Goal: Task Accomplishment & Management: Use online tool/utility

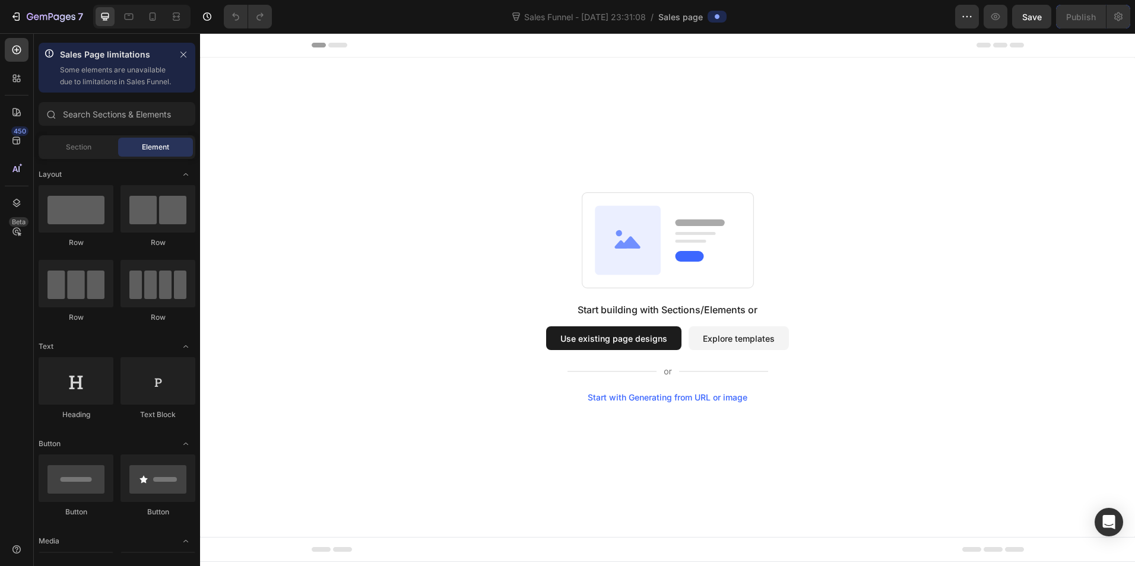
click at [717, 332] on button "Explore templates" at bounding box center [738, 338] width 100 height 24
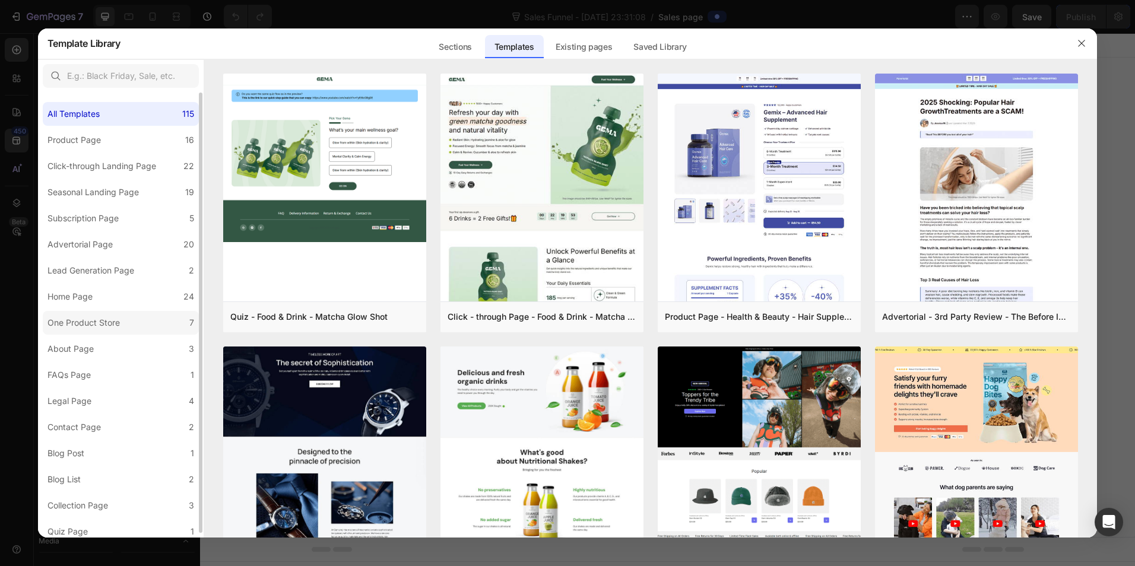
click at [111, 321] on div "One Product Store" at bounding box center [83, 323] width 72 height 14
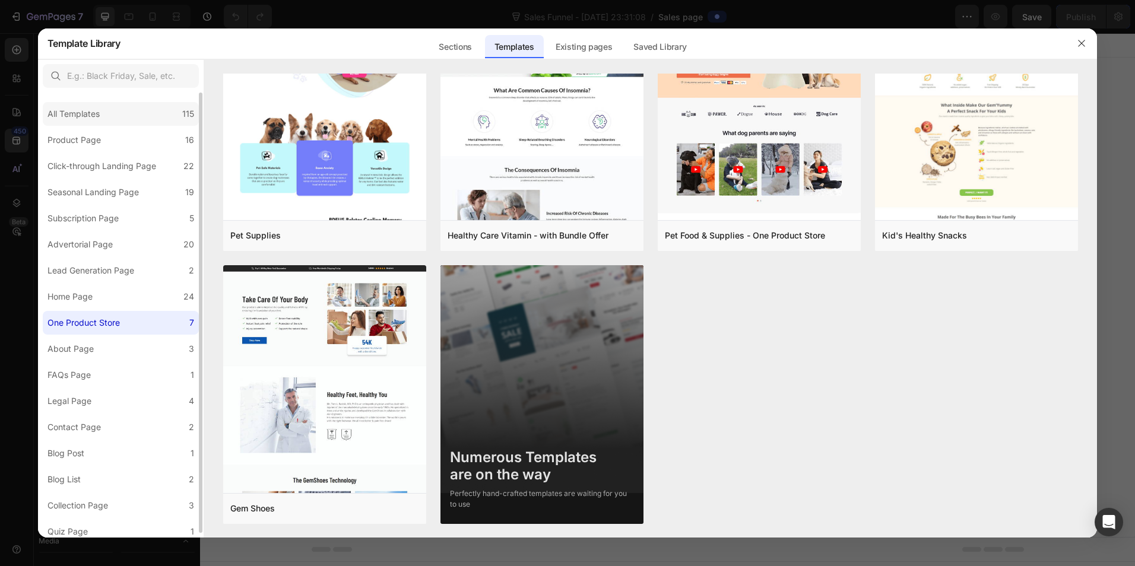
click at [125, 115] on div "All Templates 115" at bounding box center [121, 114] width 156 height 24
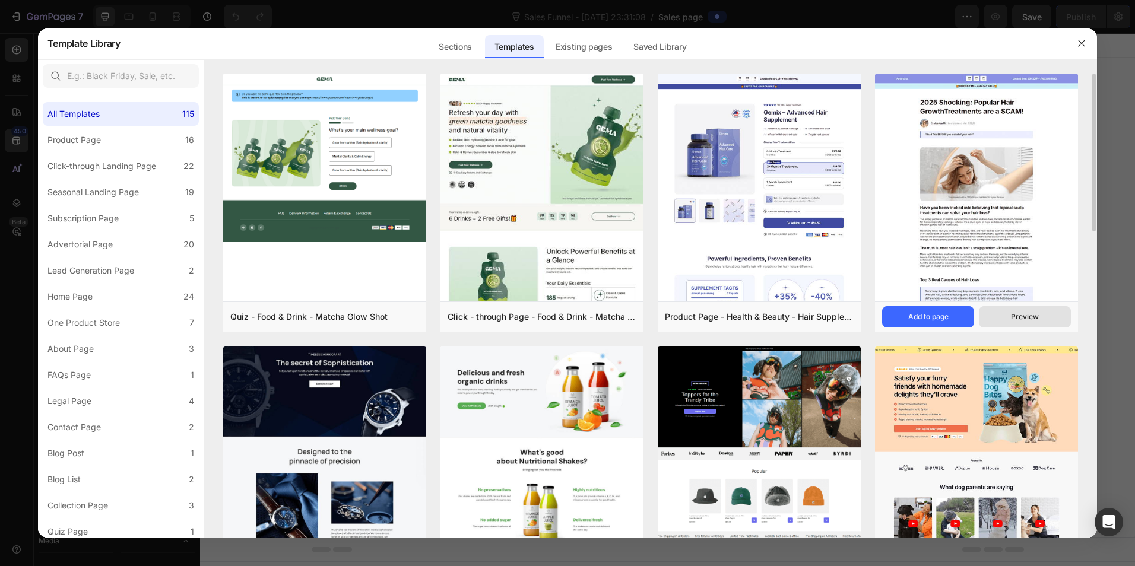
click at [1031, 312] on div "Preview" at bounding box center [1024, 317] width 28 height 11
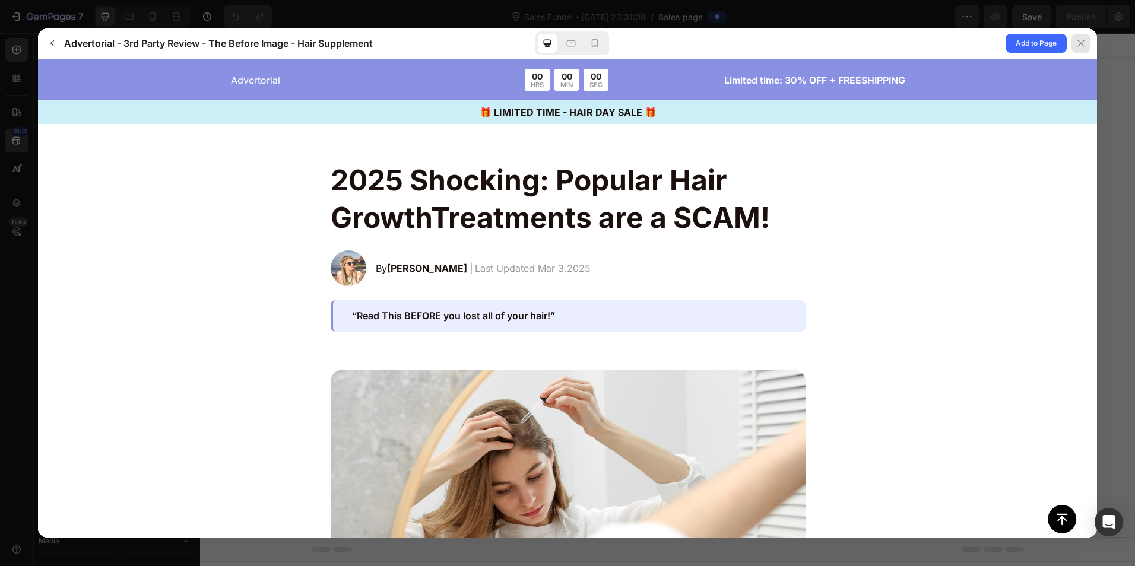
click at [1083, 47] on icon at bounding box center [1080, 43] width 9 height 9
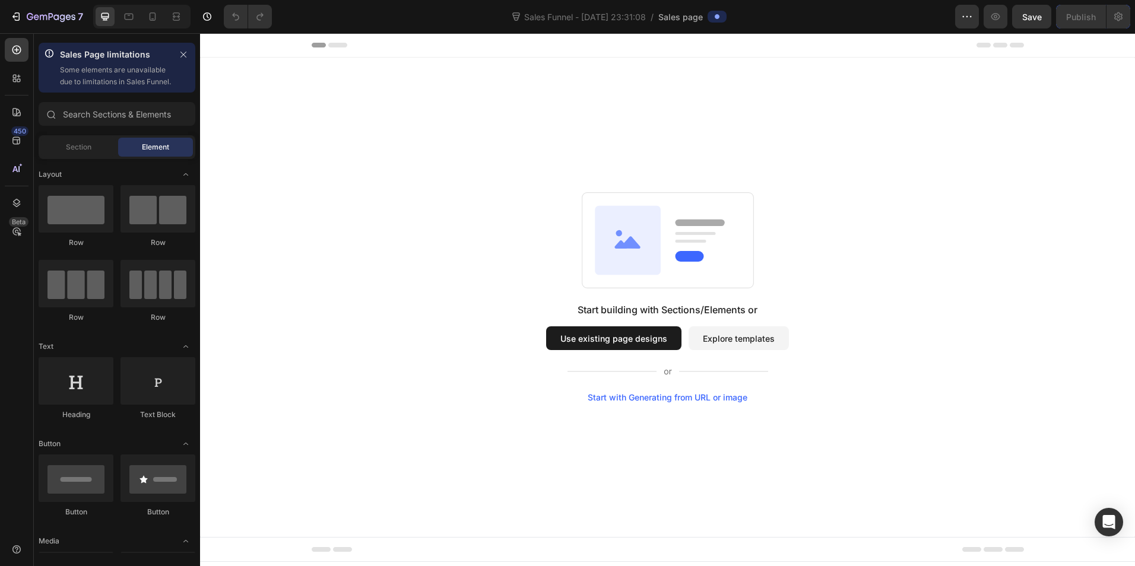
click at [747, 337] on button "Explore templates" at bounding box center [738, 338] width 100 height 24
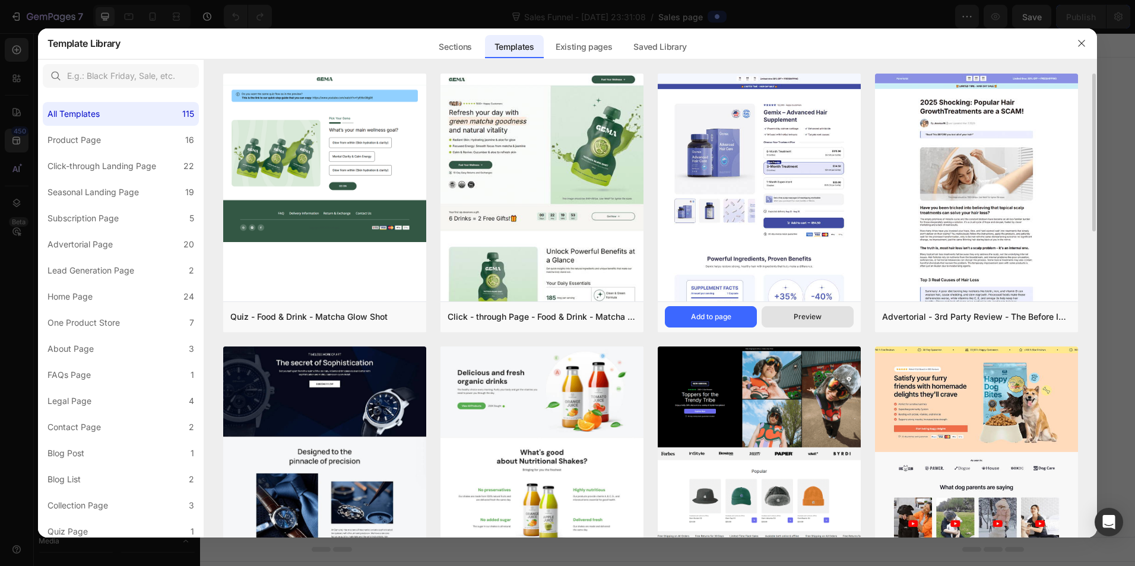
click at [803, 315] on div "Preview" at bounding box center [807, 317] width 28 height 11
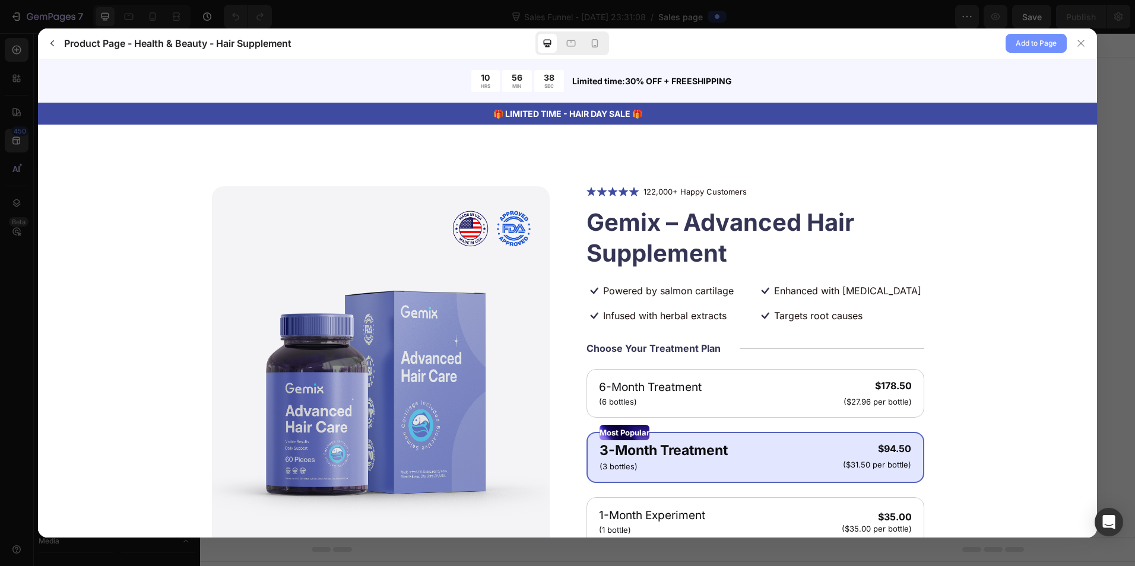
click at [1054, 45] on span "Add to Page" at bounding box center [1035, 43] width 41 height 14
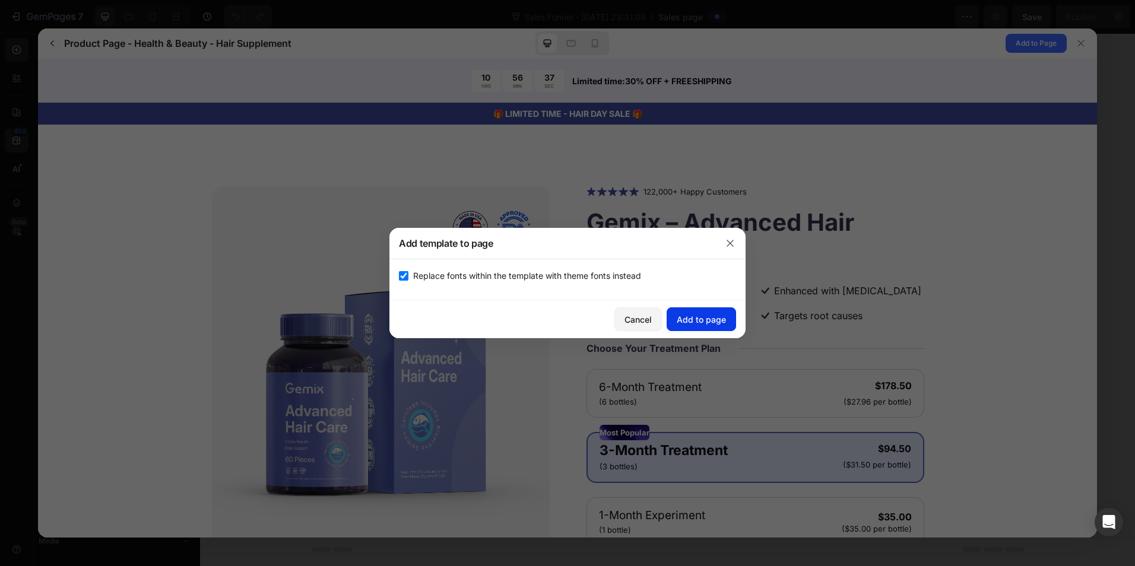
click at [704, 322] on div "Add to page" at bounding box center [700, 319] width 49 height 12
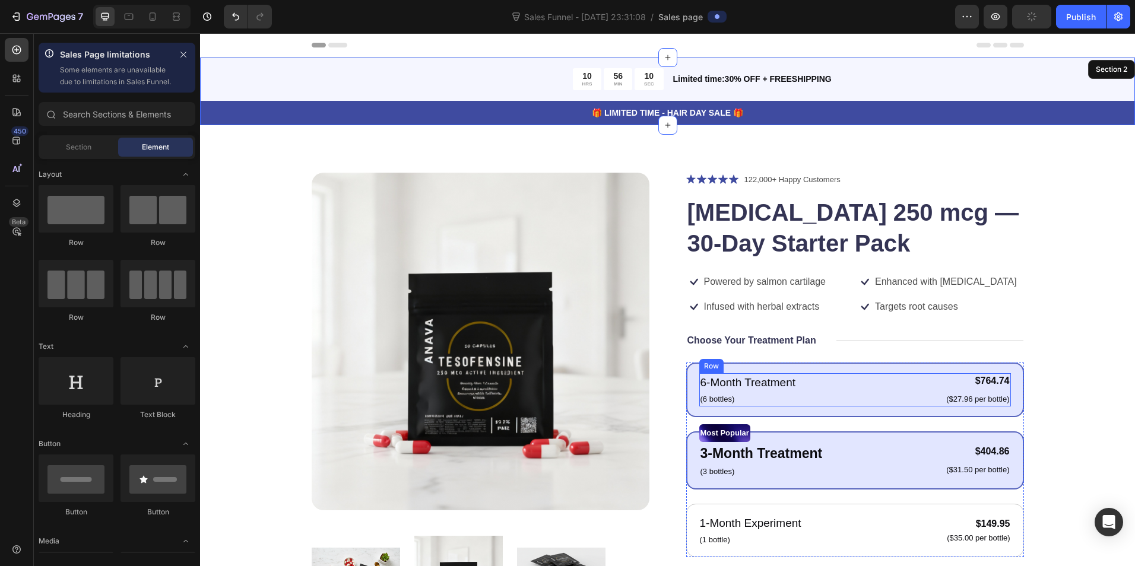
click at [798, 385] on div "6-Month Treatment Text Block (6 bottles) Text Block $764.74 Product Price Produ…" at bounding box center [855, 389] width 312 height 33
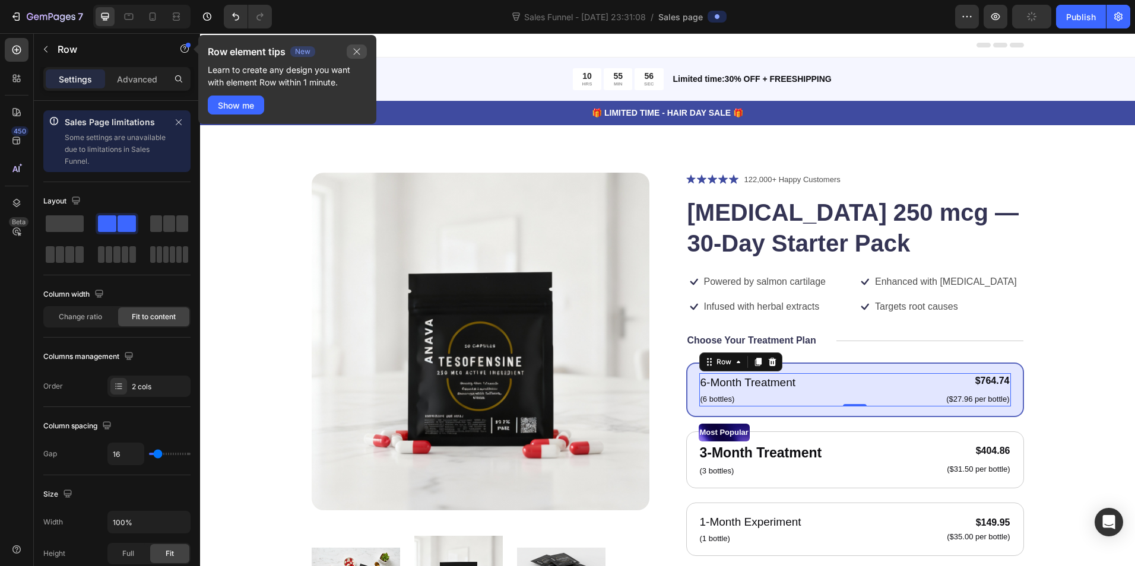
click at [357, 52] on icon "button" at bounding box center [357, 52] width 7 height 7
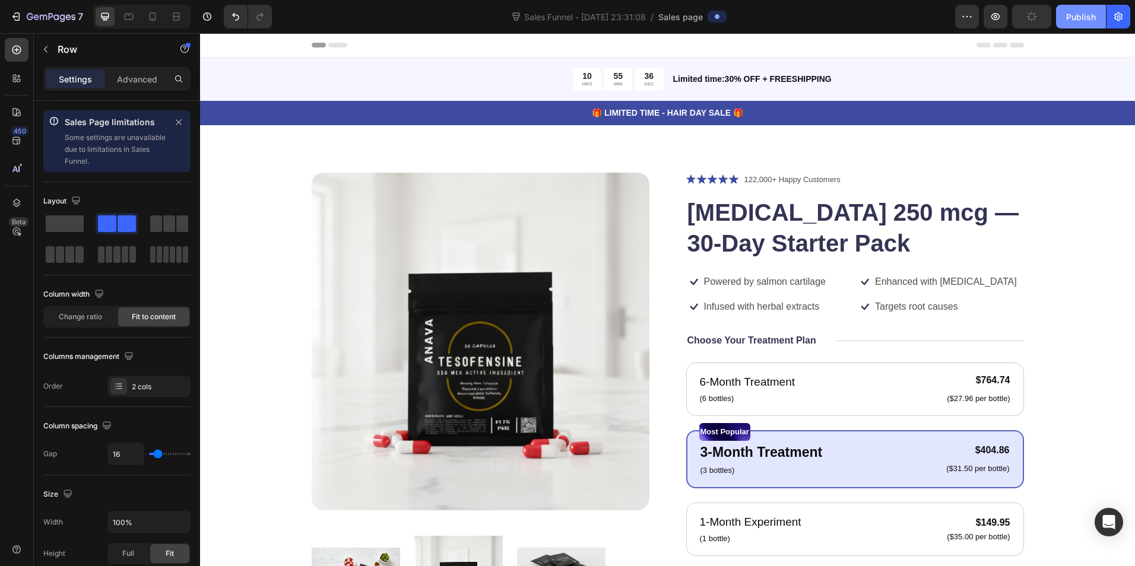
click at [1081, 18] on div "Publish" at bounding box center [1081, 17] width 30 height 12
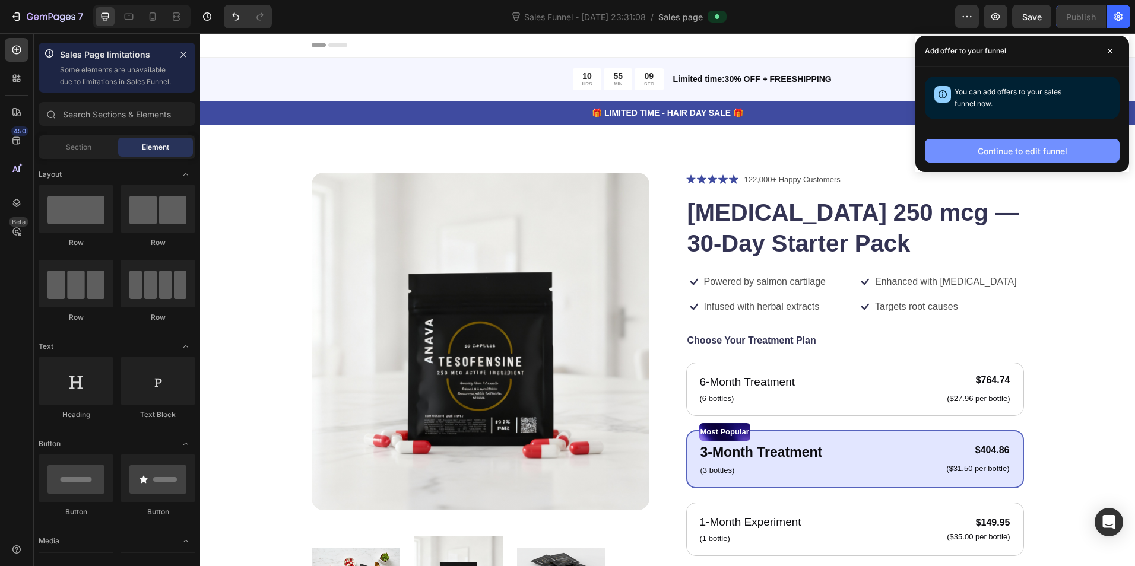
click at [1012, 150] on div "Continue to edit funnel" at bounding box center [1022, 151] width 90 height 12
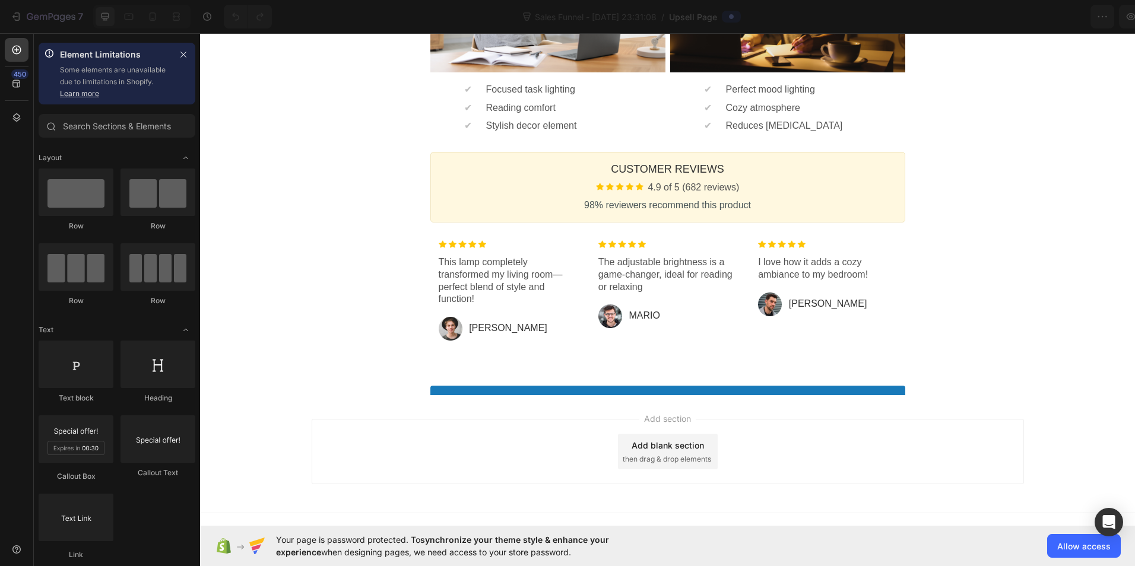
scroll to position [733, 0]
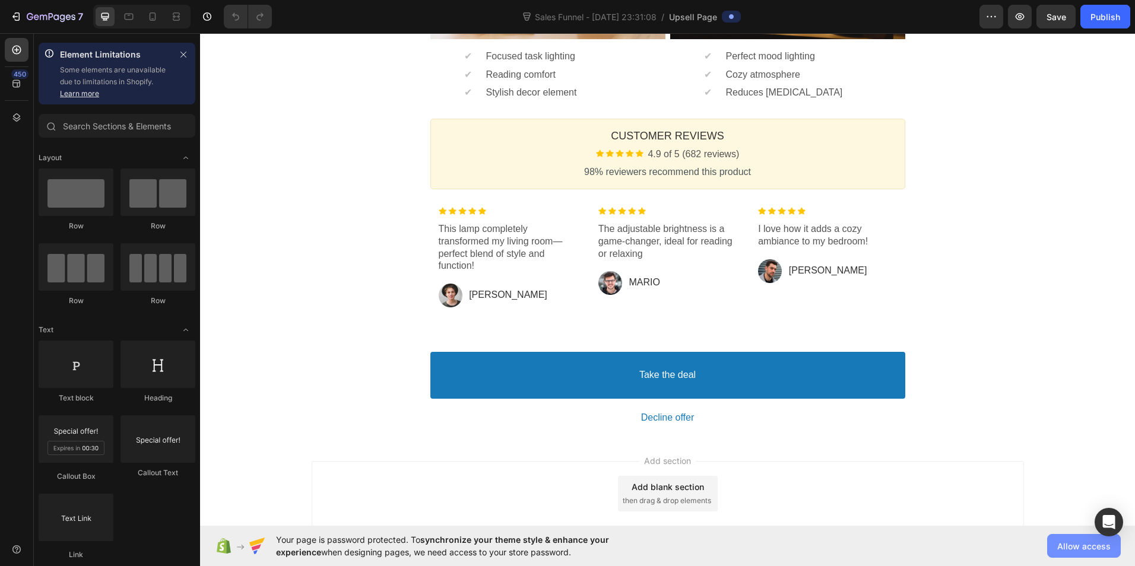
click at [1072, 546] on span "Allow access" at bounding box center [1083, 546] width 53 height 12
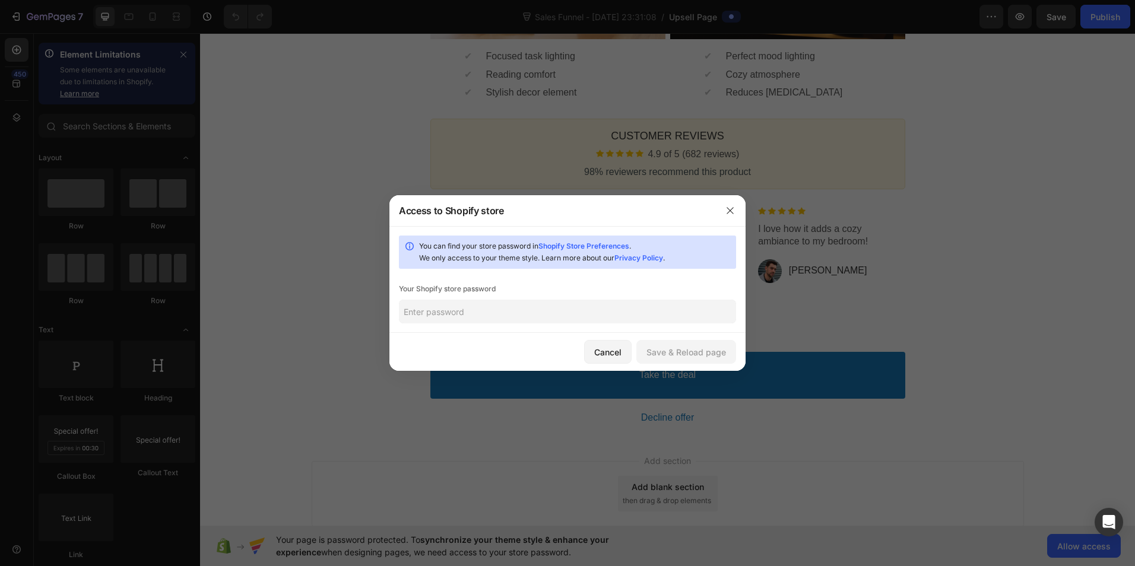
click at [427, 314] on input "text" at bounding box center [567, 312] width 337 height 24
type input "KNothead250*"
click at [678, 342] on button "Save & Reload page" at bounding box center [686, 352] width 100 height 24
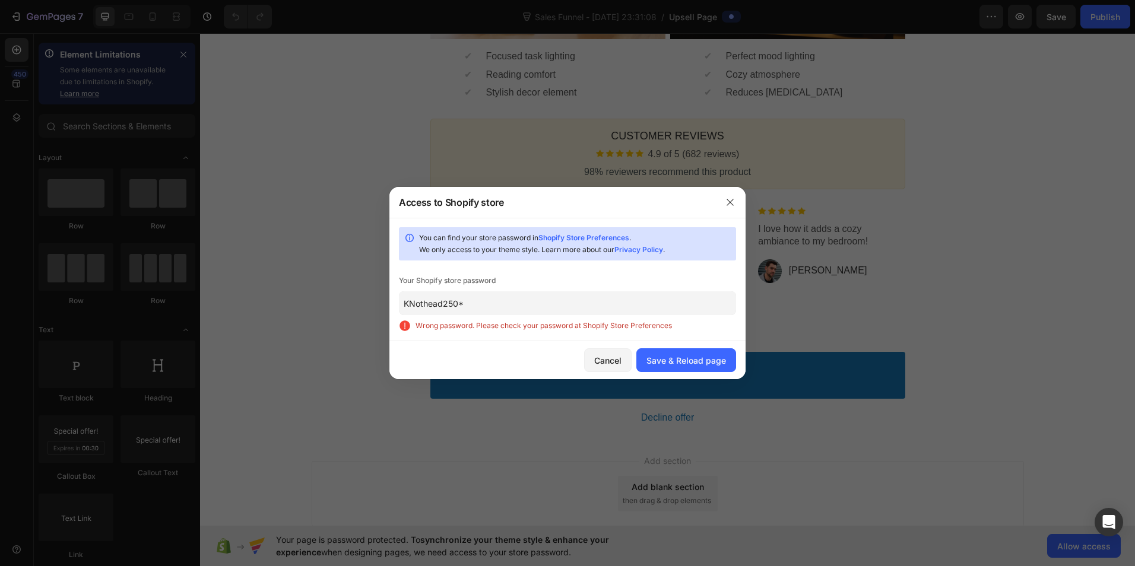
click at [571, 313] on input "KNothead250*" at bounding box center [567, 303] width 337 height 24
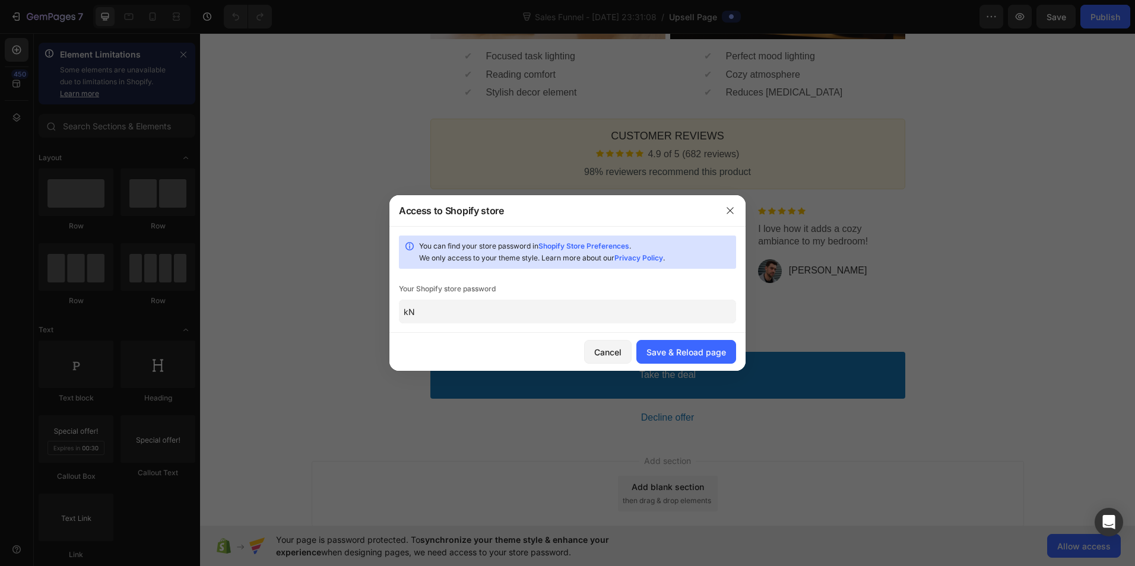
type input "k"
type input "Knothead250*"
click at [679, 349] on div "Save & Reload page" at bounding box center [686, 352] width 80 height 12
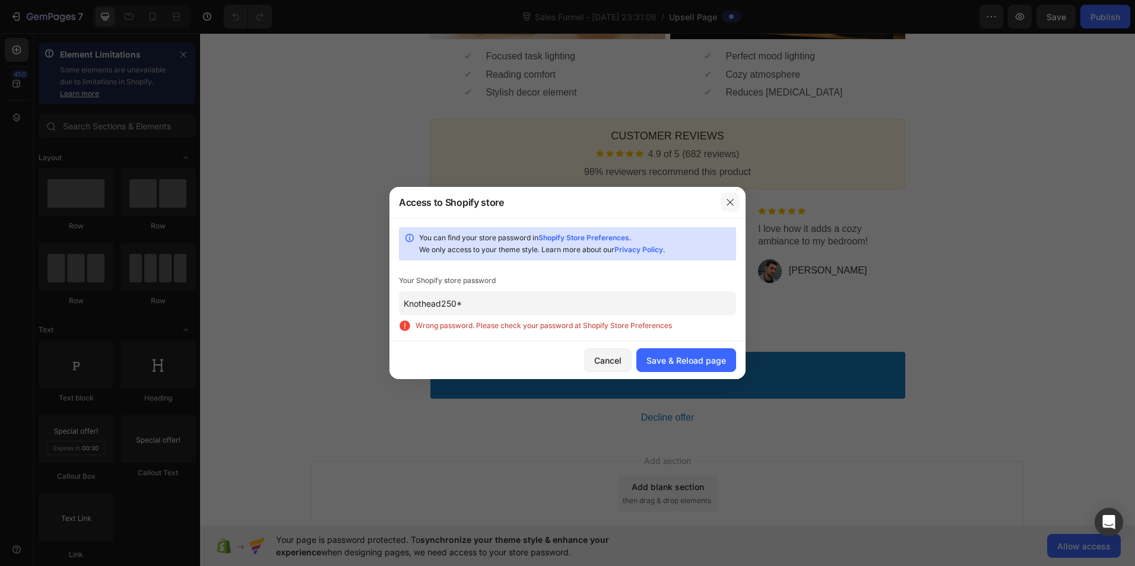
click at [726, 202] on icon "button" at bounding box center [729, 202] width 9 height 9
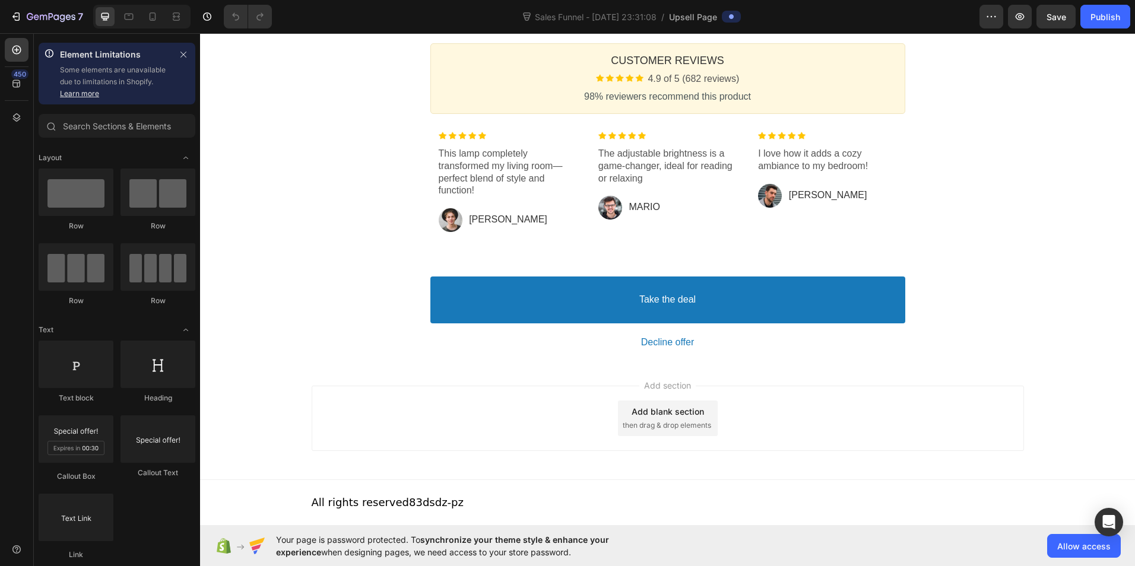
scroll to position [0, 0]
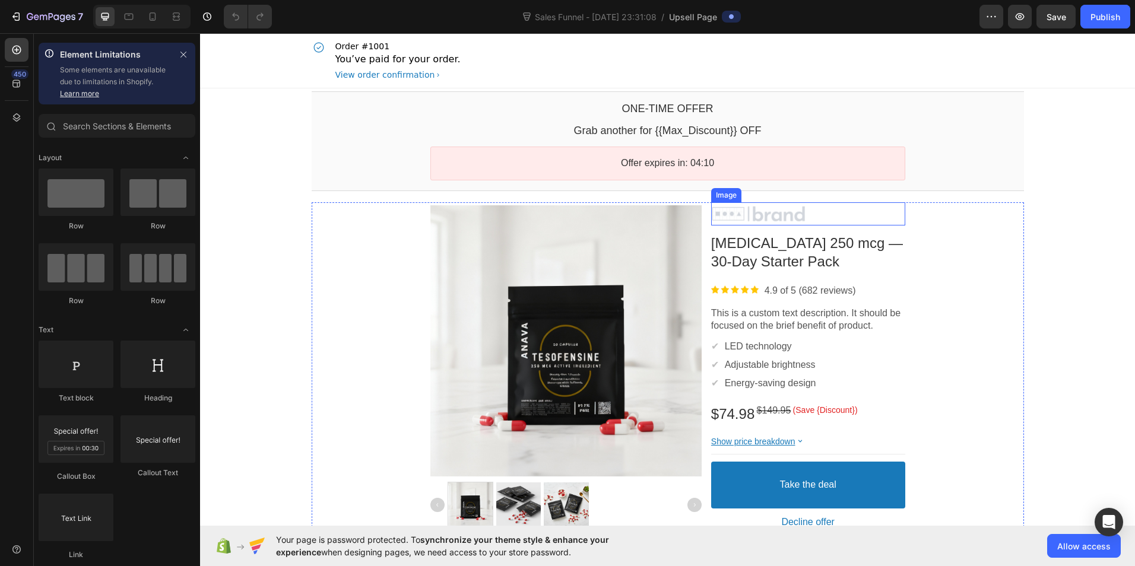
click at [776, 217] on div at bounding box center [808, 214] width 194 height 18
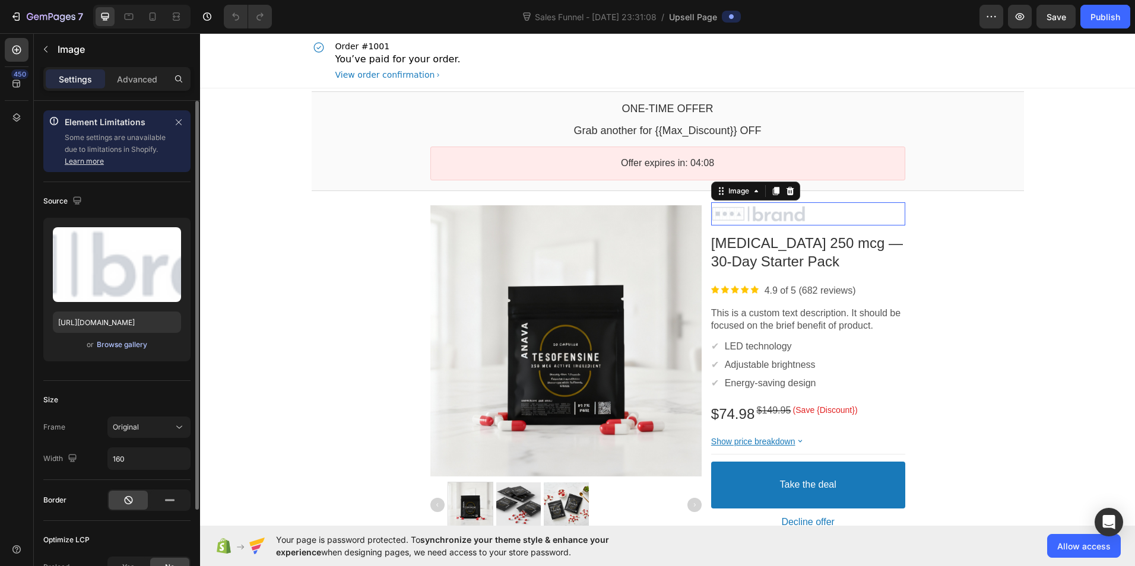
click at [129, 345] on div "Browse gallery" at bounding box center [122, 344] width 50 height 11
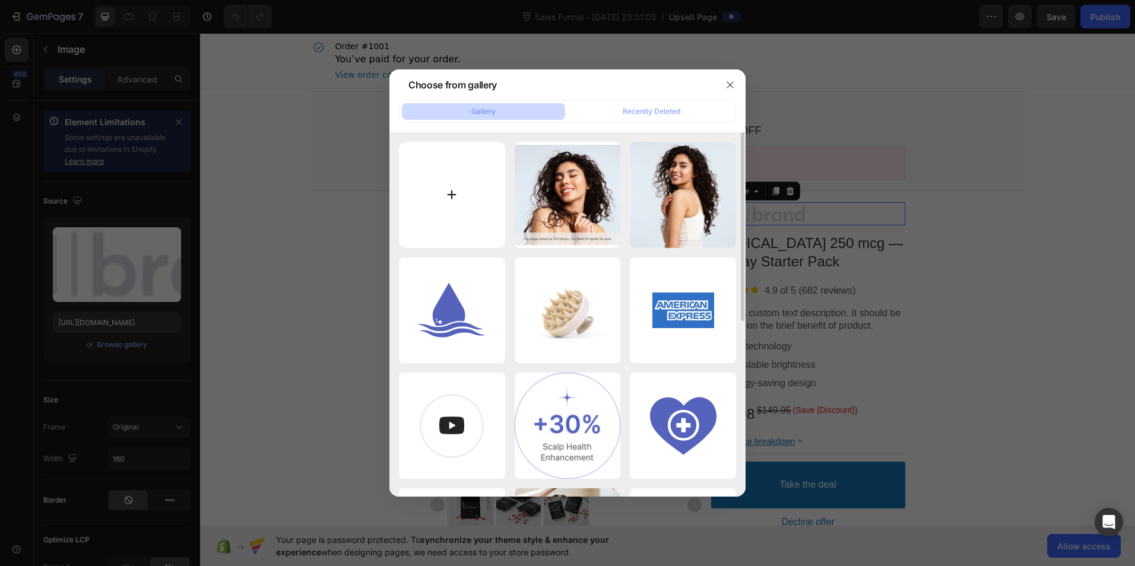
click at [455, 201] on input "file" at bounding box center [452, 195] width 106 height 106
type input "C:\fakepath\Black and Beige Minimalist Aesthetic Modern Simple Typography Agenc…"
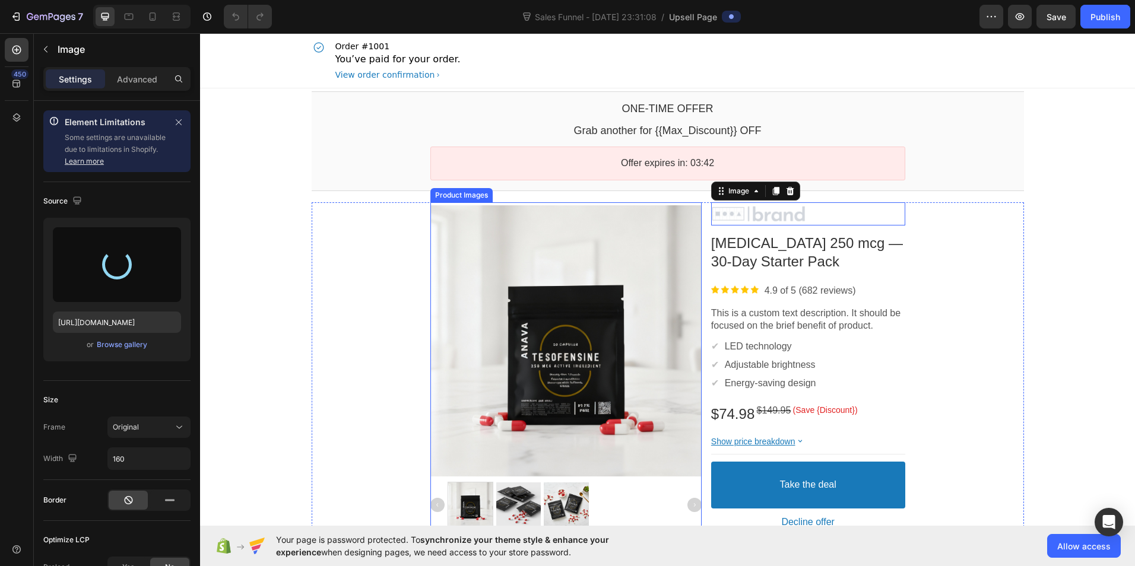
type input "https://cdn.shopify.com/s/files/1/0723/2533/3160/files/gempages_586086708907344…"
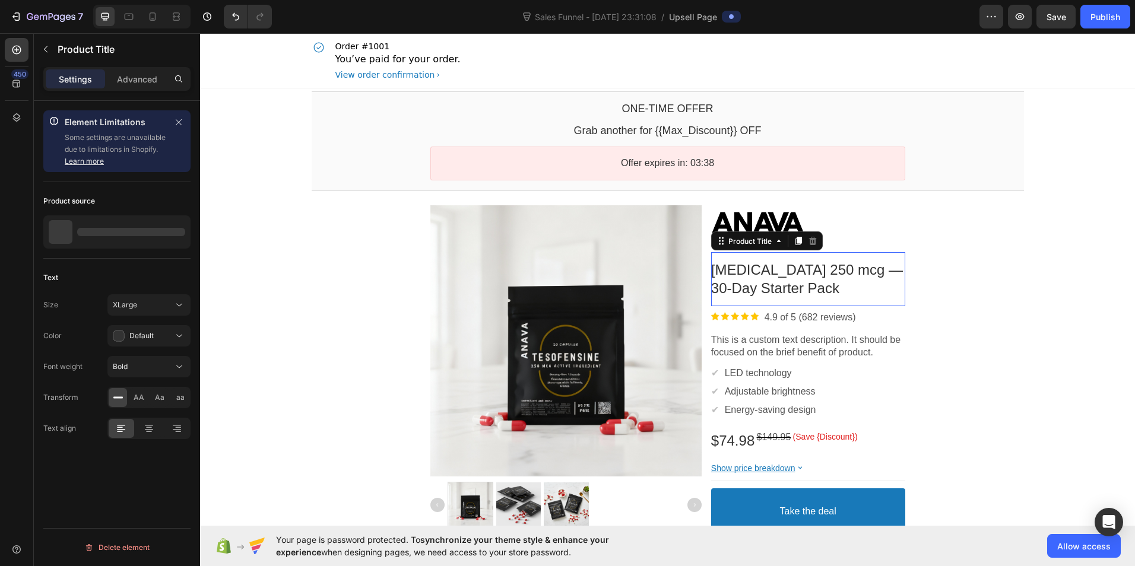
click at [806, 278] on bdo "[MEDICAL_DATA] 250 mcg — 30-Day Starter Pack" at bounding box center [807, 279] width 192 height 34
click at [174, 306] on icon at bounding box center [179, 305] width 12 height 12
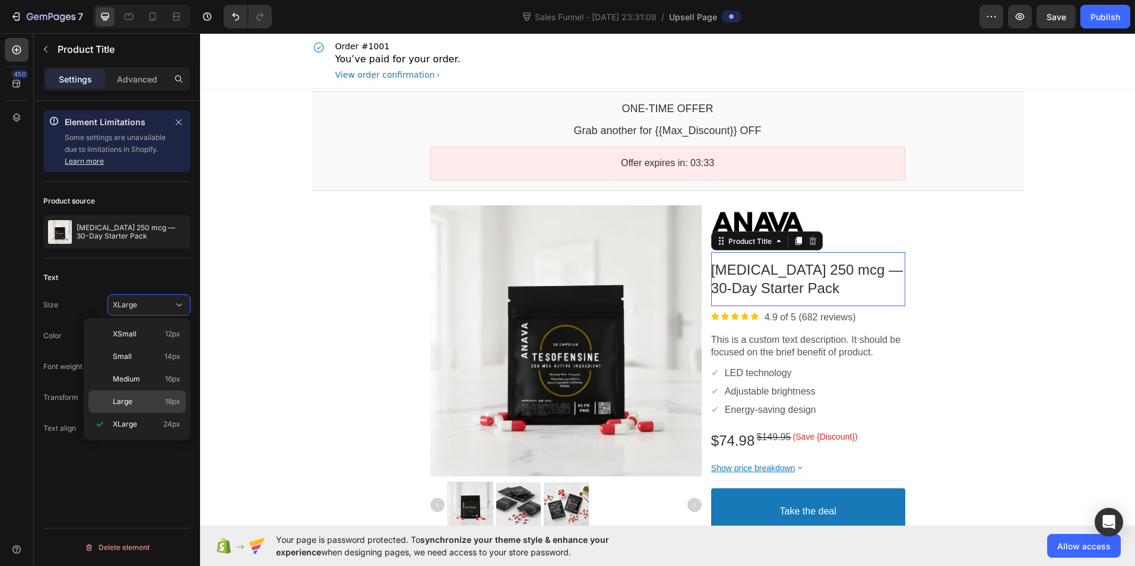
click at [152, 404] on p "Large 18px" at bounding box center [147, 401] width 68 height 11
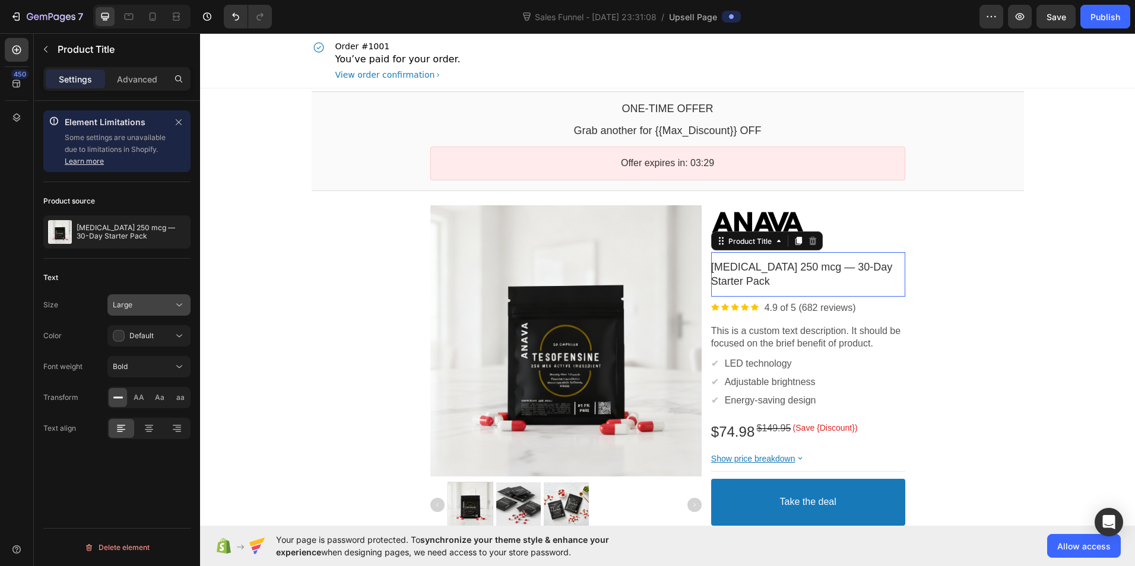
click at [161, 304] on div "Large" at bounding box center [143, 305] width 61 height 11
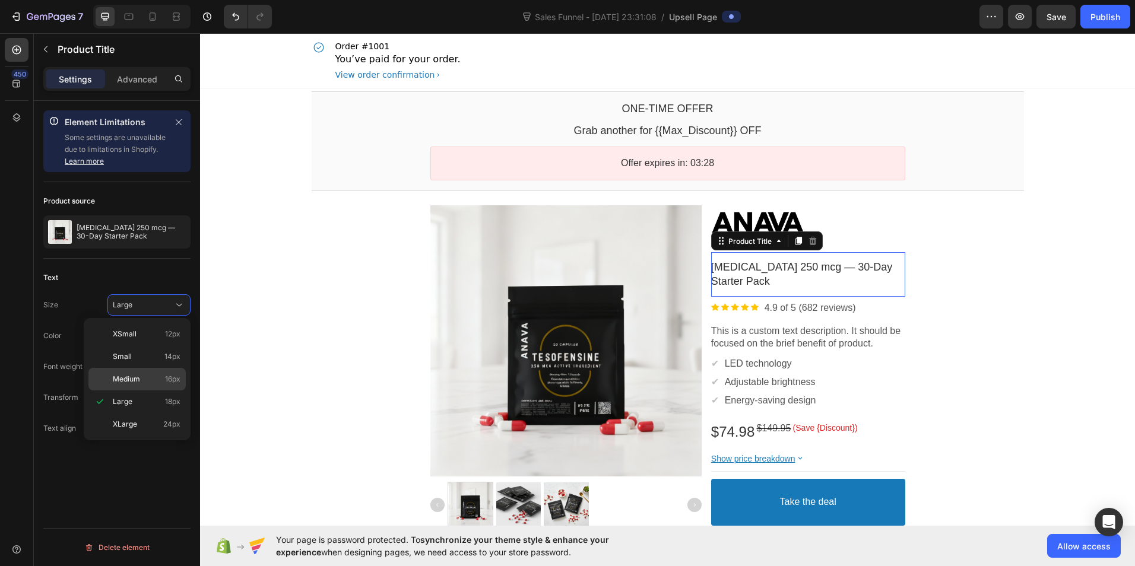
click at [144, 370] on div "Medium 16px" at bounding box center [136, 379] width 97 height 23
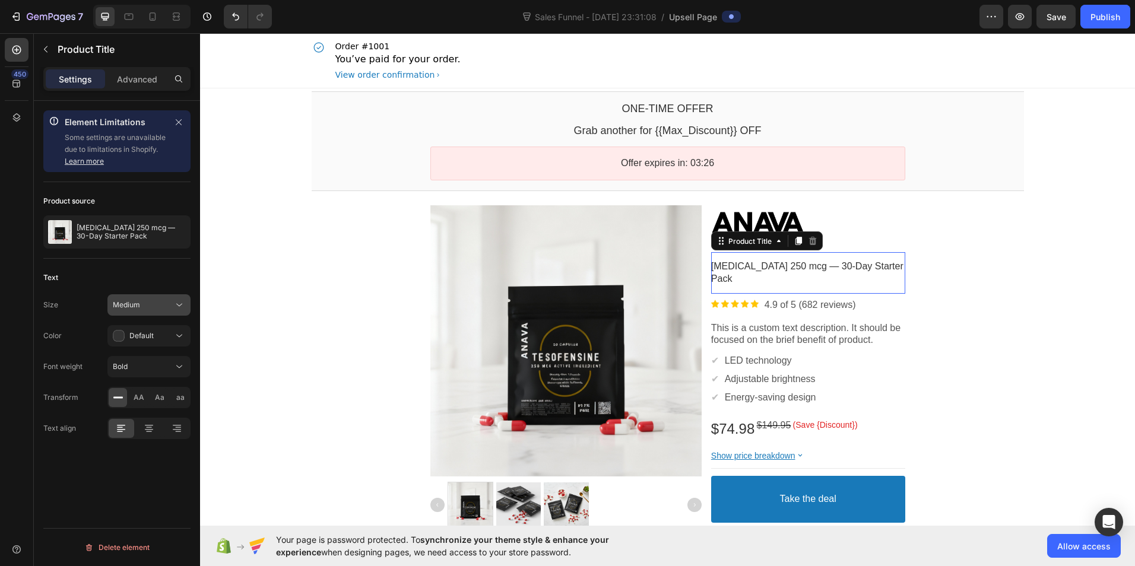
click at [172, 304] on div "Medium" at bounding box center [143, 305] width 61 height 11
click at [151, 401] on p "Large 18px" at bounding box center [147, 401] width 68 height 11
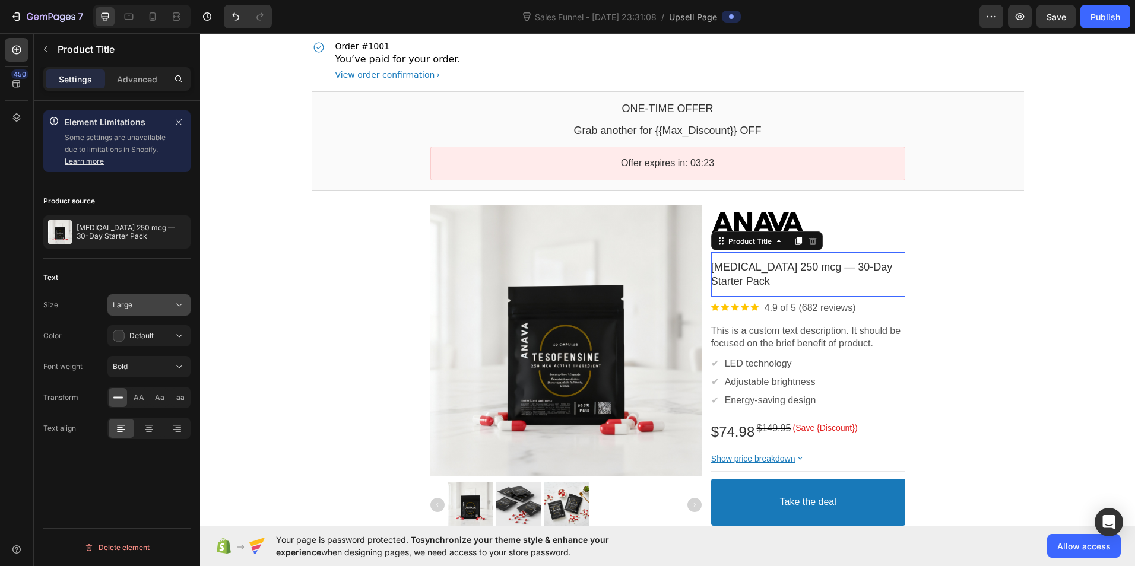
click at [170, 312] on button "Large" at bounding box center [148, 304] width 83 height 21
click at [141, 421] on p "XLarge 24px" at bounding box center [147, 424] width 68 height 11
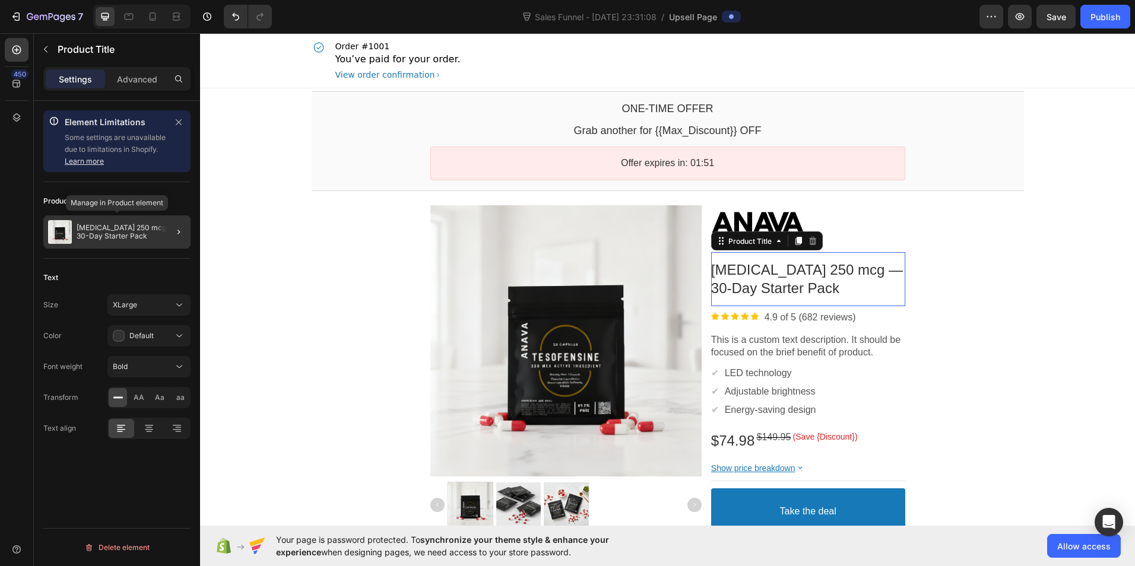
click at [108, 229] on p "[MEDICAL_DATA] 250 mcg — 30-Day Starter Pack" at bounding box center [131, 232] width 109 height 17
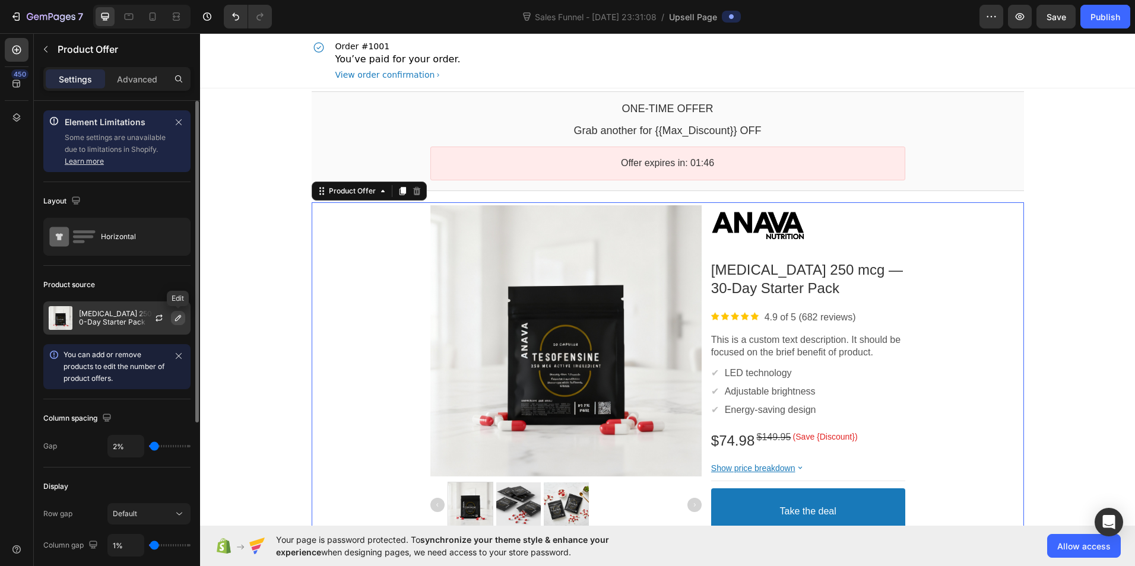
click at [177, 319] on icon "button" at bounding box center [177, 317] width 9 height 9
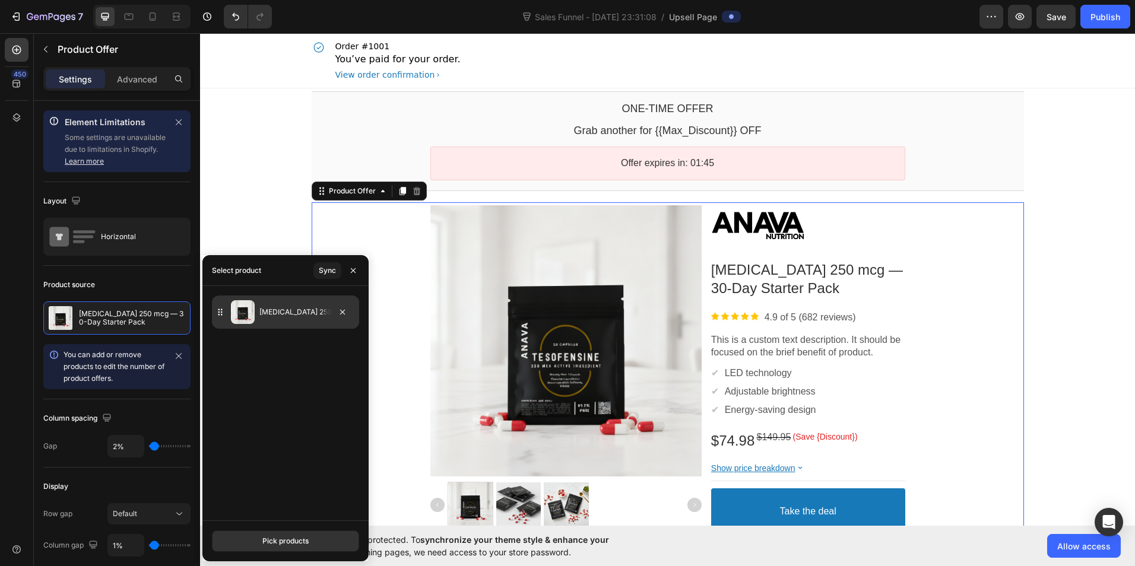
click at [312, 311] on p "[MEDICAL_DATA] 250 mcg — 30-Day Starter Pack" at bounding box center [306, 312] width 95 height 12
click at [291, 542] on div "Pick products" at bounding box center [285, 541] width 46 height 11
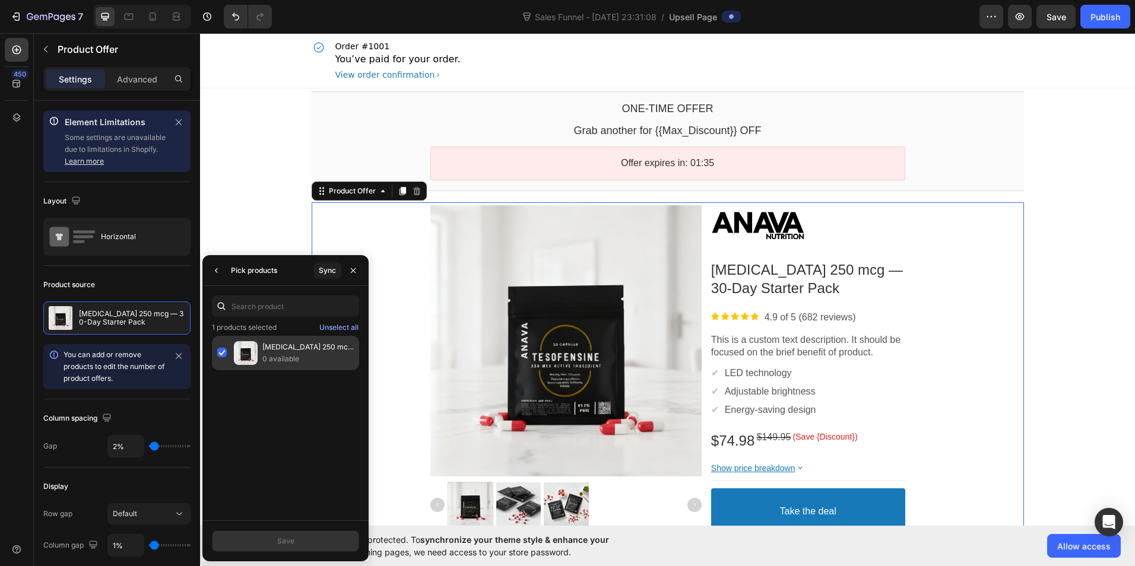
click at [267, 357] on p "0 available" at bounding box center [307, 359] width 91 height 12
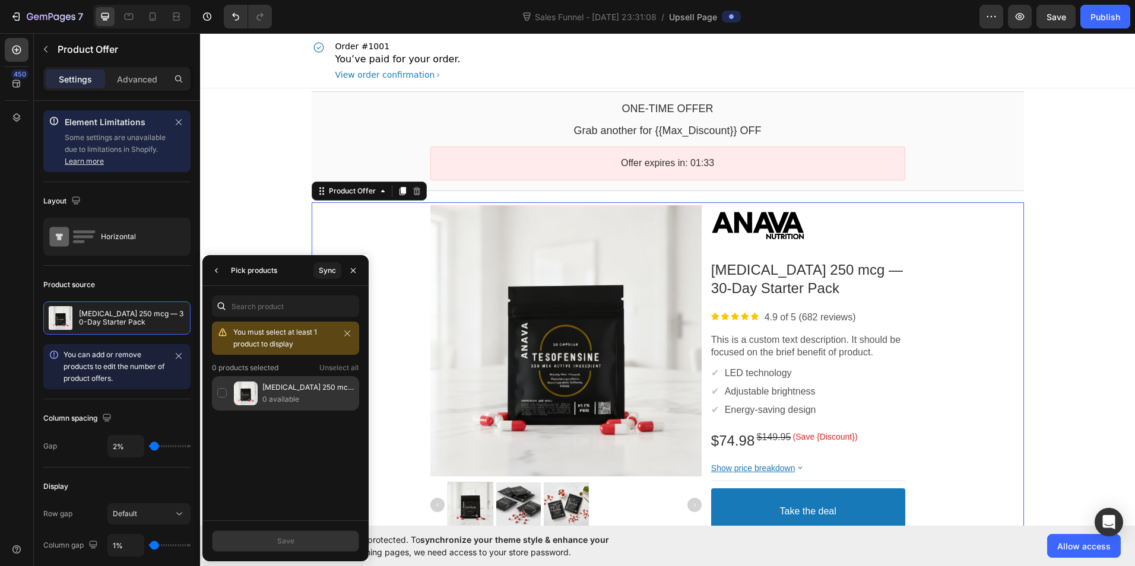
click at [309, 399] on p "0 available" at bounding box center [307, 399] width 91 height 12
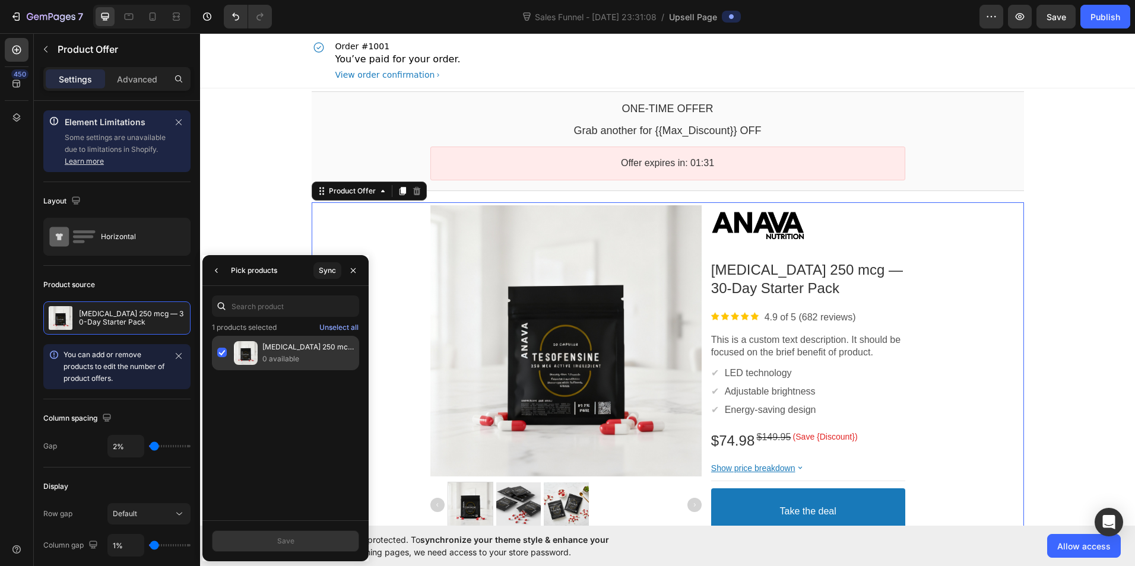
click at [350, 347] on p "[MEDICAL_DATA] 250 mcg — 30-Day Starter Pack" at bounding box center [307, 347] width 91 height 12
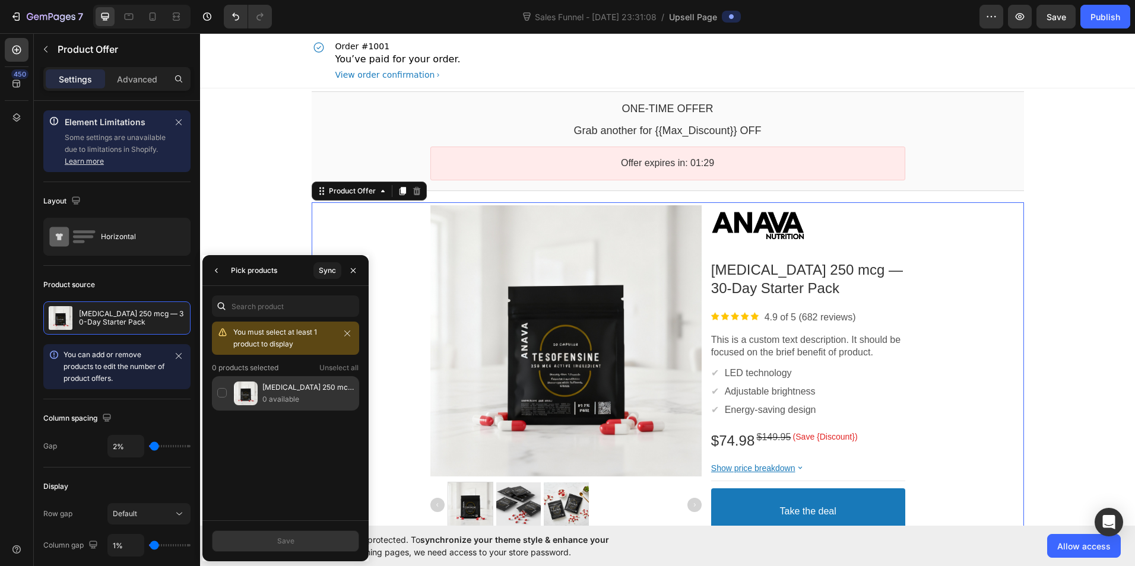
click at [227, 398] on div "Tesofensine 250 mcg — 30-Day Starter Pack 0 available" at bounding box center [285, 393] width 147 height 34
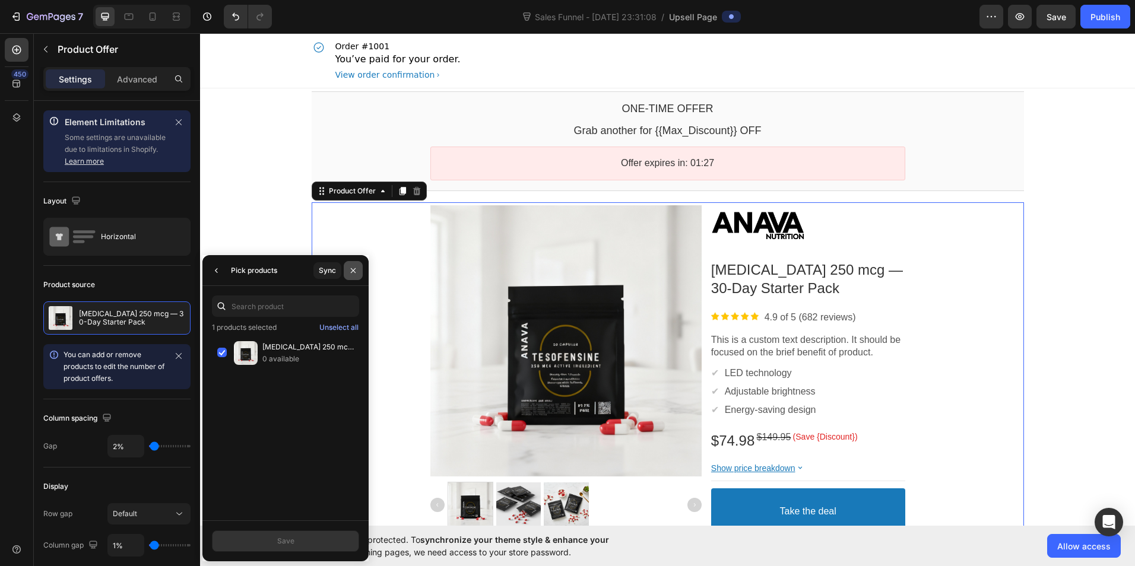
click at [357, 271] on icon "button" at bounding box center [352, 270] width 9 height 9
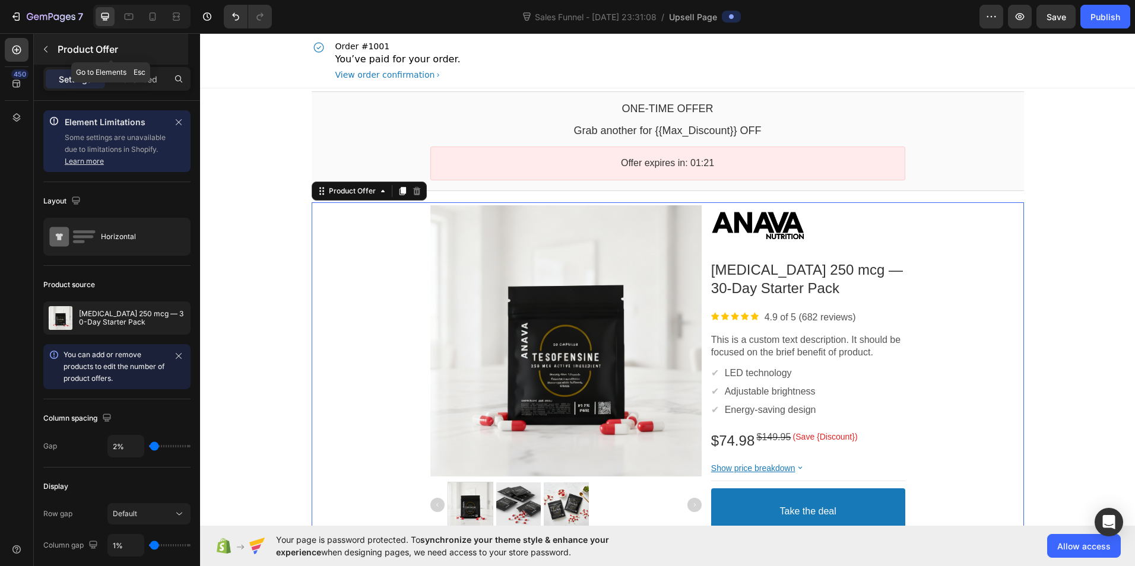
click at [44, 45] on icon "button" at bounding box center [45, 49] width 9 height 9
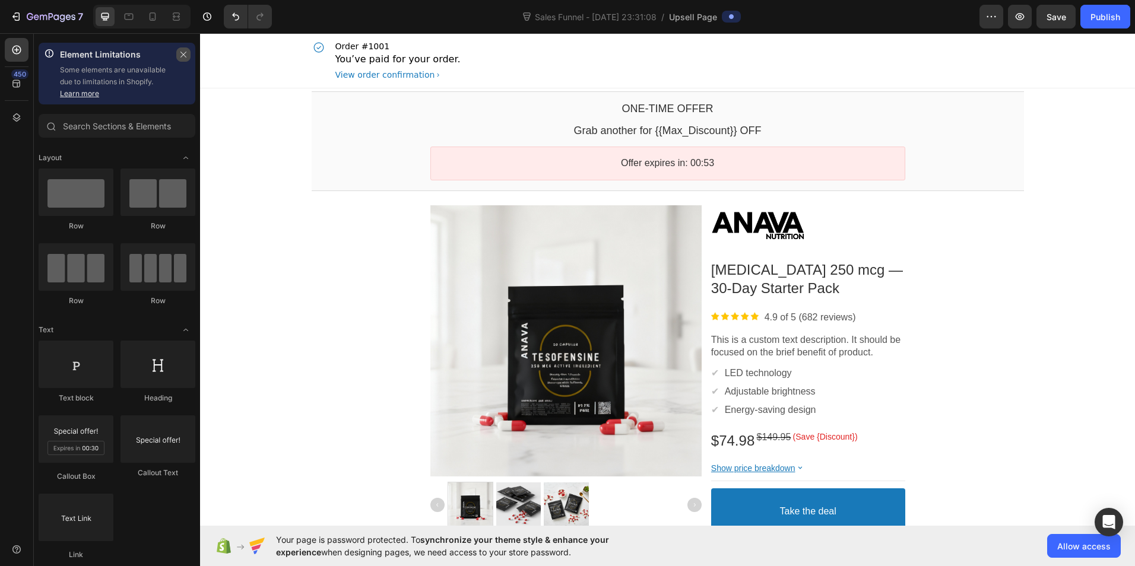
click at [184, 53] on icon "button" at bounding box center [183, 54] width 8 height 8
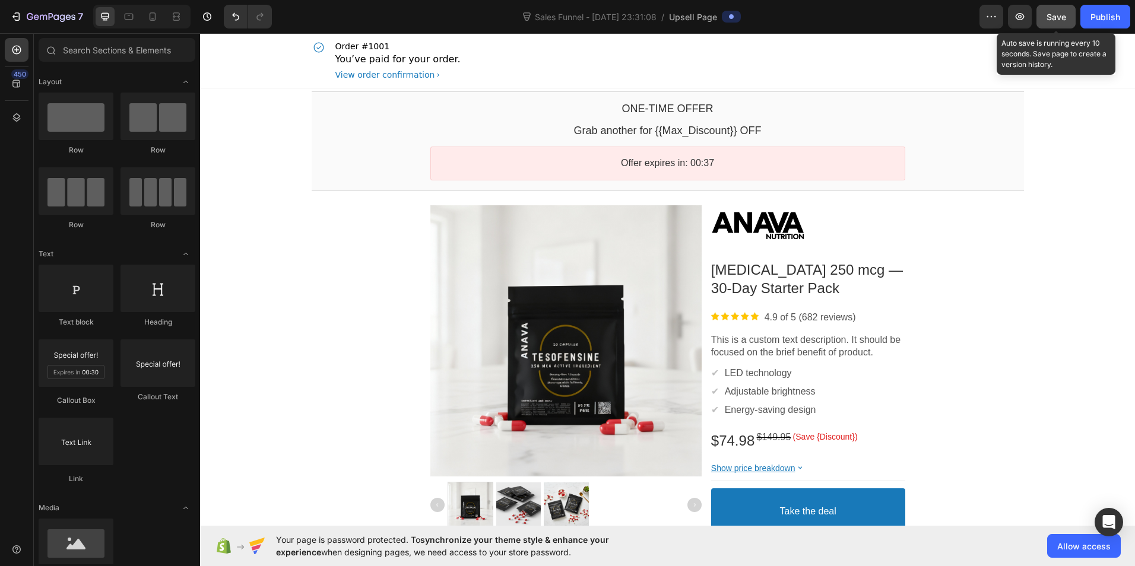
click at [1053, 20] on span "Save" at bounding box center [1056, 17] width 20 height 10
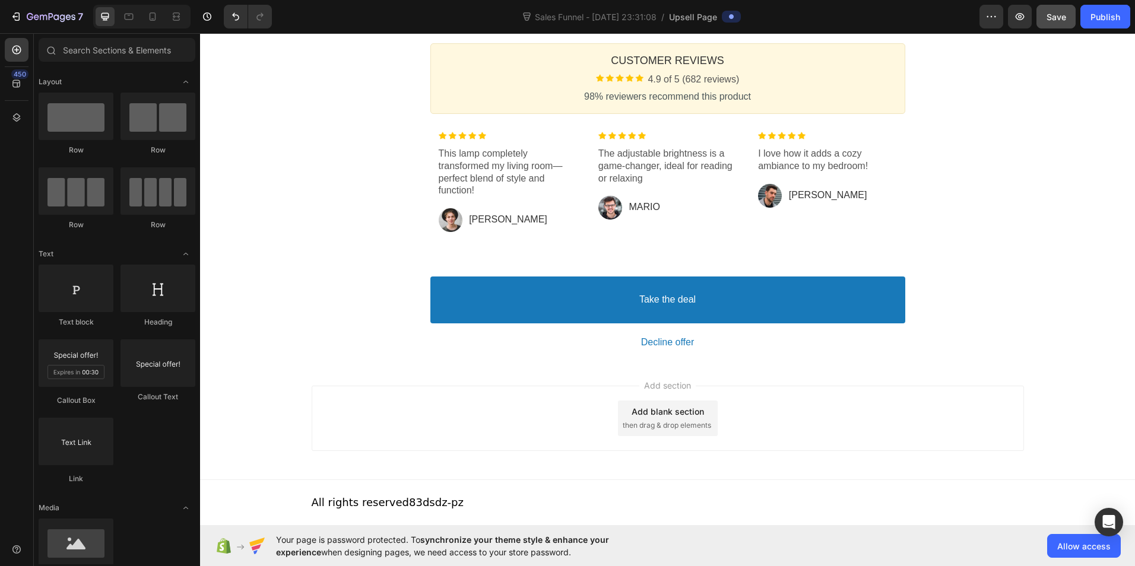
scroll to position [559, 0]
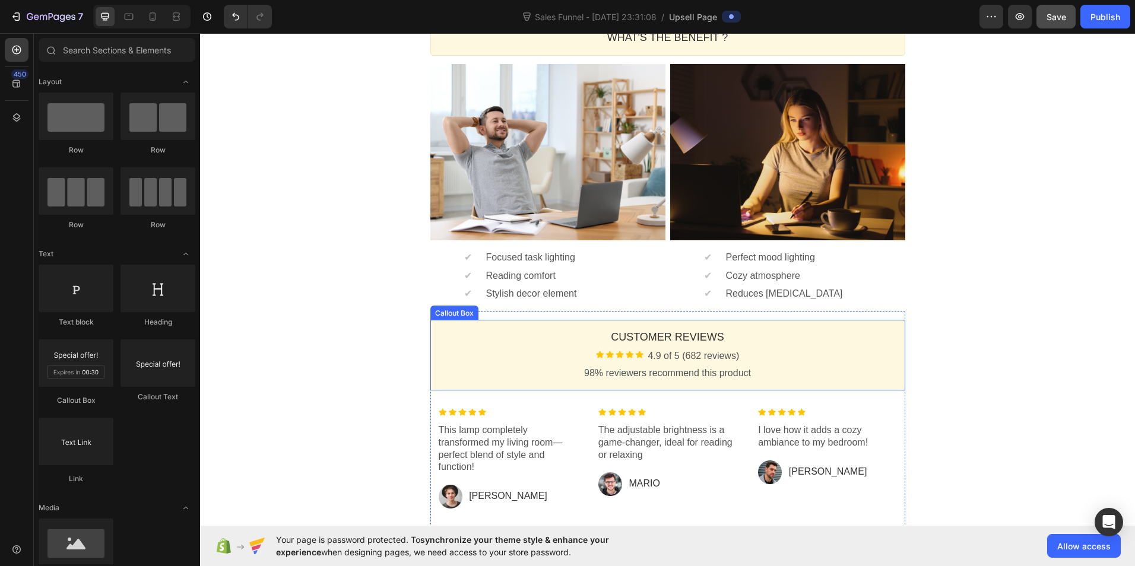
click at [469, 329] on div "Customer Reviews Heading Image 4.9 of 5 (682 reviews) Text block Row 98% review…" at bounding box center [667, 355] width 475 height 71
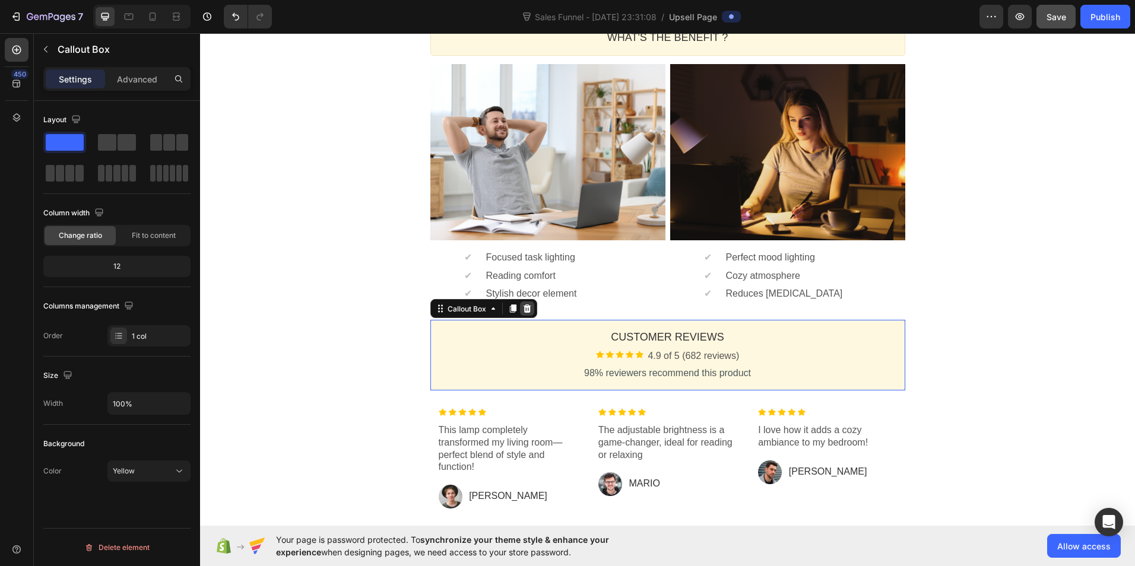
click at [523, 310] on icon at bounding box center [527, 308] width 8 height 8
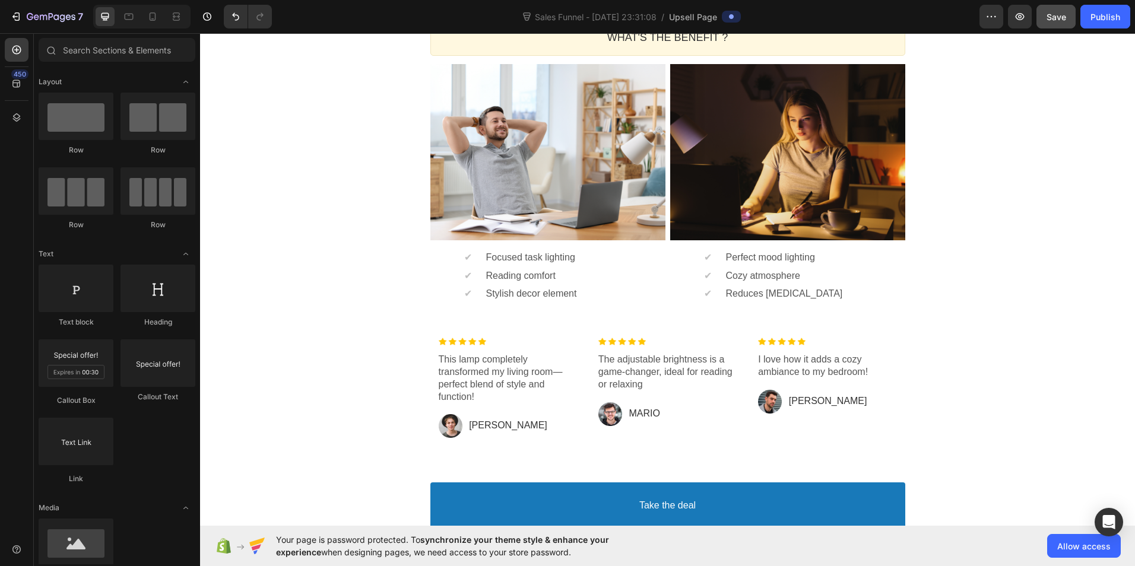
scroll to position [282, 0]
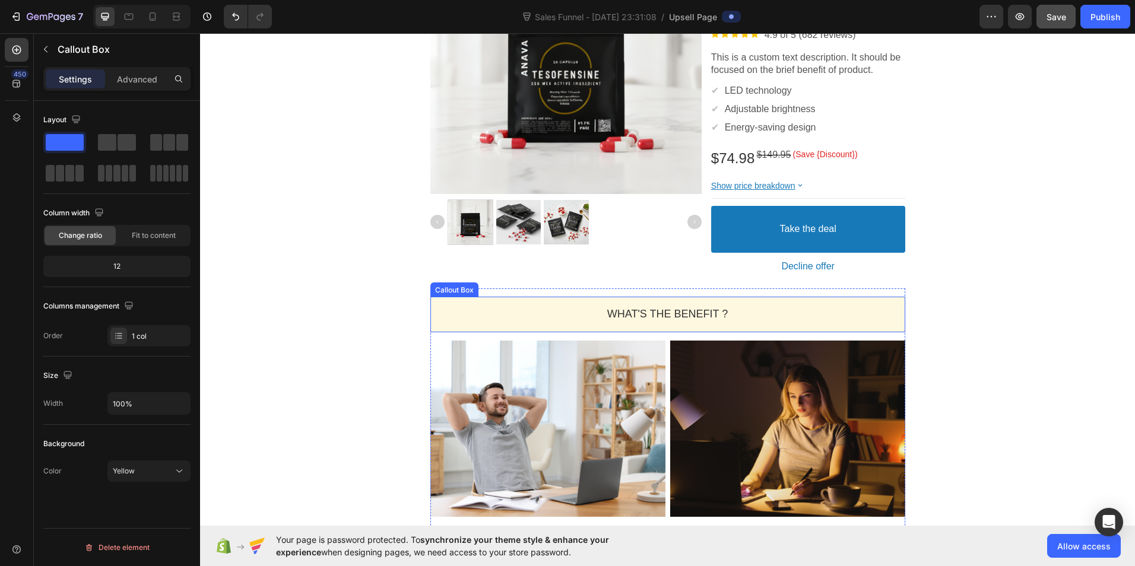
click at [894, 314] on div "WHAT'S THE BENEFIT ? Heading" at bounding box center [667, 314] width 475 height 35
click at [523, 284] on icon at bounding box center [527, 285] width 8 height 8
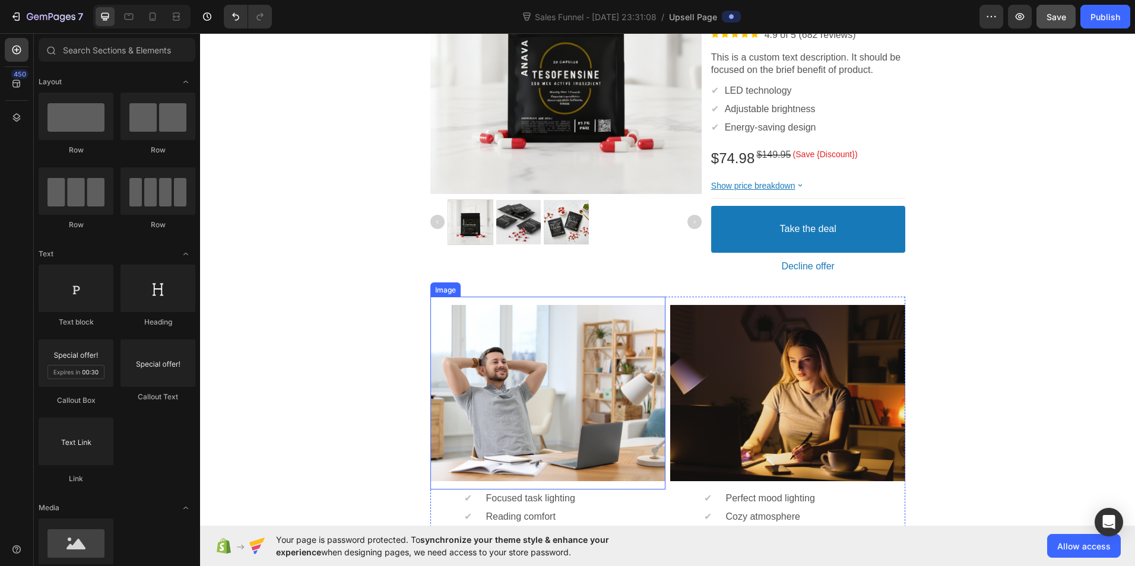
click at [520, 306] on div at bounding box center [547, 393] width 235 height 176
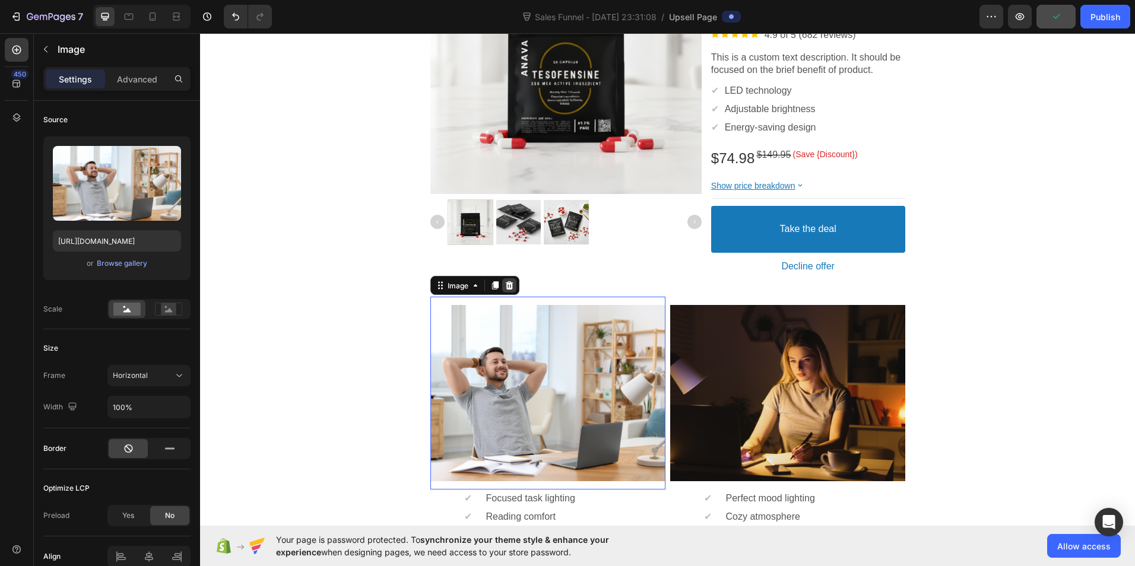
click at [504, 285] on icon at bounding box center [508, 285] width 9 height 9
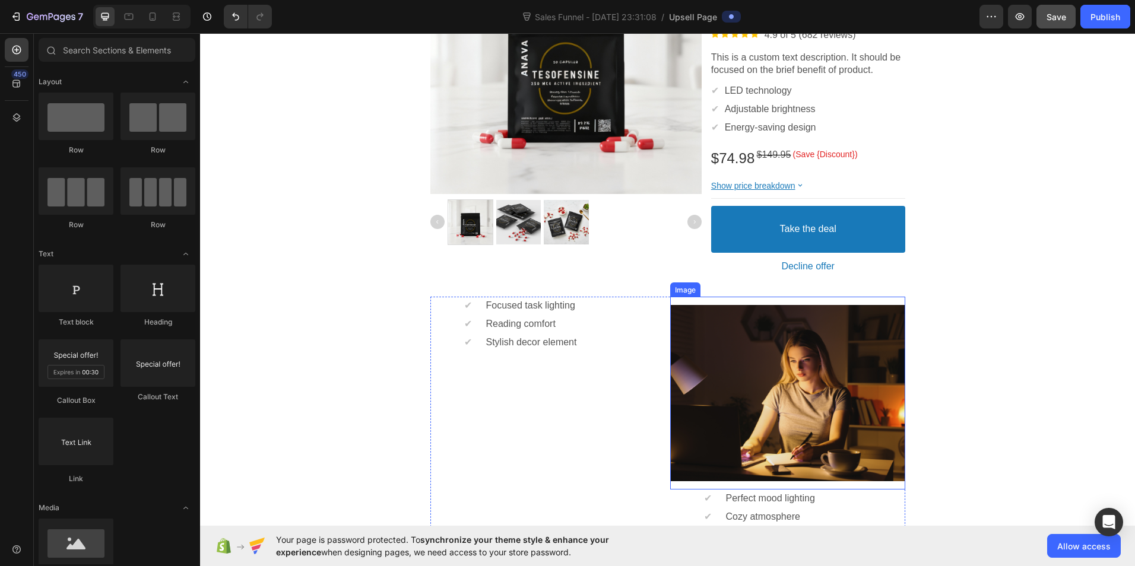
drag, startPoint x: 367, startPoint y: 298, endPoint x: 722, endPoint y: 370, distance: 361.9
click at [722, 370] on div "One-time Offer Callout Text Grab another for {{Max_Discount}} OFF Callout Text …" at bounding box center [667, 308] width 935 height 1004
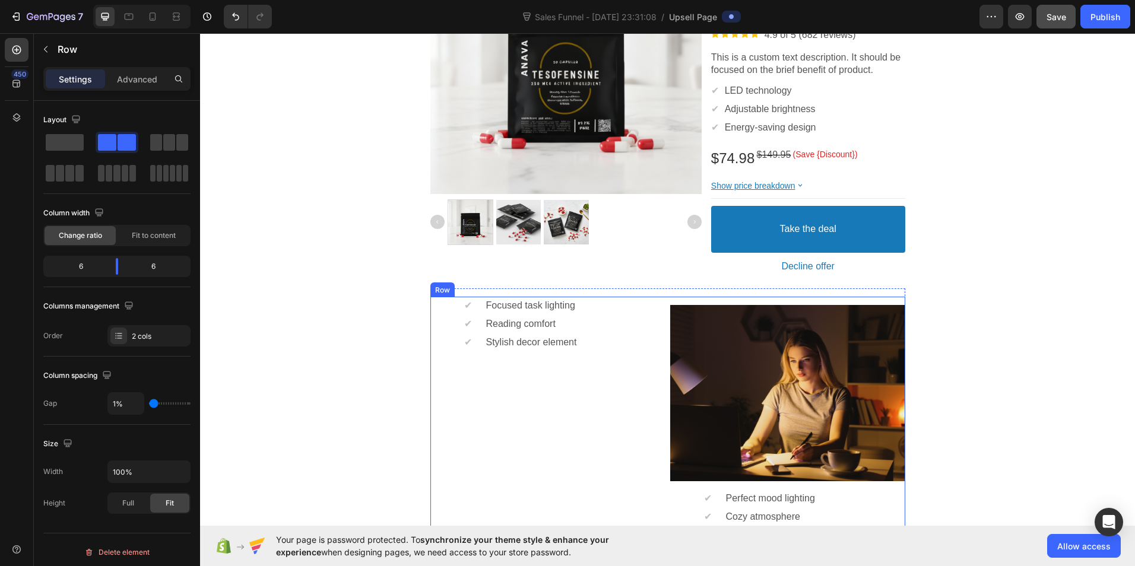
click at [566, 364] on div "✔ Text block Focused task lighting Text block Row ✔ Text block Reading comfort …" at bounding box center [547, 420] width 235 height 247
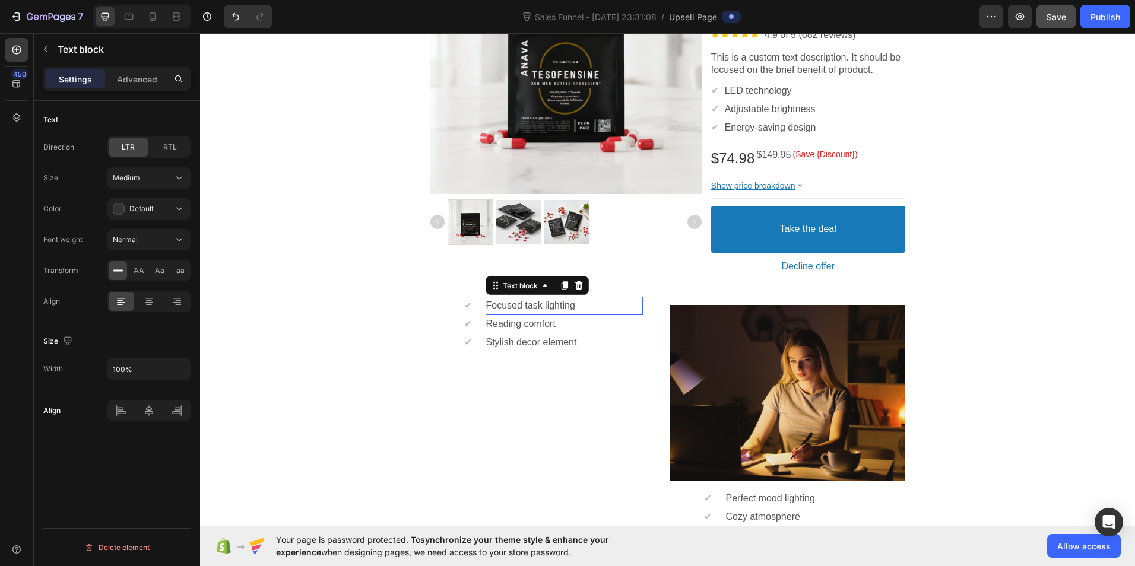
click at [503, 298] on div "Focused task lighting Text block" at bounding box center [563, 306] width 157 height 18
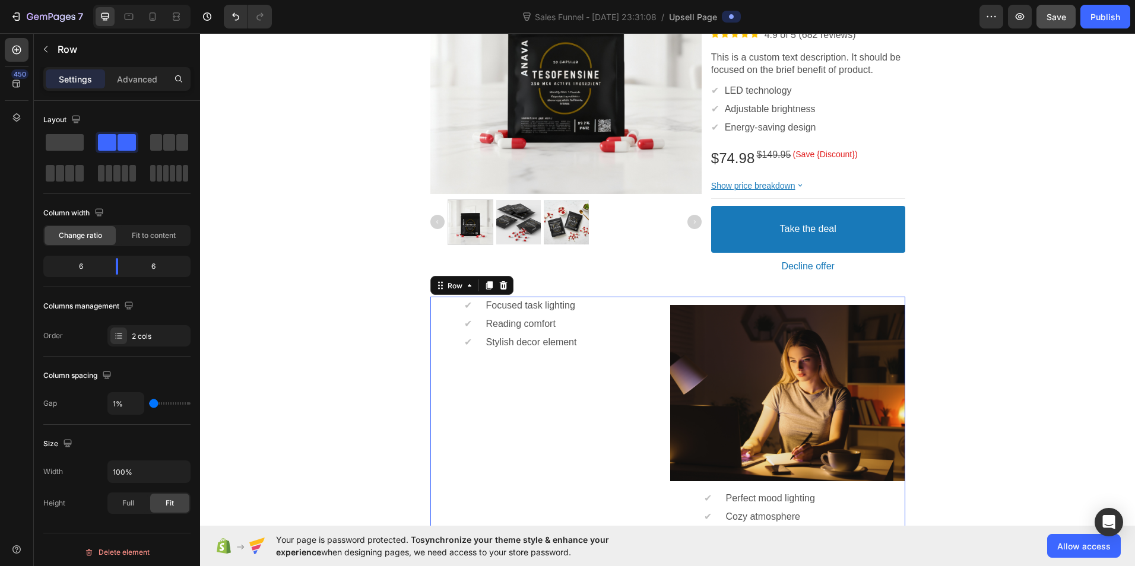
click at [569, 431] on div "✔ Text block Focused task lighting Text block Row ✔ Text block Reading comfort …" at bounding box center [547, 420] width 235 height 247
click at [501, 282] on icon at bounding box center [502, 285] width 9 height 9
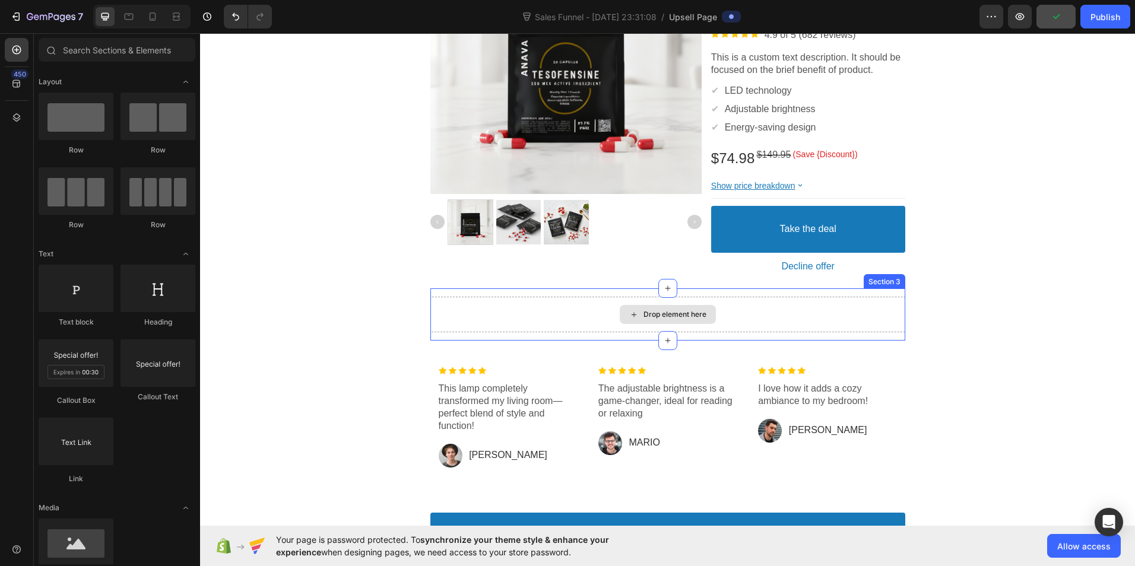
click at [888, 324] on div "Drop element here" at bounding box center [667, 315] width 475 height 36
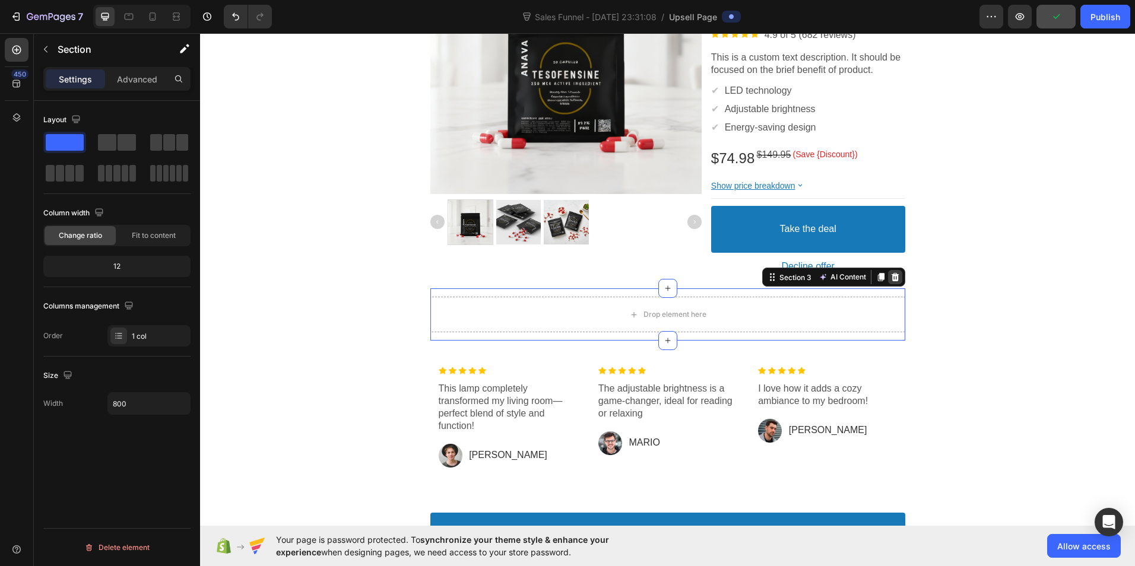
click at [891, 280] on icon at bounding box center [895, 277] width 8 height 8
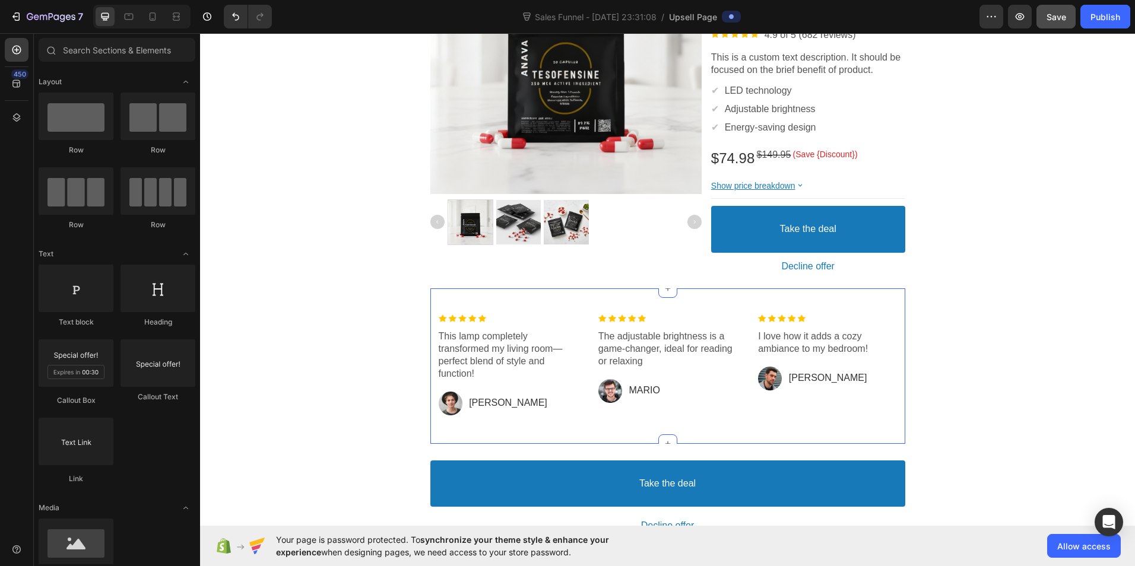
click at [895, 294] on div "Image This lamp completely transformed my living room—perfect blend of style an…" at bounding box center [667, 365] width 475 height 155
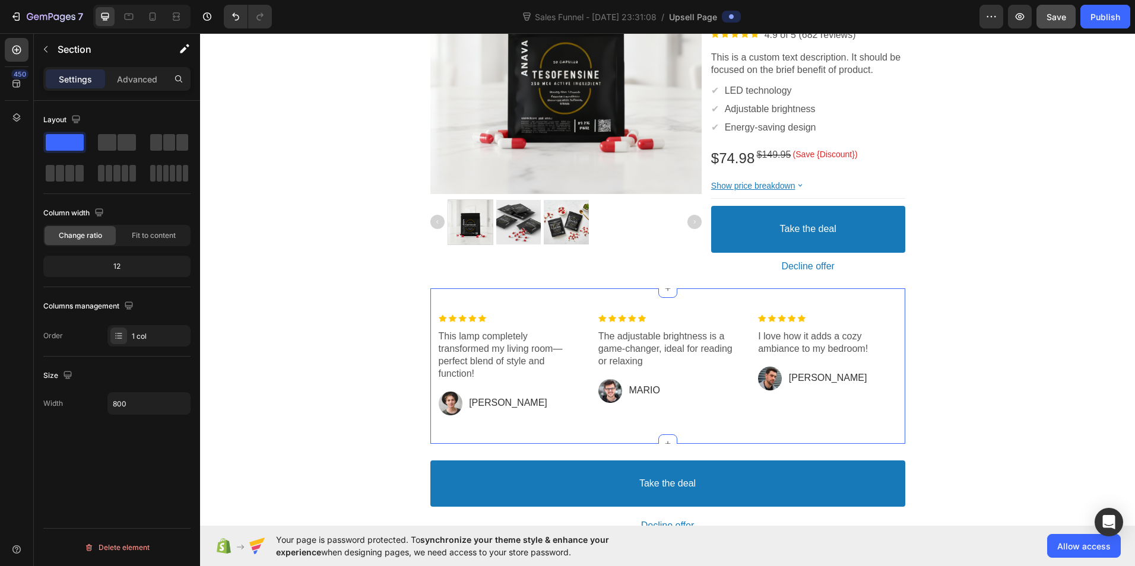
click at [889, 296] on div "Image This lamp completely transformed my living room—perfect blend of style an…" at bounding box center [667, 365] width 475 height 155
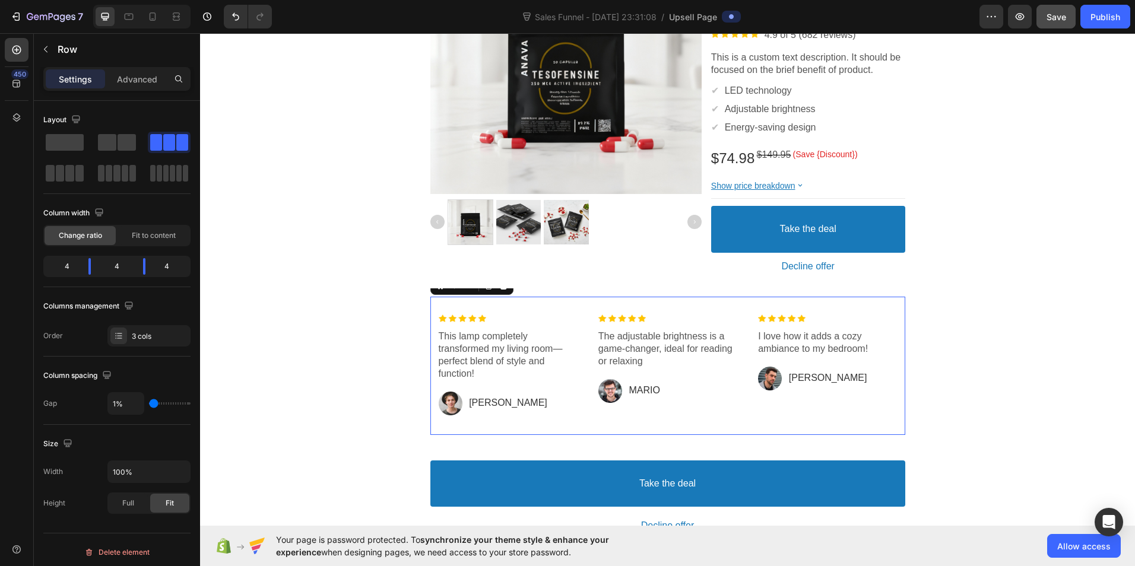
click at [487, 297] on div "Image This lamp completely transformed my living room—perfect blend of style an…" at bounding box center [667, 366] width 475 height 138
click at [441, 432] on div "Image This lamp completely transformed my living room—perfect blend of style an…" at bounding box center [667, 366] width 475 height 138
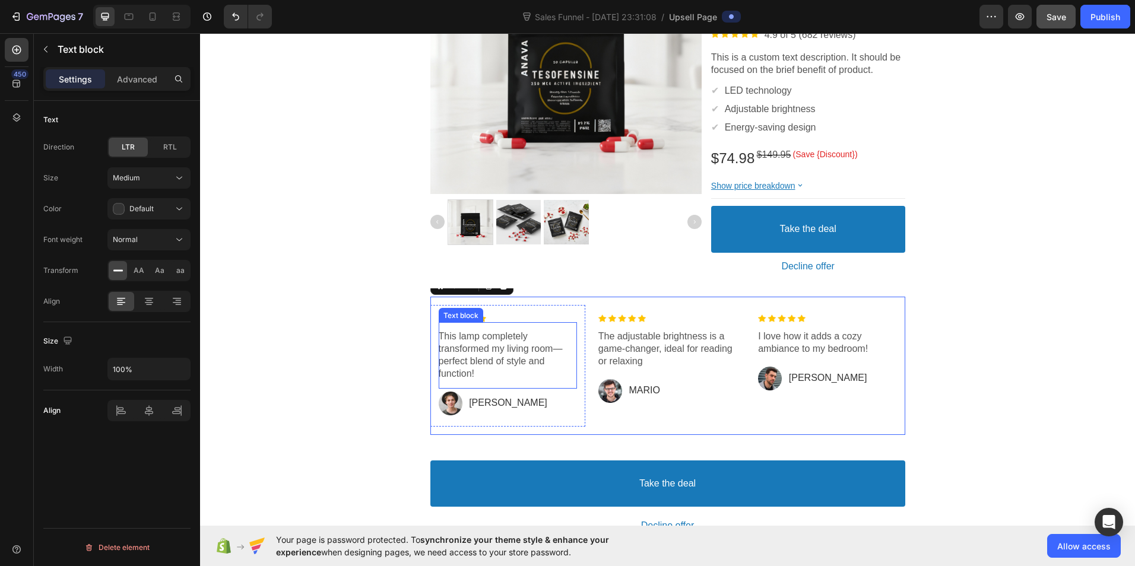
click at [466, 347] on p "This lamp completely transformed my living room—perfect blend of style and func…" at bounding box center [507, 355] width 138 height 49
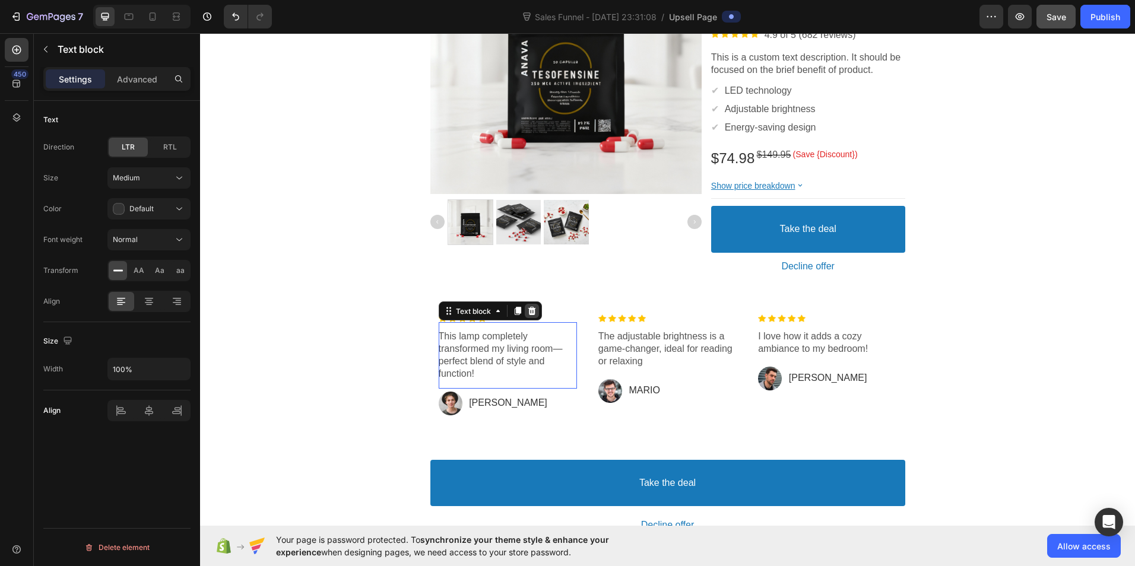
click at [527, 313] on icon at bounding box center [531, 310] width 9 height 9
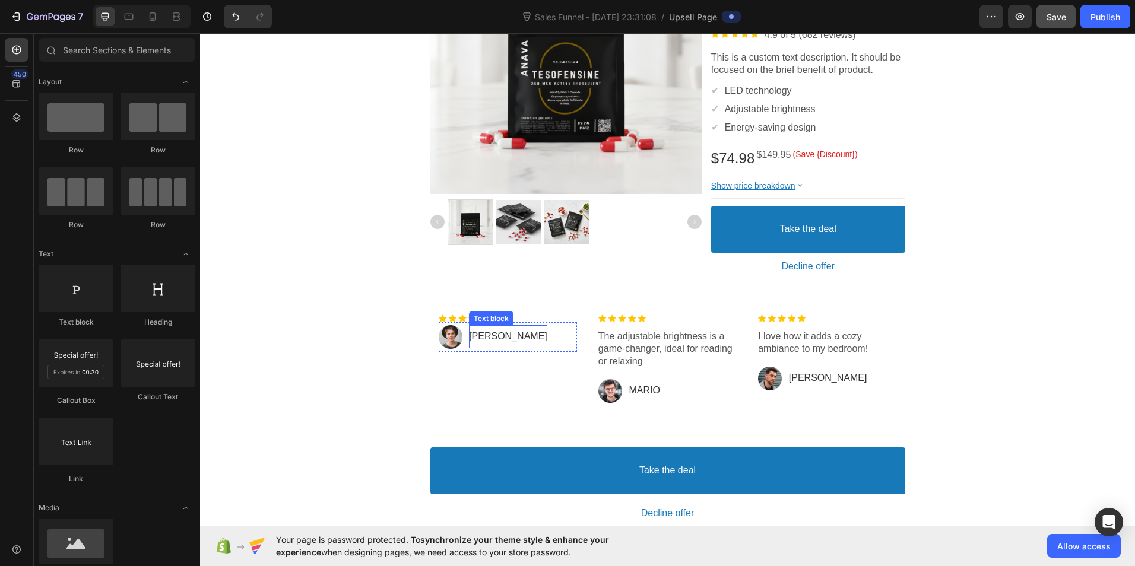
click at [482, 338] on p "Jonh" at bounding box center [508, 337] width 78 height 12
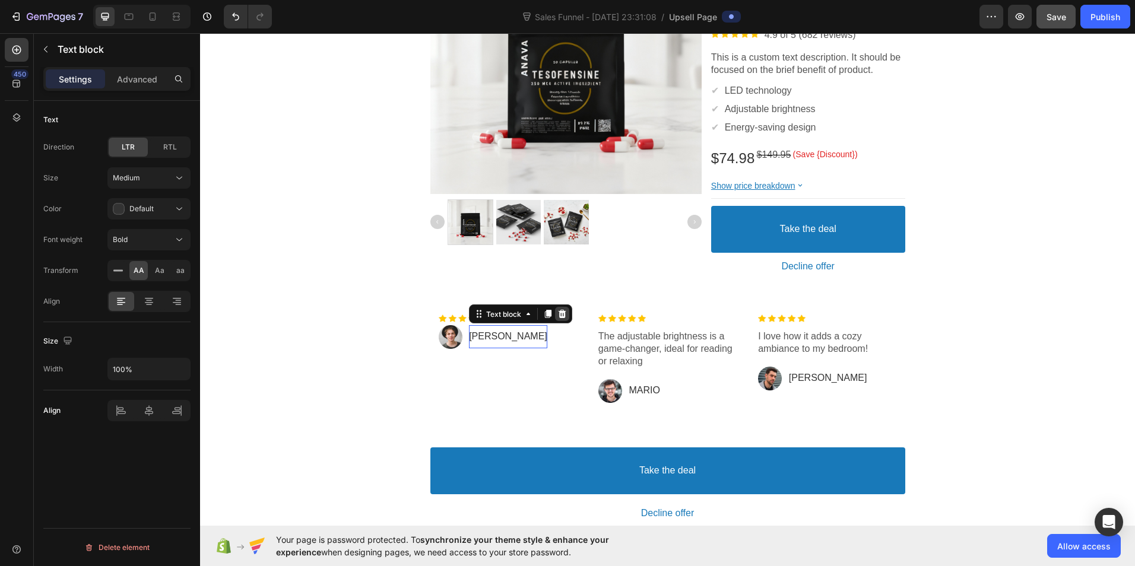
click at [563, 321] on div at bounding box center [562, 314] width 14 height 14
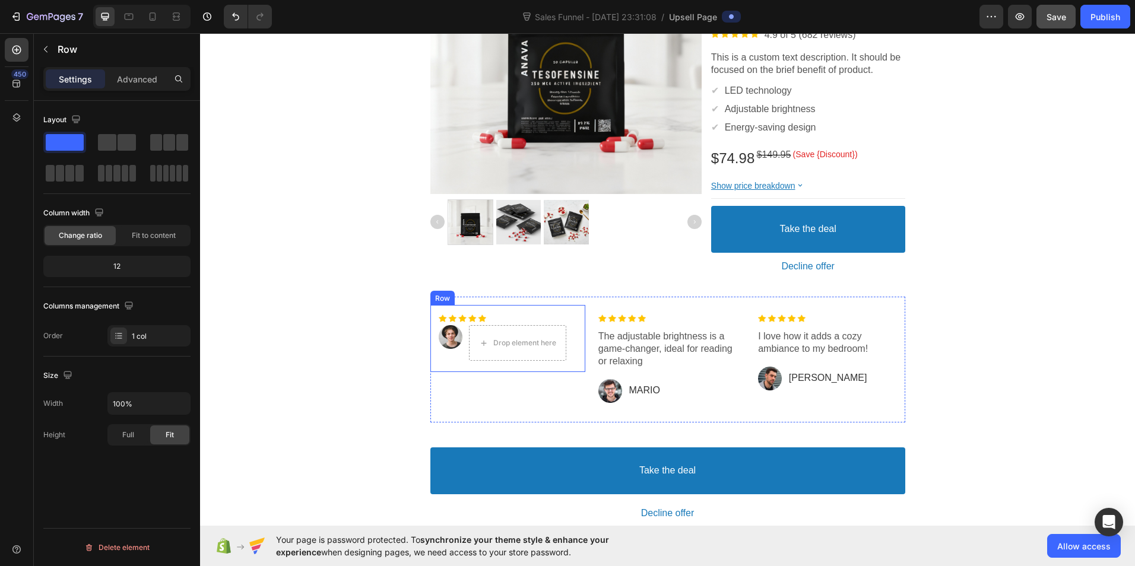
click at [573, 309] on div "Image Image Drop element here Row Row" at bounding box center [507, 338] width 155 height 67
click at [503, 293] on div at bounding box center [503, 294] width 14 height 14
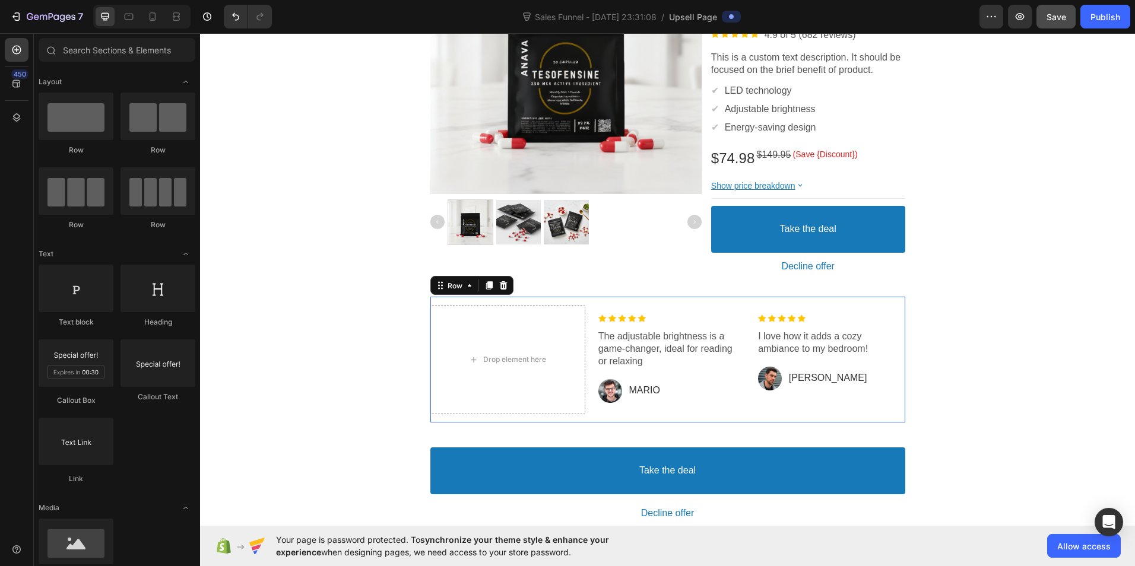
click at [571, 302] on div "Drop element here Image The adjustable brightness is a game-changer, ideal for …" at bounding box center [667, 359] width 475 height 125
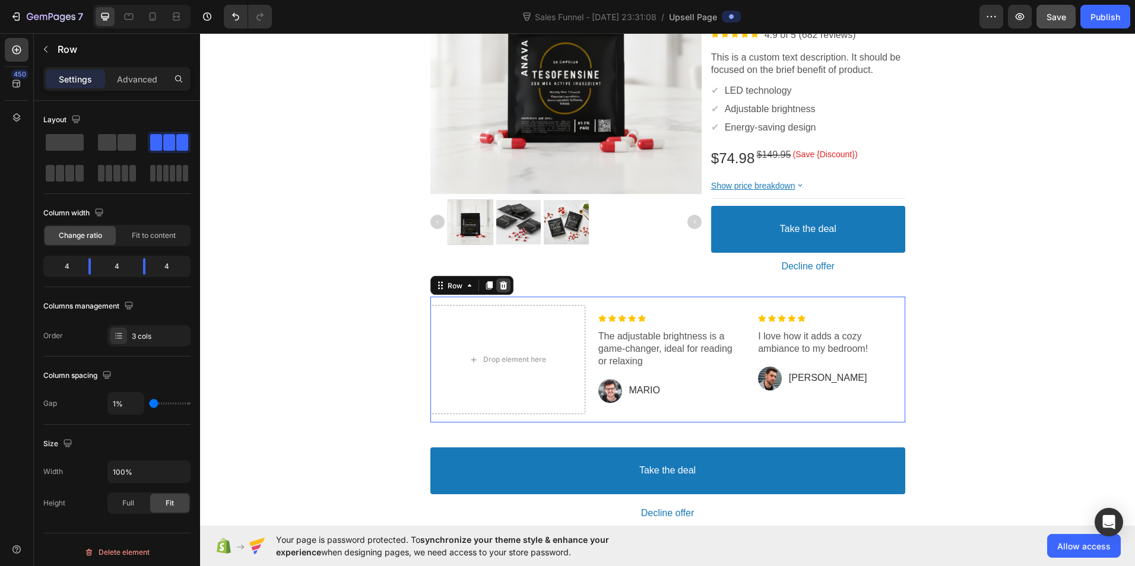
click at [503, 290] on div at bounding box center [503, 285] width 14 height 14
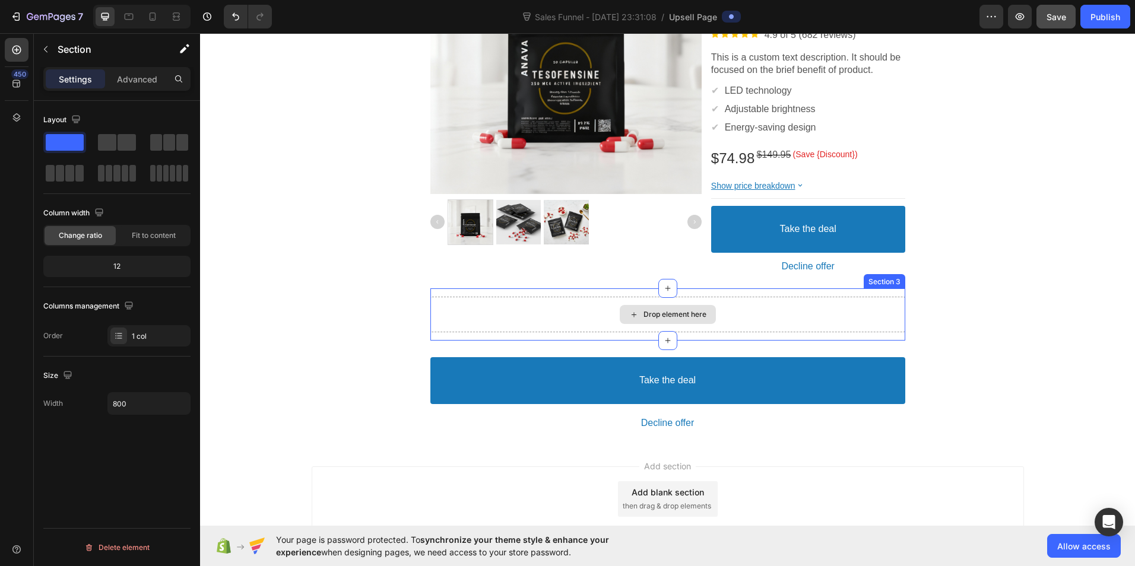
click at [879, 308] on div "Drop element here" at bounding box center [667, 315] width 475 height 36
click at [895, 274] on div at bounding box center [895, 277] width 14 height 14
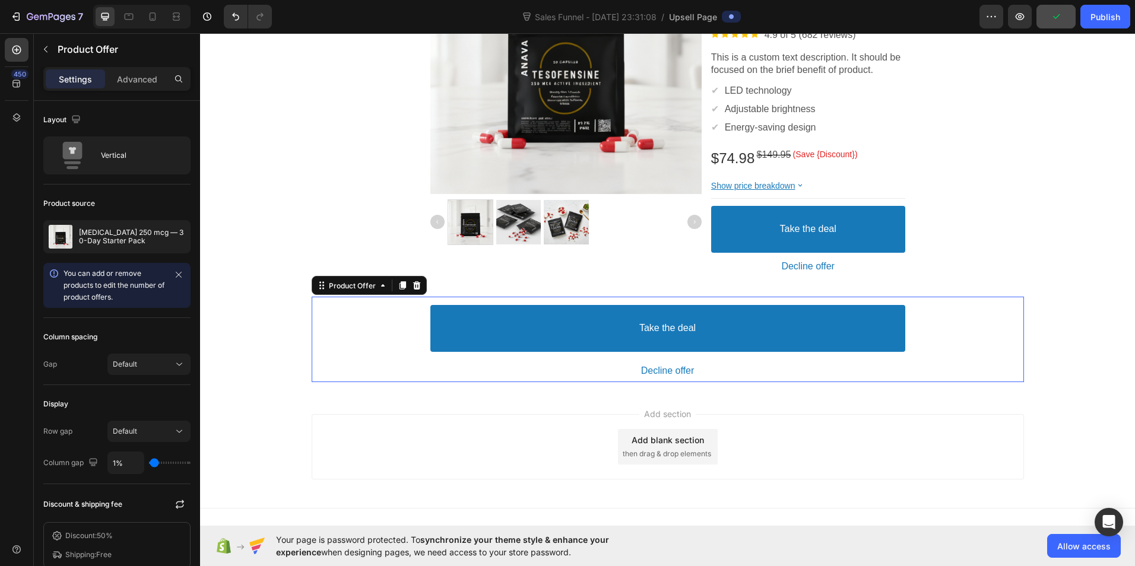
click at [962, 310] on div "Take the deal Accept Button Decline offer Decline Button" at bounding box center [668, 339] width 712 height 85
click at [415, 286] on icon at bounding box center [416, 285] width 9 height 9
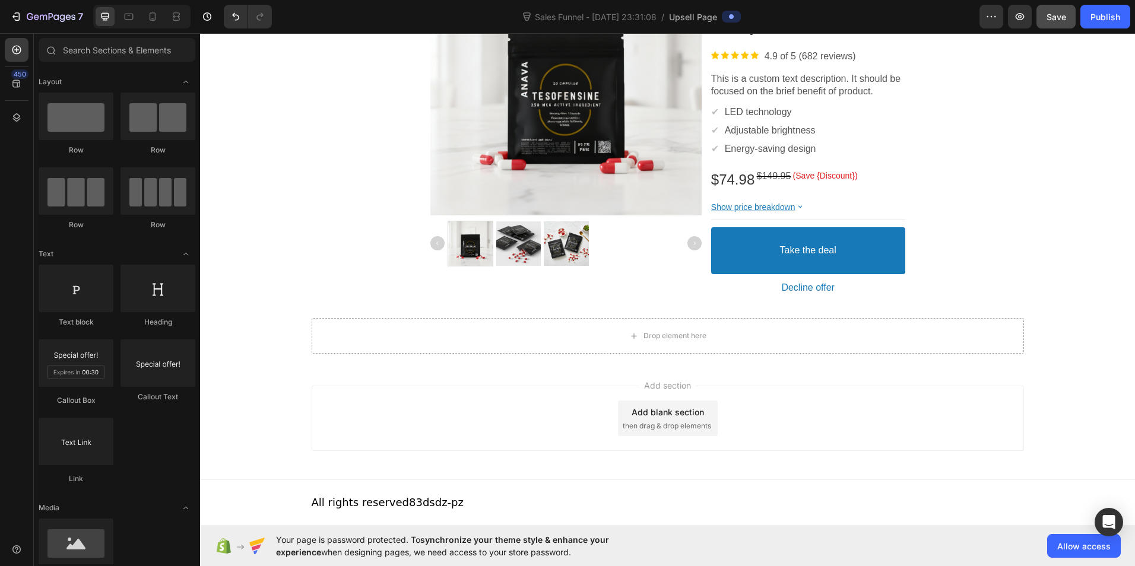
click at [1019, 332] on section "Drop element here Section 3" at bounding box center [667, 336] width 731 height 52
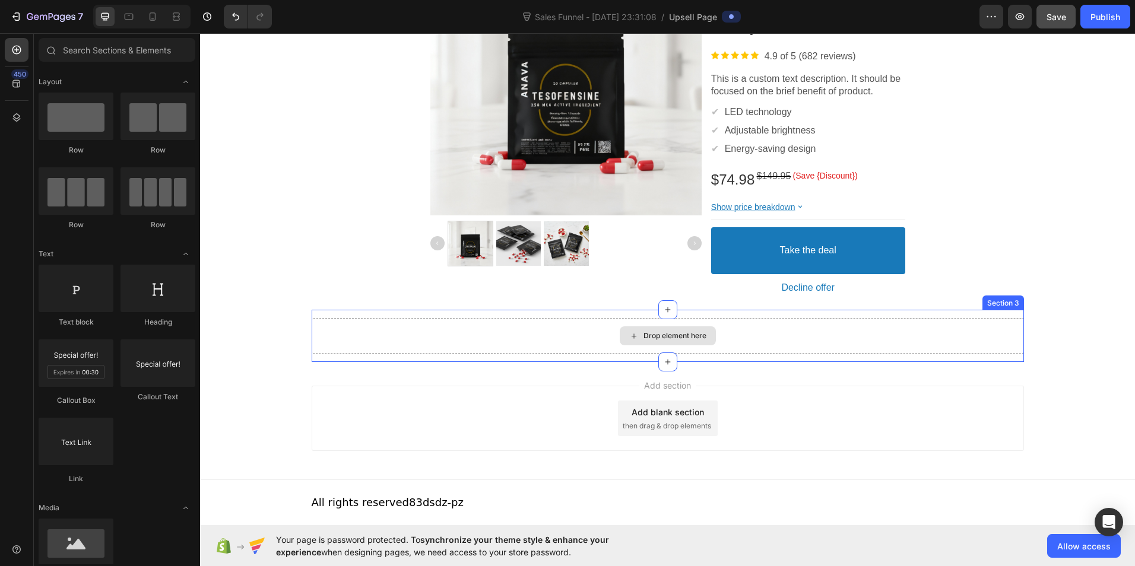
click at [1012, 333] on div "Drop element here" at bounding box center [668, 336] width 712 height 36
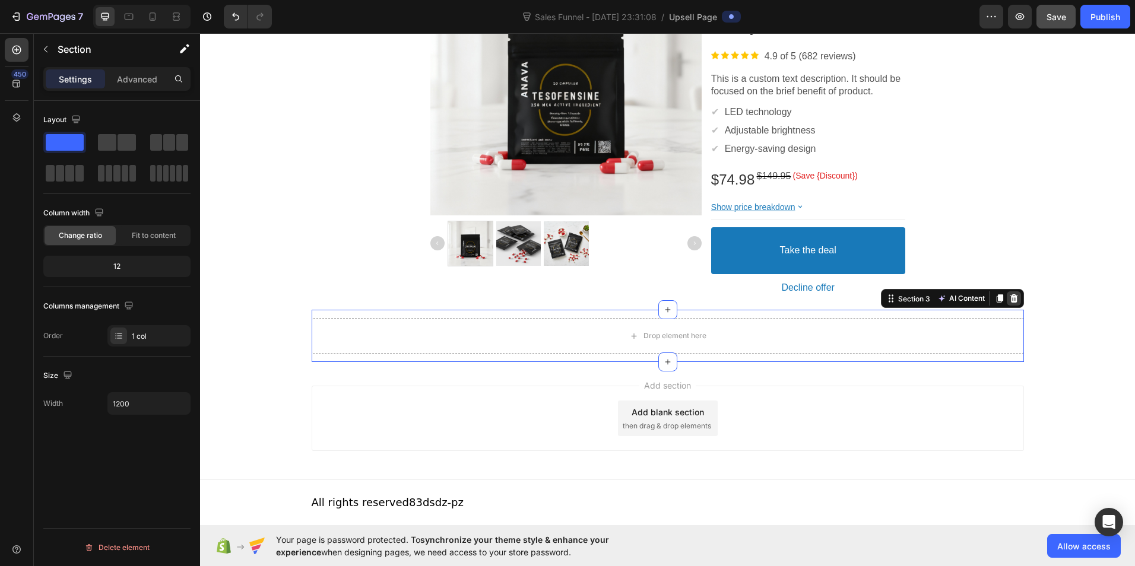
click at [1015, 297] on div at bounding box center [1013, 298] width 14 height 14
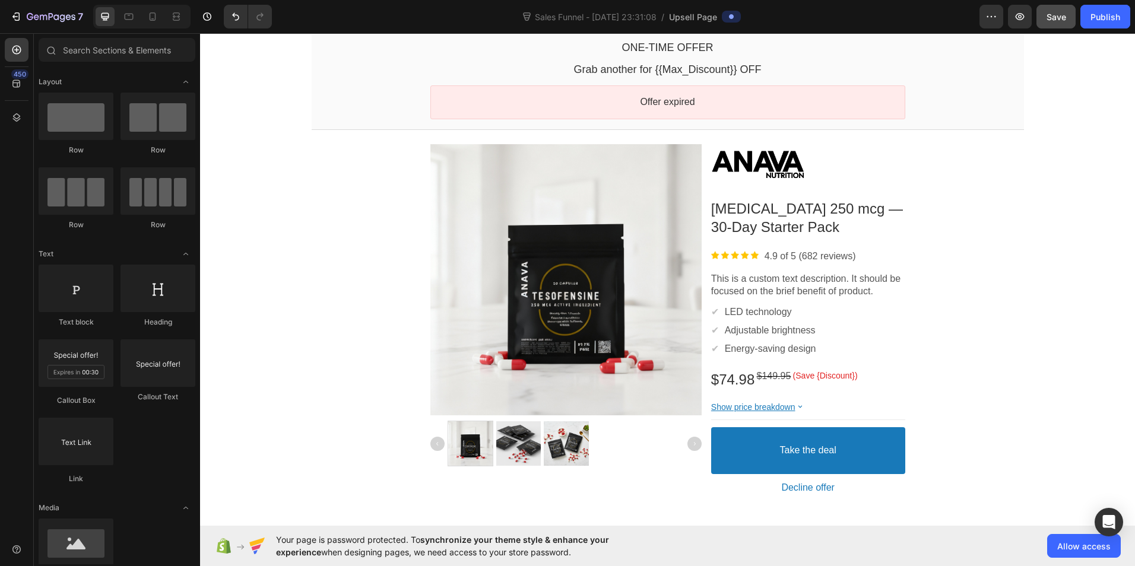
scroll to position [70, 0]
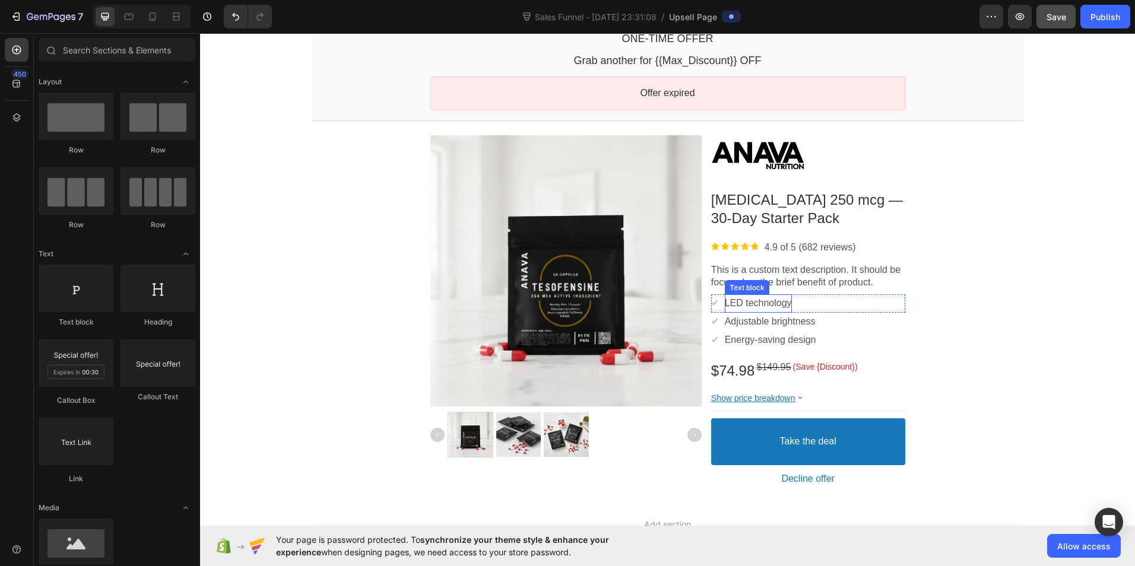
click at [776, 303] on p "LED technology" at bounding box center [757, 303] width 67 height 12
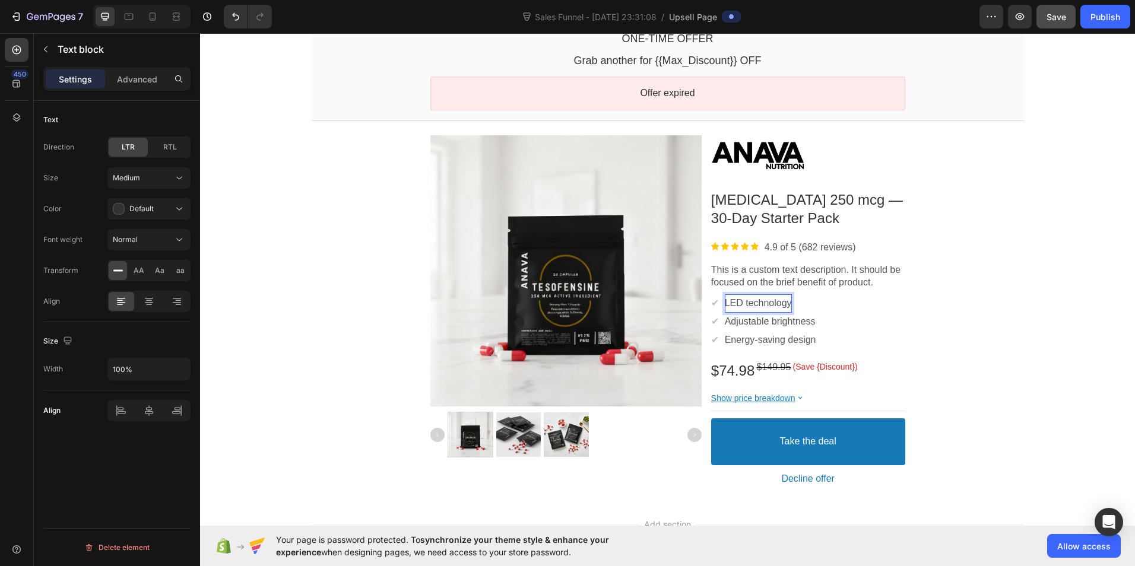
click at [776, 303] on p "LED technology" at bounding box center [757, 303] width 67 height 12
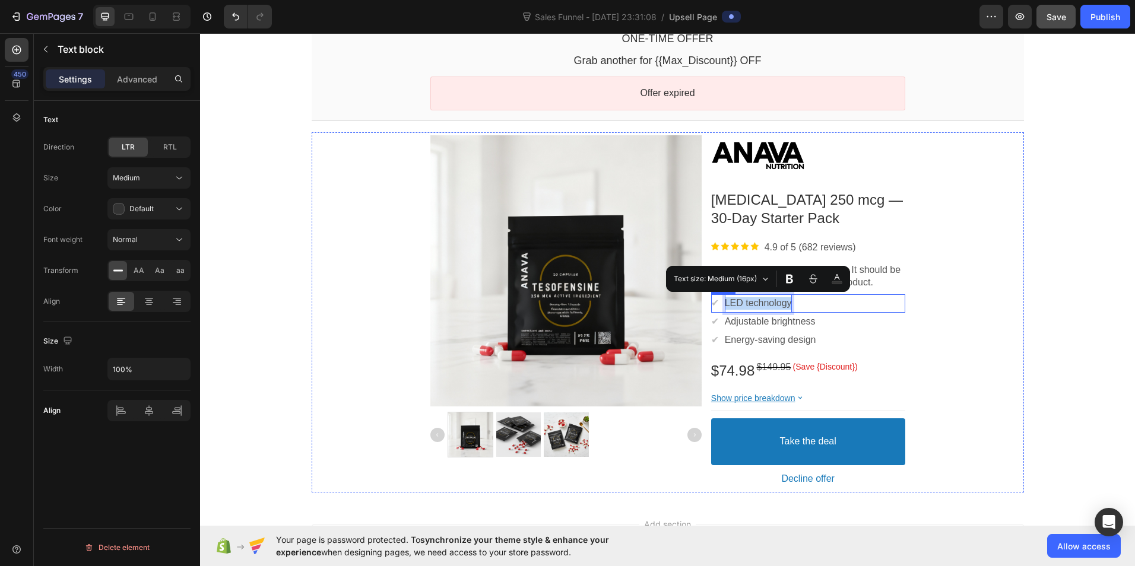
drag, startPoint x: 790, startPoint y: 303, endPoint x: 722, endPoint y: 303, distance: 68.2
click at [722, 303] on div "✔ Text block LED technology Text block Row" at bounding box center [808, 303] width 194 height 18
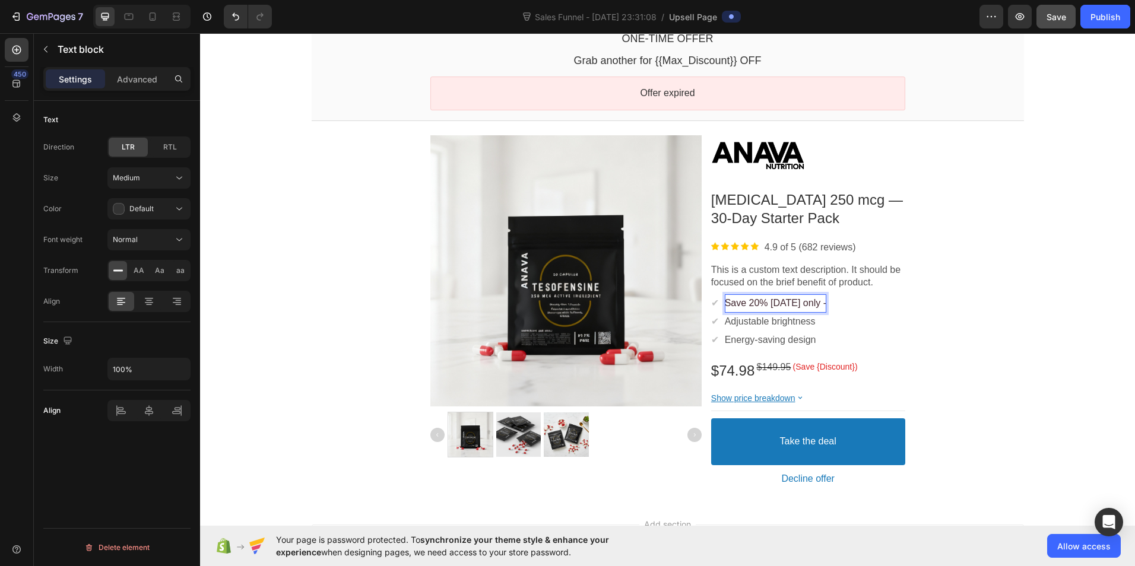
click at [812, 300] on span "Save 20% today only -" at bounding box center [774, 303] width 101 height 10
click at [780, 319] on p "Adjustable brightness" at bounding box center [769, 322] width 91 height 12
click at [786, 320] on p "Adjustable brightness" at bounding box center [769, 322] width 91 height 12
click at [770, 345] on p "Energy-saving design" at bounding box center [769, 340] width 91 height 12
click at [790, 337] on p "Energy-saving design" at bounding box center [769, 340] width 91 height 12
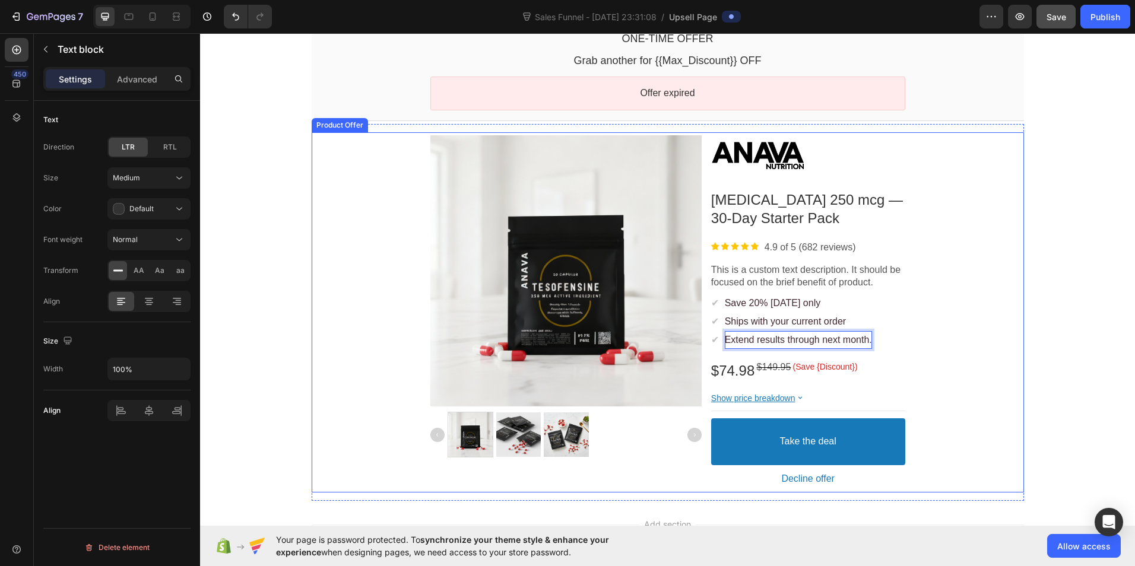
click at [973, 319] on div "Product Images Image Tesofensine 250 mcg — 30-Day Starter Pack Product Title Im…" at bounding box center [668, 312] width 712 height 361
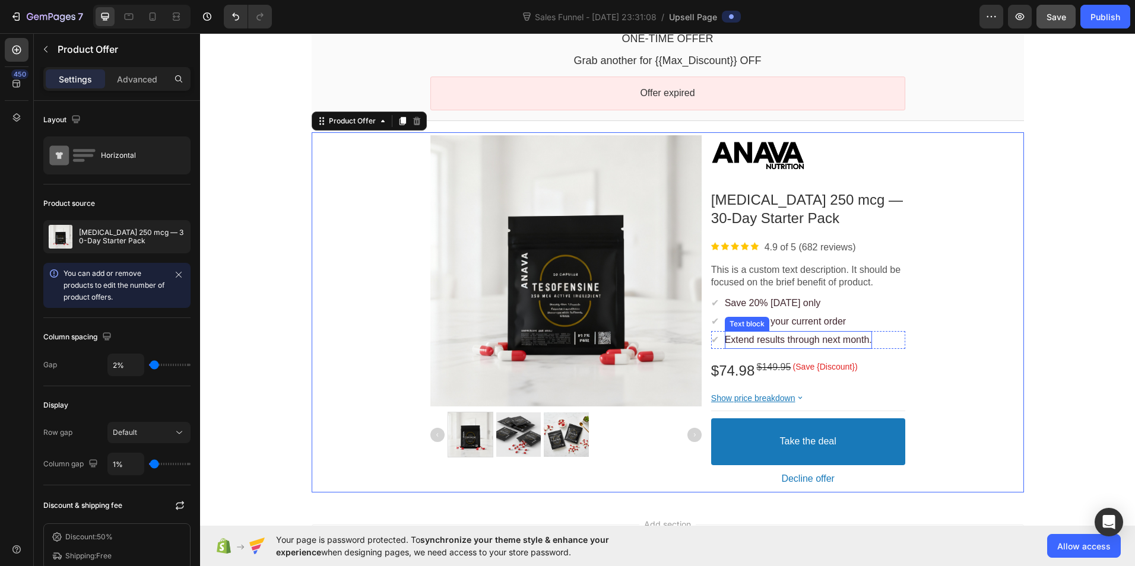
click at [849, 342] on span "Extend results through next month." at bounding box center [797, 340] width 147 height 10
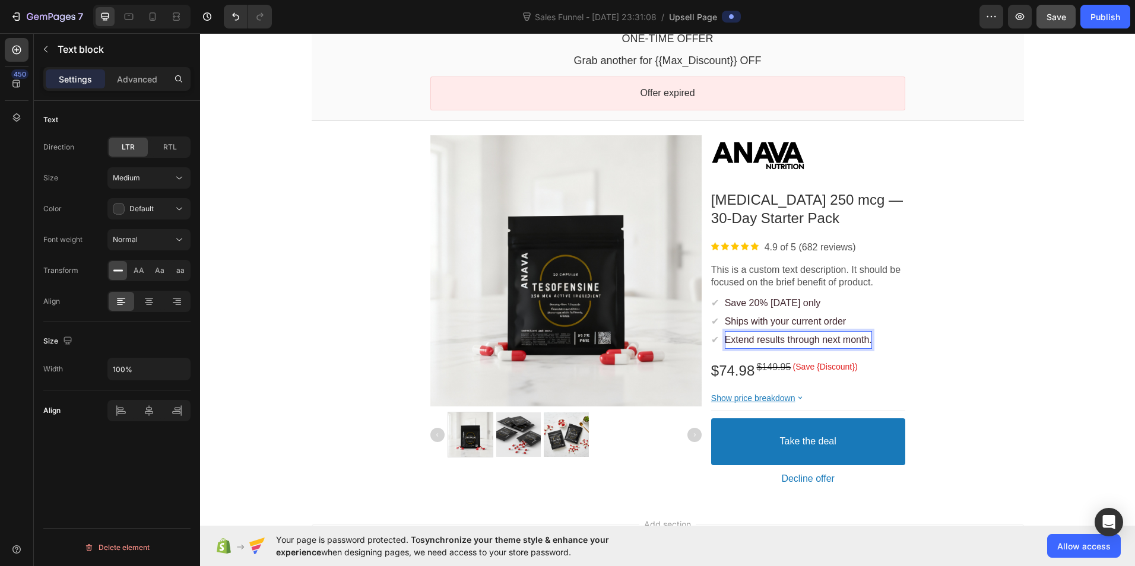
click at [864, 338] on span "Extend results through next month." at bounding box center [797, 340] width 147 height 10
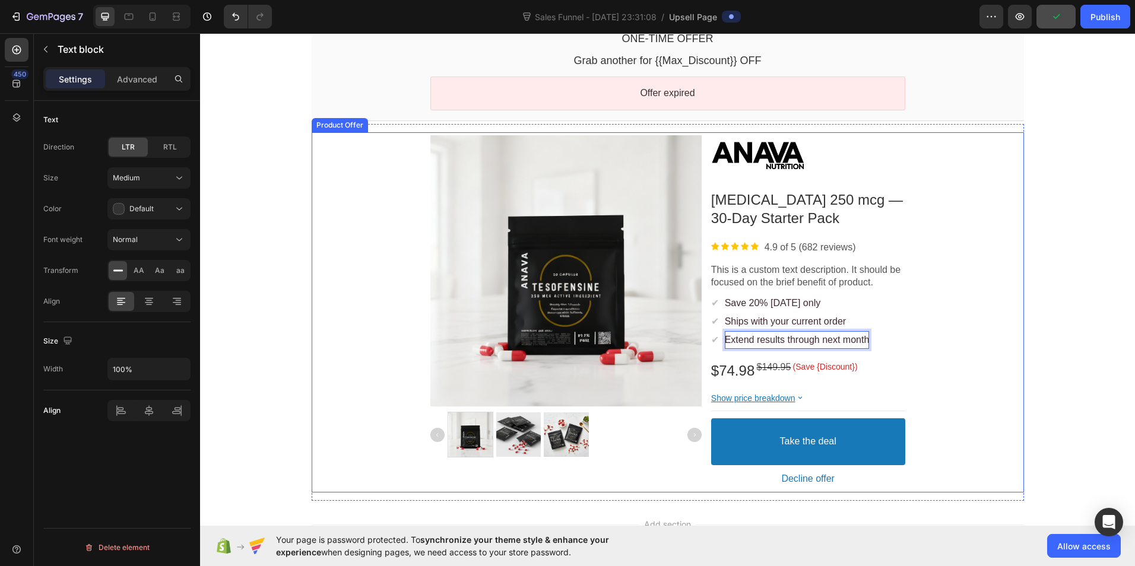
click at [984, 317] on div "Product Images Image Tesofensine 250 mcg — 30-Day Starter Pack Product Title Im…" at bounding box center [668, 312] width 712 height 361
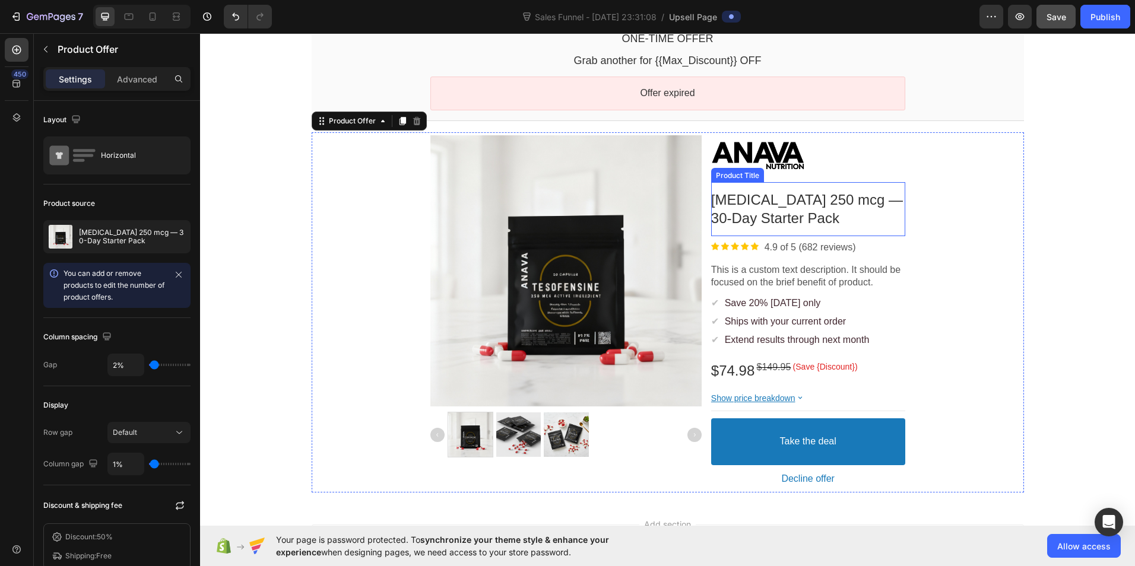
click at [790, 215] on bdo "Tesofensine 250 mcg — 30-Day Starter Pack" at bounding box center [807, 209] width 192 height 34
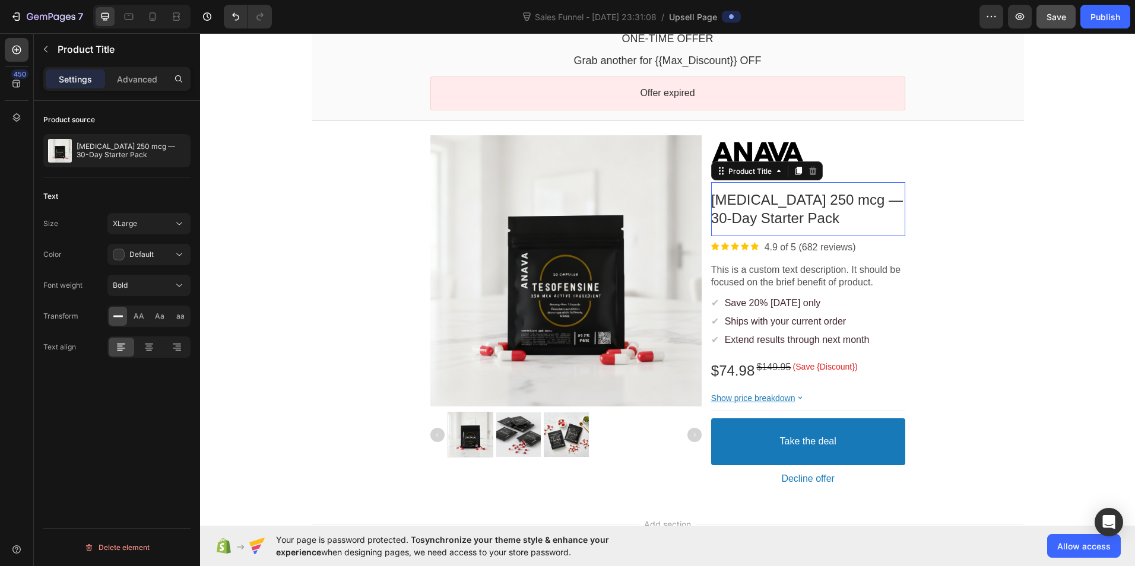
click at [790, 215] on bdo "Tesofensine 250 mcg — 30-Day Starter Pack" at bounding box center [807, 209] width 192 height 34
click at [798, 205] on bdo "Tesofensine 250 mcg — 30-Day Starter Pack" at bounding box center [807, 209] width 192 height 34
click at [820, 199] on bdo "Tesofensine 250 mcg — 30-Day Starter Pack" at bounding box center [807, 209] width 192 height 34
click at [804, 218] on bdo "Tesofensine 250 mcg — 30-Day Starter Pack" at bounding box center [807, 209] width 192 height 34
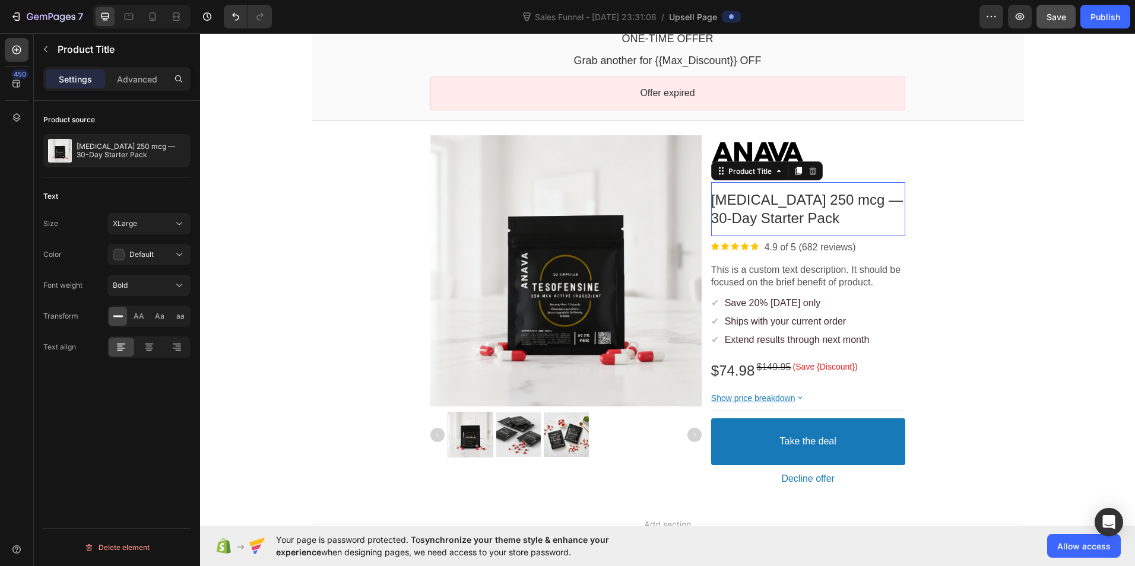
click at [816, 217] on div "Tesofensine 250 mcg — 30-Day Starter Pack" at bounding box center [808, 208] width 194 height 37
click at [824, 205] on bdo "Tesofensine 250 mcg — 30-Day Starter Pack" at bounding box center [807, 209] width 192 height 34
click at [926, 221] on div "Product Images Image Tesofensine 250 mcg — 30-Day Starter Pack Product Title Th…" at bounding box center [668, 312] width 712 height 361
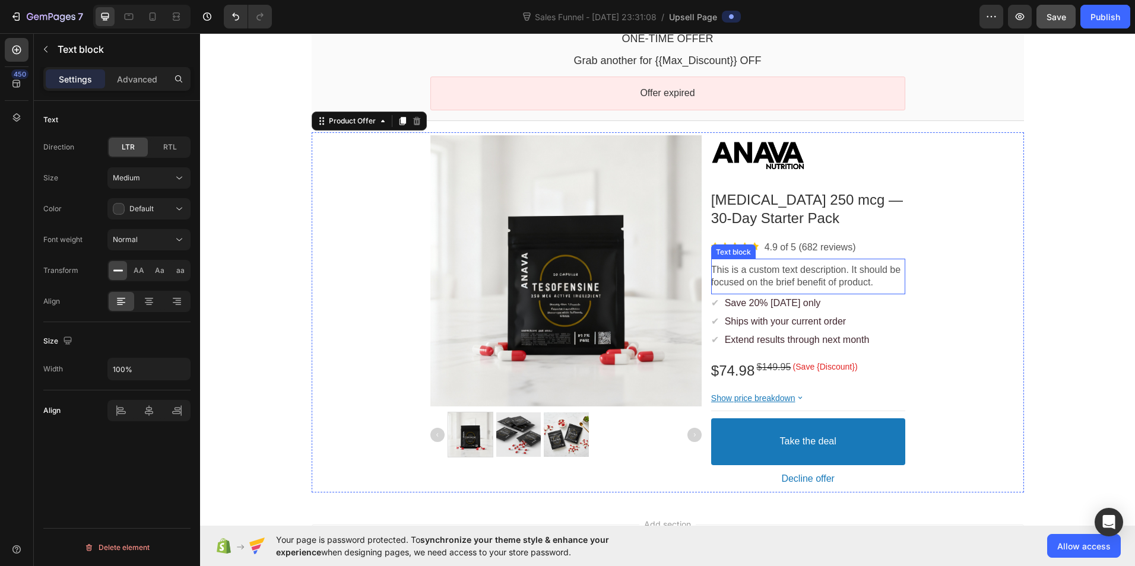
click at [781, 279] on p "This is a custom text description. It should be focused on the brief benefit of…" at bounding box center [808, 276] width 194 height 25
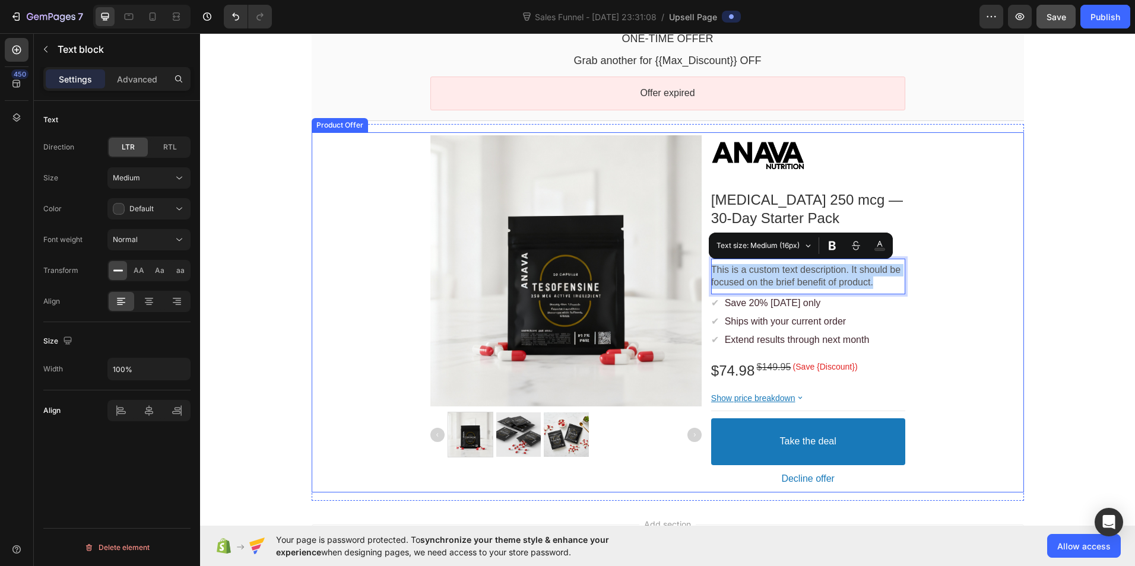
drag, startPoint x: 875, startPoint y: 282, endPoint x: 706, endPoint y: 265, distance: 170.6
click at [706, 265] on div "Product Images Image Tesofensine 250 mcg — 30-Day Starter Pack Product Title Im…" at bounding box center [667, 312] width 475 height 361
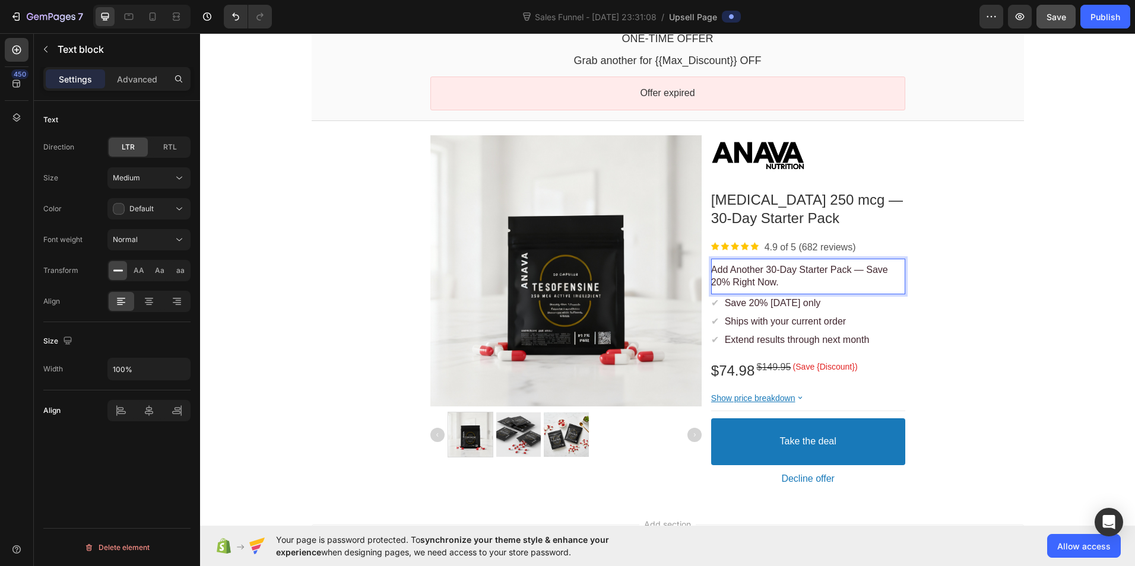
click at [863, 272] on span "Add Another 30‑Day Starter Pack — Save 20% Right Now." at bounding box center [799, 276] width 177 height 23
click at [879, 269] on p "Add Another 30‑Day Starter Pack —" at bounding box center [808, 270] width 194 height 12
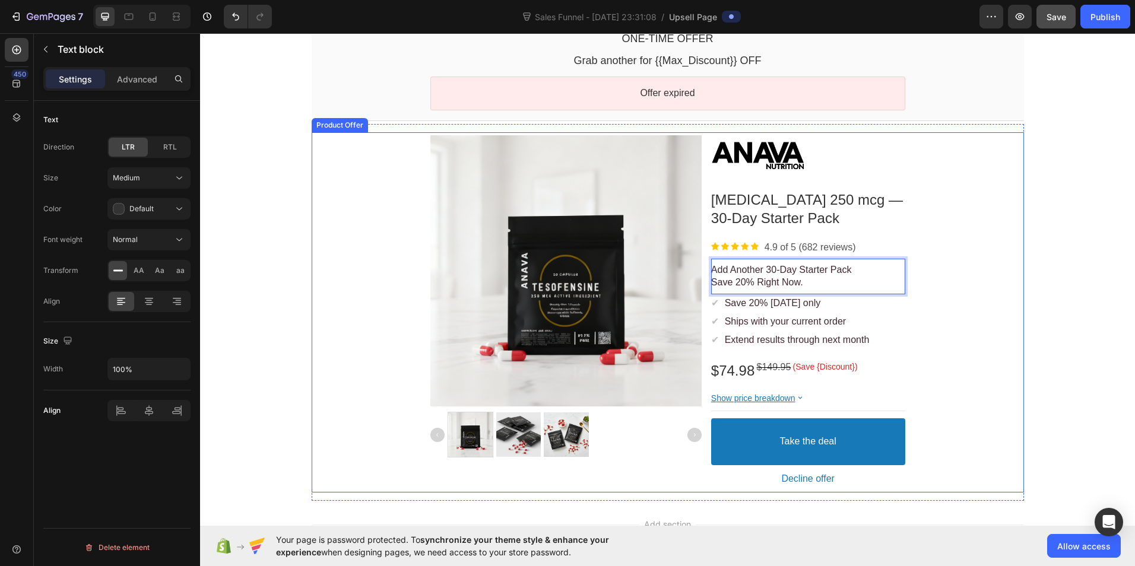
click at [973, 252] on div "Product Images Image Tesofensine 250 mcg — 30-Day Starter Pack Product Title Im…" at bounding box center [668, 312] width 712 height 361
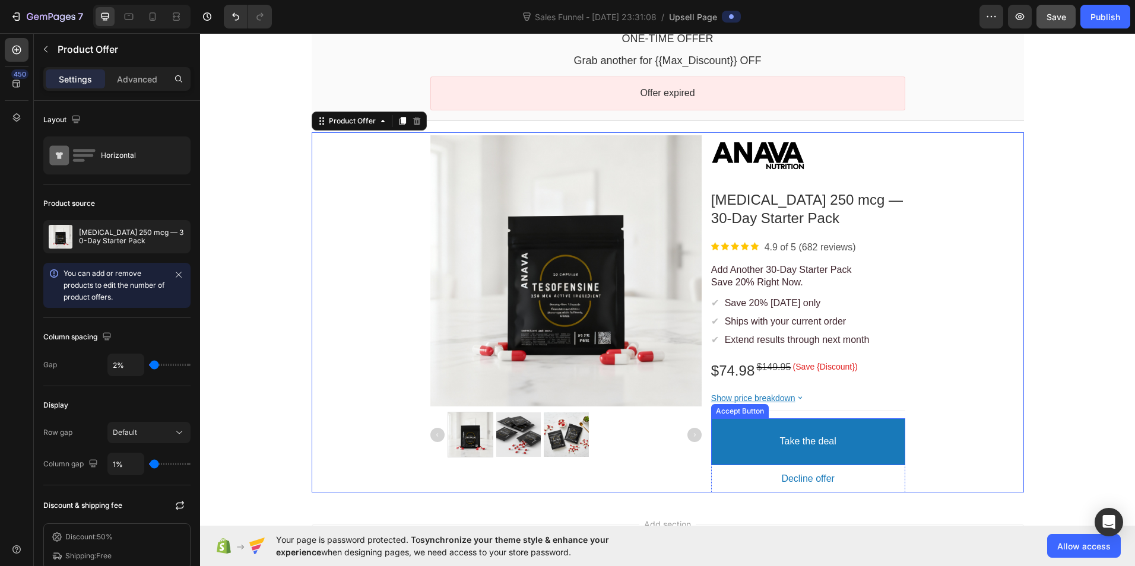
click at [876, 457] on button "Take the deal" at bounding box center [808, 441] width 194 height 47
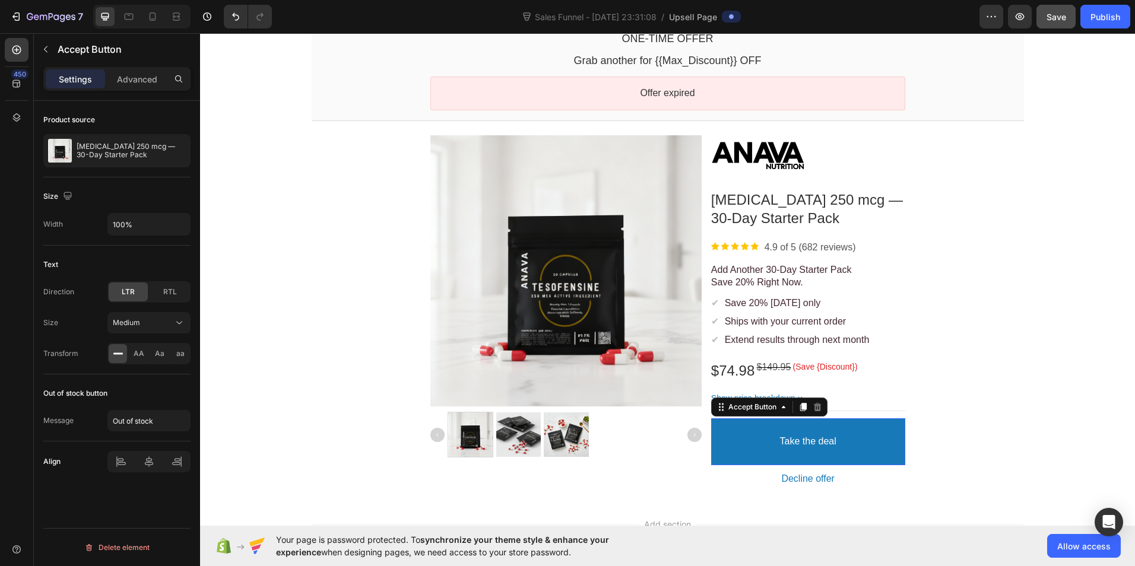
click at [878, 449] on button "Take the deal" at bounding box center [808, 441] width 194 height 47
click at [732, 436] on button "Take the deal" at bounding box center [808, 441] width 194 height 47
click at [743, 450] on button "Take the deal" at bounding box center [808, 441] width 194 height 47
click at [1028, 376] on div "One-time Offer Callout Text Grab another for {{Max_Discount}} OFF Callout Text …" at bounding box center [667, 259] width 935 height 482
click at [874, 431] on button "Take the deal" at bounding box center [808, 441] width 194 height 47
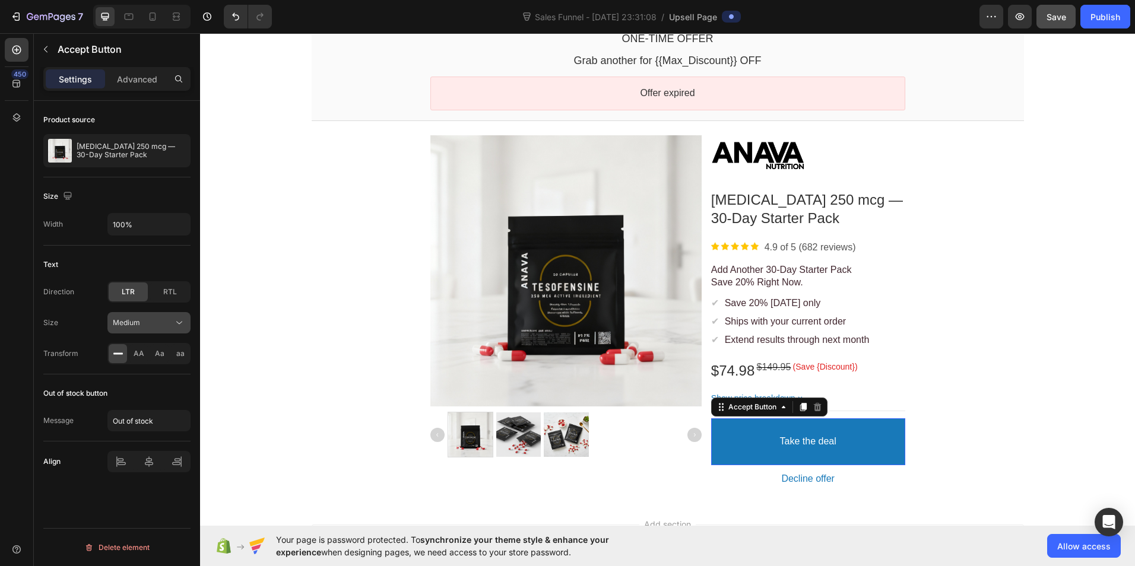
click at [163, 321] on div "Medium" at bounding box center [143, 322] width 61 height 11
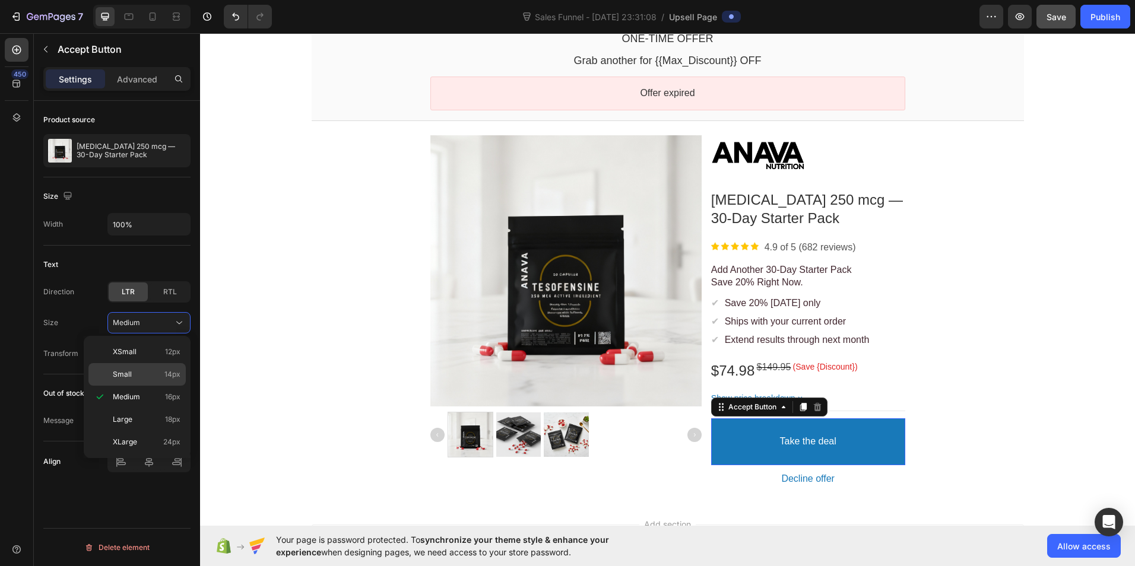
click at [144, 377] on p "Small 14px" at bounding box center [147, 374] width 68 height 11
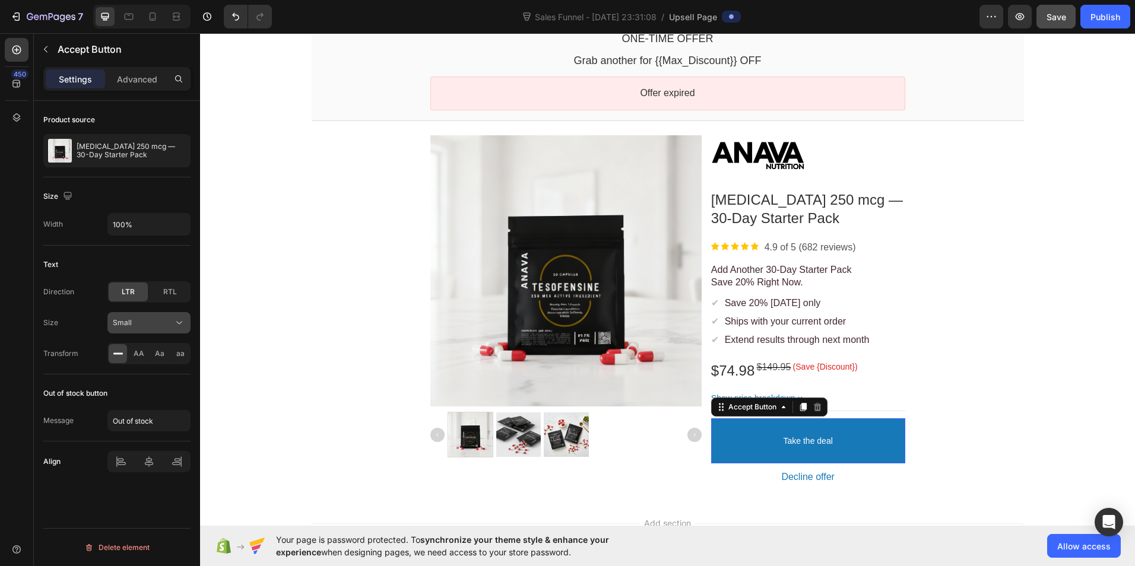
click at [156, 320] on div "Small" at bounding box center [143, 322] width 61 height 11
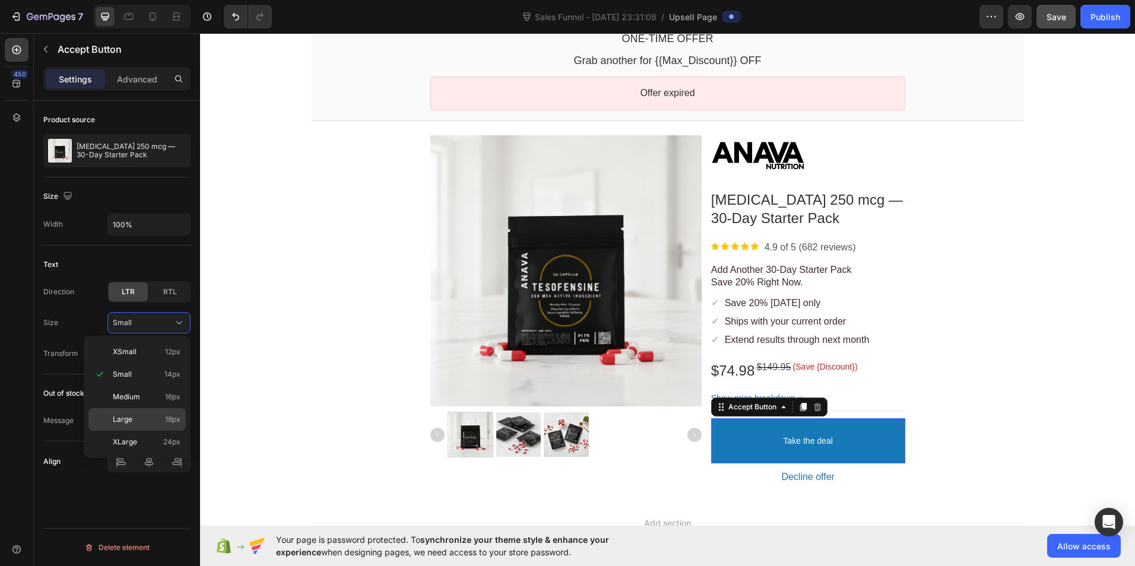
click at [145, 410] on div "Large 18px" at bounding box center [136, 419] width 97 height 23
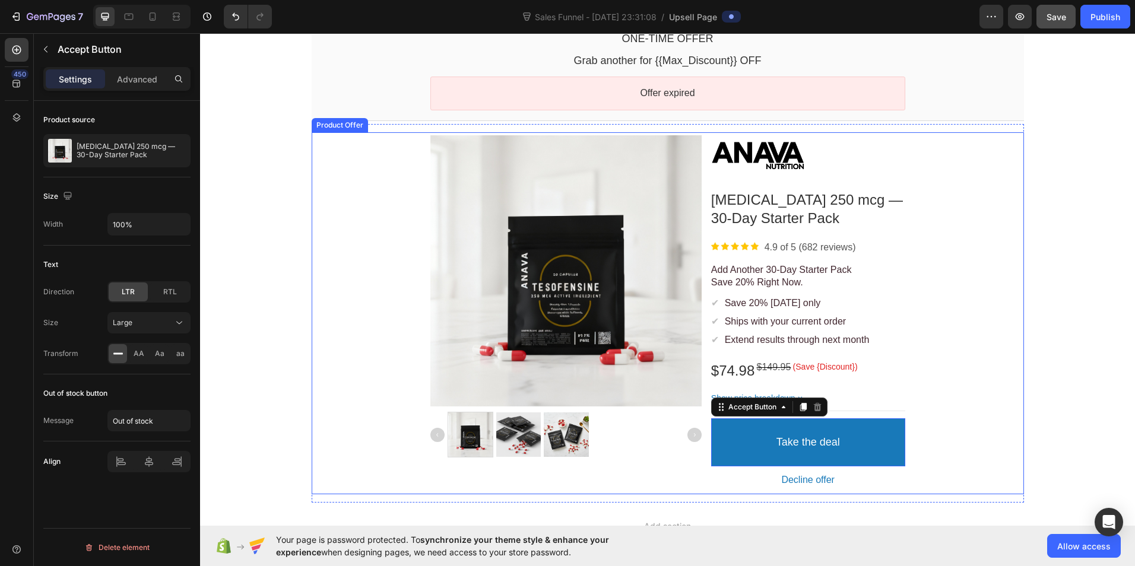
click at [991, 403] on div "Product Images Image Tesofensine 250 mcg — 30-Day Starter Pack Product Title Im…" at bounding box center [668, 313] width 712 height 362
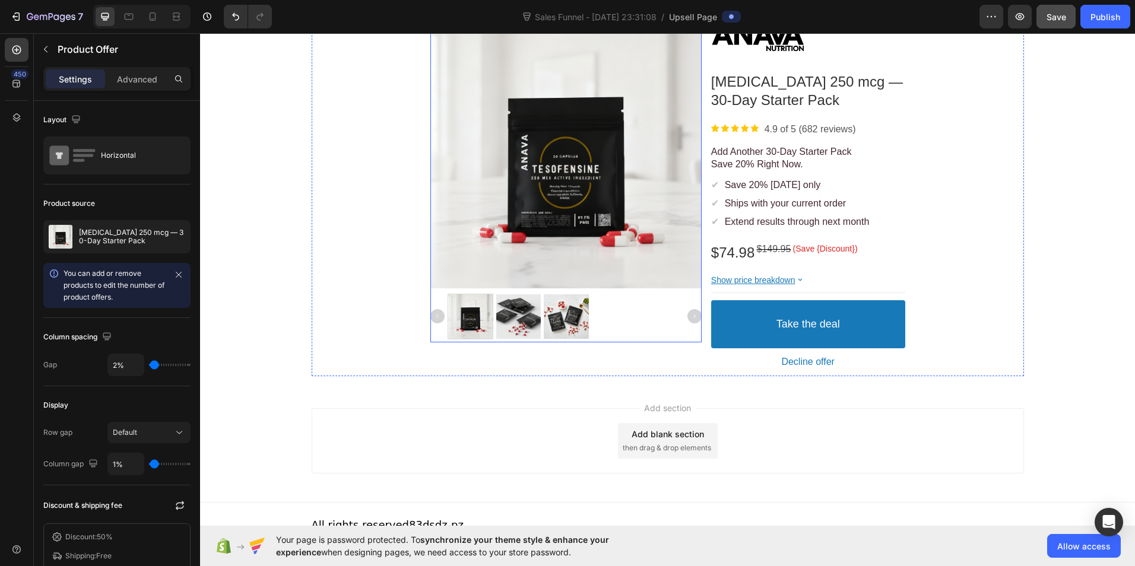
scroll to position [211, 0]
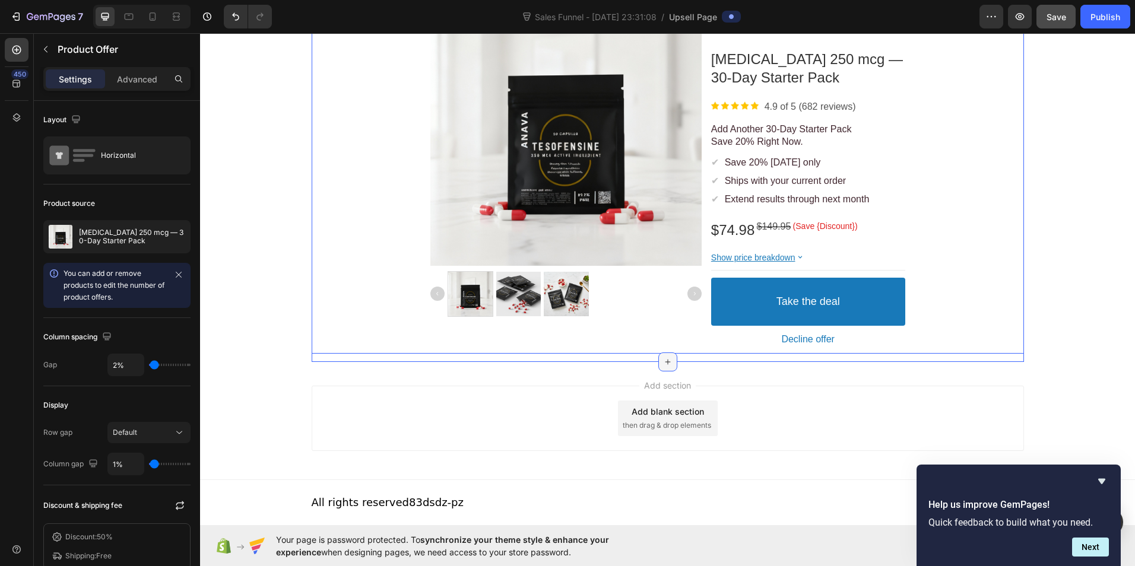
click at [663, 363] on icon at bounding box center [667, 361] width 9 height 9
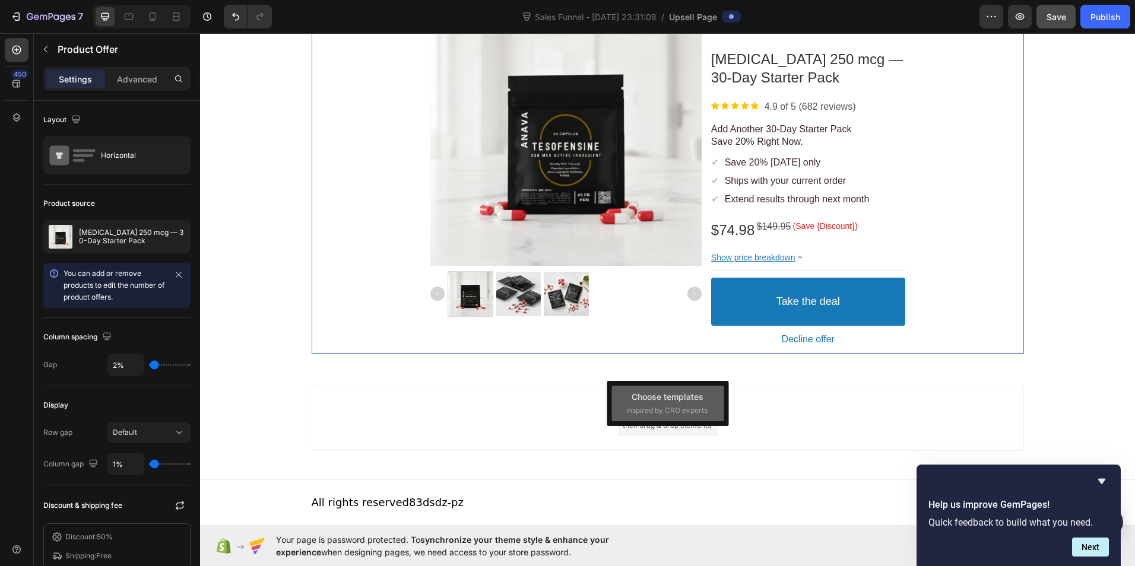
click at [656, 405] on span "inspired by CRO experts" at bounding box center [666, 410] width 81 height 11
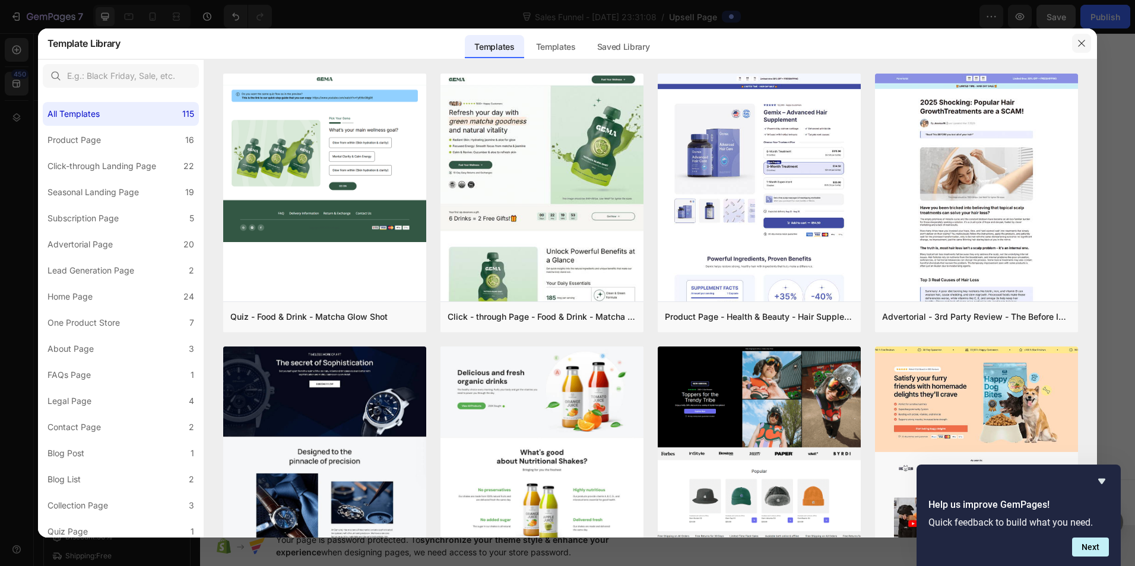
click at [1085, 46] on icon "button" at bounding box center [1080, 43] width 9 height 9
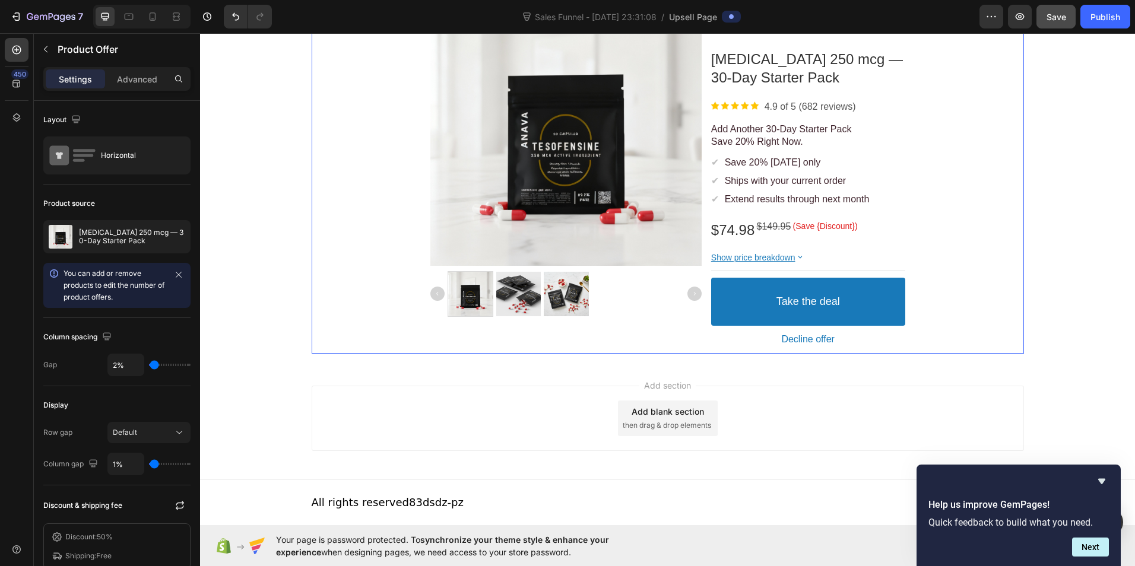
click at [905, 199] on div "Product Images Image Tesofensine 250 mcg — 30-Day Starter Pack Product Title Im…" at bounding box center [668, 173] width 712 height 362
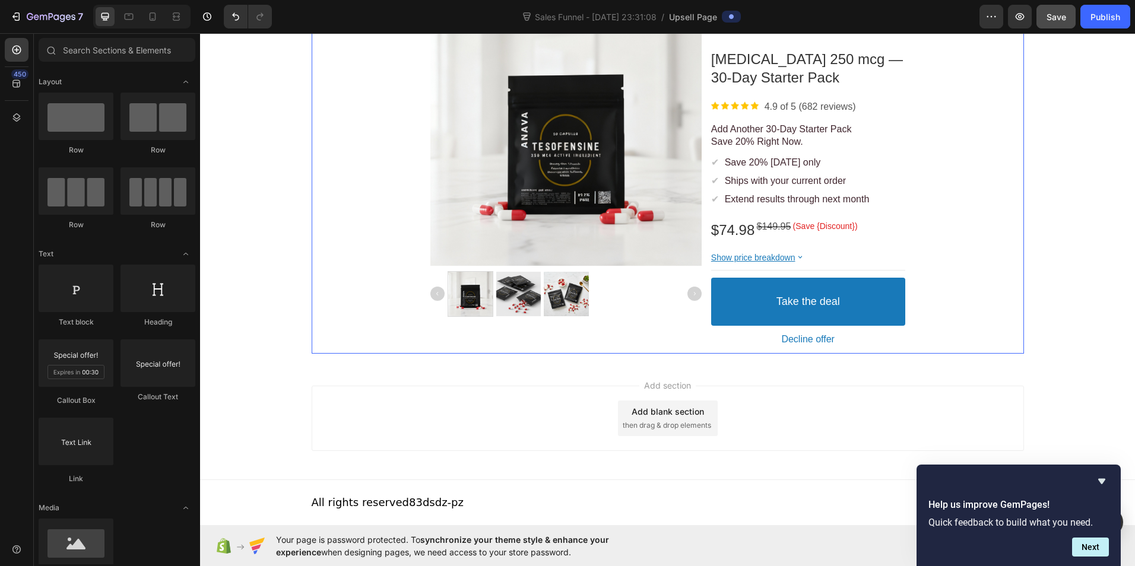
click at [1081, 210] on div "One-time Offer Callout Text Grab another for {{Max_Discount}} OFF Callout Text …" at bounding box center [667, 120] width 935 height 484
click at [1089, 542] on button "Next" at bounding box center [1090, 547] width 37 height 19
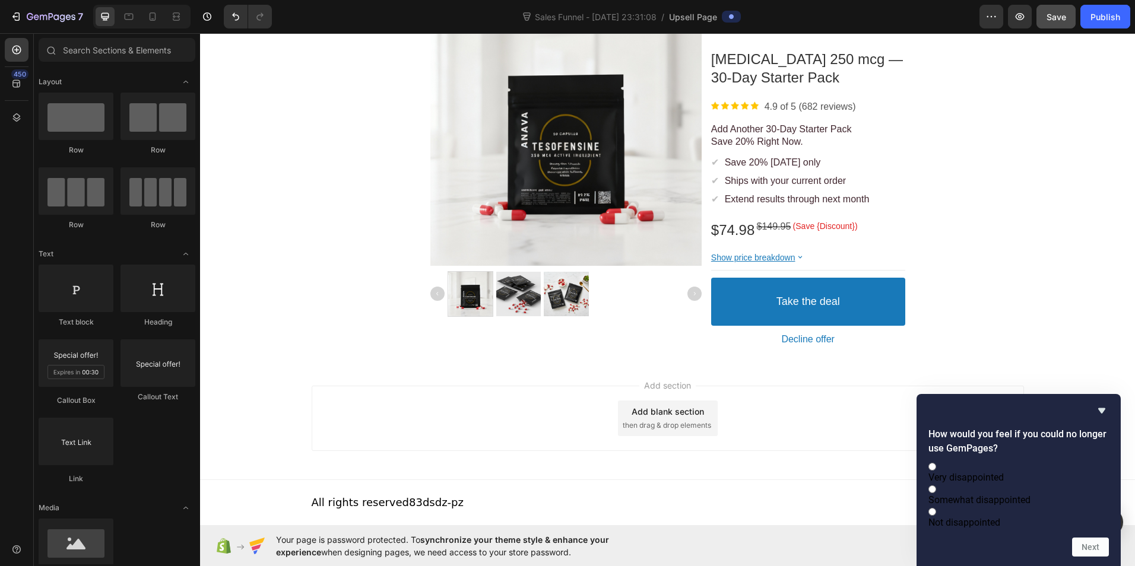
click at [1102, 405] on div "How would you feel if you could no longer use GemPages? Very disappointed Somew…" at bounding box center [1018, 479] width 180 height 153
click at [1102, 408] on icon "Hide survey" at bounding box center [1101, 410] width 7 height 5
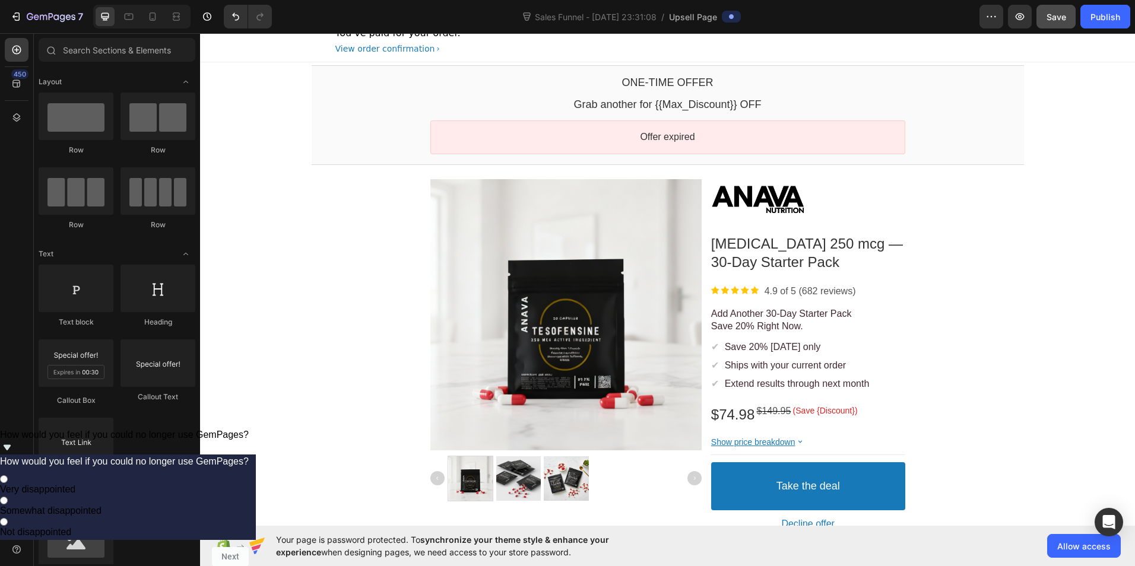
scroll to position [0, 0]
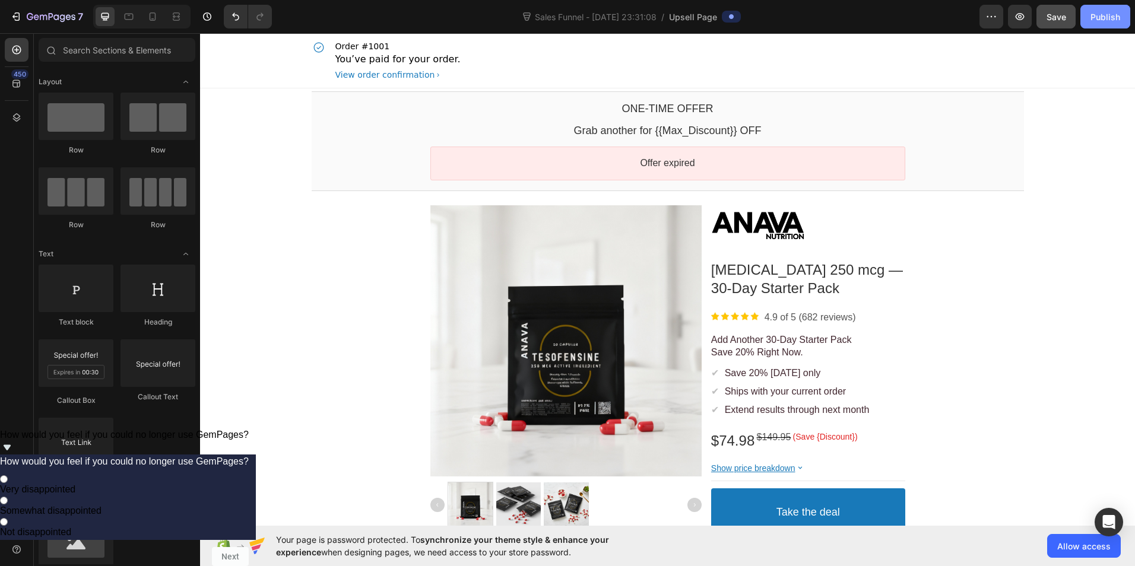
click at [1099, 24] on button "Publish" at bounding box center [1105, 17] width 50 height 24
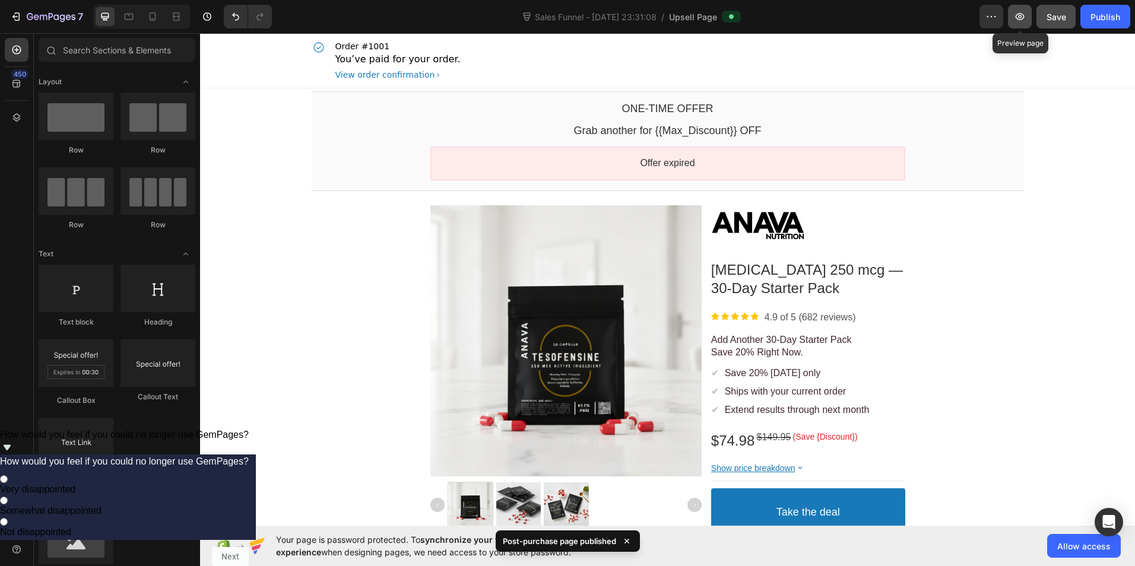
click at [1027, 8] on button "button" at bounding box center [1020, 17] width 24 height 24
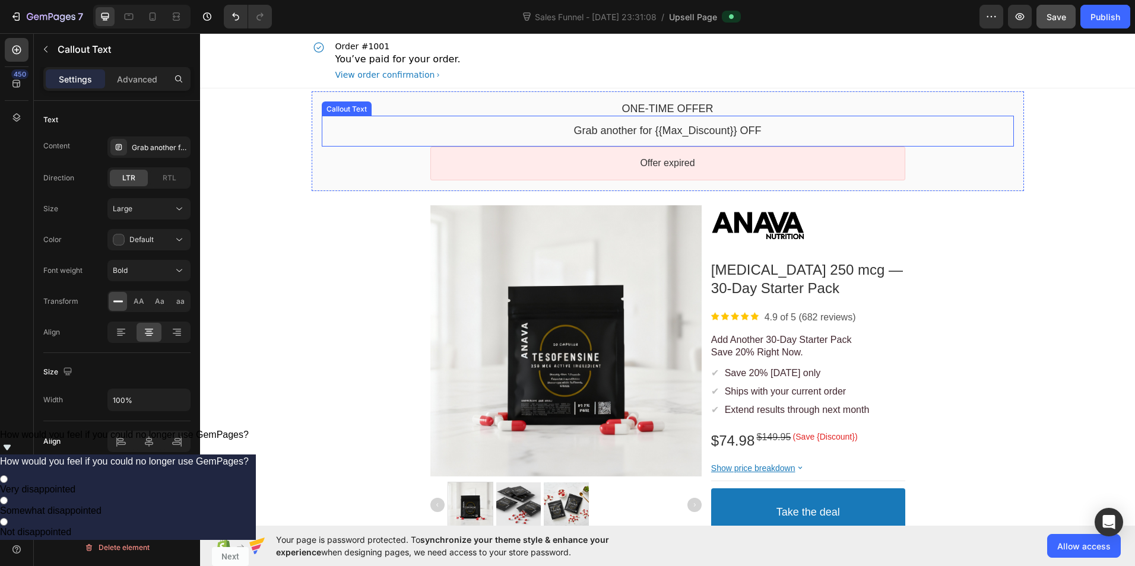
click at [674, 132] on bdo "Grab another for {{Max_Discount}} OFF" at bounding box center [667, 131] width 188 height 12
click at [735, 133] on bdo "Grab another for {{Max_Discount}} OFF" at bounding box center [667, 131] width 188 height 12
click at [709, 131] on bdo "Grab another for {{Max_Discount}} OFF" at bounding box center [667, 131] width 188 height 12
click at [627, 131] on bdo "Grab another for {{Max_Discount}} OFF" at bounding box center [667, 131] width 188 height 12
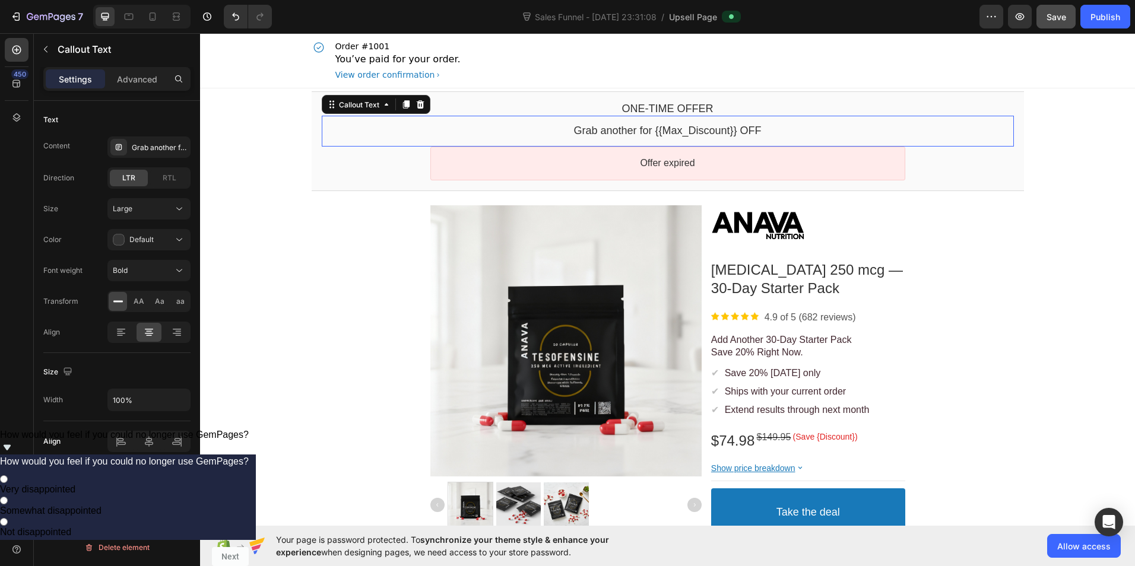
click at [627, 131] on bdo "Grab another for {{Max_Discount}} OFF" at bounding box center [667, 131] width 188 height 12
click at [361, 109] on div "Callout Text" at bounding box center [359, 104] width 69 height 14
click at [609, 122] on div "Grab another for {{Max_Discount}} OFF Callout Text Callout Box Section" at bounding box center [668, 131] width 692 height 30
drag, startPoint x: 609, startPoint y: 122, endPoint x: 607, endPoint y: 129, distance: 7.9
click at [609, 124] on div "Grab another for {{Max_Discount}} OFF Callout Text Callout Box Section" at bounding box center [668, 131] width 692 height 30
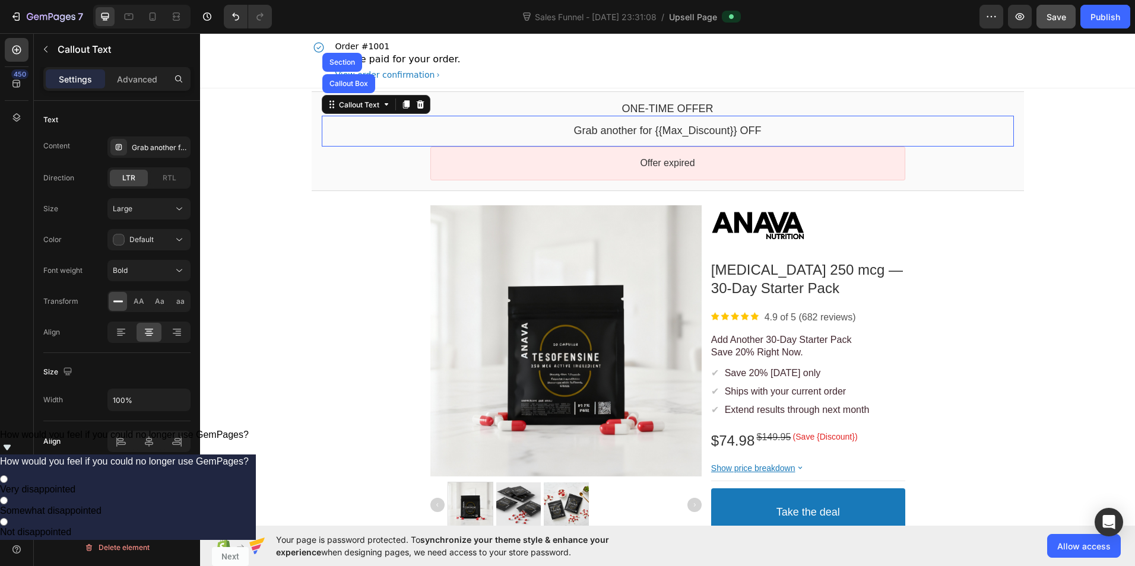
click at [708, 131] on bdo "Grab another for {{Max_Discount}} OFF" at bounding box center [667, 131] width 188 height 12
click at [717, 128] on bdo "Grab another for {{Max_Discount}} OFF" at bounding box center [667, 131] width 188 height 12
click at [769, 129] on div "Grab another for {{Max_Discount}} OFF" at bounding box center [668, 131] width 692 height 14
click at [710, 132] on bdo "Grab another for {{Max_Discount}} OFF" at bounding box center [667, 131] width 188 height 12
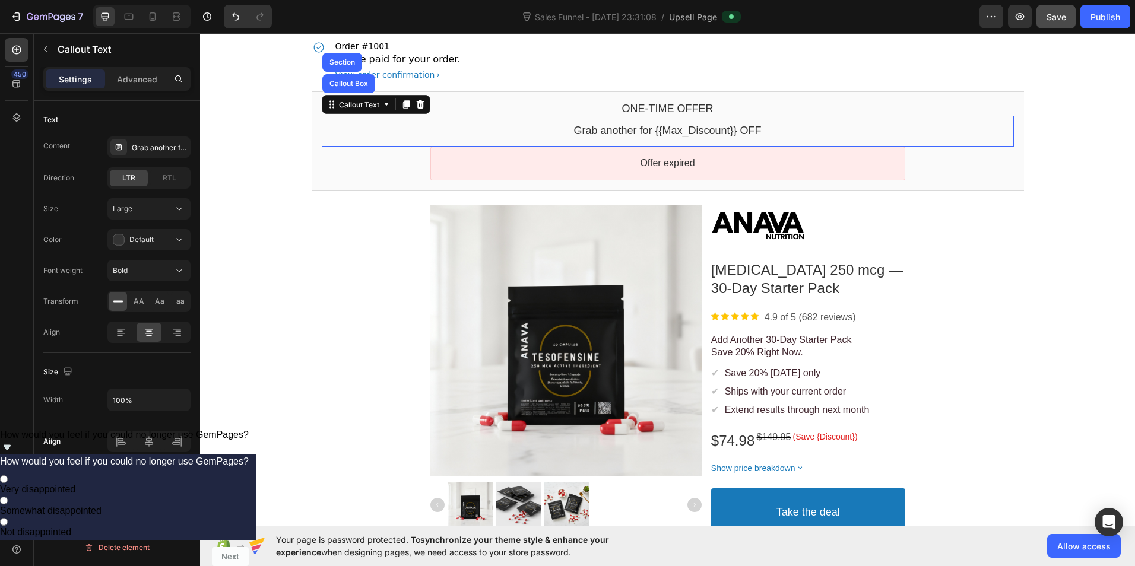
click at [771, 138] on div "Grab another for {{Max_Discount}} OFF" at bounding box center [668, 131] width 692 height 14
click at [382, 107] on icon at bounding box center [386, 104] width 9 height 9
click at [382, 109] on icon at bounding box center [386, 104] width 9 height 9
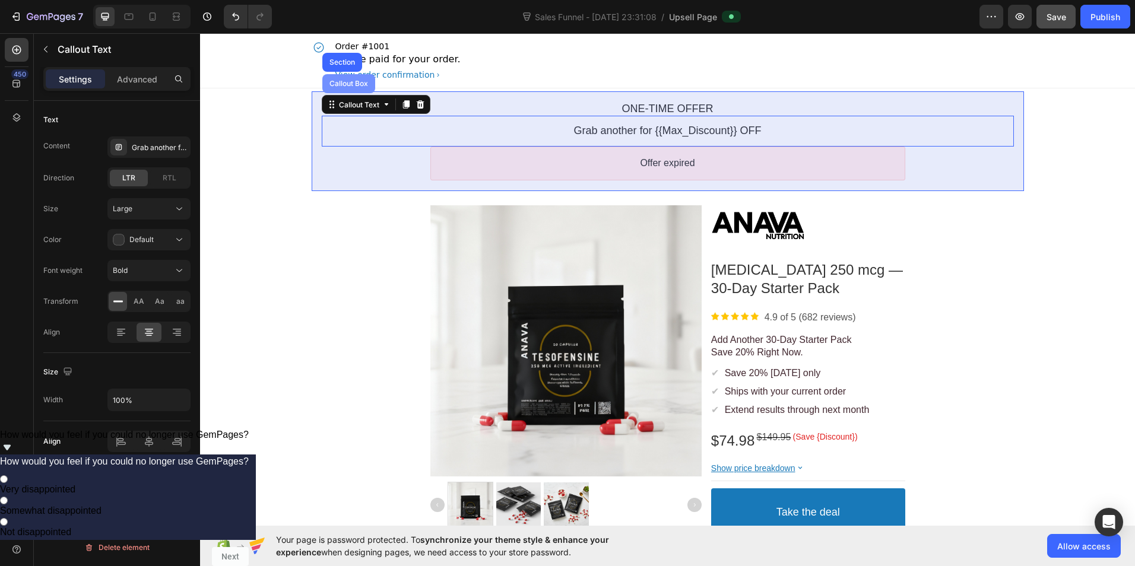
click at [351, 85] on div "Callout Box" at bounding box center [348, 83] width 43 height 7
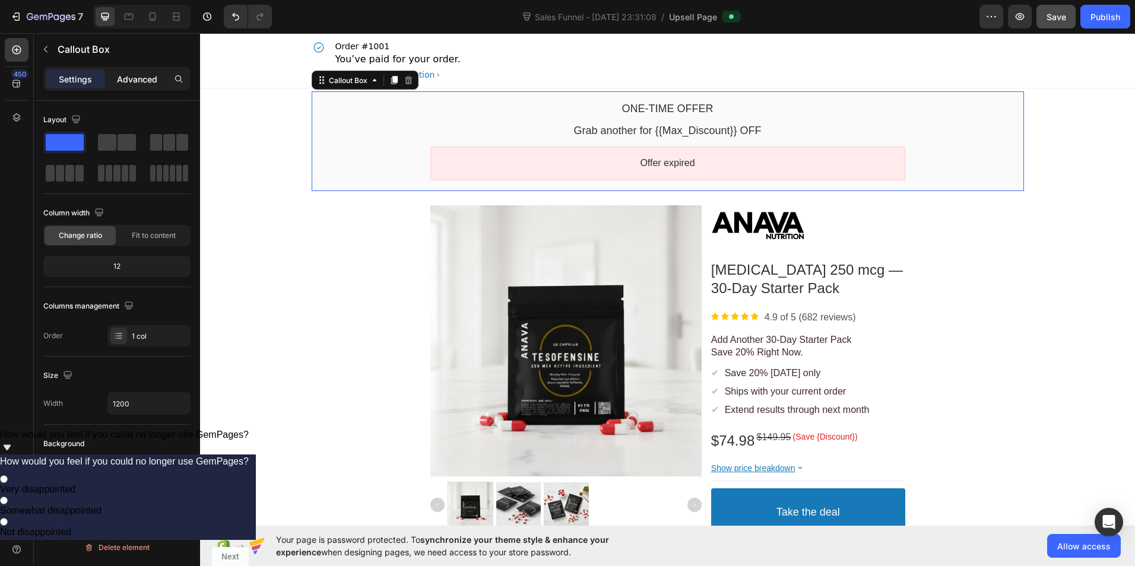
click at [131, 72] on div "Advanced" at bounding box center [136, 78] width 59 height 19
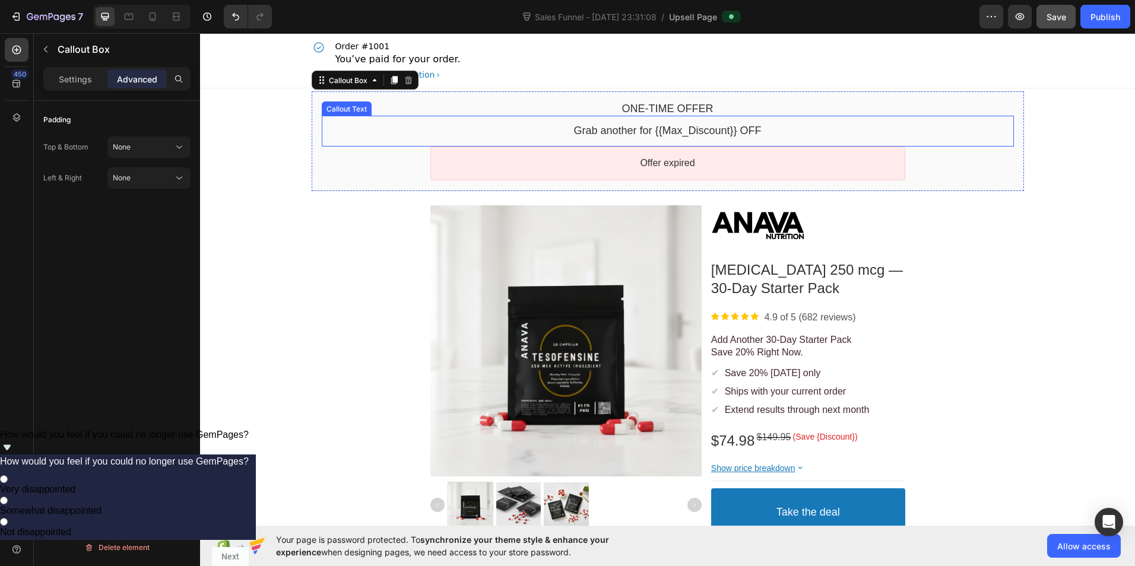
click at [692, 134] on bdo "Grab another for {{Max_Discount}} OFF" at bounding box center [667, 131] width 188 height 12
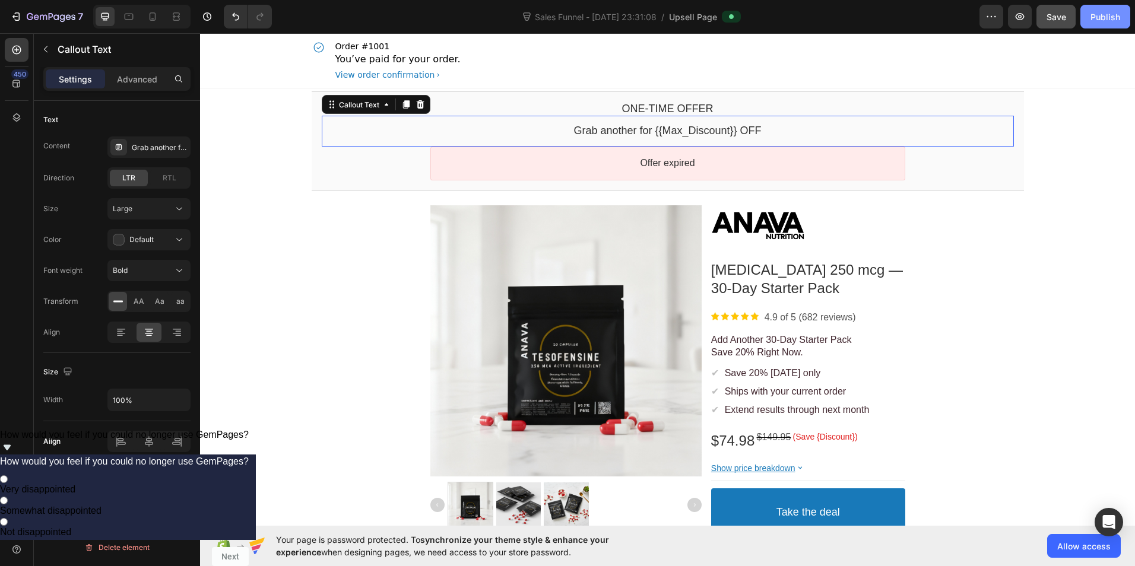
click at [1098, 20] on div "Publish" at bounding box center [1105, 17] width 30 height 12
click at [986, 17] on icon "button" at bounding box center [991, 17] width 12 height 12
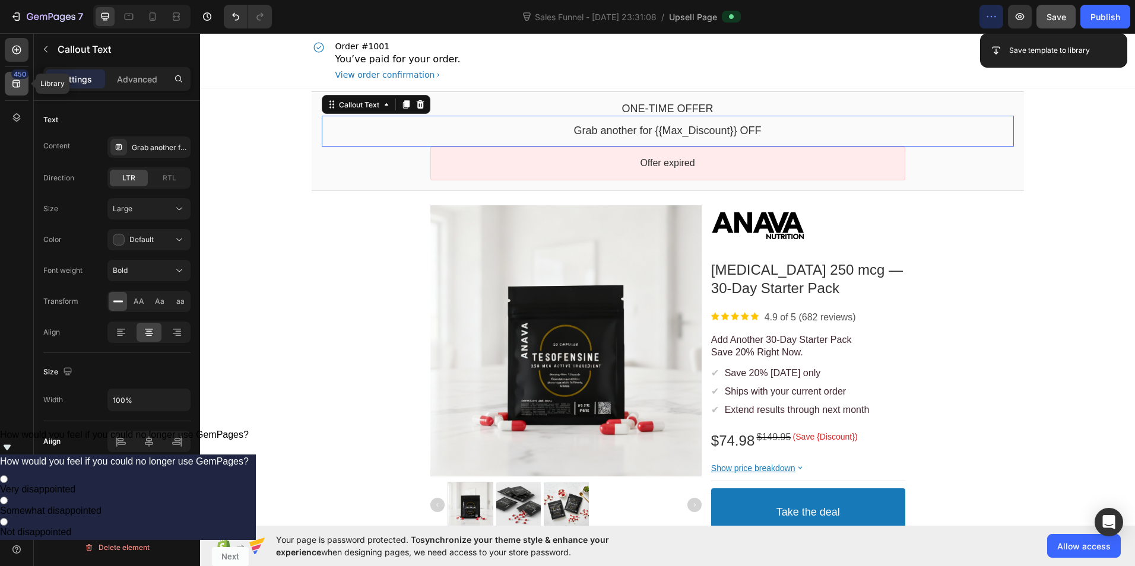
click at [21, 84] on icon at bounding box center [17, 84] width 12 height 12
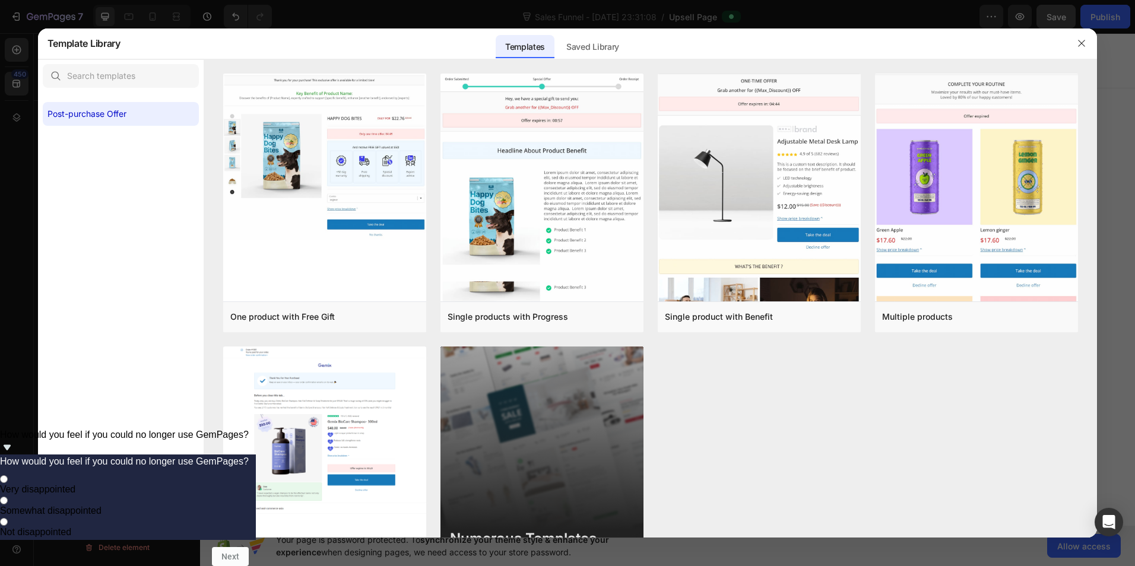
click at [19, 56] on div at bounding box center [567, 283] width 1135 height 566
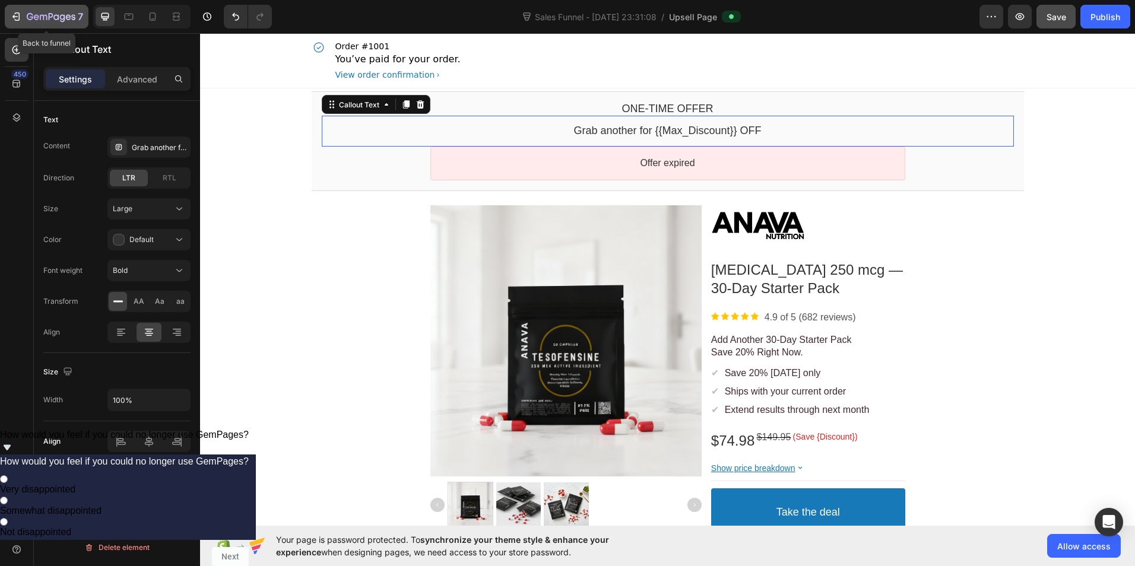
click at [46, 24] on button "7" at bounding box center [47, 17] width 84 height 24
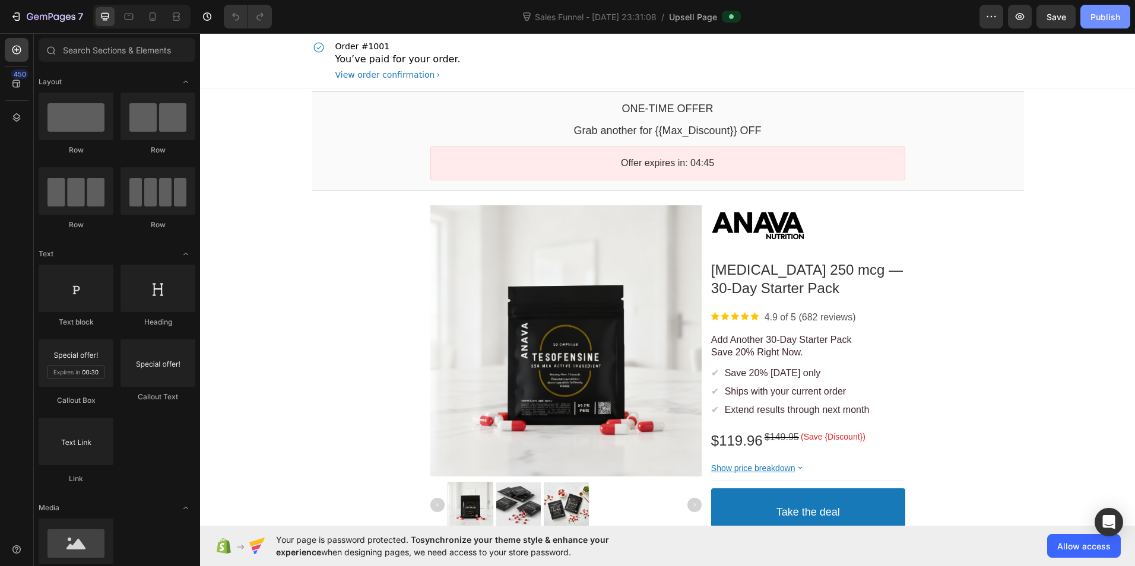
click at [1106, 17] on div "Publish" at bounding box center [1105, 17] width 30 height 12
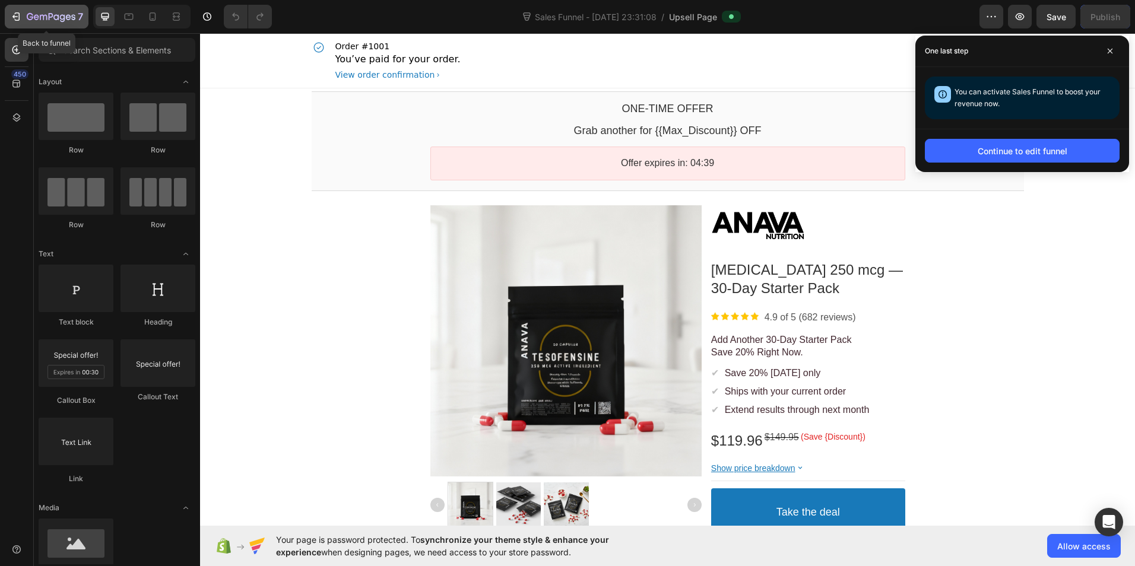
click at [45, 15] on icon "button" at bounding box center [43, 17] width 7 height 5
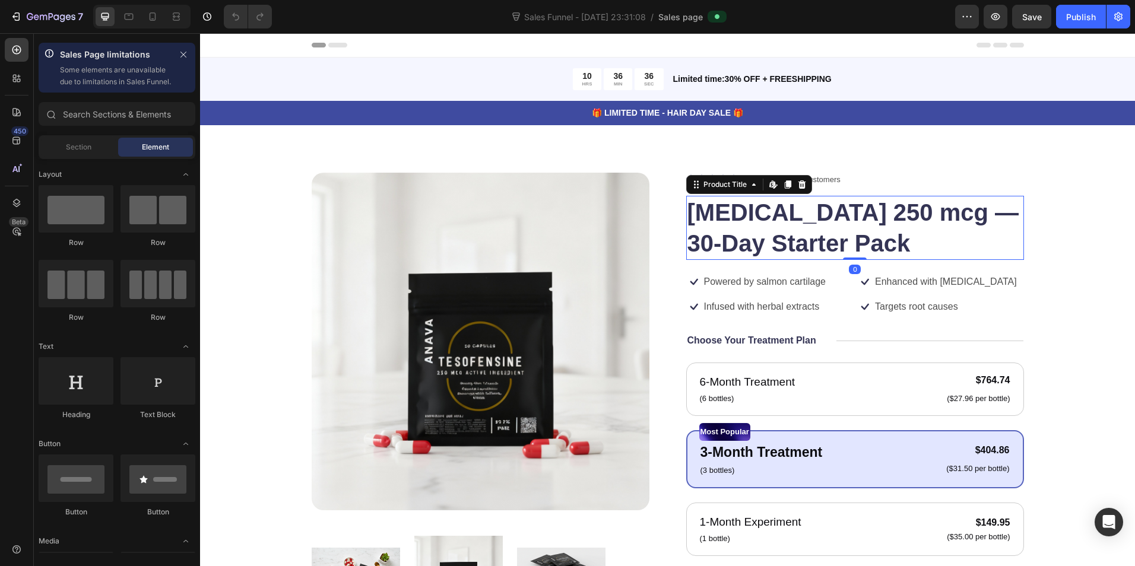
click at [975, 213] on h1 "[MEDICAL_DATA] 250 mcg — 30-Day Starter Pack" at bounding box center [855, 228] width 338 height 64
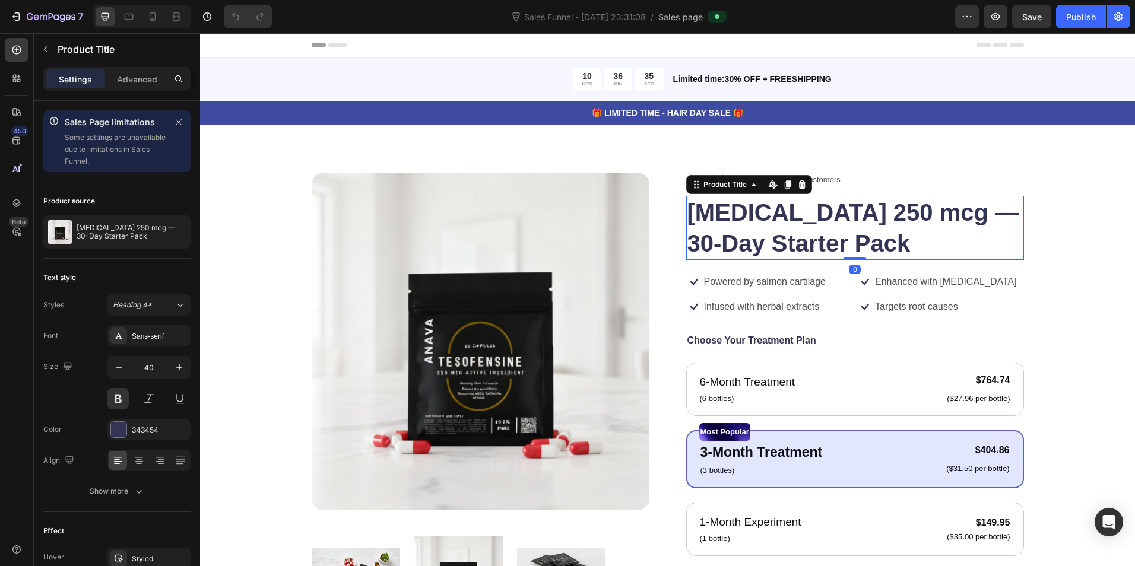
click at [964, 214] on h1 "[MEDICAL_DATA] 250 mcg — 30-Day Starter Pack" at bounding box center [855, 228] width 338 height 64
click at [954, 212] on h1 "[MEDICAL_DATA] 250 mcg — 30-Day Starter Pack" at bounding box center [855, 228] width 338 height 64
click at [173, 373] on icon "button" at bounding box center [179, 367] width 12 height 12
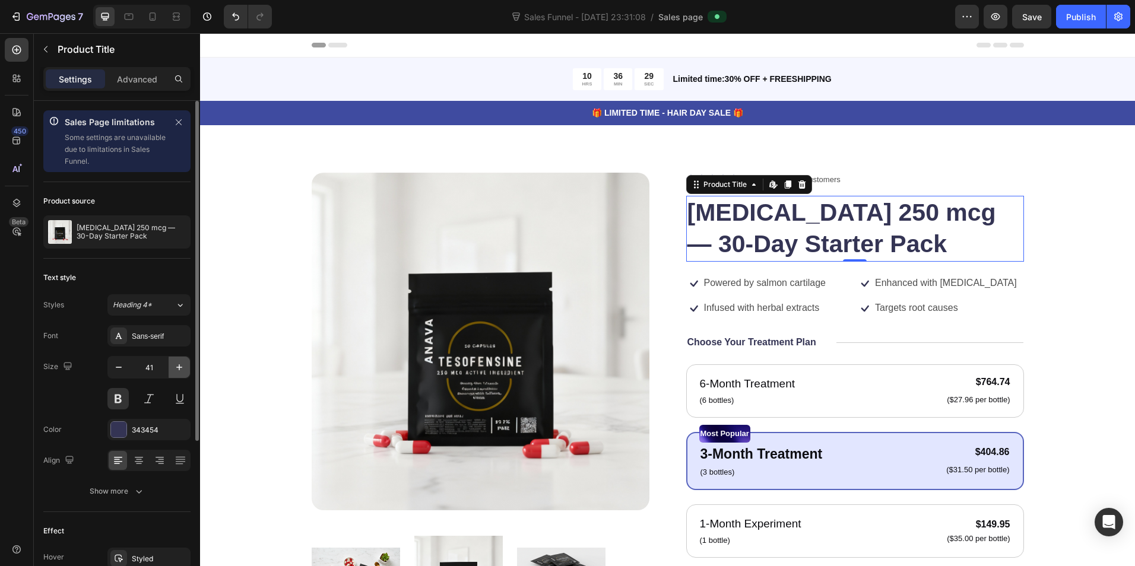
click at [173, 373] on icon "button" at bounding box center [179, 367] width 12 height 12
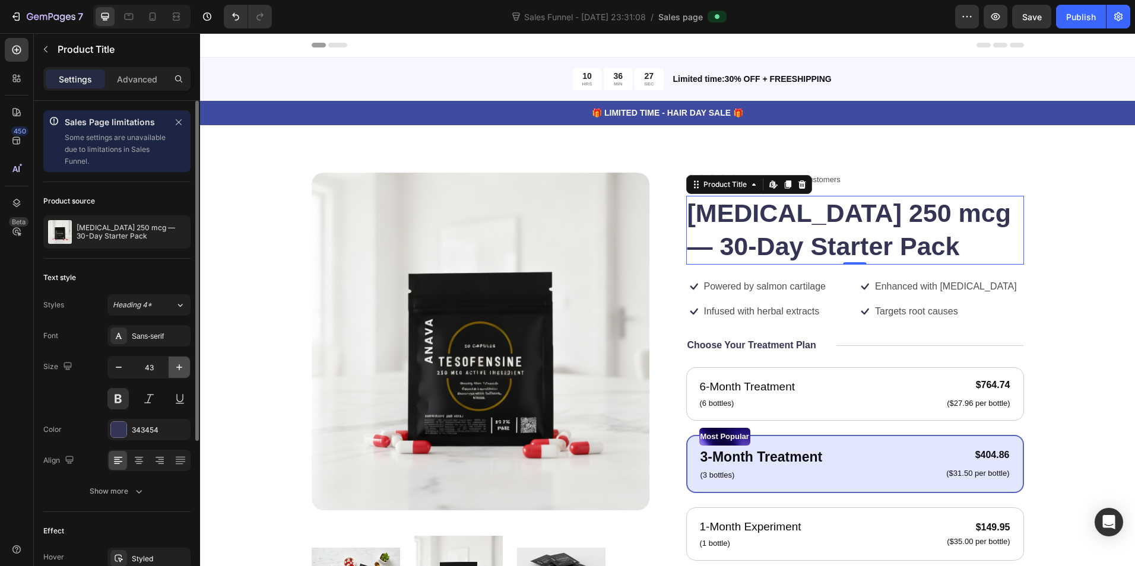
click at [173, 373] on icon "button" at bounding box center [179, 367] width 12 height 12
type input "44"
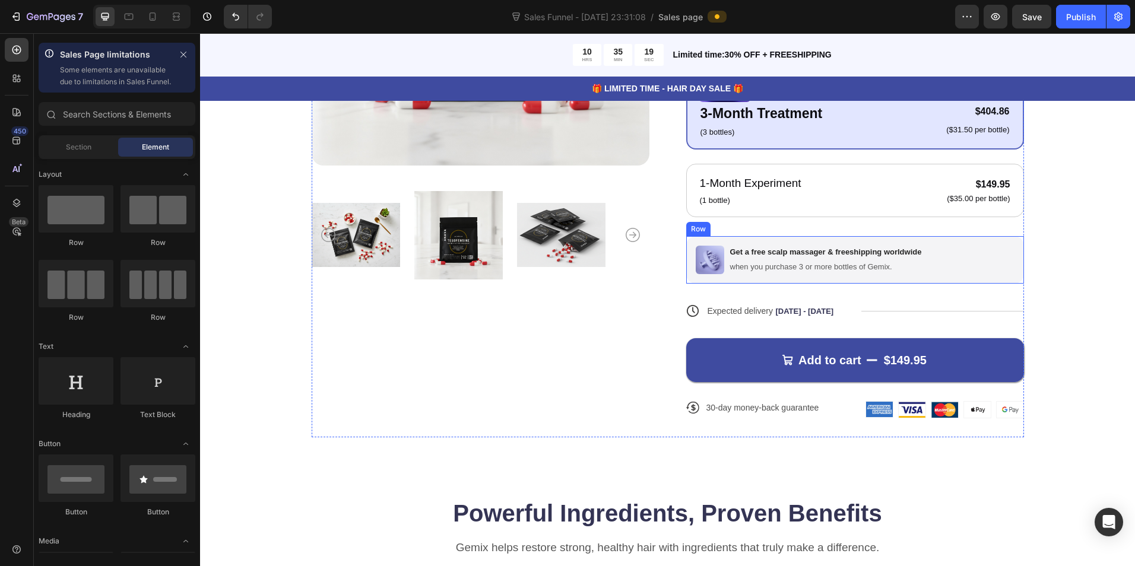
scroll to position [84, 0]
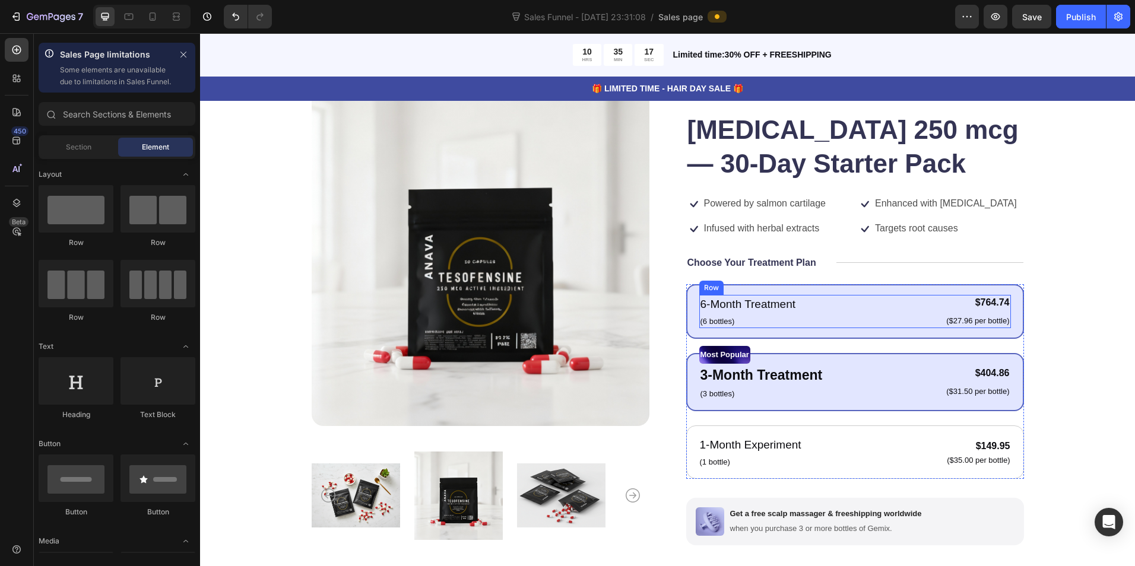
click at [844, 319] on div "6-Month Treatment Text Block (6 bottles) Text Block $764.74 Product Price Produ…" at bounding box center [855, 311] width 312 height 33
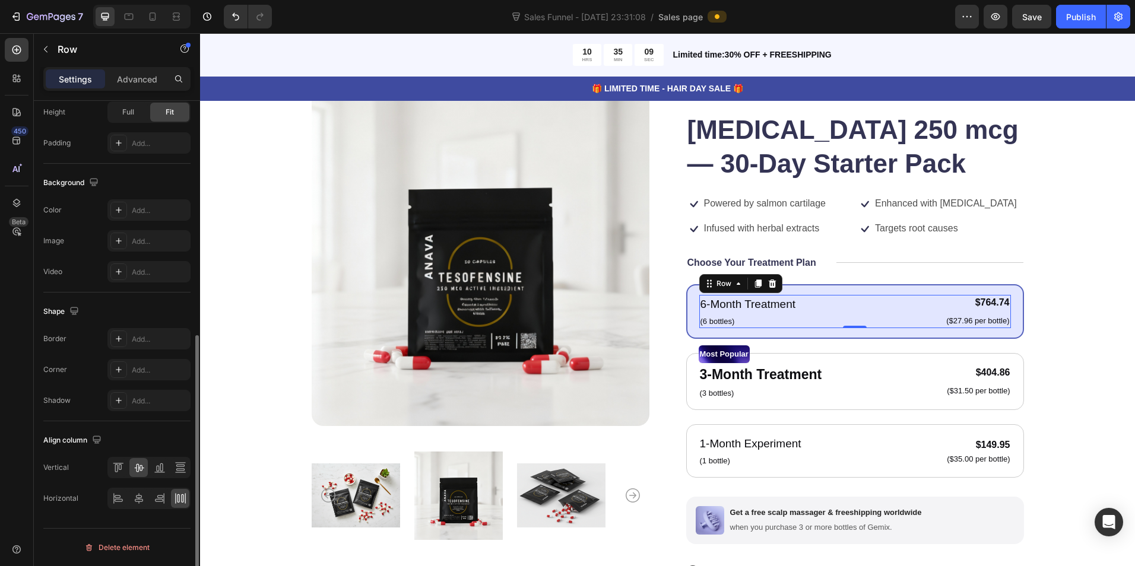
scroll to position [0, 0]
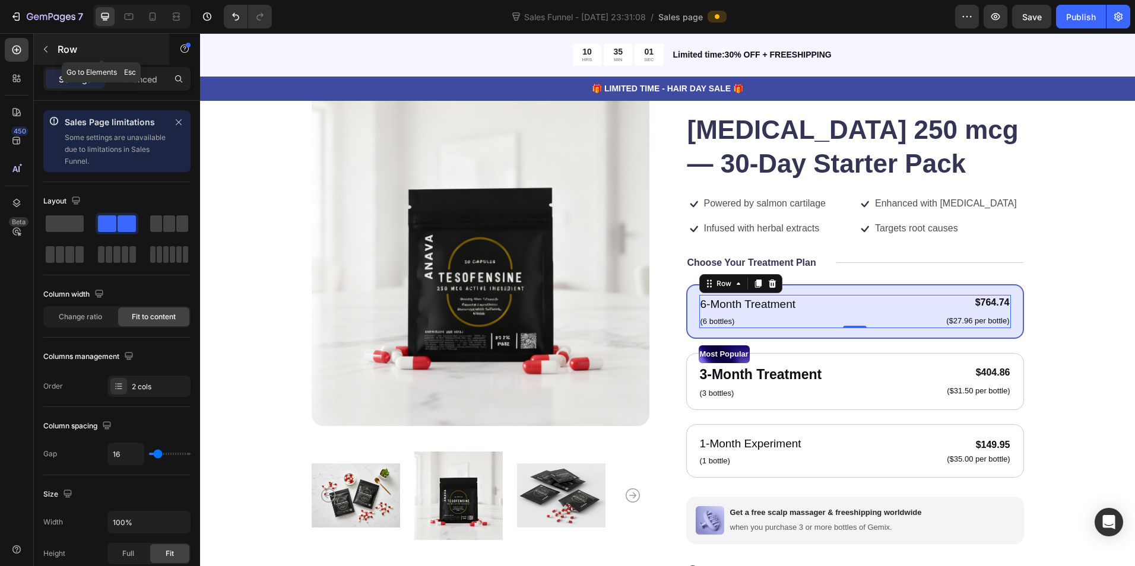
click at [44, 50] on icon "button" at bounding box center [45, 49] width 9 height 9
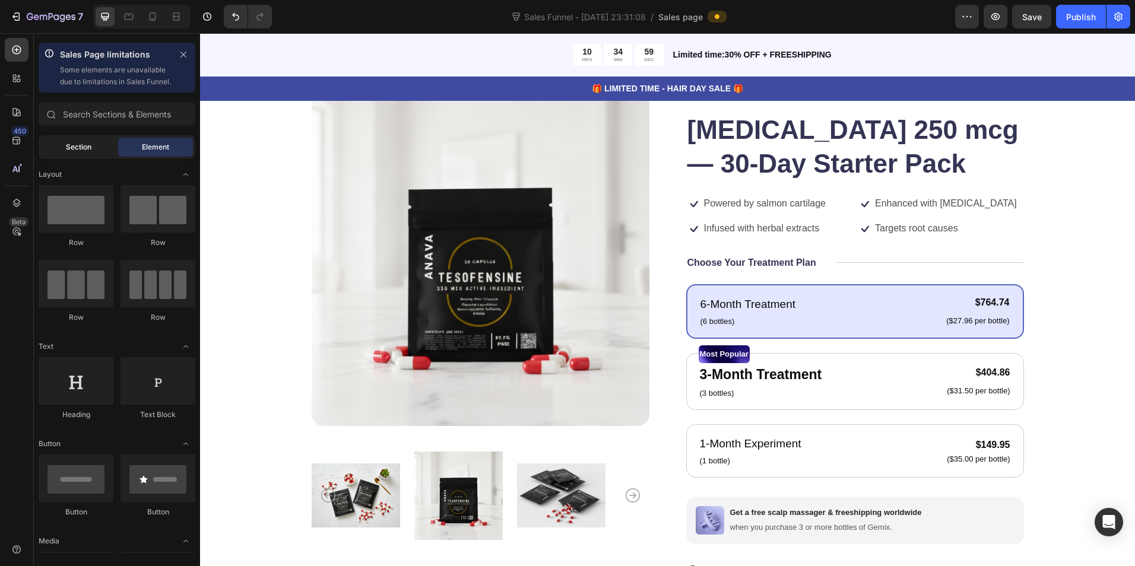
click at [61, 157] on div "Section" at bounding box center [78, 147] width 75 height 19
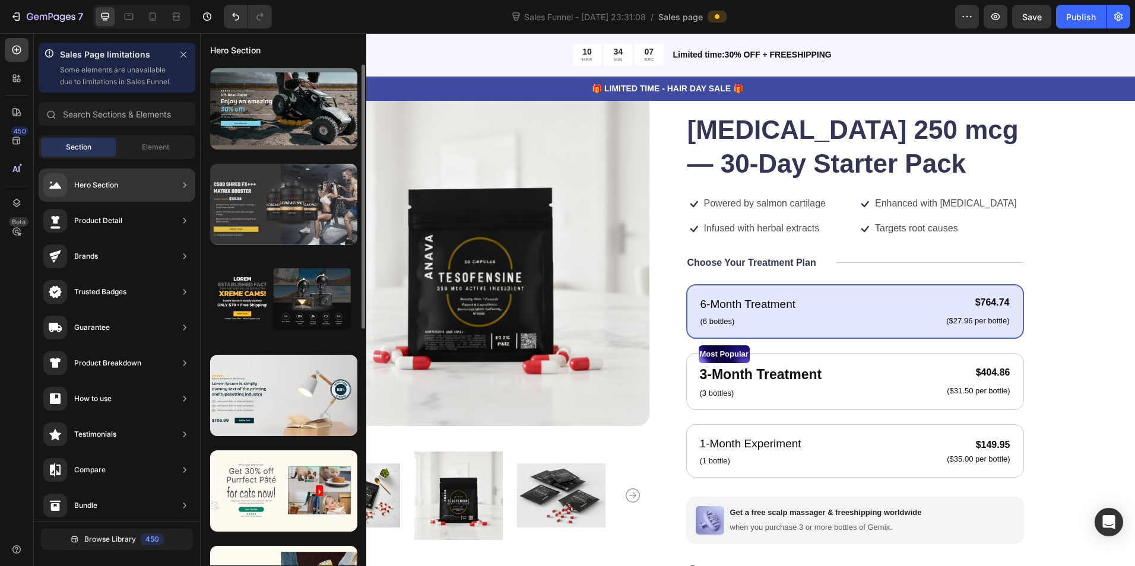
click at [274, 193] on div at bounding box center [283, 204] width 147 height 81
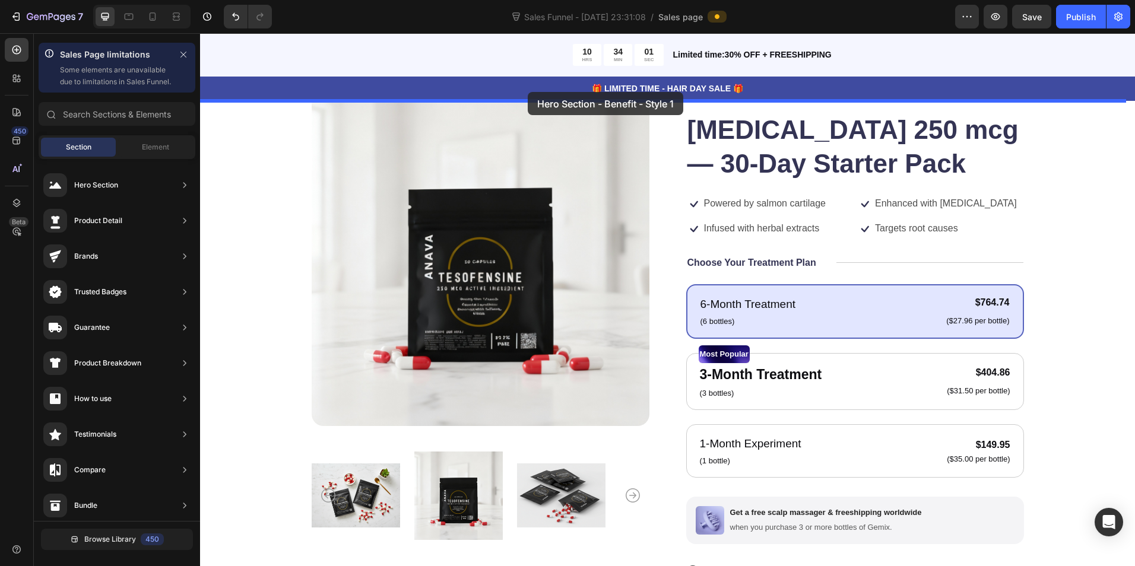
drag, startPoint x: 507, startPoint y: 236, endPoint x: 527, endPoint y: 92, distance: 145.7
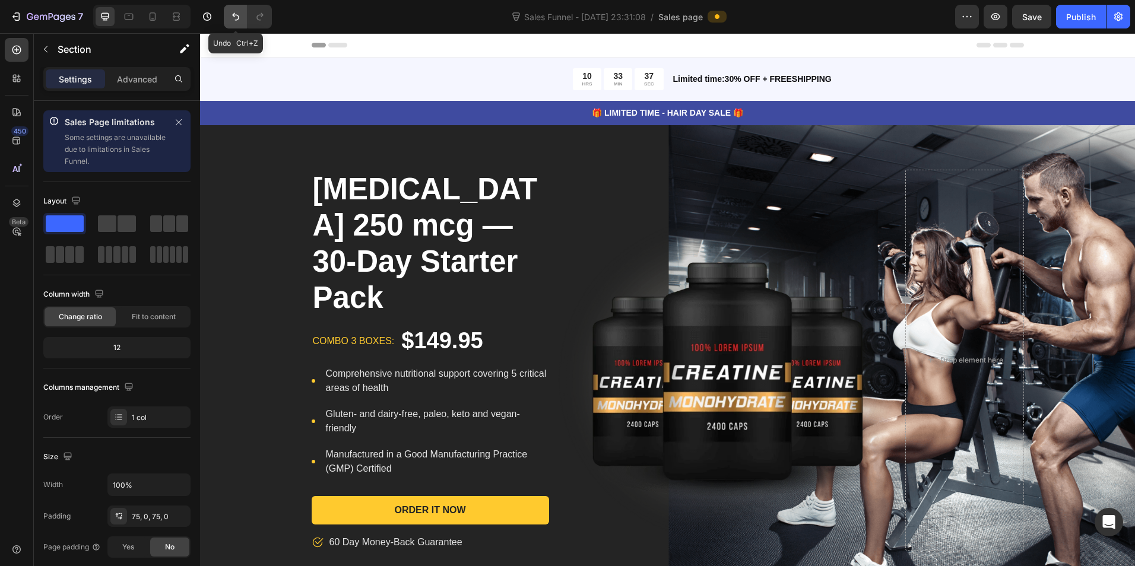
click at [229, 14] on button "Undo/Redo" at bounding box center [236, 17] width 24 height 24
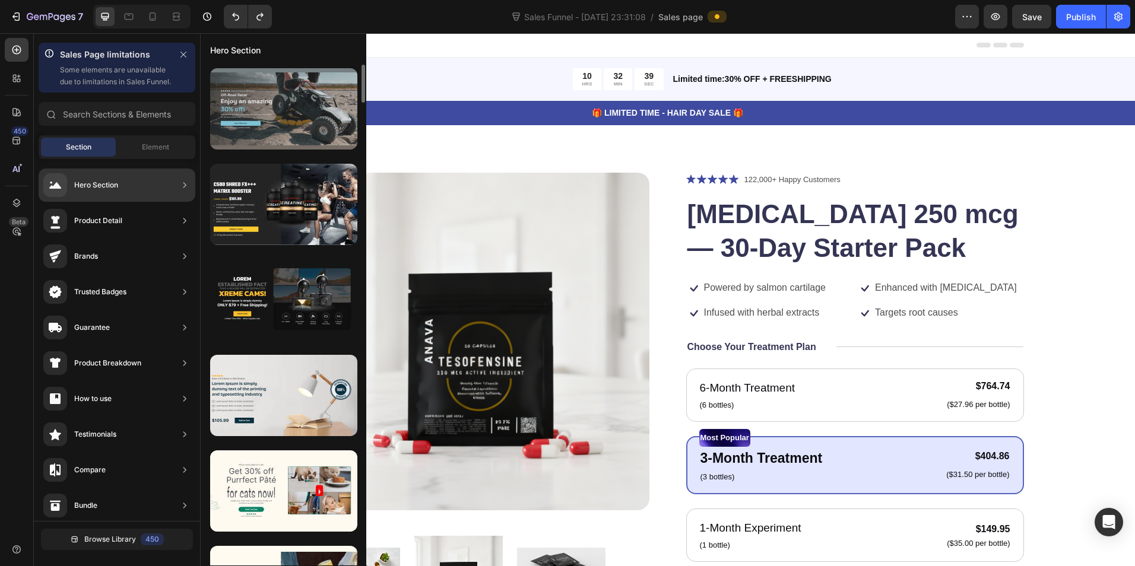
click at [309, 135] on div at bounding box center [283, 108] width 147 height 81
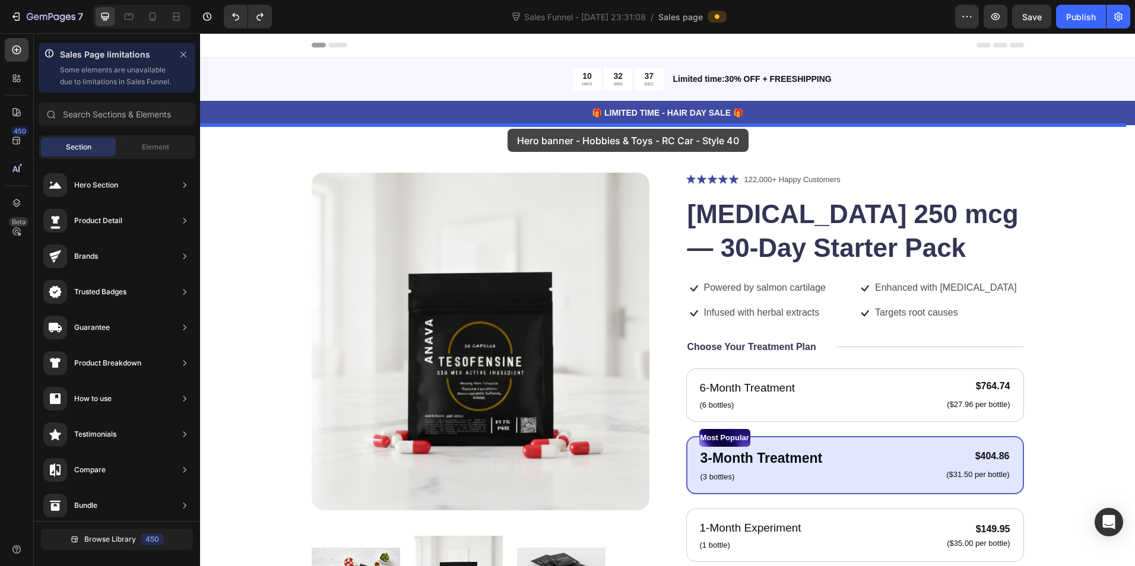
drag, startPoint x: 509, startPoint y: 168, endPoint x: 507, endPoint y: 129, distance: 39.2
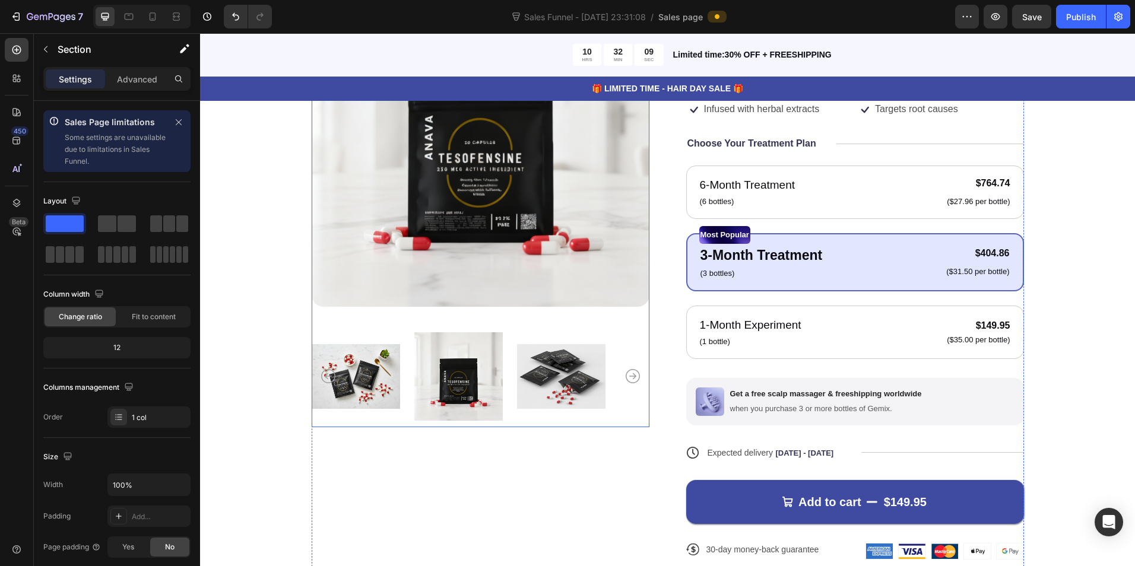
scroll to position [554, 0]
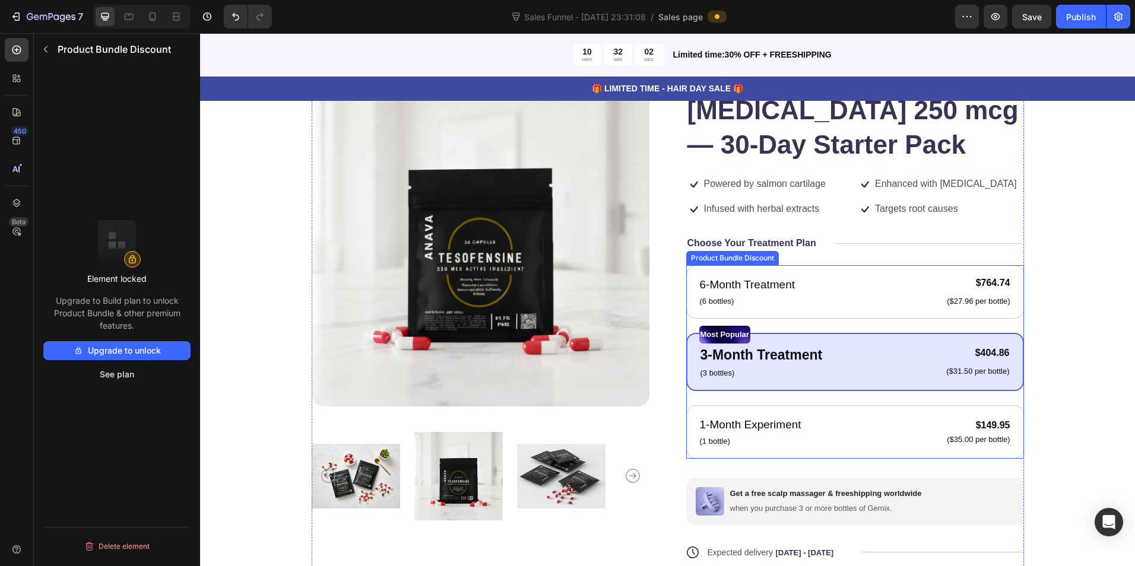
click at [745, 258] on div "Product Bundle Discount" at bounding box center [732, 258] width 88 height 11
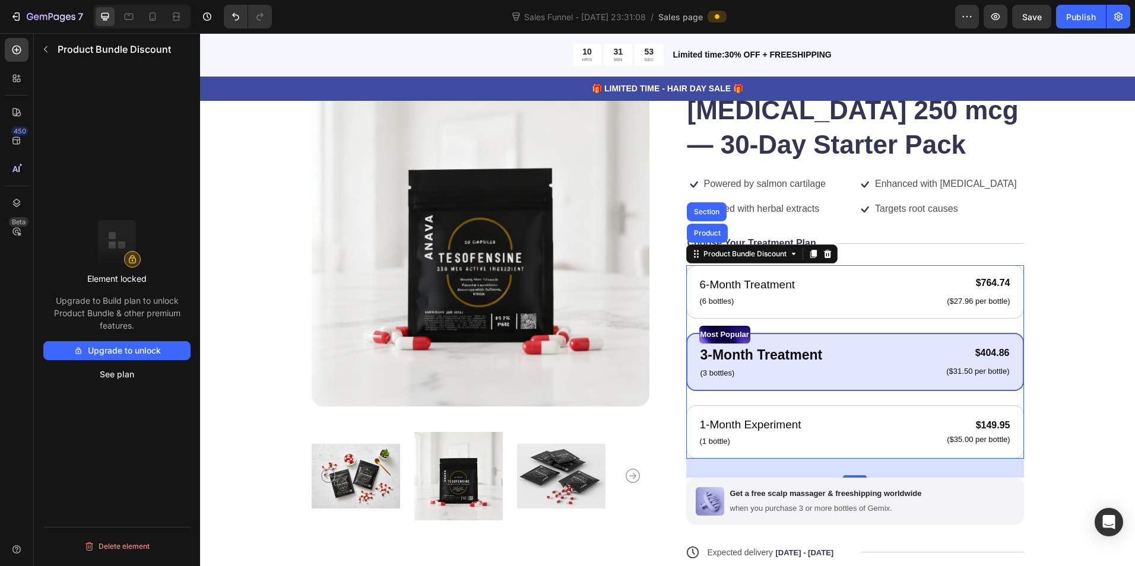
click at [139, 354] on button "Upgrade to unlock" at bounding box center [116, 350] width 147 height 19
click at [52, 49] on button "button" at bounding box center [45, 49] width 19 height 19
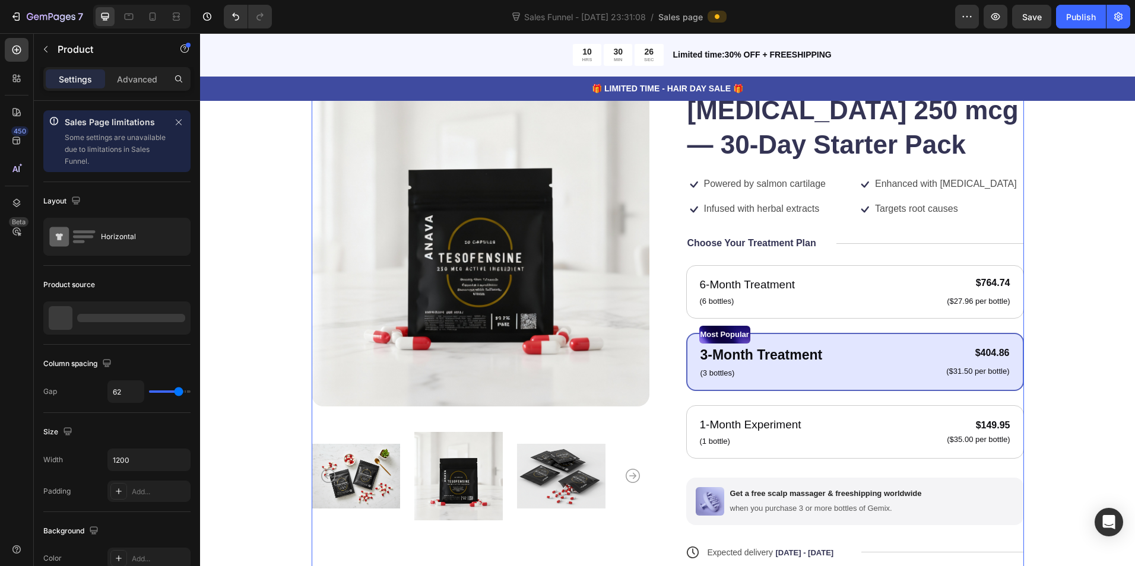
click at [990, 256] on div "Icon Icon Icon Icon Icon Icon List 122,000+ Happy Customers Text Block Row Teso…" at bounding box center [855, 373] width 338 height 609
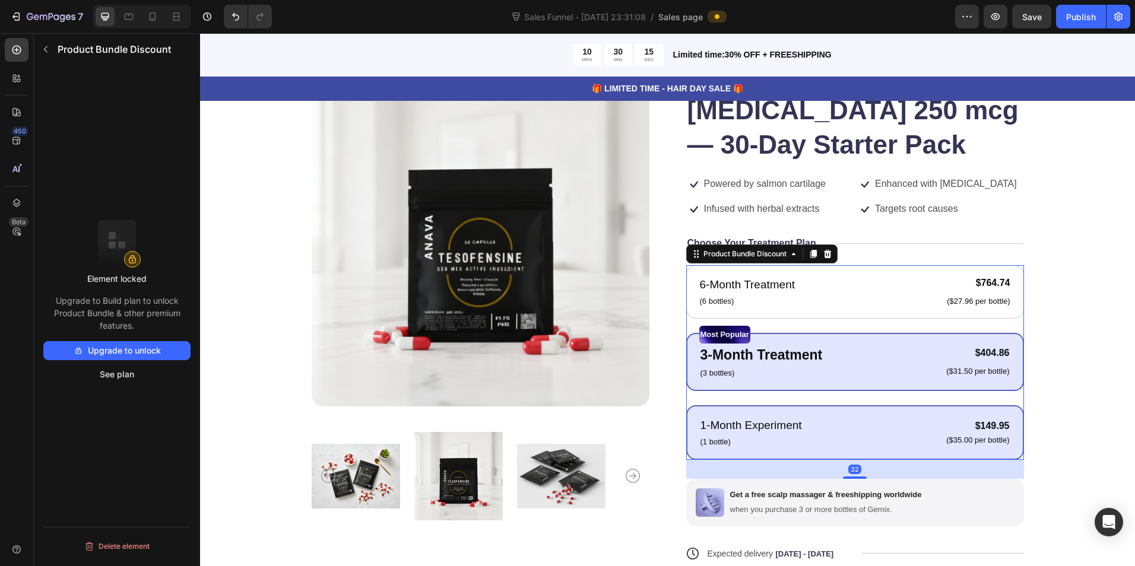
click at [688, 457] on div "1-Month Experiment Text Block (1 bottle) Text Block $149.95 Product Price Produ…" at bounding box center [855, 432] width 338 height 55
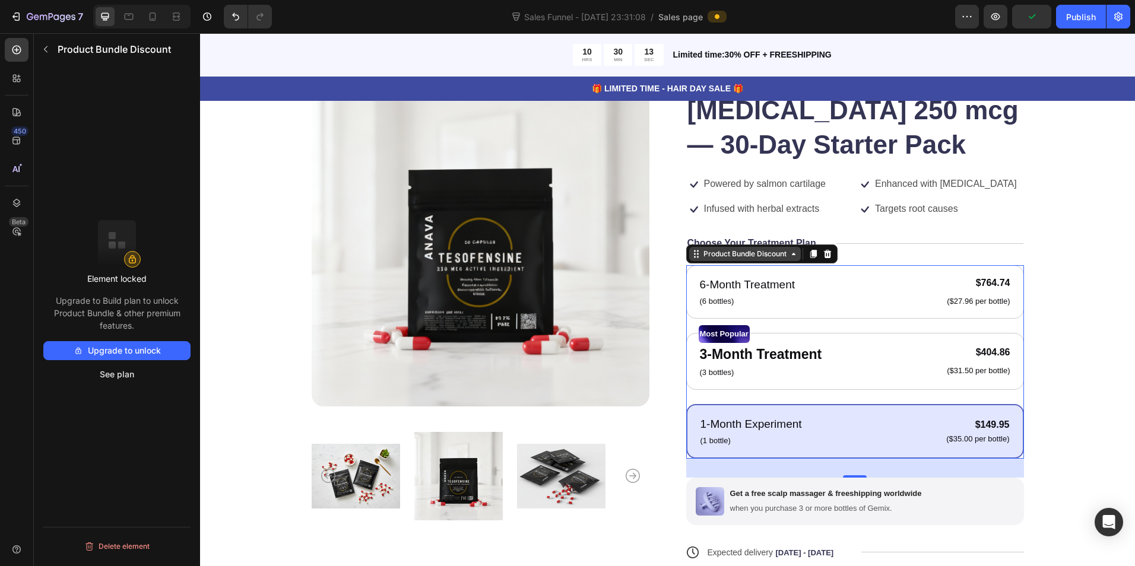
click at [793, 260] on div "Product Bundle Discount" at bounding box center [745, 254] width 112 height 14
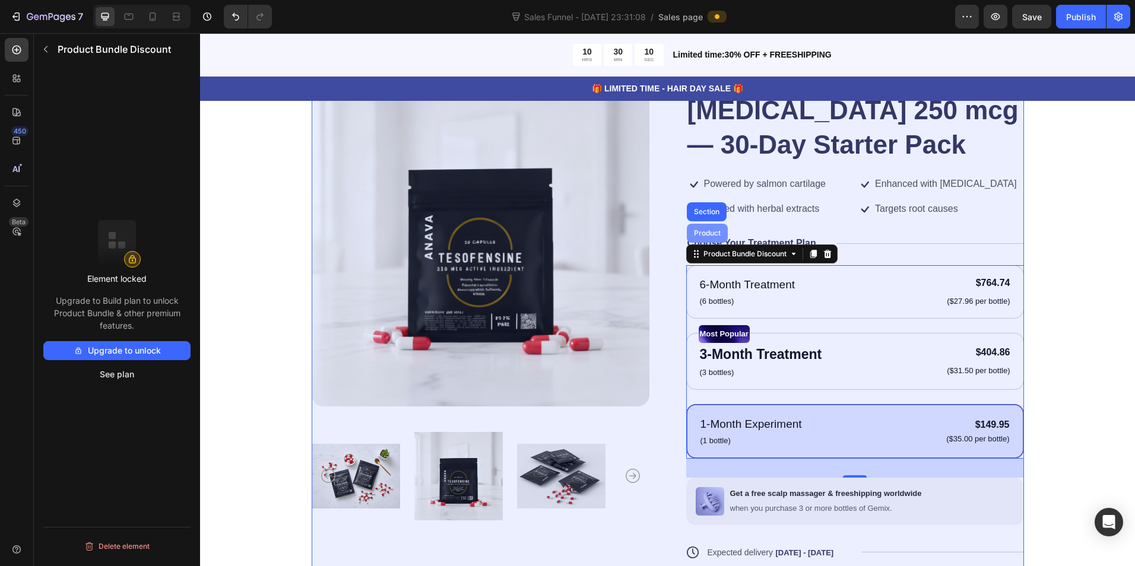
click at [703, 231] on div "Product" at bounding box center [706, 233] width 31 height 7
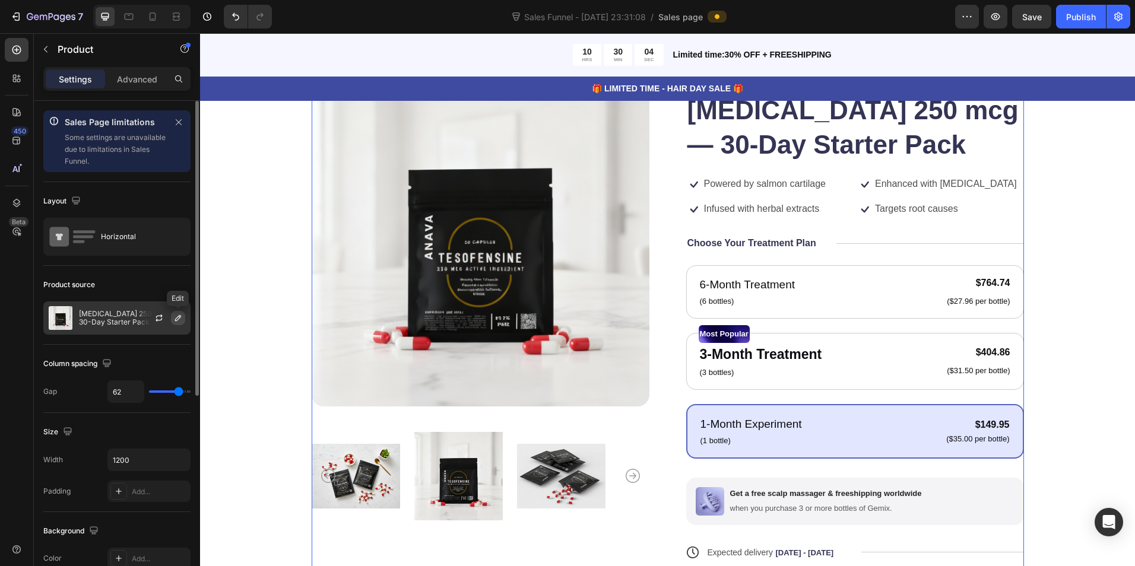
click at [178, 322] on icon "button" at bounding box center [177, 317] width 9 height 9
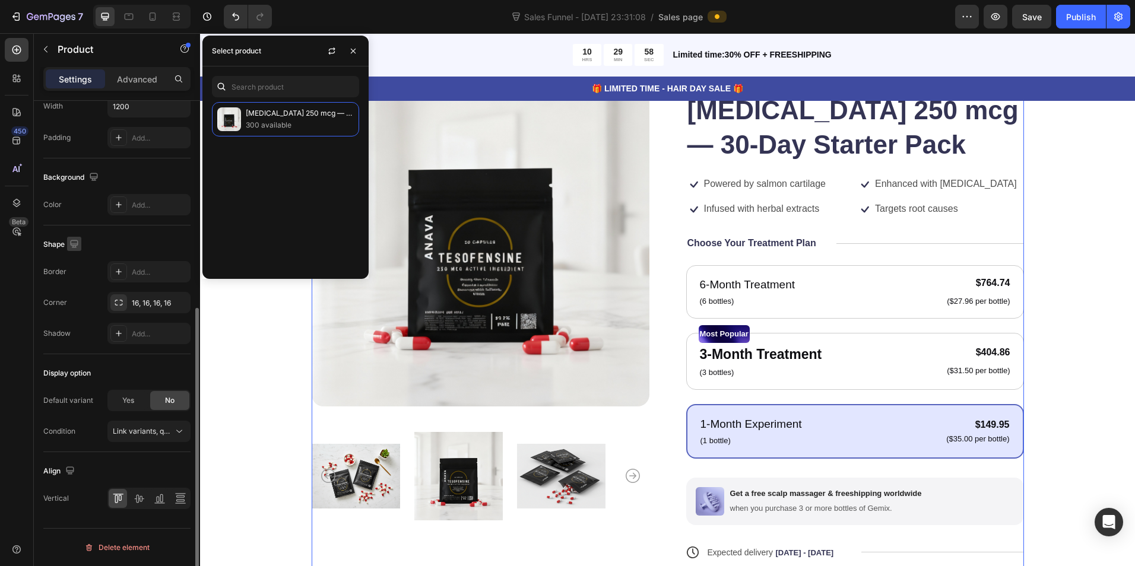
scroll to position [0, 0]
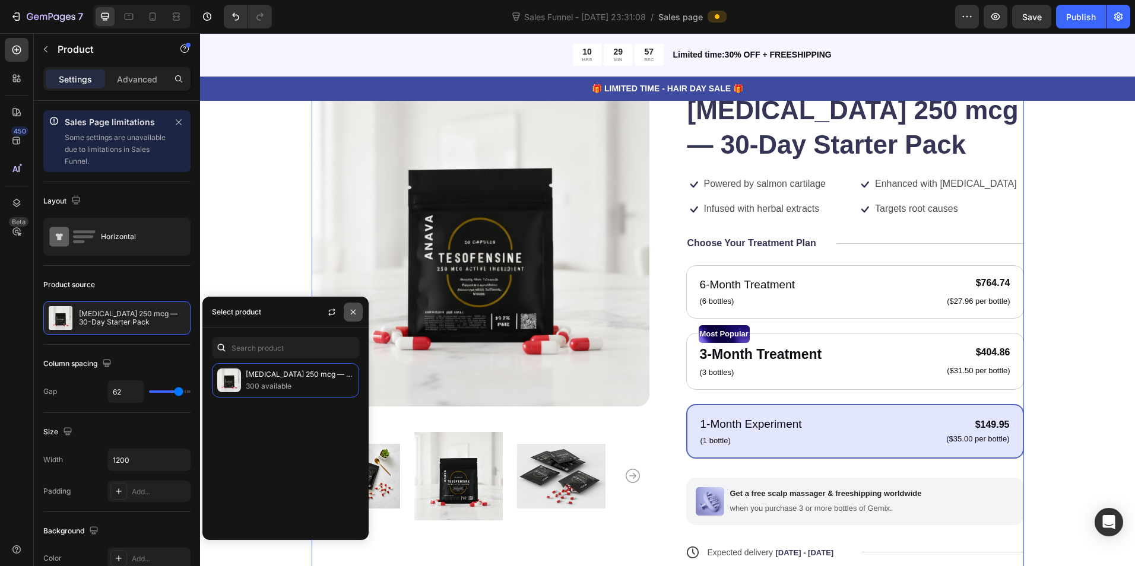
click at [355, 310] on icon "button" at bounding box center [353, 311] width 5 height 5
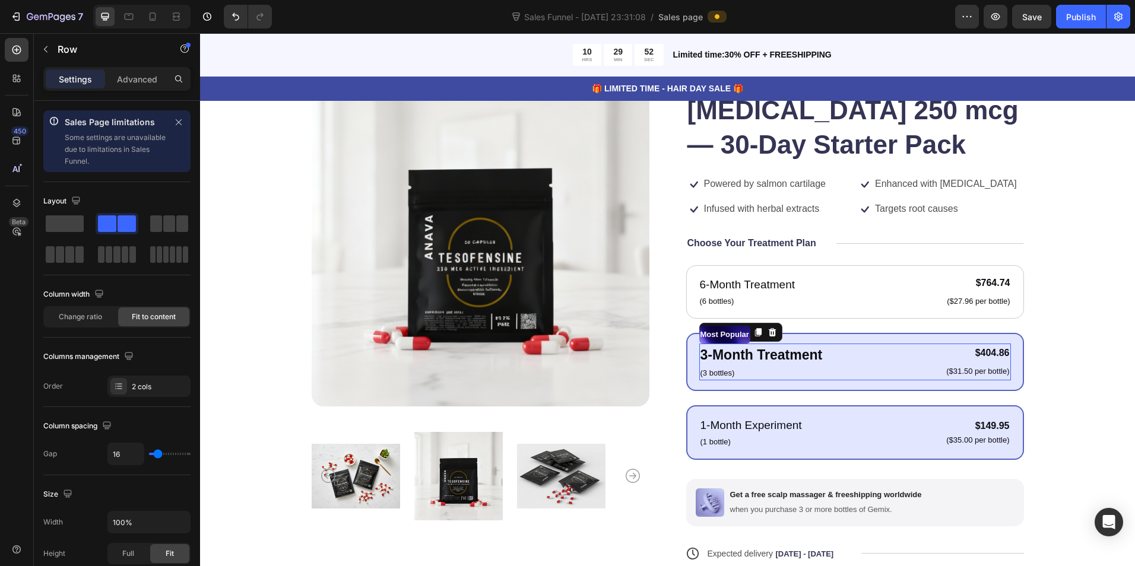
click at [932, 363] on div "3-Month Treatment Text Block (3 bottles) Text Block $404.86 Product Price Produ…" at bounding box center [855, 362] width 312 height 37
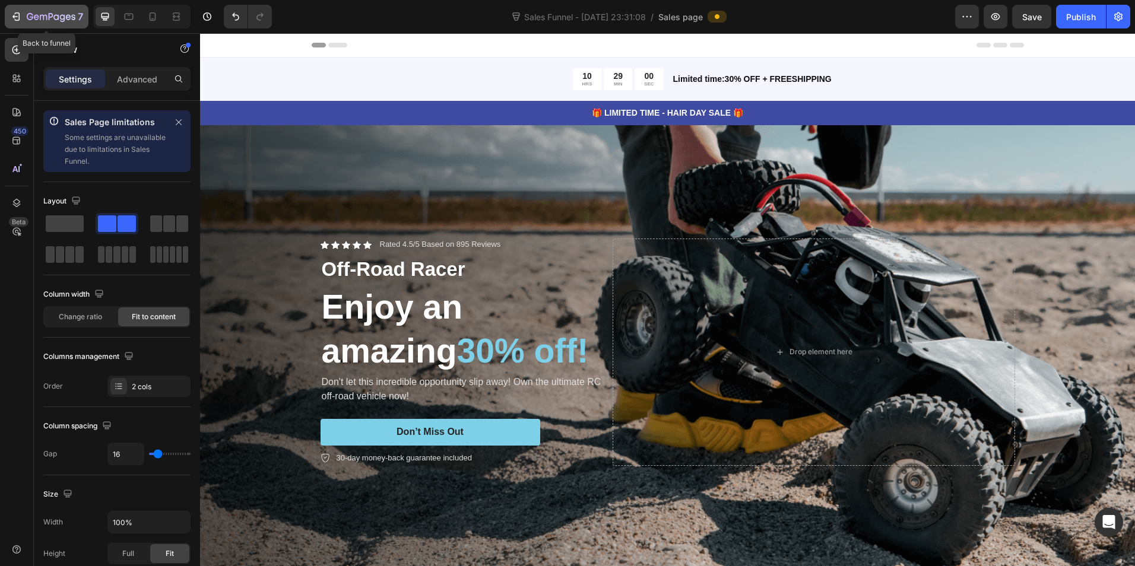
click at [31, 19] on icon "button" at bounding box center [30, 16] width 7 height 7
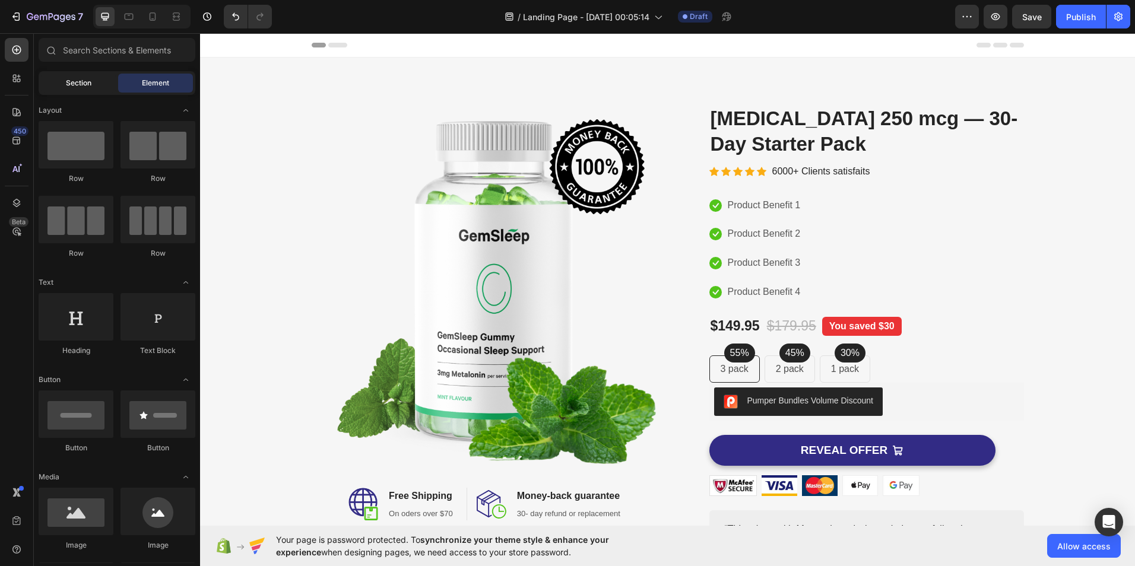
click at [78, 80] on span "Section" at bounding box center [79, 83] width 26 height 11
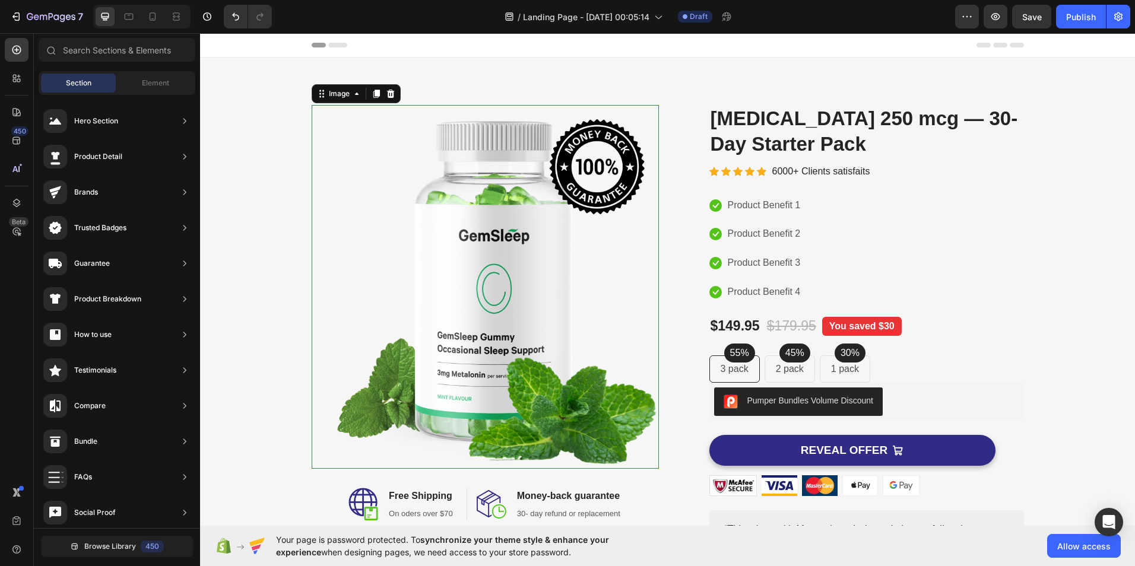
click at [539, 250] on img at bounding box center [485, 287] width 347 height 364
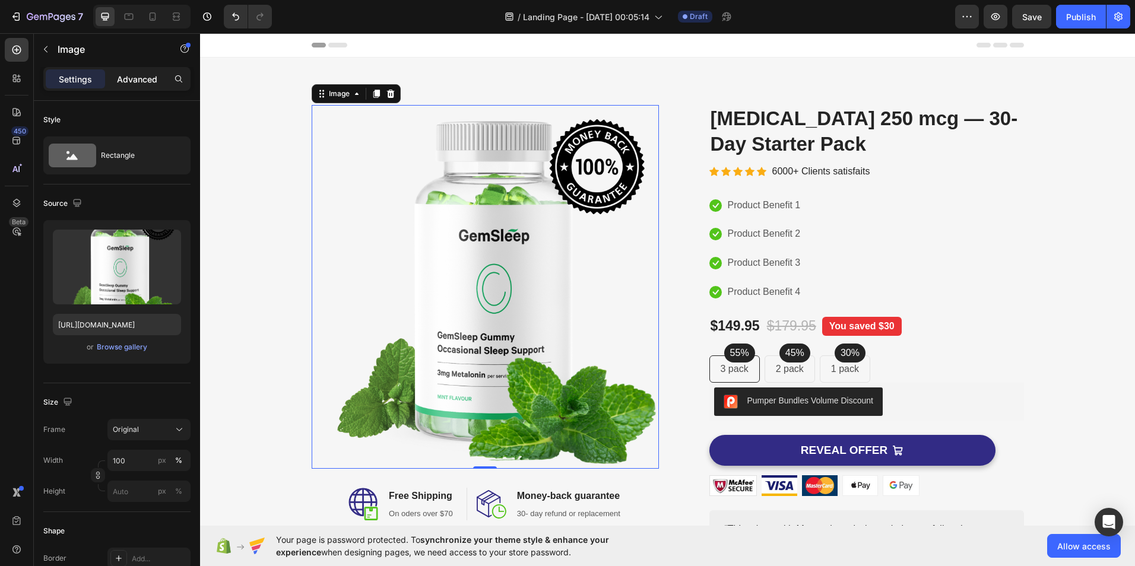
click at [146, 74] on p "Advanced" at bounding box center [137, 79] width 40 height 12
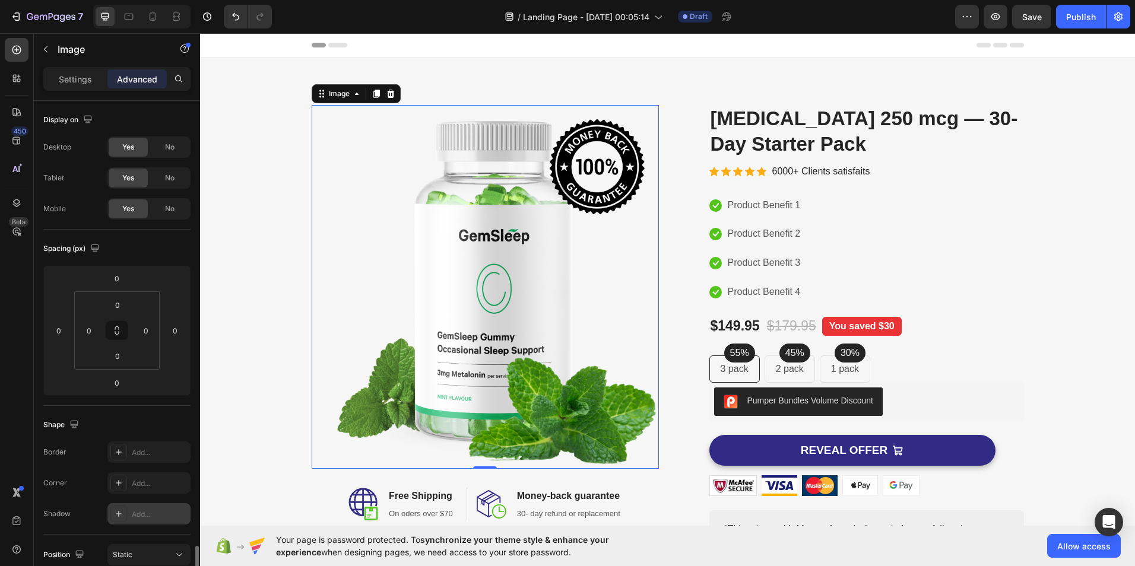
scroll to position [325, 0]
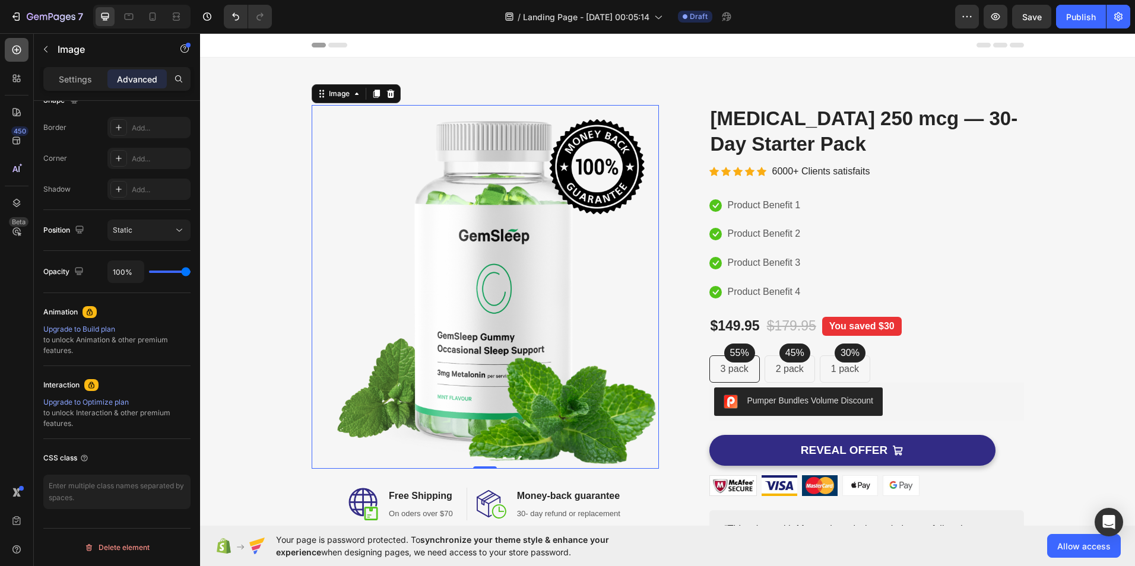
click at [18, 49] on icon at bounding box center [17, 50] width 12 height 12
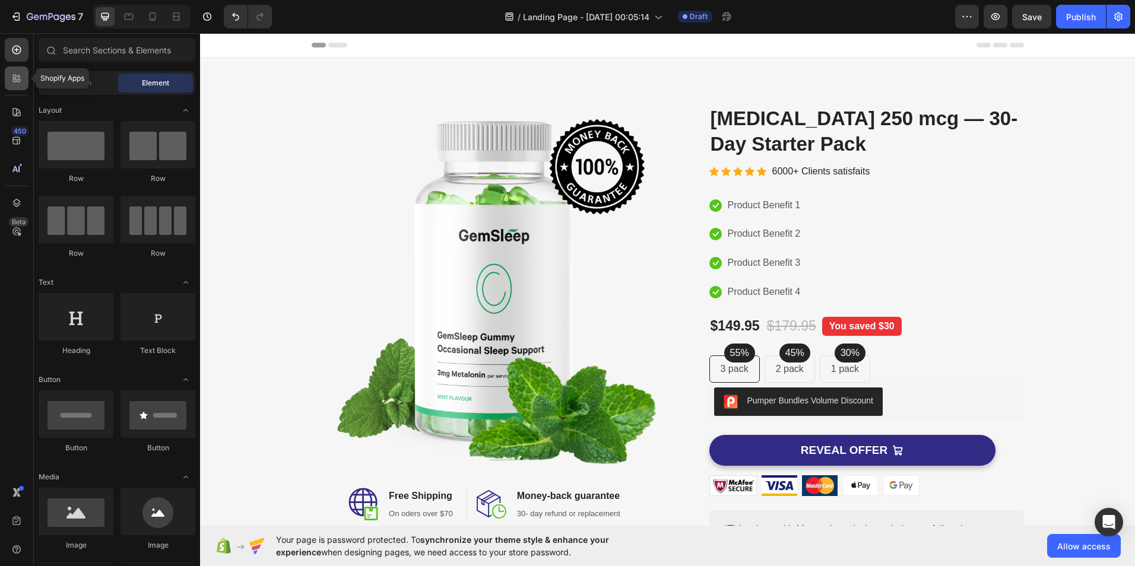
click at [25, 77] on div at bounding box center [17, 78] width 24 height 24
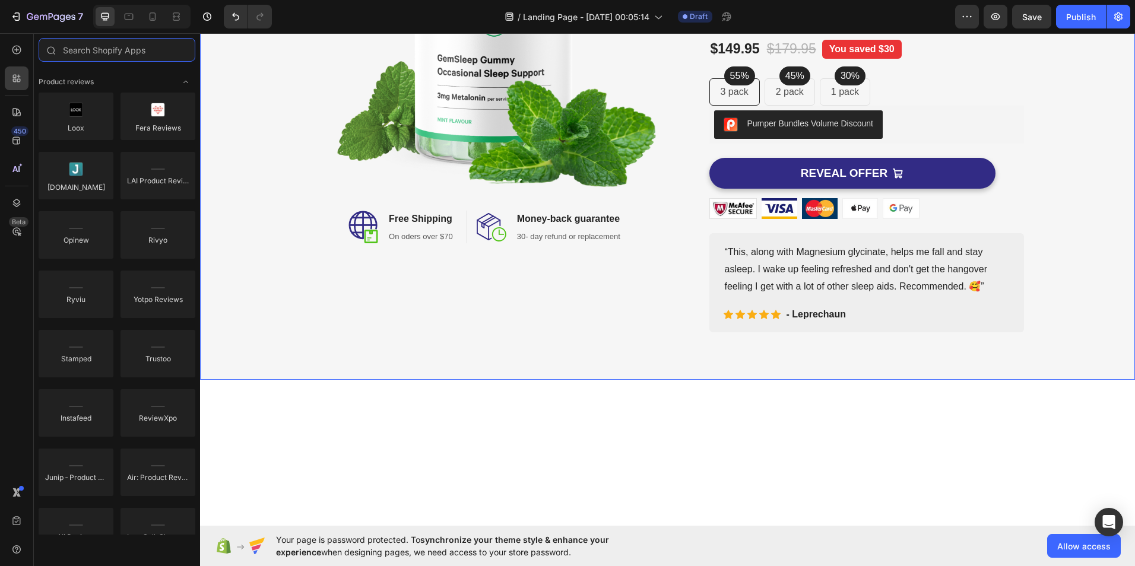
scroll to position [0, 0]
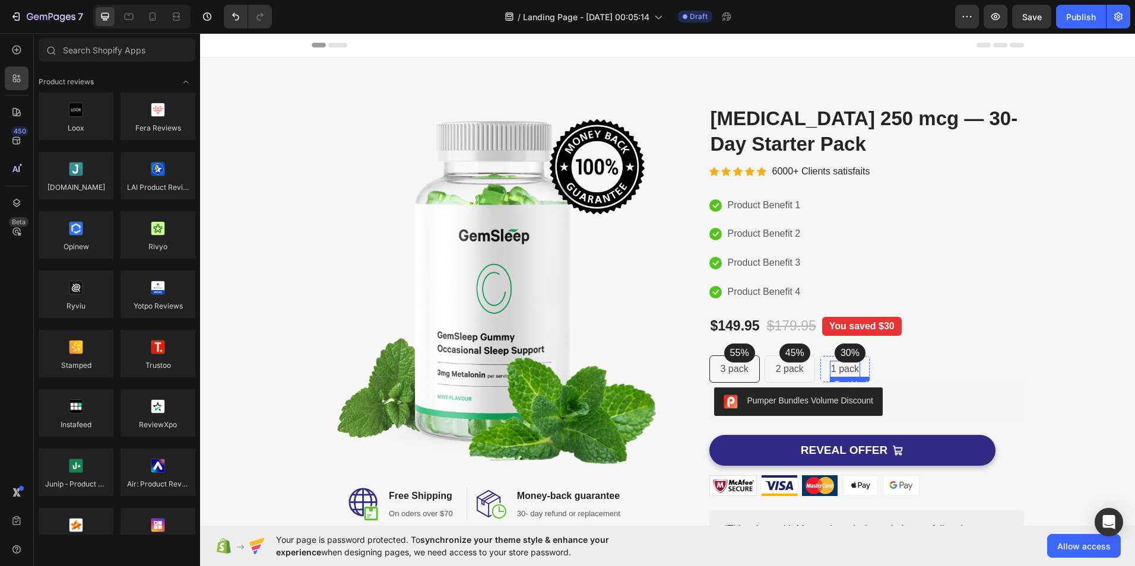
click at [846, 368] on p "1 pack" at bounding box center [845, 369] width 28 height 14
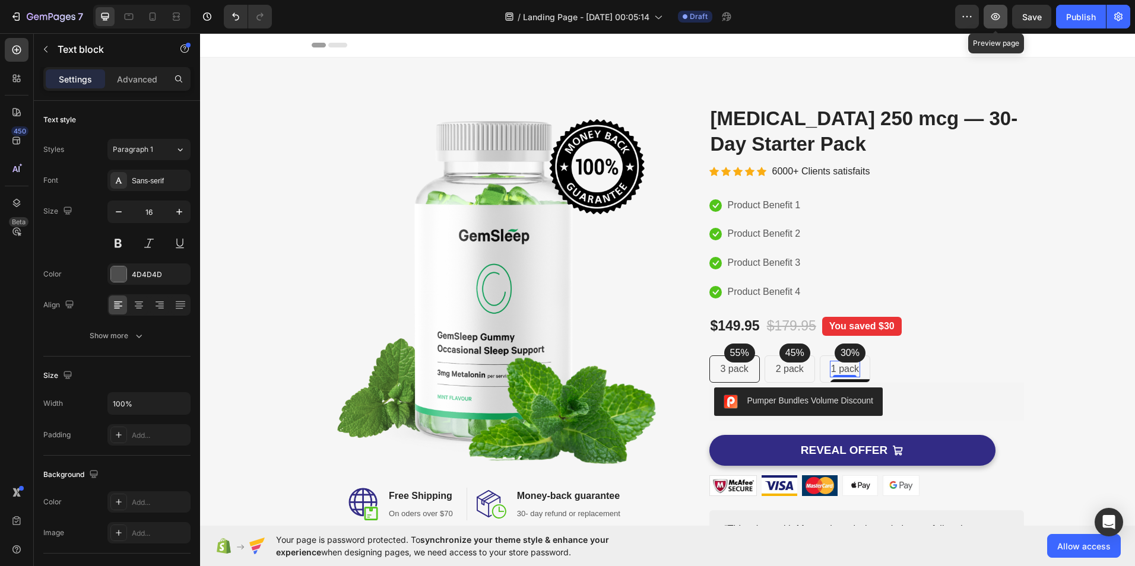
click at [992, 14] on icon "button" at bounding box center [995, 17] width 12 height 12
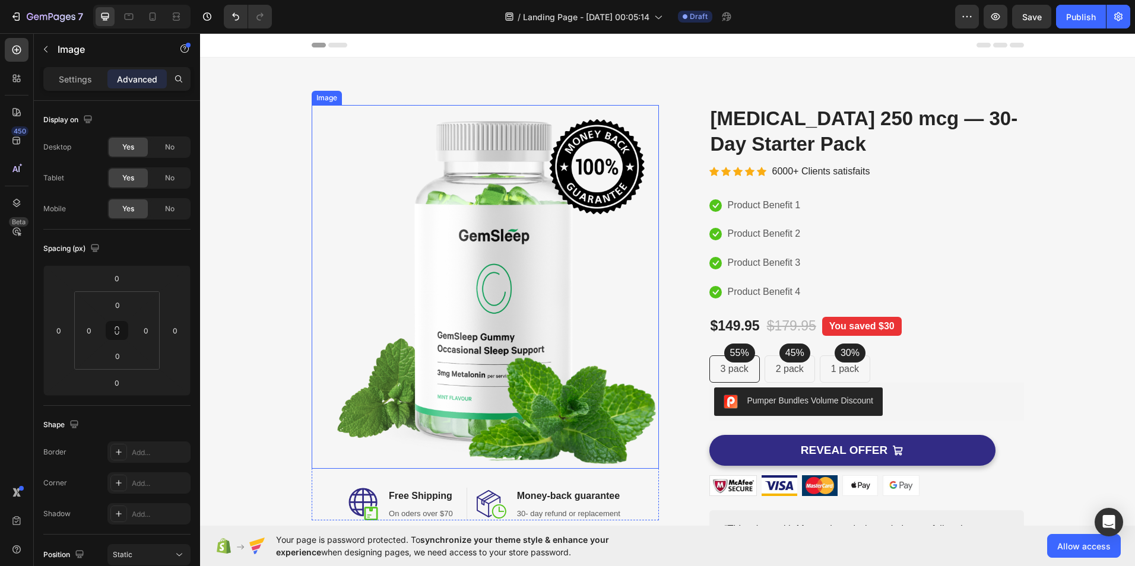
click at [541, 259] on img at bounding box center [485, 287] width 347 height 364
click at [352, 95] on icon at bounding box center [356, 93] width 9 height 9
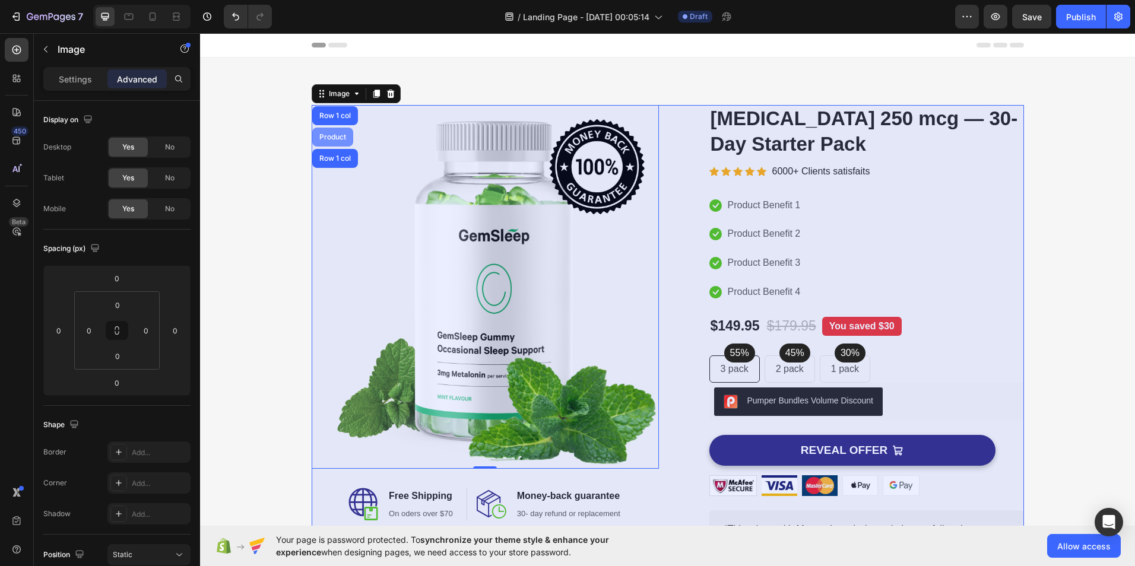
click at [333, 137] on div "Product" at bounding box center [332, 137] width 31 height 7
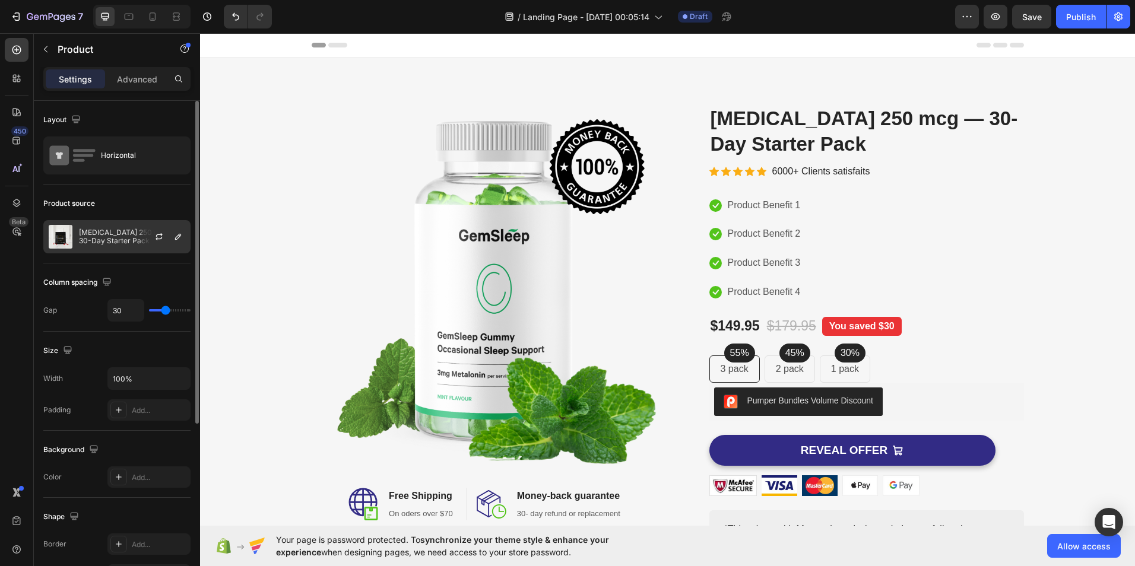
click at [85, 249] on div "[MEDICAL_DATA] 250 mcg — 30-Day Starter Pack" at bounding box center [116, 236] width 147 height 33
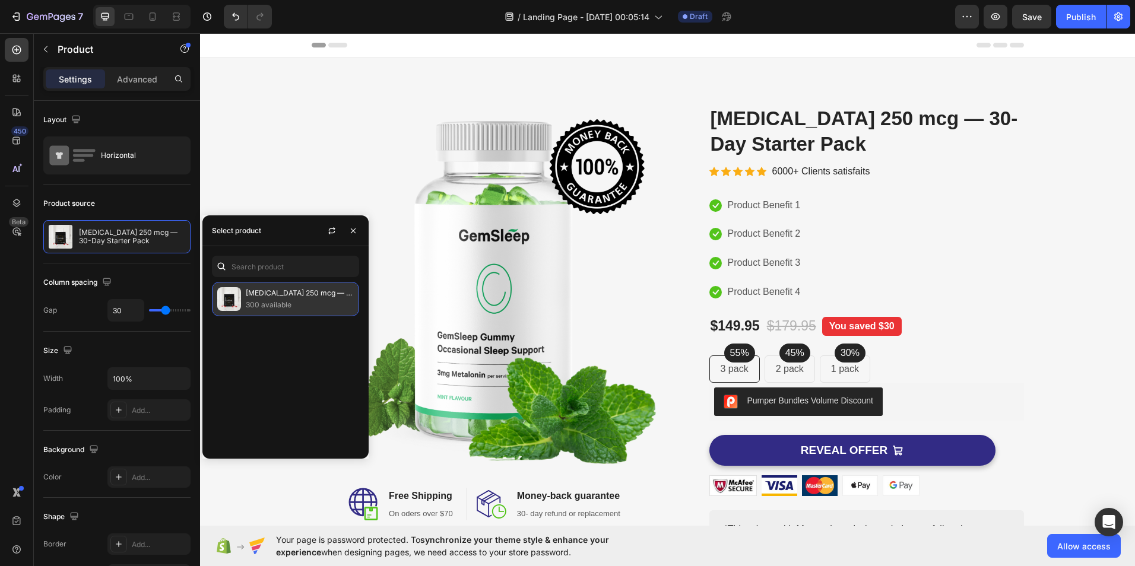
click at [288, 304] on p "300 available" at bounding box center [300, 305] width 108 height 12
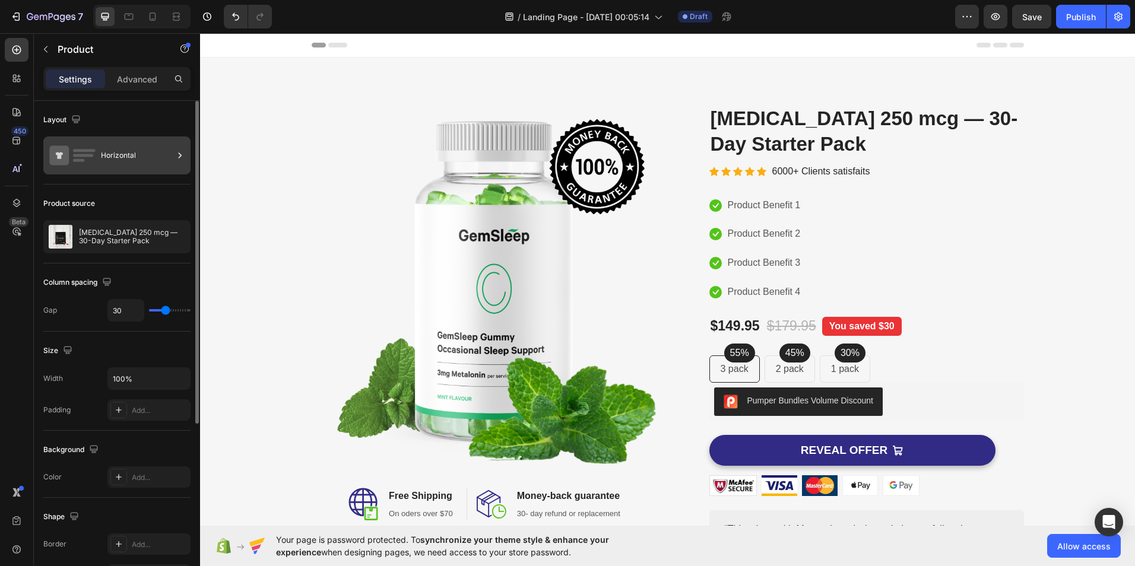
click at [165, 164] on div "Horizontal" at bounding box center [137, 155] width 72 height 27
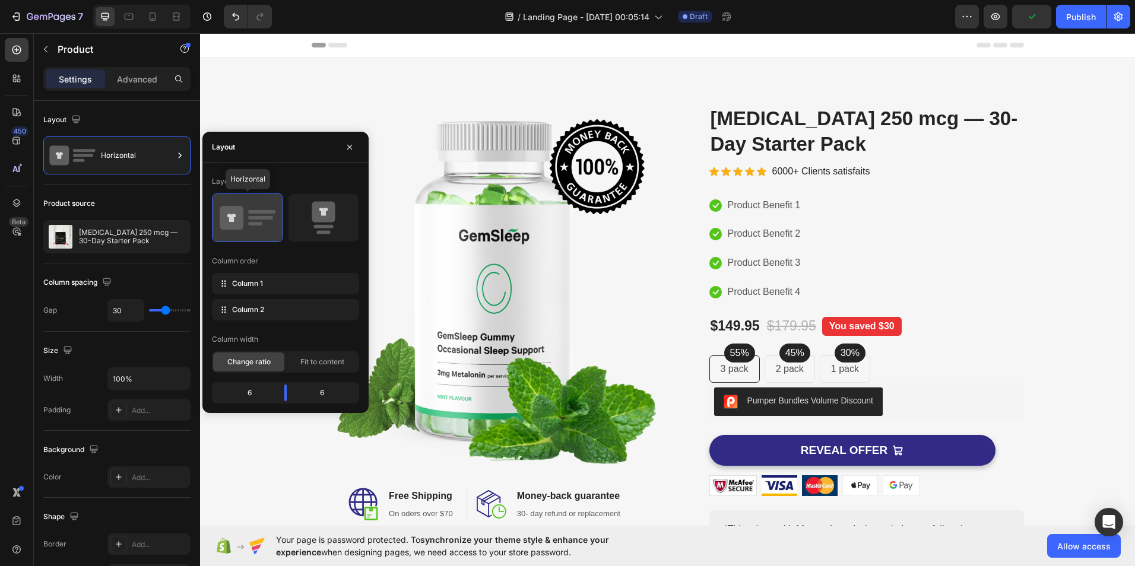
click at [241, 212] on icon at bounding box center [232, 218] width 24 height 24
click at [351, 143] on icon "button" at bounding box center [349, 146] width 9 height 9
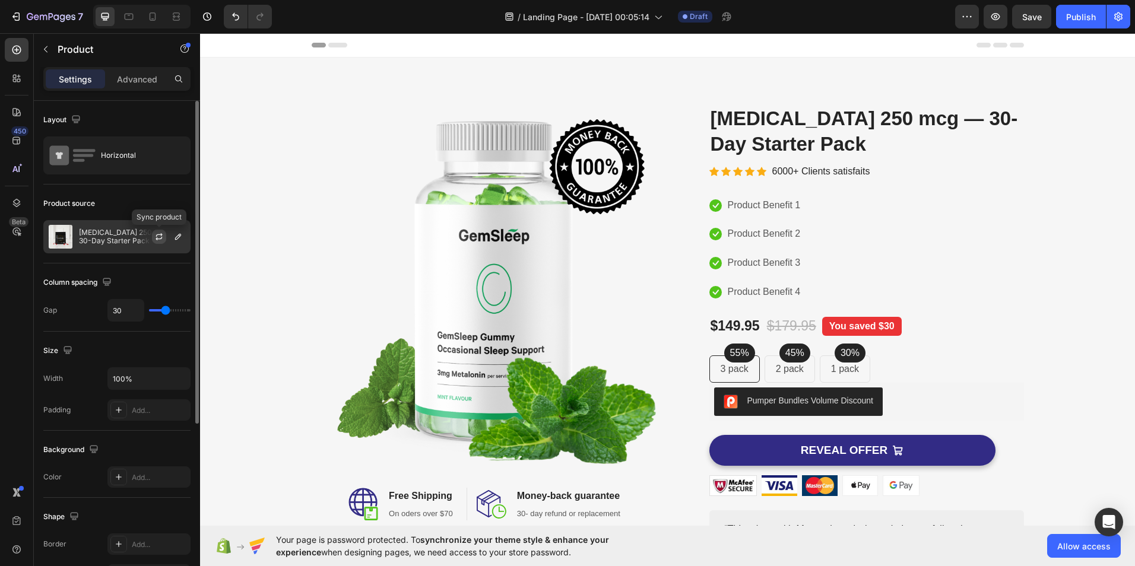
click at [160, 241] on icon "button" at bounding box center [158, 236] width 9 height 9
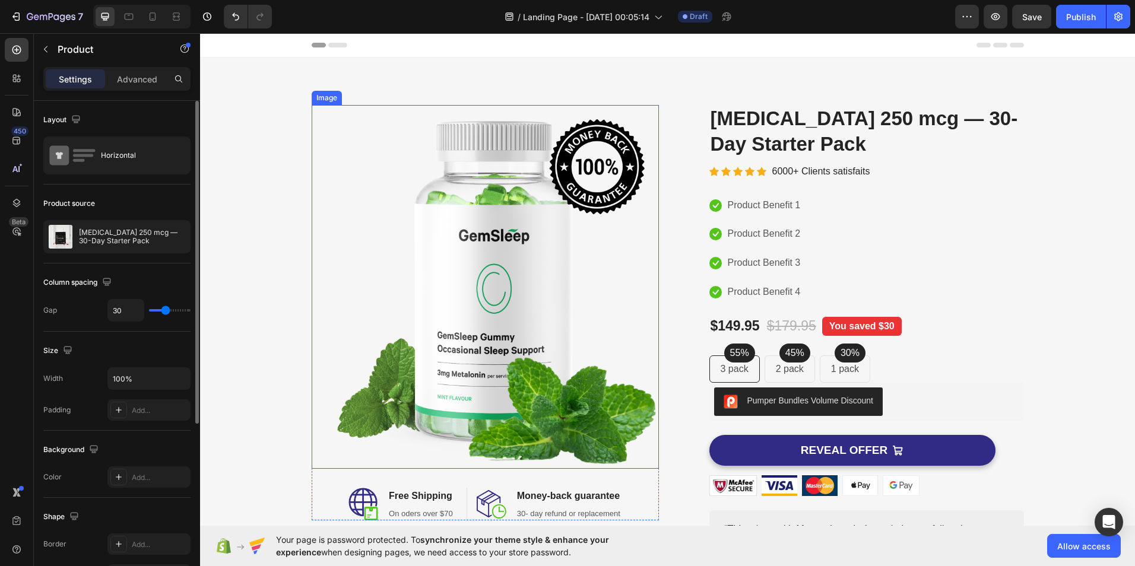
click at [570, 269] on img at bounding box center [485, 287] width 347 height 364
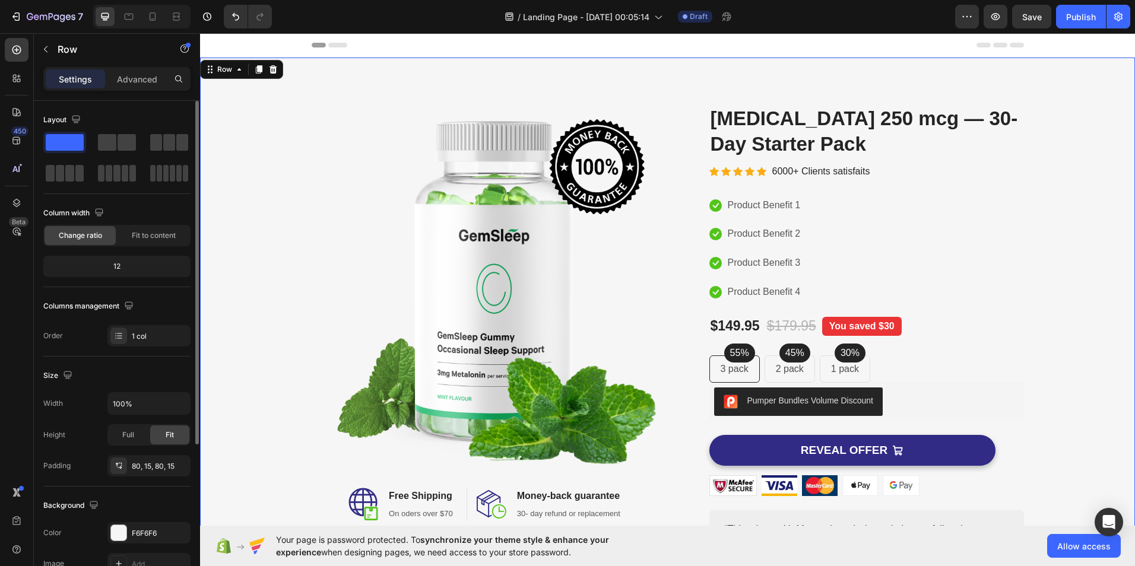
click at [350, 104] on div "Image Image Free Shipping Heading On oders over $70 Text block Row Image Money-…" at bounding box center [667, 357] width 935 height 599
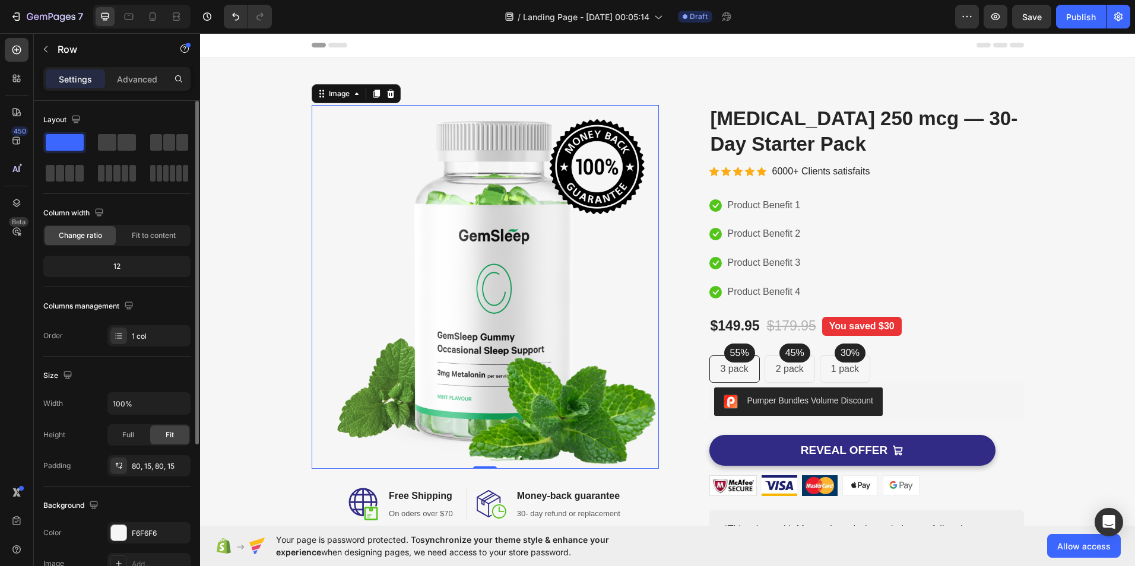
click at [478, 177] on img at bounding box center [485, 287] width 347 height 364
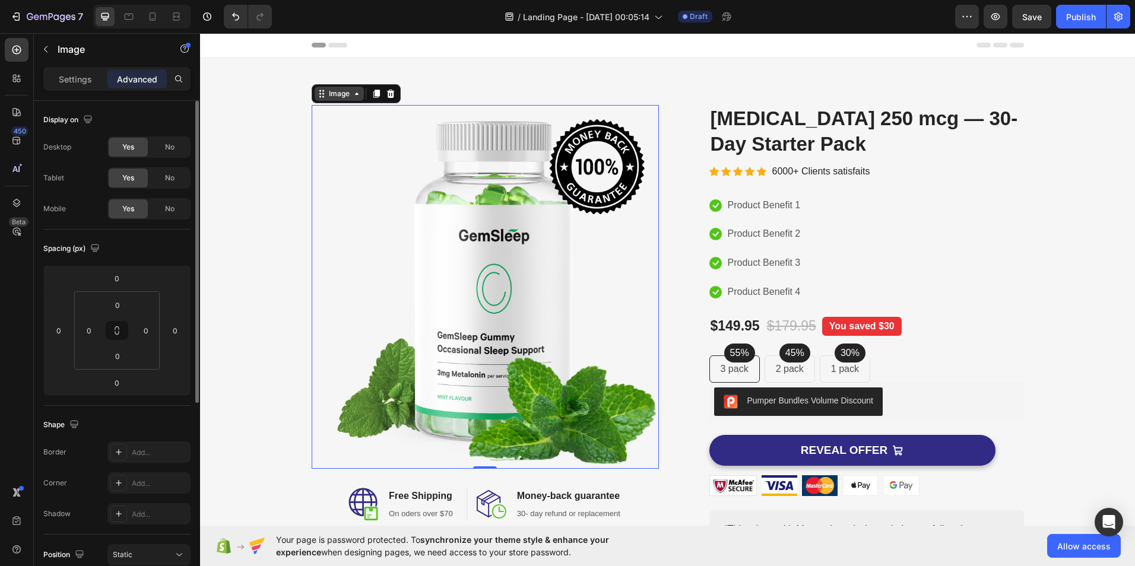
click at [354, 95] on icon at bounding box center [356, 93] width 9 height 9
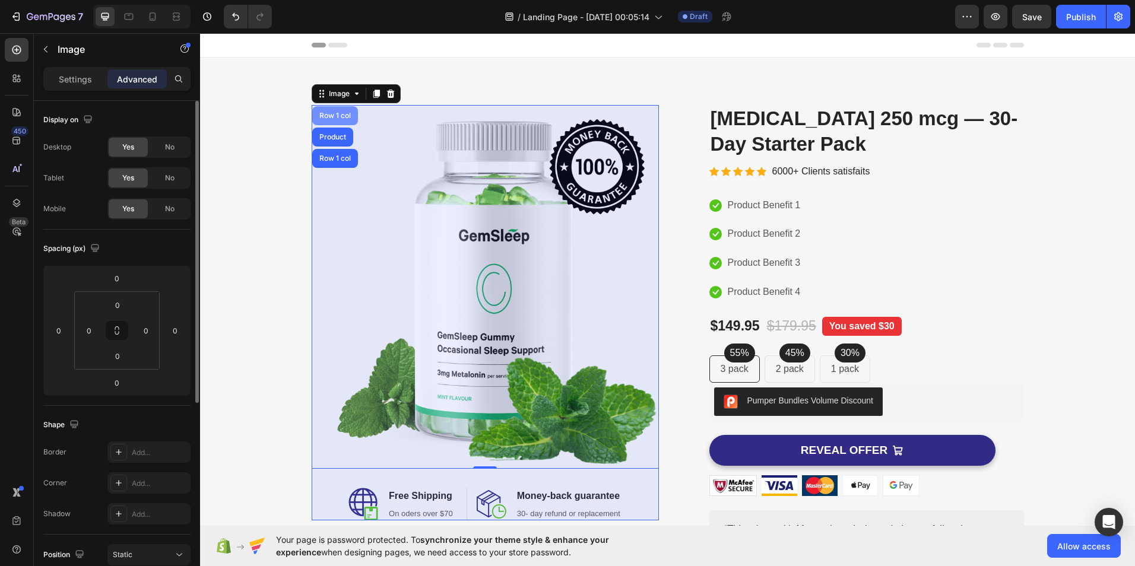
click at [332, 123] on div "Row 1 col" at bounding box center [335, 115] width 46 height 19
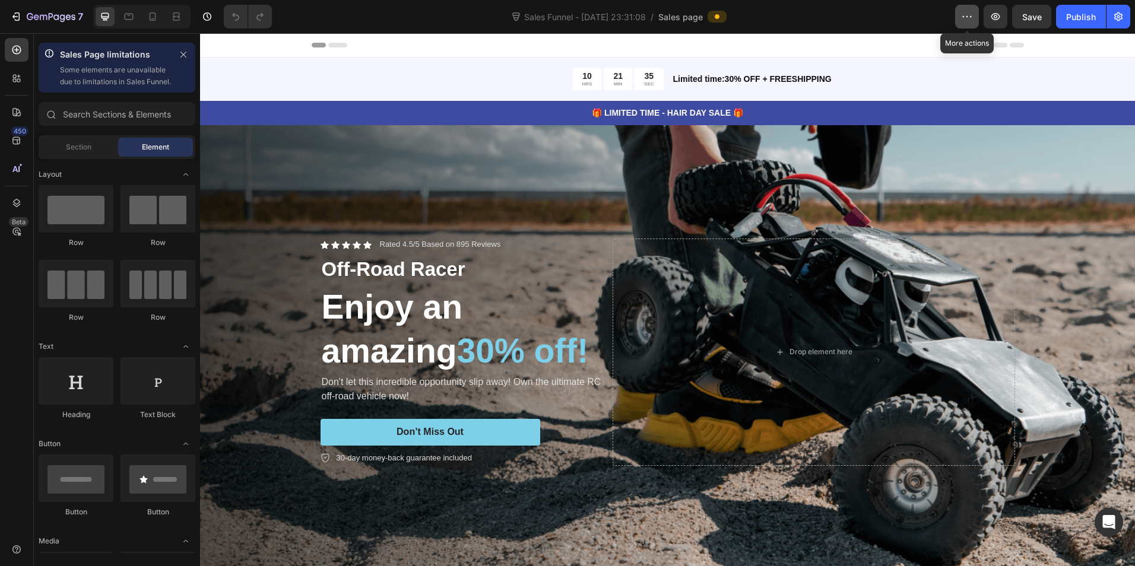
click at [962, 9] on button "button" at bounding box center [967, 17] width 24 height 24
click at [876, 14] on div "Sales Funnel - Sep 25, 23:31:08 / Sales page" at bounding box center [617, 17] width 673 height 24
click at [1113, 11] on icon "button" at bounding box center [1118, 17] width 12 height 12
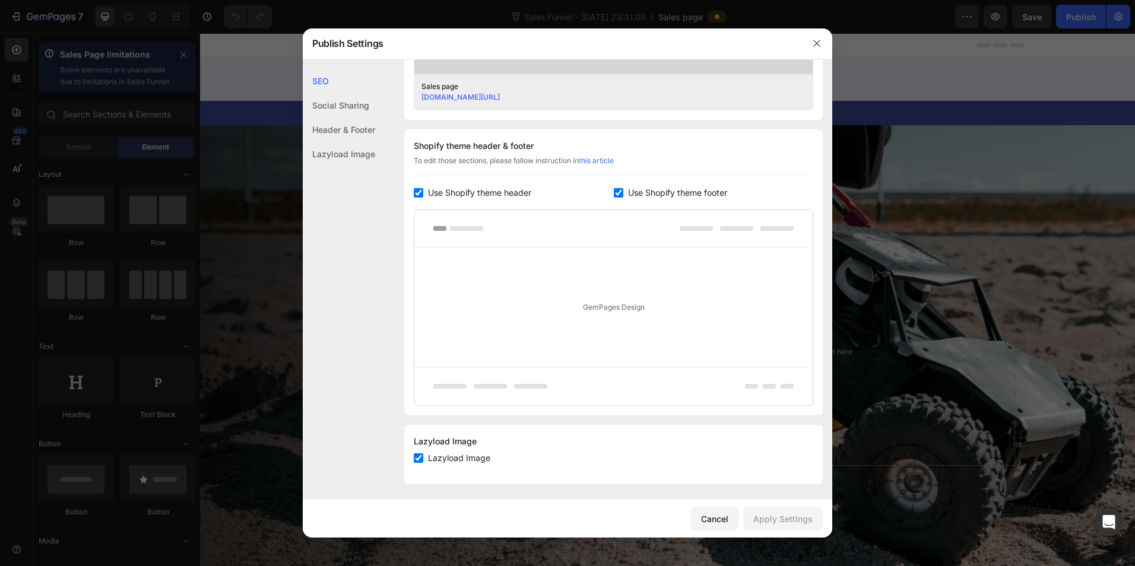
scroll to position [501, 0]
click at [818, 46] on icon "button" at bounding box center [816, 43] width 9 height 9
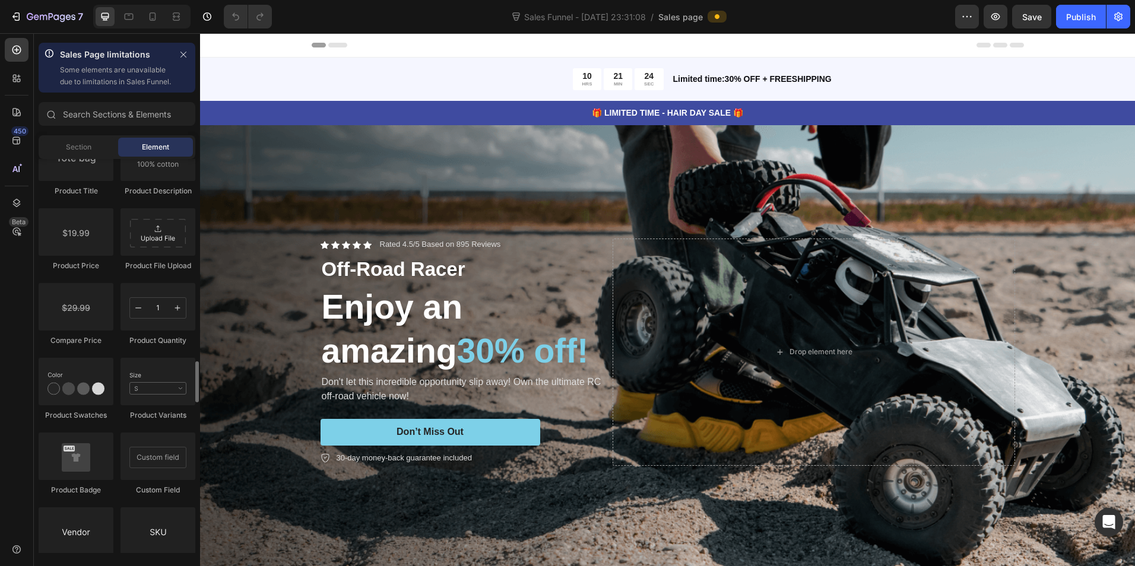
scroll to position [3325, 0]
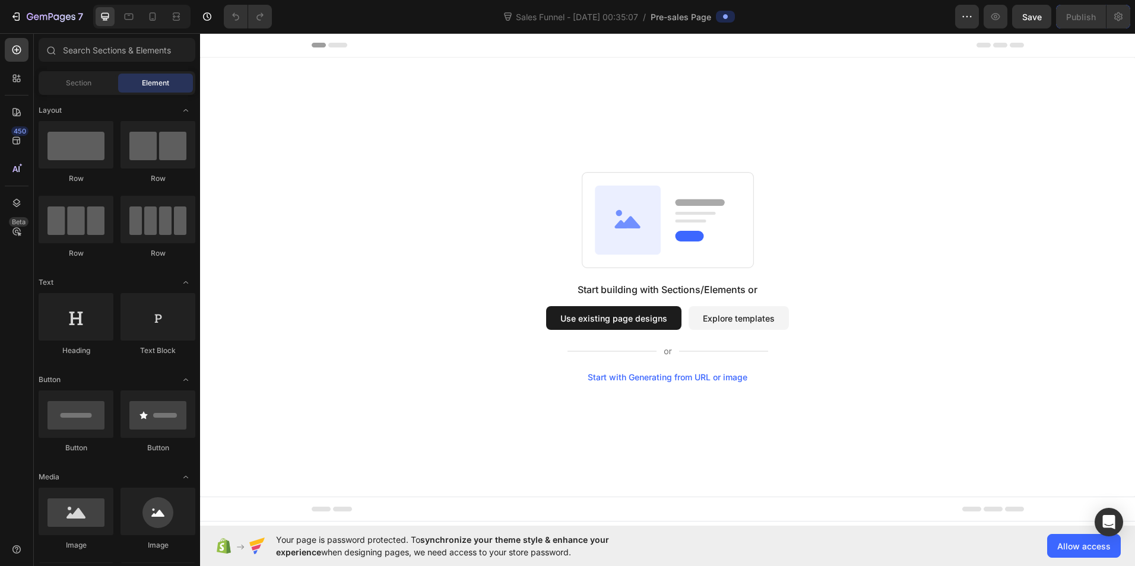
click at [735, 313] on button "Explore templates" at bounding box center [738, 318] width 100 height 24
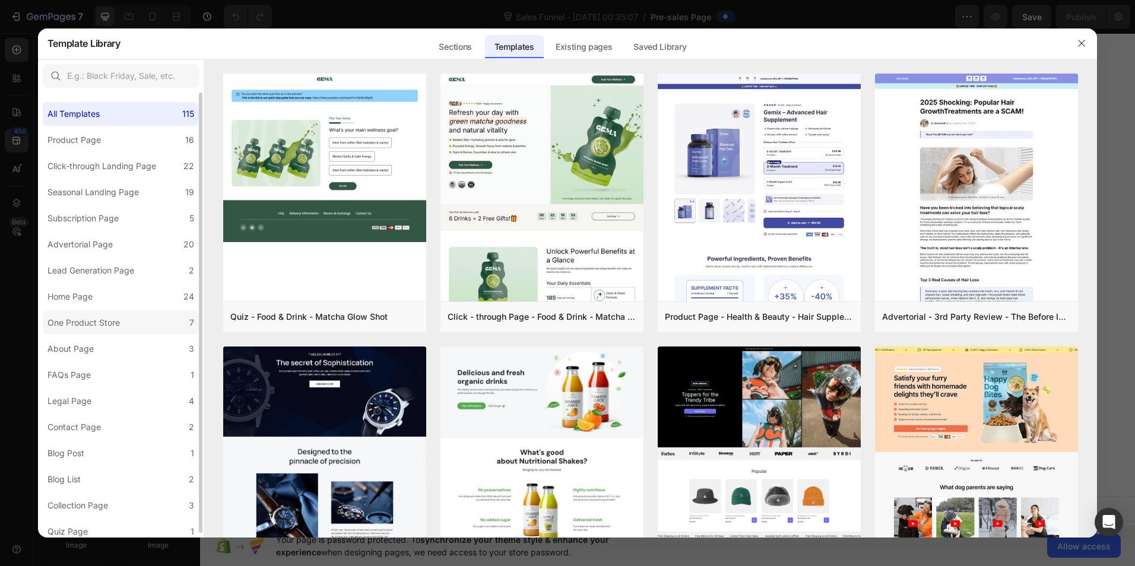
click at [126, 322] on label "One Product Store 7" at bounding box center [121, 323] width 156 height 24
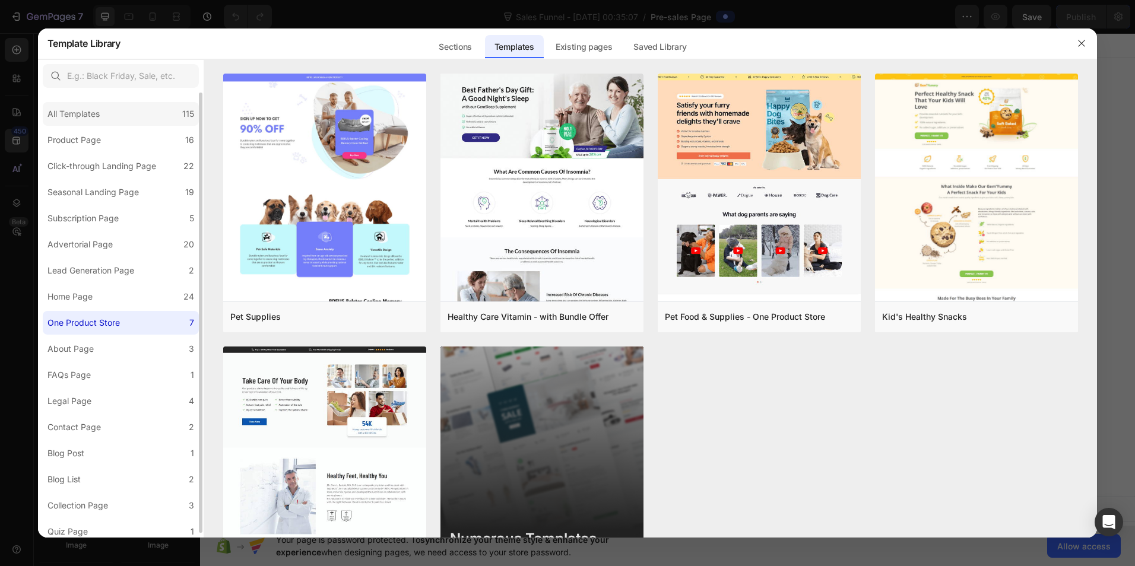
click at [93, 109] on div "All Templates" at bounding box center [73, 114] width 52 height 14
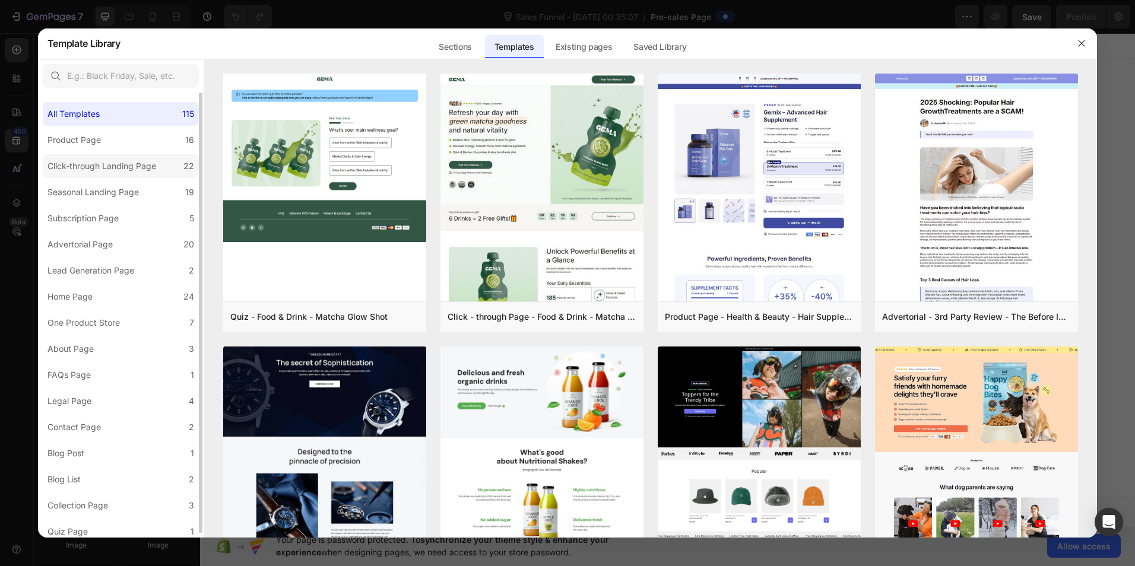
click at [110, 173] on div "Click-through Landing Page" at bounding box center [101, 166] width 109 height 14
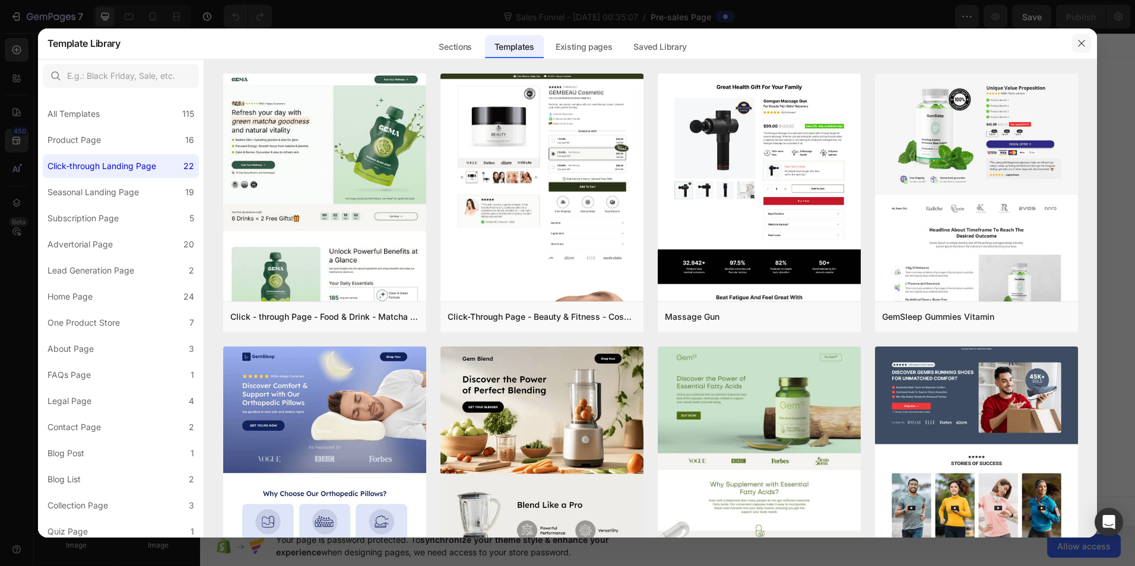
click at [1083, 36] on button "button" at bounding box center [1081, 43] width 19 height 19
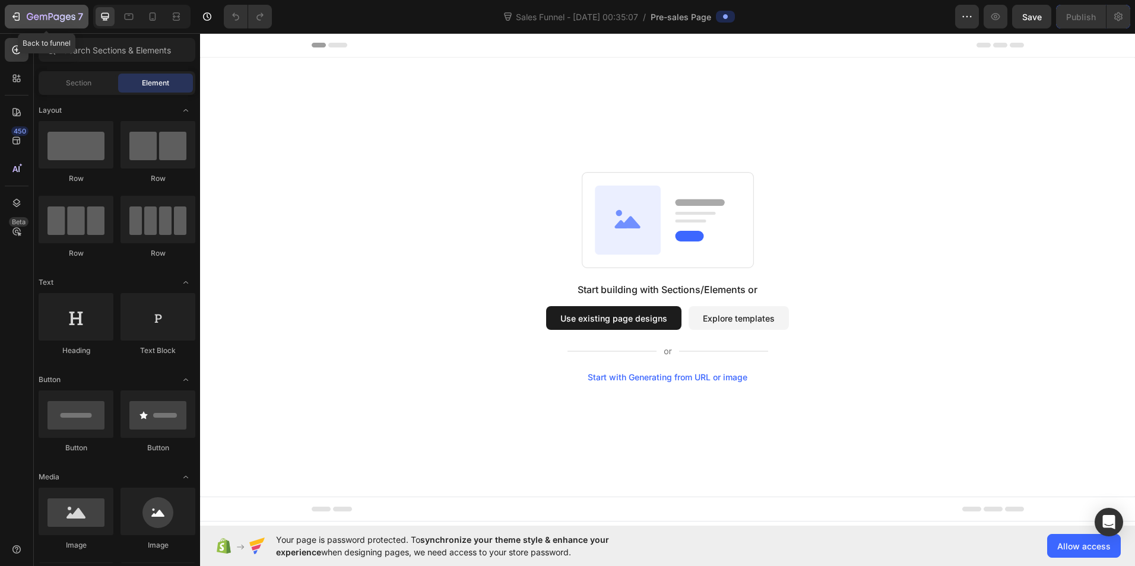
click at [50, 18] on icon "button" at bounding box center [51, 17] width 49 height 10
click at [968, 8] on button "button" at bounding box center [967, 17] width 24 height 24
click at [916, 9] on div "Sales Funnel - [DATE] 00:35:07 / Pre-sales Page" at bounding box center [617, 17] width 673 height 24
click at [20, 14] on icon "button" at bounding box center [16, 17] width 12 height 12
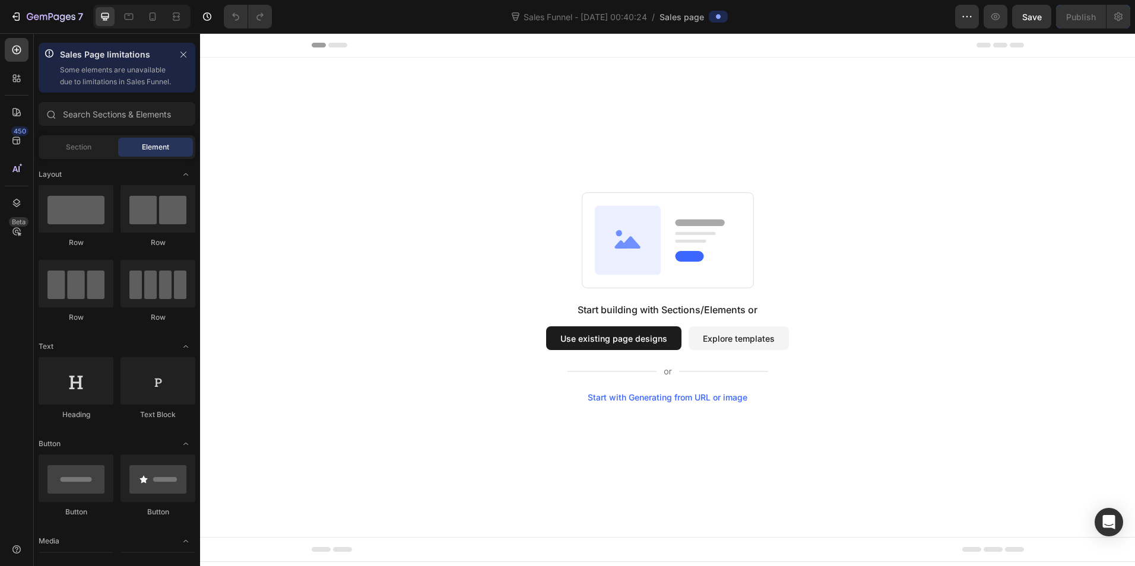
click at [763, 338] on button "Explore templates" at bounding box center [738, 338] width 100 height 24
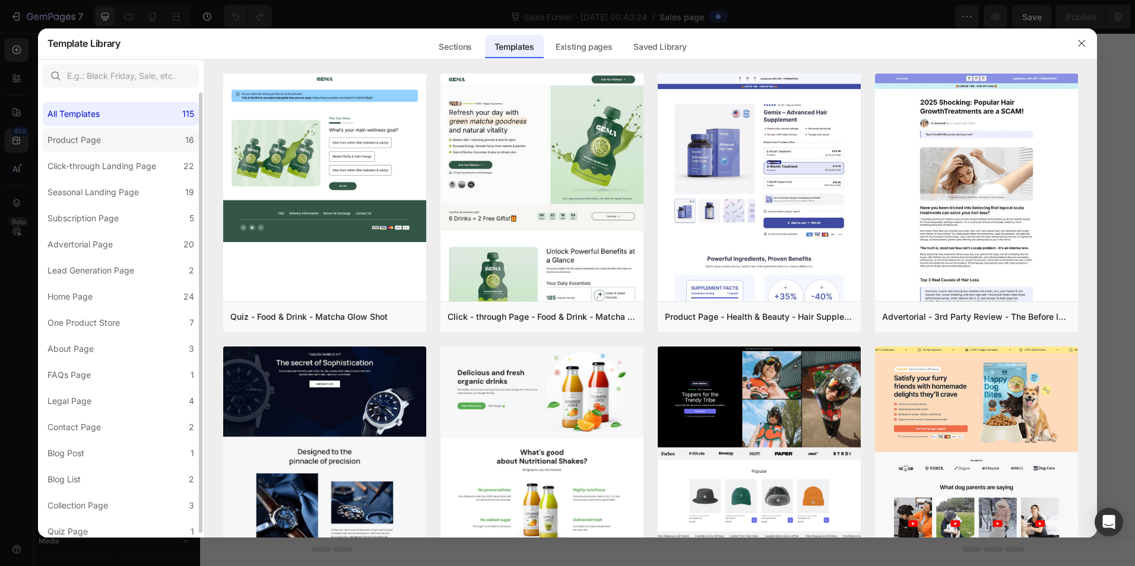
click at [115, 144] on label "Product Page 16" at bounding box center [121, 140] width 156 height 24
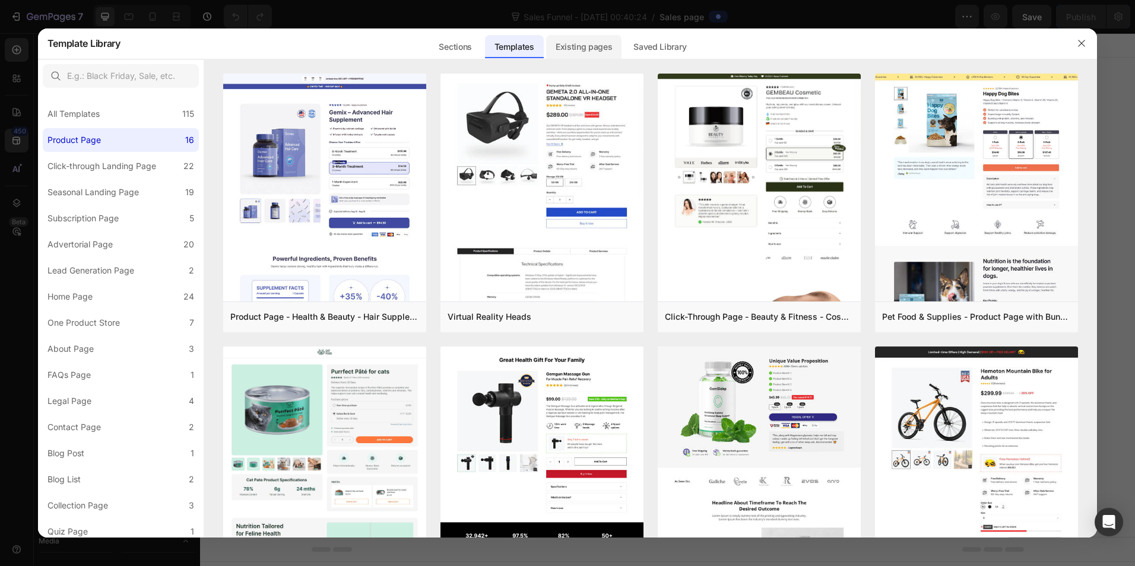
click at [576, 55] on div "Existing pages" at bounding box center [584, 47] width 76 height 24
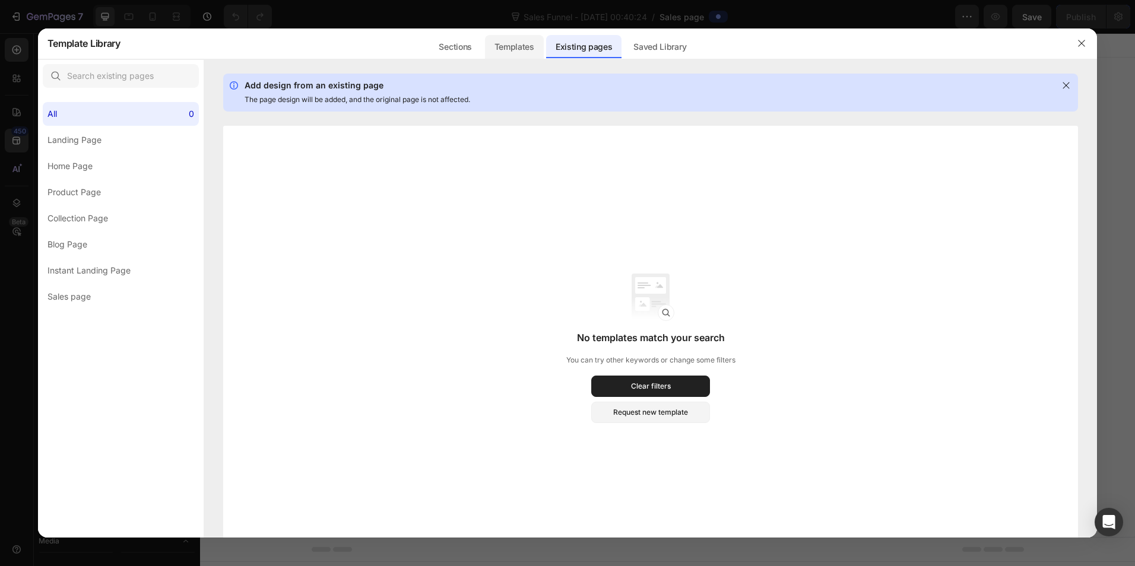
click at [532, 40] on div "Templates" at bounding box center [514, 47] width 59 height 24
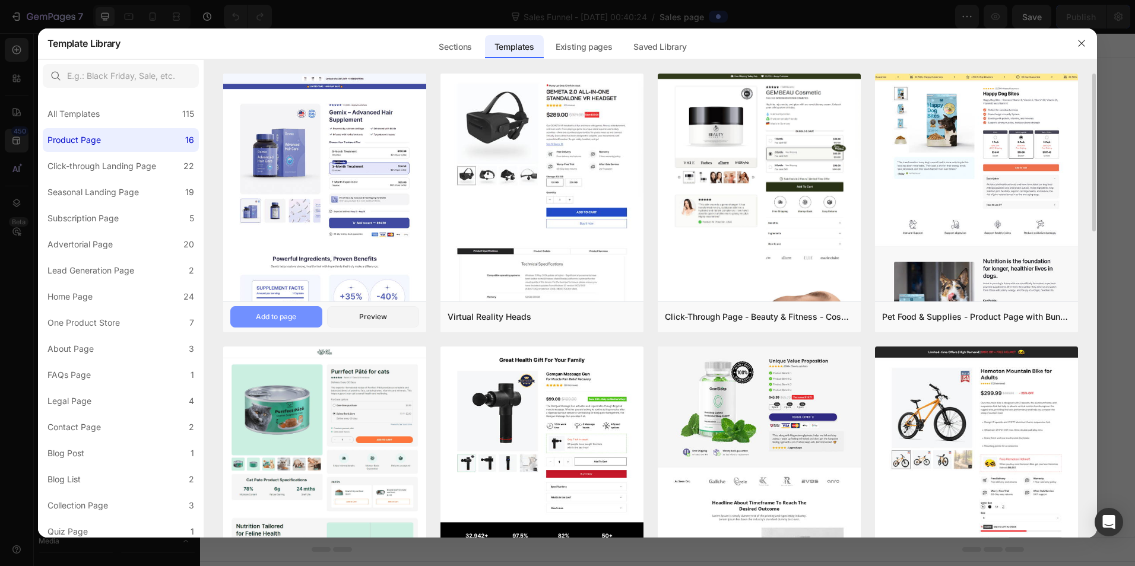
click at [281, 313] on div "Add to page" at bounding box center [276, 317] width 40 height 11
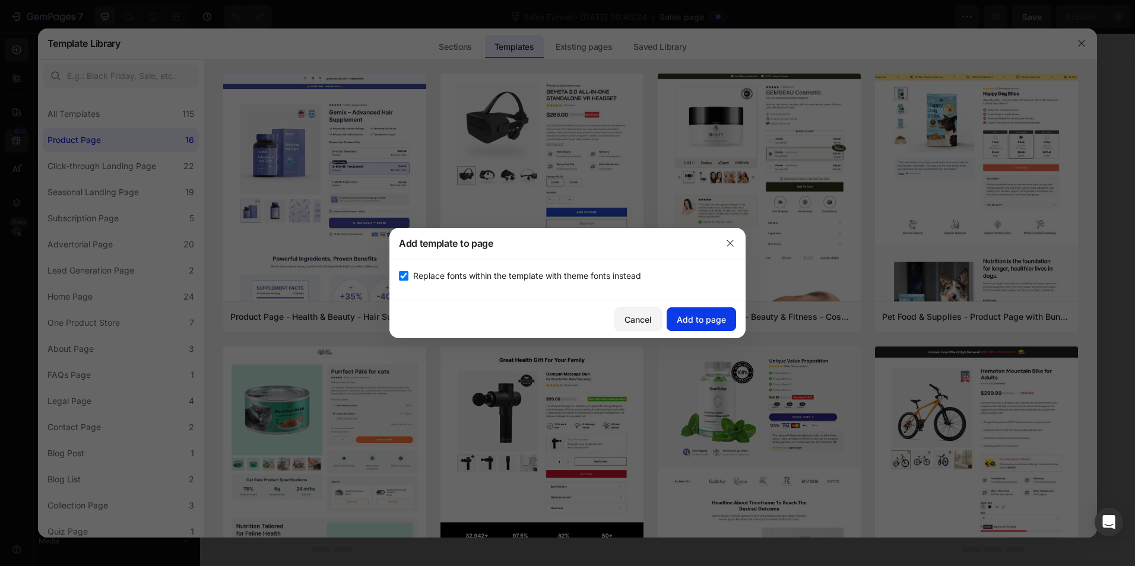
click at [711, 315] on div "Add to page" at bounding box center [700, 319] width 49 height 12
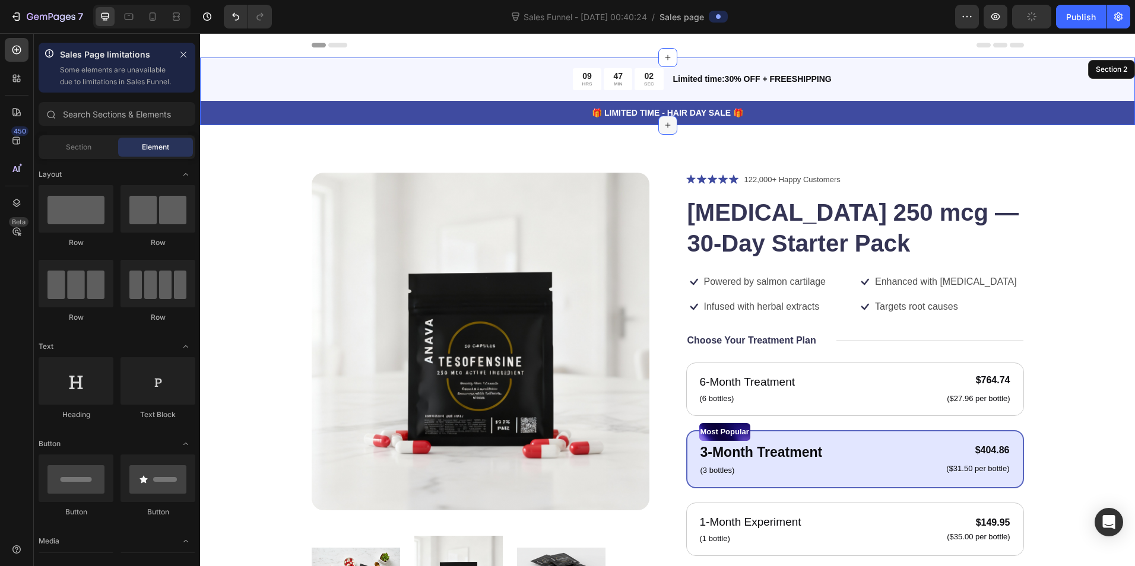
click at [666, 123] on icon at bounding box center [667, 124] width 9 height 9
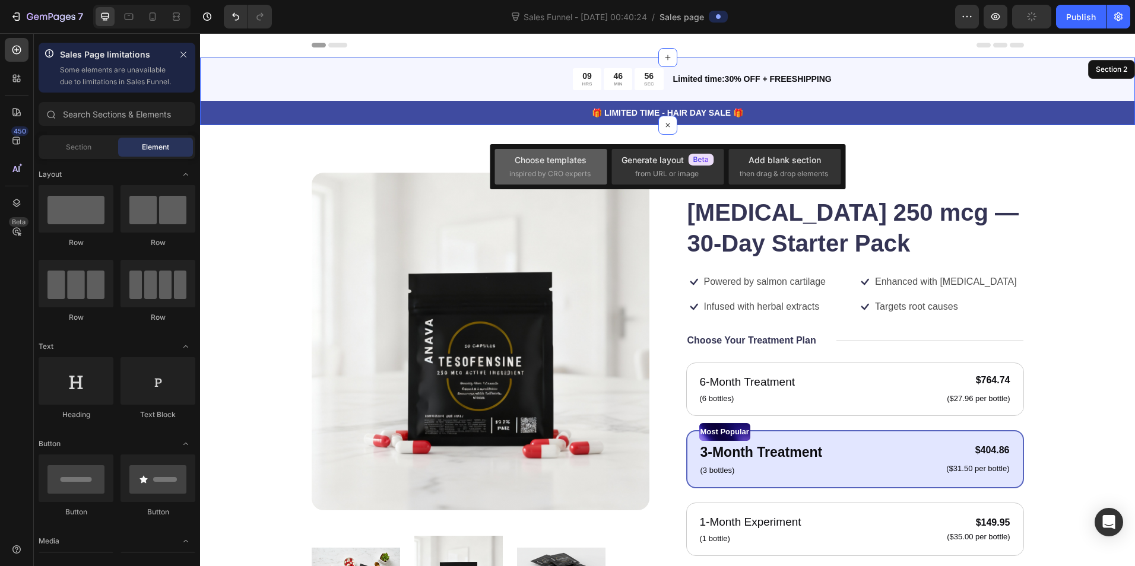
click at [575, 164] on div "Choose templates" at bounding box center [550, 160] width 72 height 12
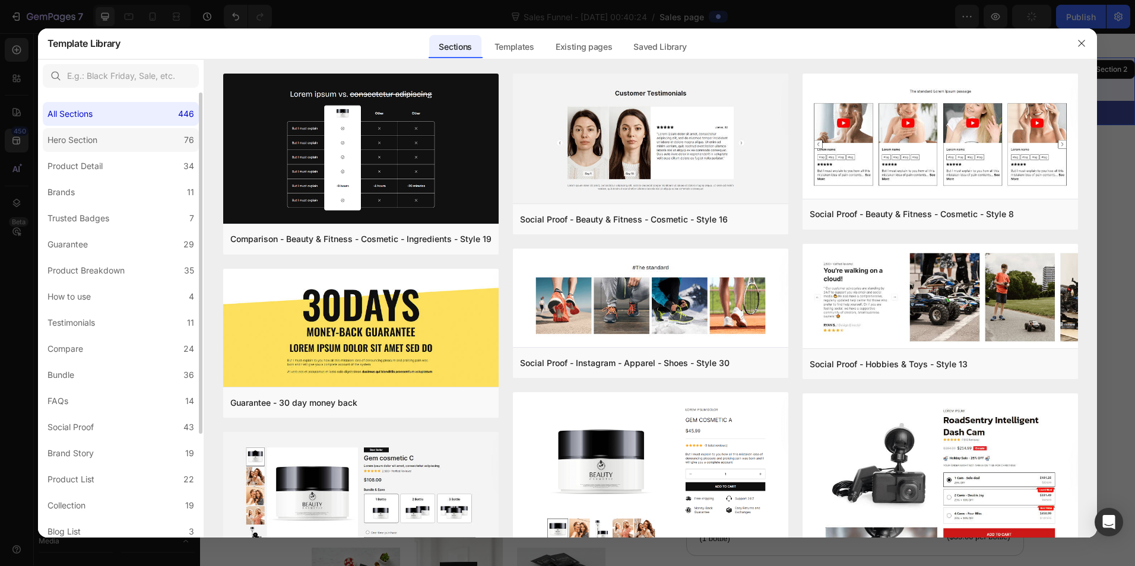
click at [78, 142] on div "Hero Section" at bounding box center [72, 140] width 50 height 14
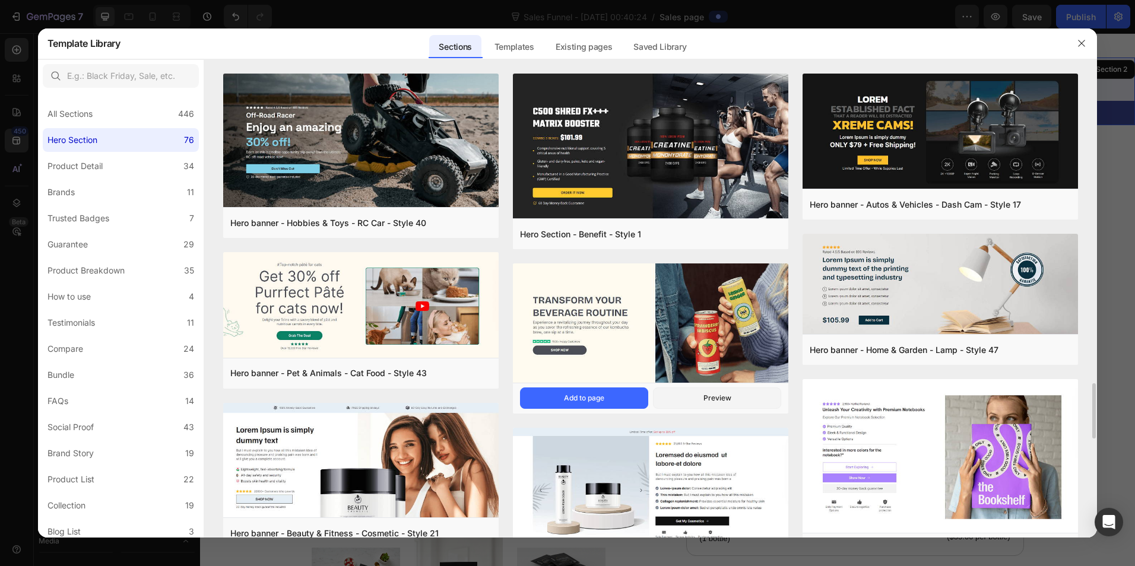
scroll to position [277, 0]
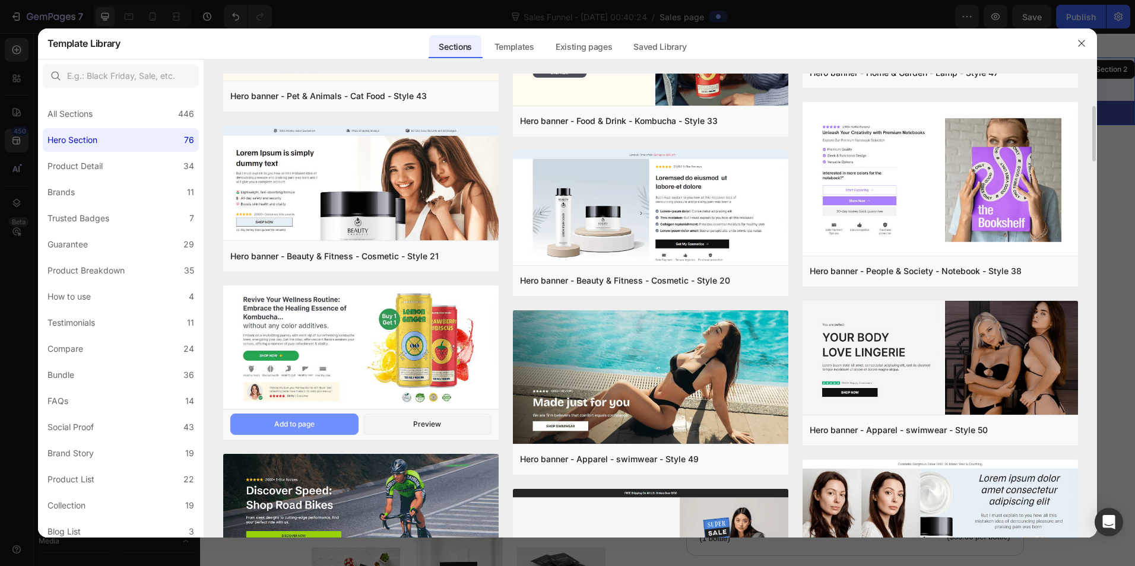
click at [307, 419] on div "Add to page" at bounding box center [294, 424] width 40 height 11
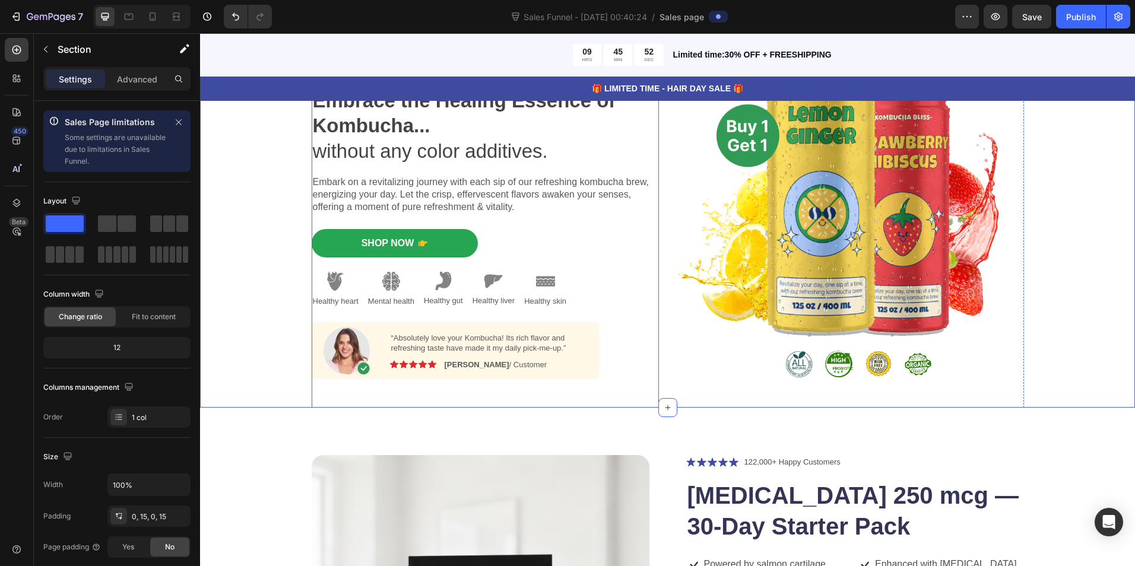
scroll to position [0, 0]
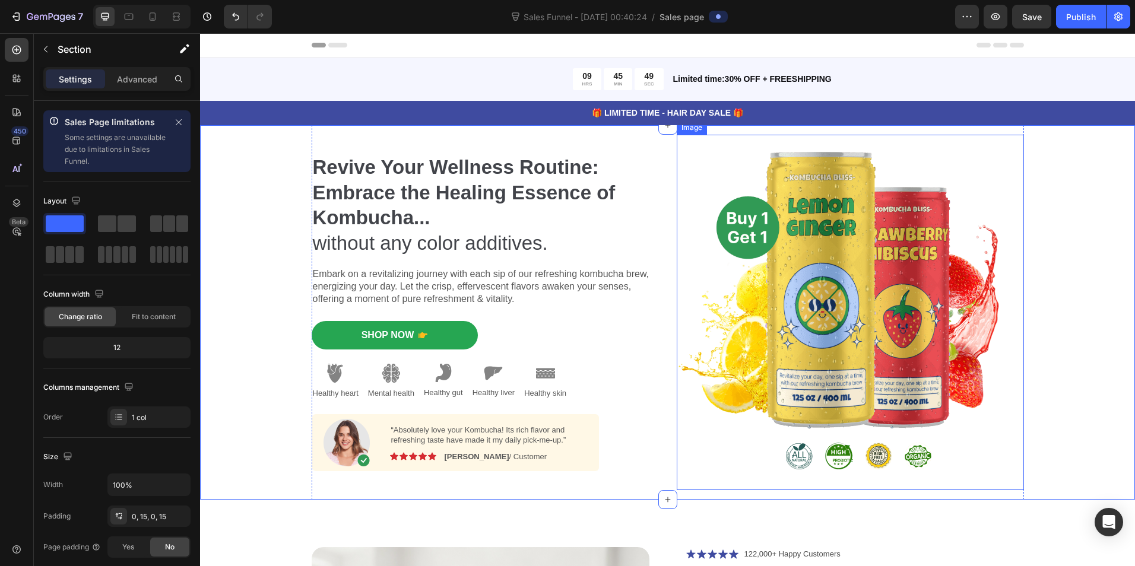
click at [870, 314] on img at bounding box center [849, 313] width 347 height 356
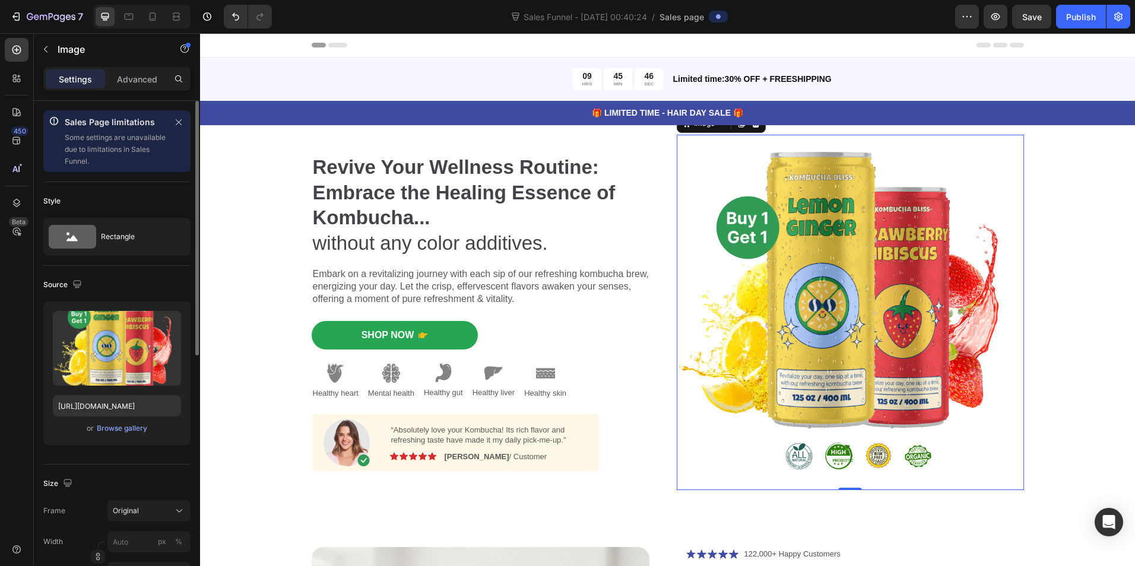
click at [122, 422] on div "or Browse gallery" at bounding box center [117, 428] width 128 height 14
click at [117, 427] on div "Browse gallery" at bounding box center [122, 428] width 50 height 11
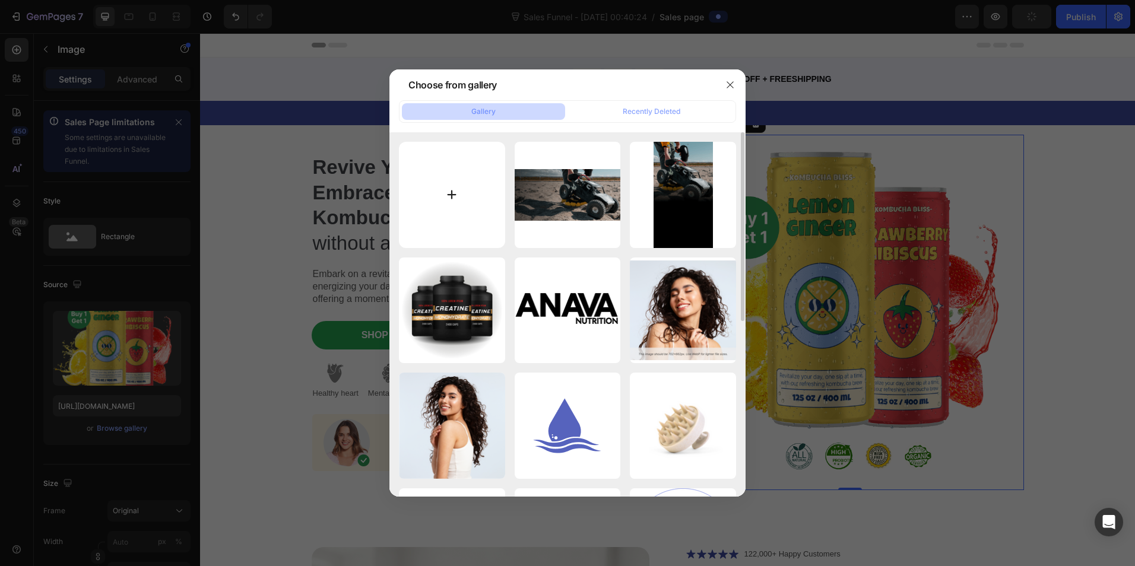
click at [462, 192] on input "file" at bounding box center [452, 195] width 106 height 106
type input "https://cdn.shopify.com/s/files/1/0723/2533/3160/files/gempages_586086708907344…"
type input "C:\fakepath\BREAKING NEWS A new viral weight‑loss peptide is dominating headlin…"
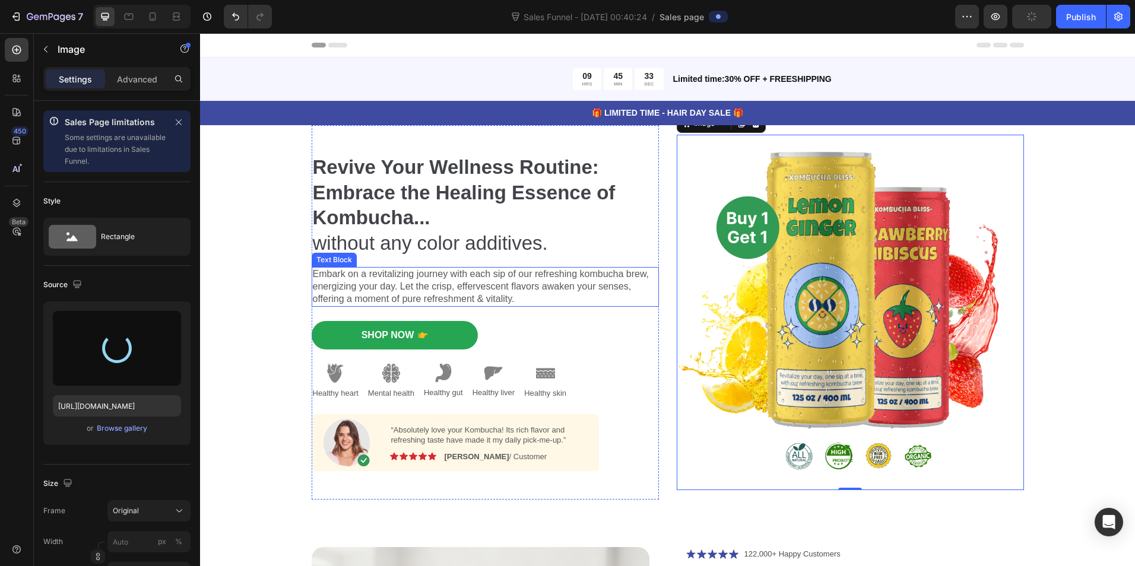
type input "https://cdn.shopify.com/s/files/1/0723/2533/3160/files/gempages_586086708907344…"
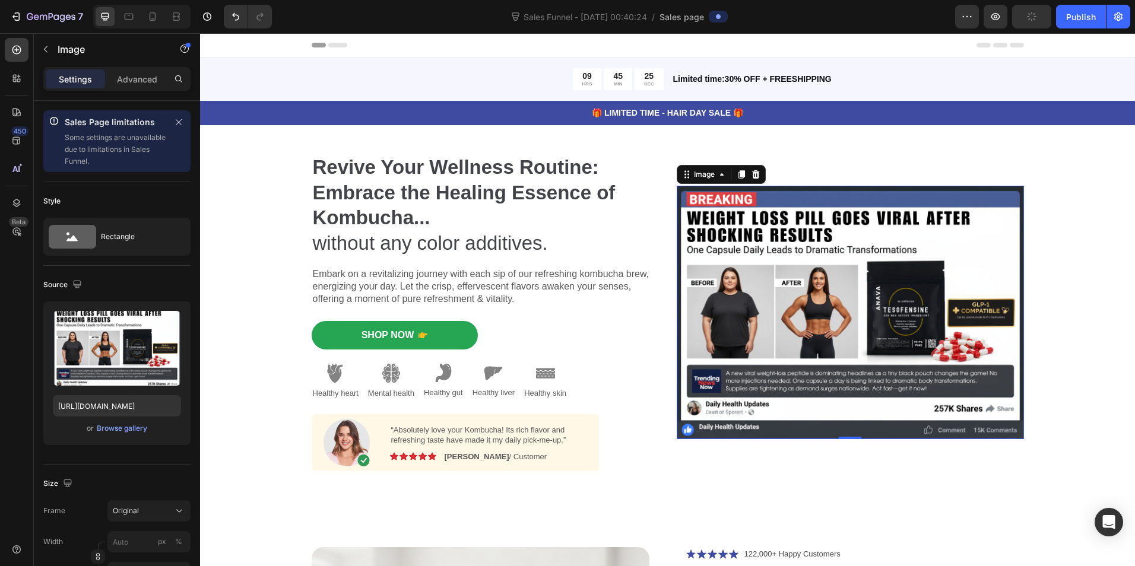
click at [881, 253] on img at bounding box center [849, 312] width 347 height 253
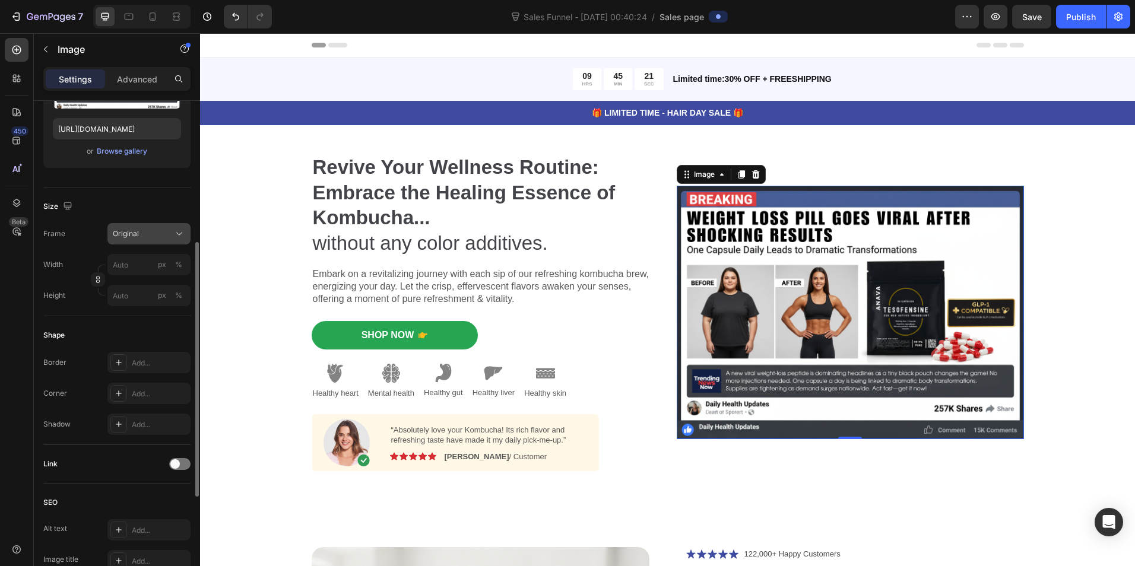
click at [150, 233] on div "Original" at bounding box center [142, 233] width 58 height 11
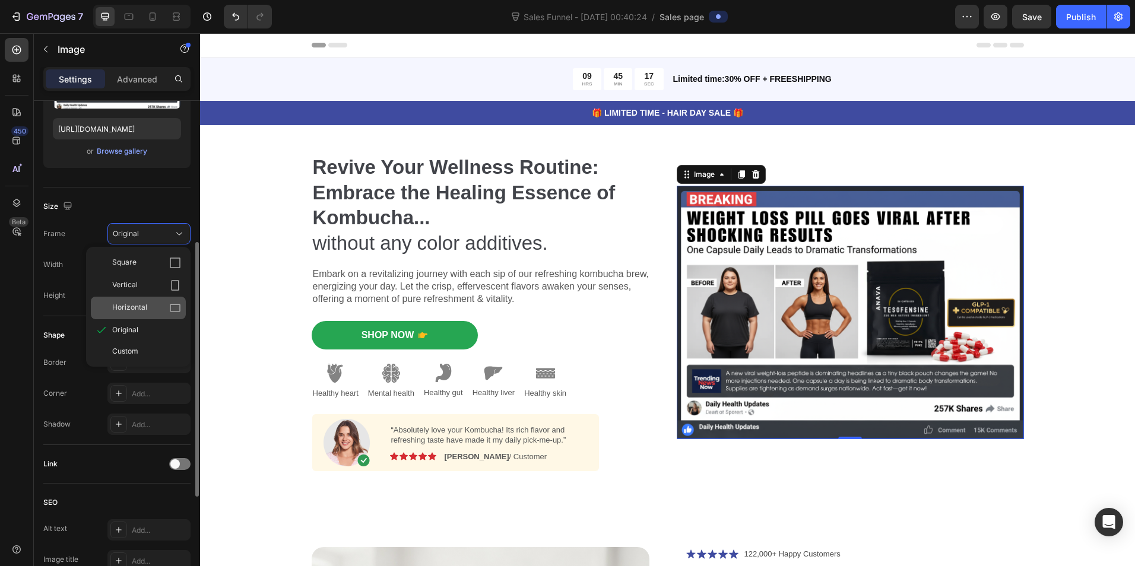
click at [150, 307] on div "Horizontal" at bounding box center [146, 308] width 69 height 12
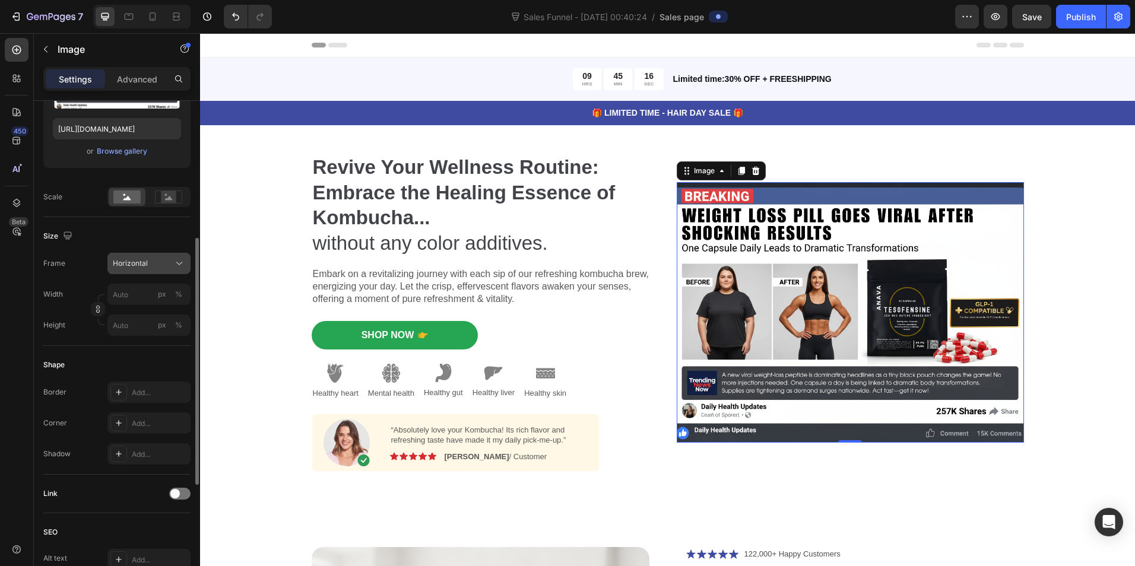
click at [167, 258] on div "Horizontal" at bounding box center [142, 263] width 58 height 11
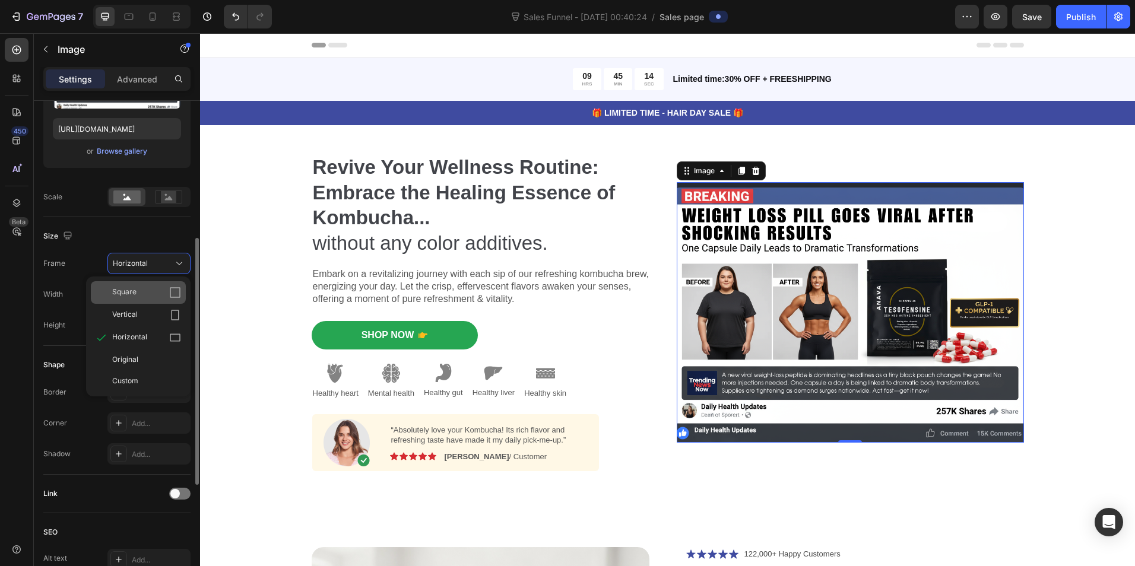
click at [170, 292] on icon at bounding box center [175, 293] width 12 height 12
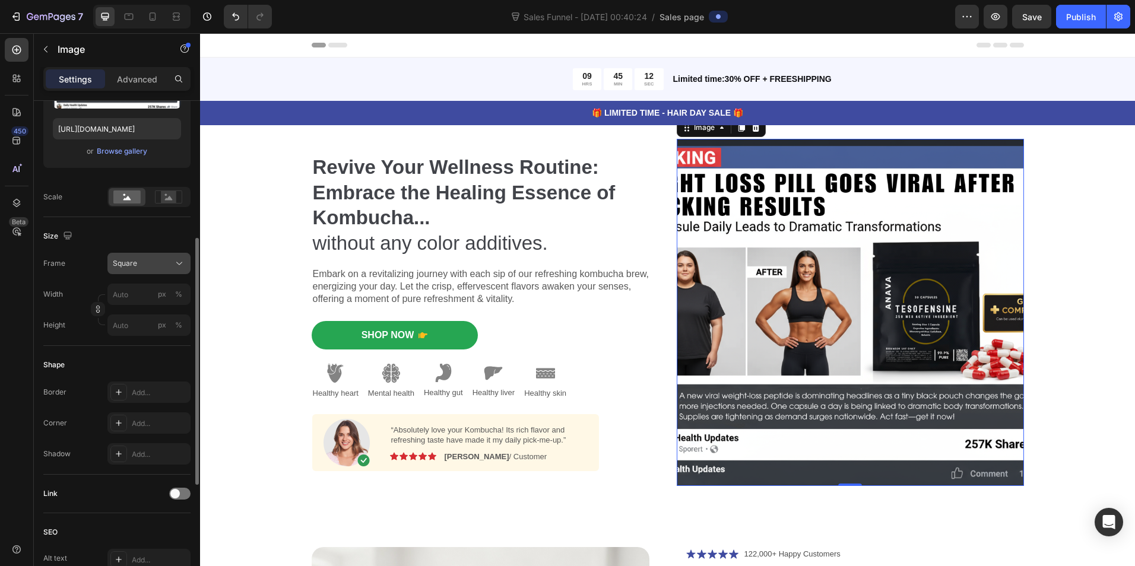
click at [174, 260] on icon at bounding box center [179, 264] width 12 height 12
click at [160, 354] on div "Original" at bounding box center [138, 359] width 95 height 21
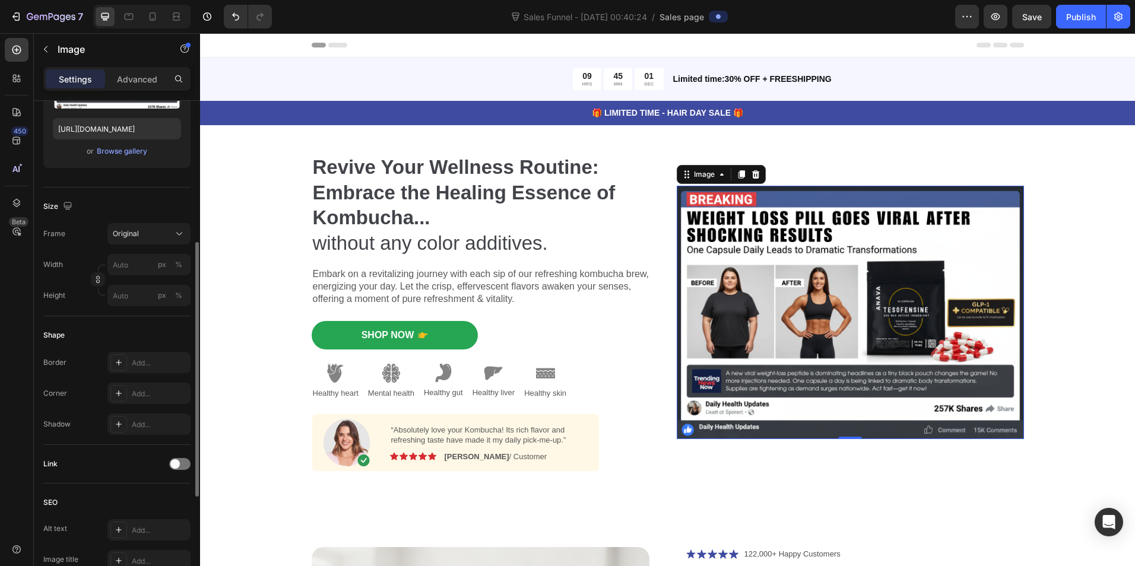
click at [816, 253] on img at bounding box center [849, 312] width 347 height 253
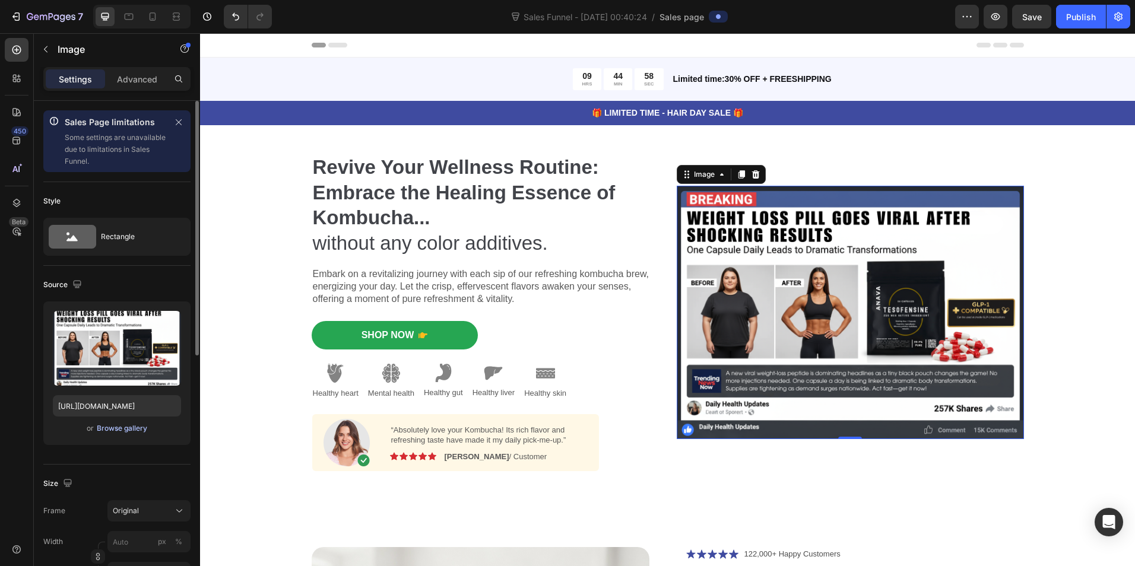
click at [108, 427] on div "Browse gallery" at bounding box center [122, 428] width 50 height 11
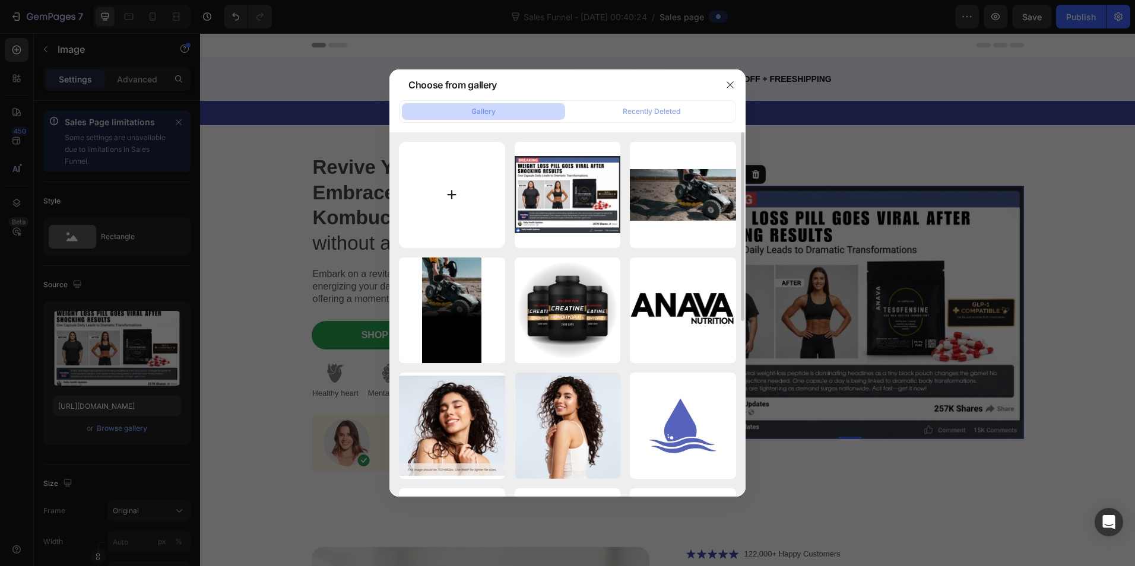
click at [450, 177] on input "file" at bounding box center [452, 195] width 106 height 106
type input "C:\fakepath\ALERT Breaking now — a tiny black pouch is redefining weight loss. …"
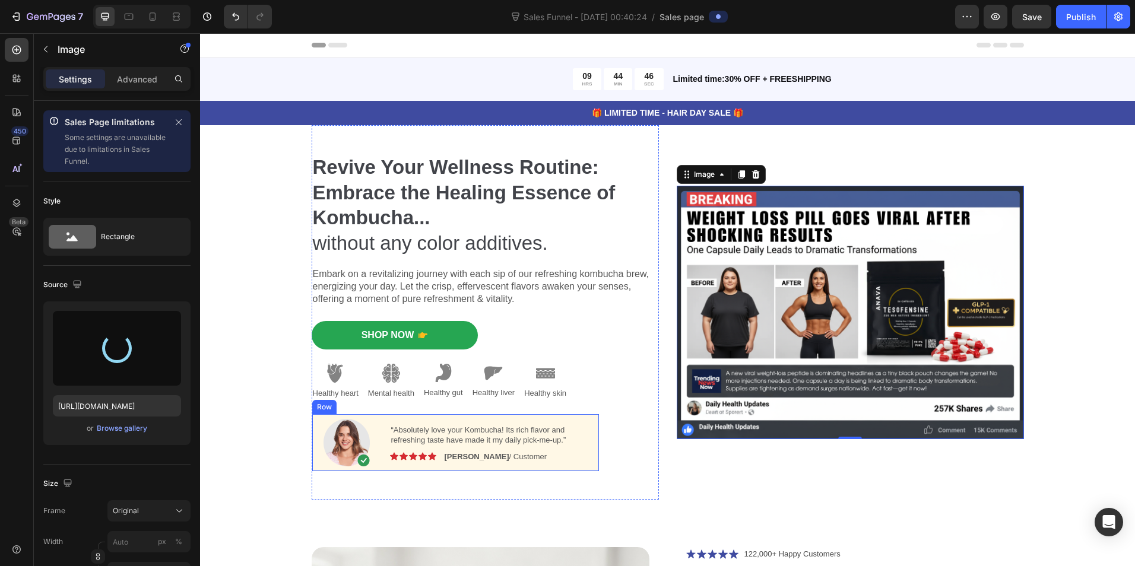
type input "https://cdn.shopify.com/s/files/1/0723/2533/3160/files/gempages_586086708907344…"
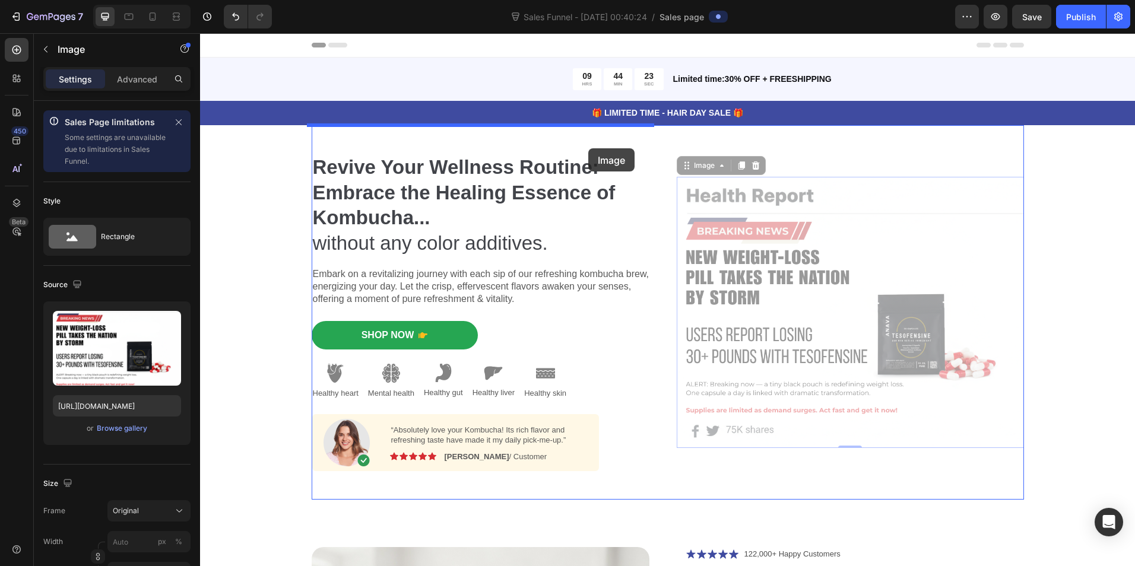
drag, startPoint x: 700, startPoint y: 170, endPoint x: 588, endPoint y: 148, distance: 113.6
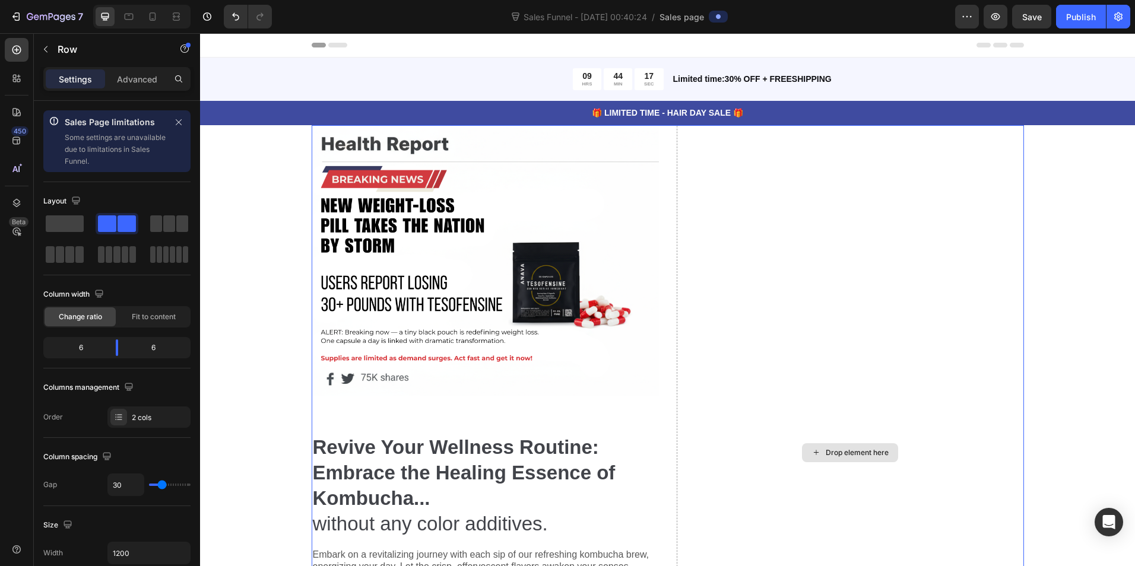
click at [725, 373] on div "Drop element here" at bounding box center [849, 452] width 347 height 655
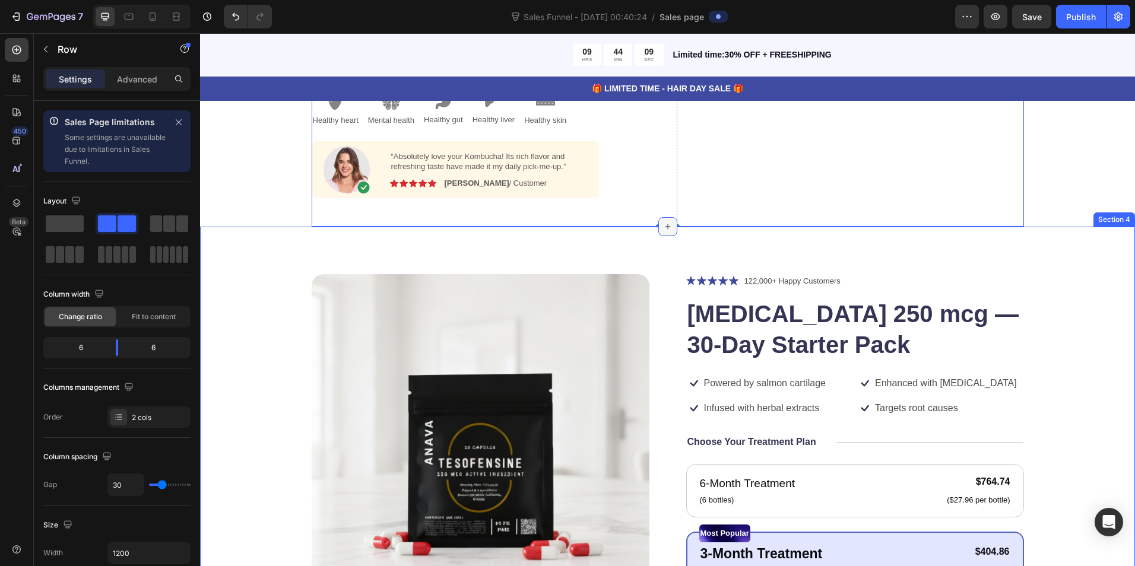
click at [666, 228] on icon at bounding box center [667, 226] width 9 height 9
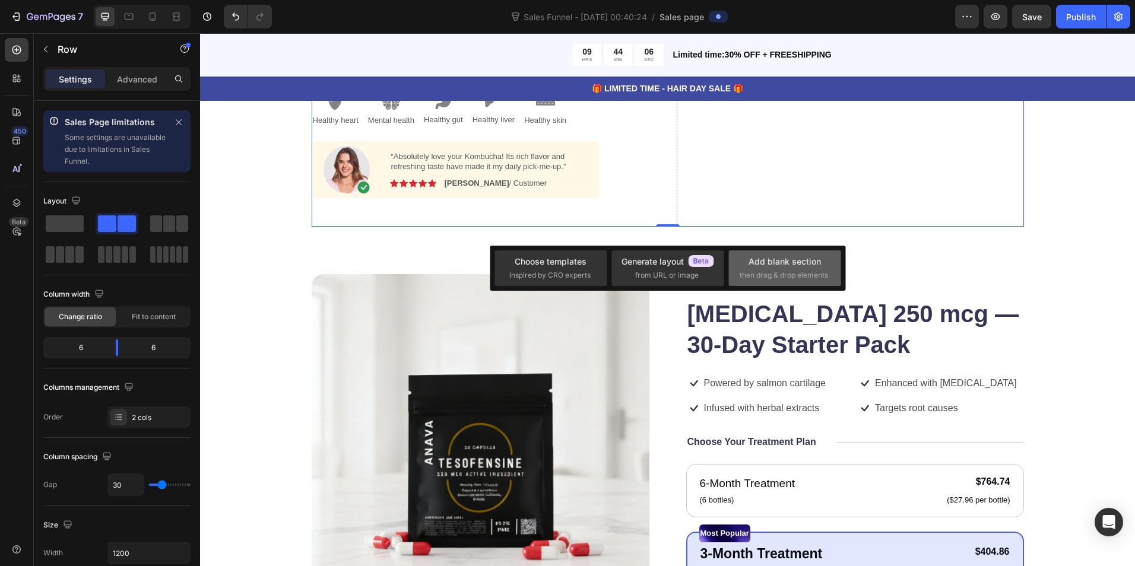
click at [779, 266] on div "Add blank section" at bounding box center [784, 261] width 72 height 12
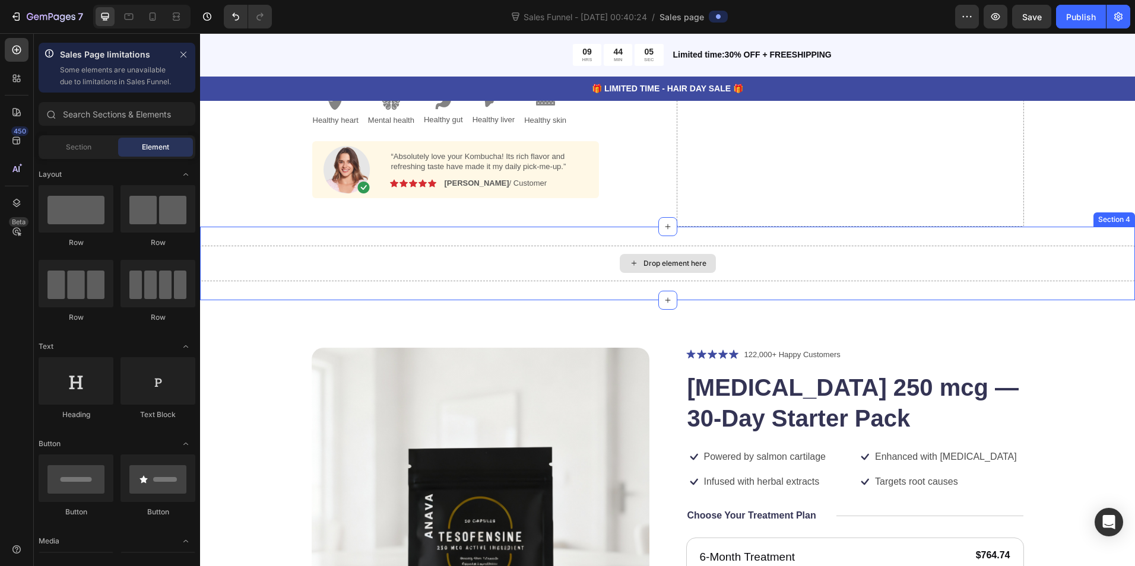
click at [681, 266] on div "Drop element here" at bounding box center [674, 263] width 63 height 9
click at [662, 259] on div "Drop element here" at bounding box center [674, 263] width 63 height 9
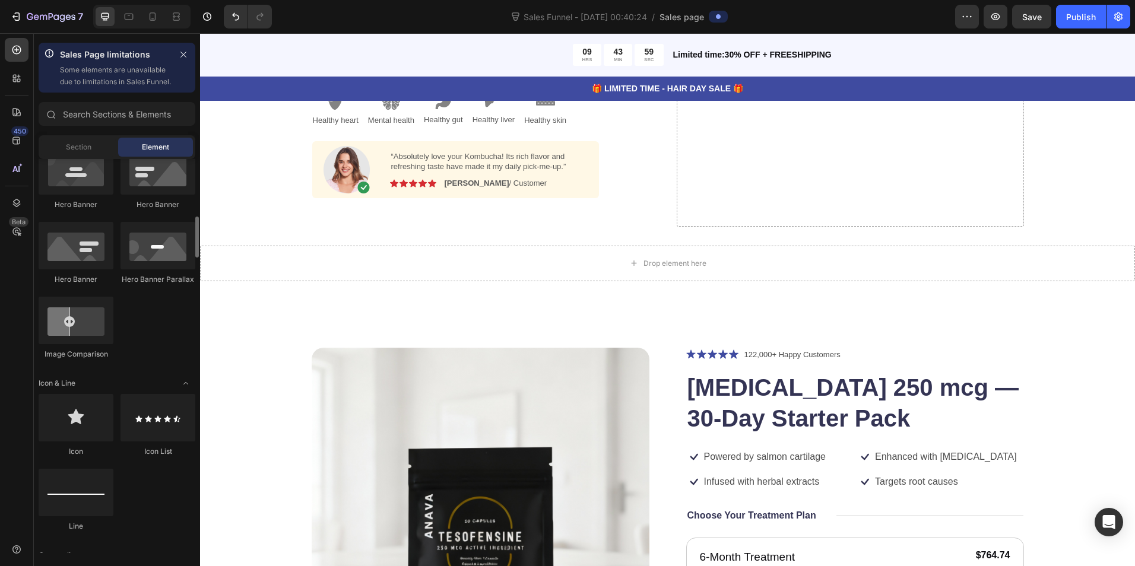
scroll to position [277, 0]
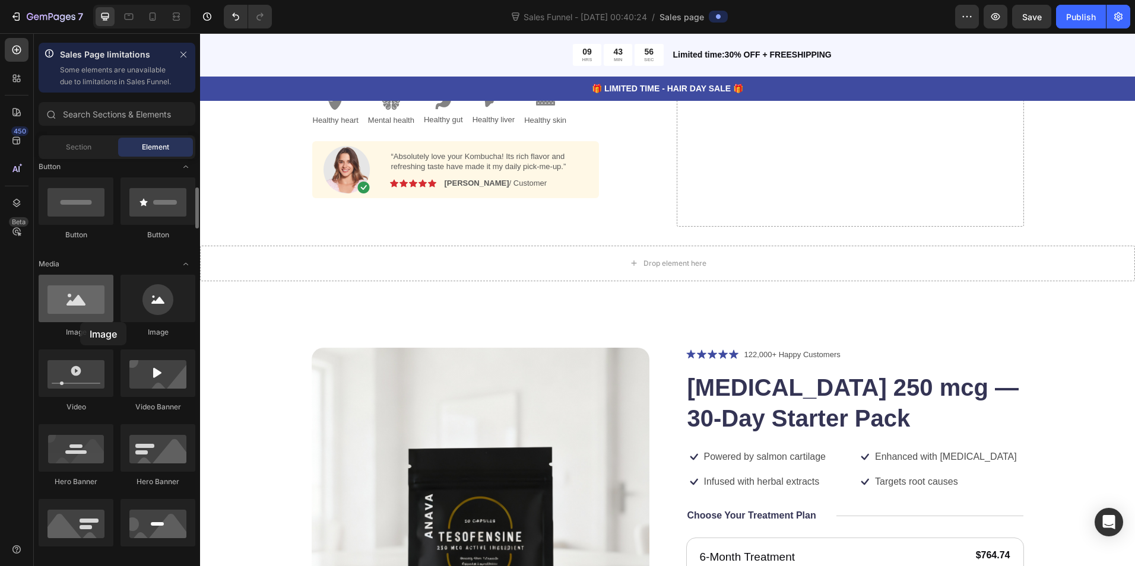
click at [80, 322] on div at bounding box center [76, 298] width 75 height 47
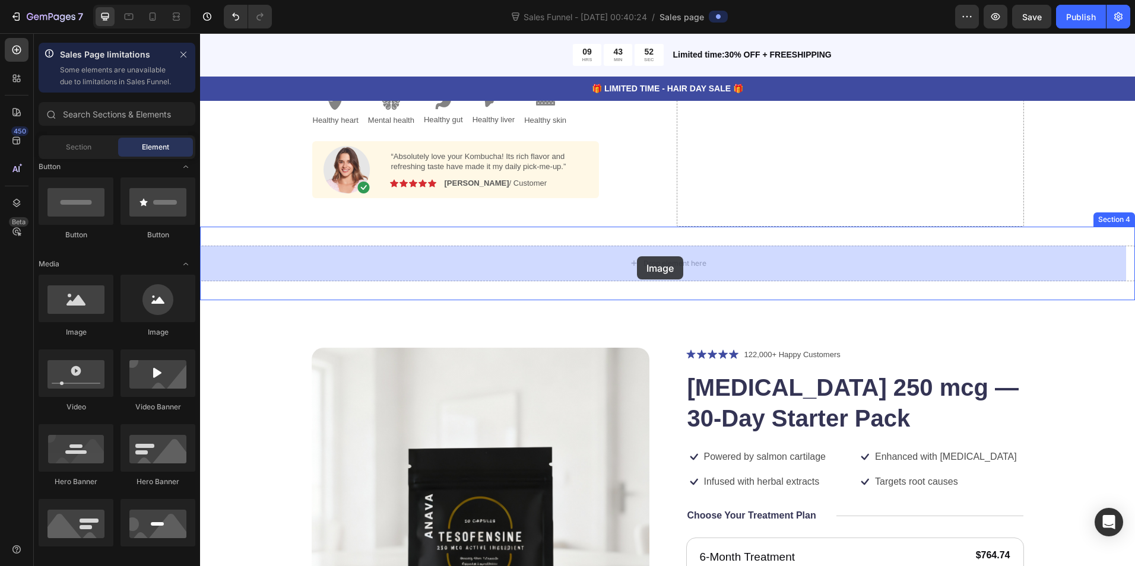
drag, startPoint x: 299, startPoint y: 351, endPoint x: 637, endPoint y: 256, distance: 350.6
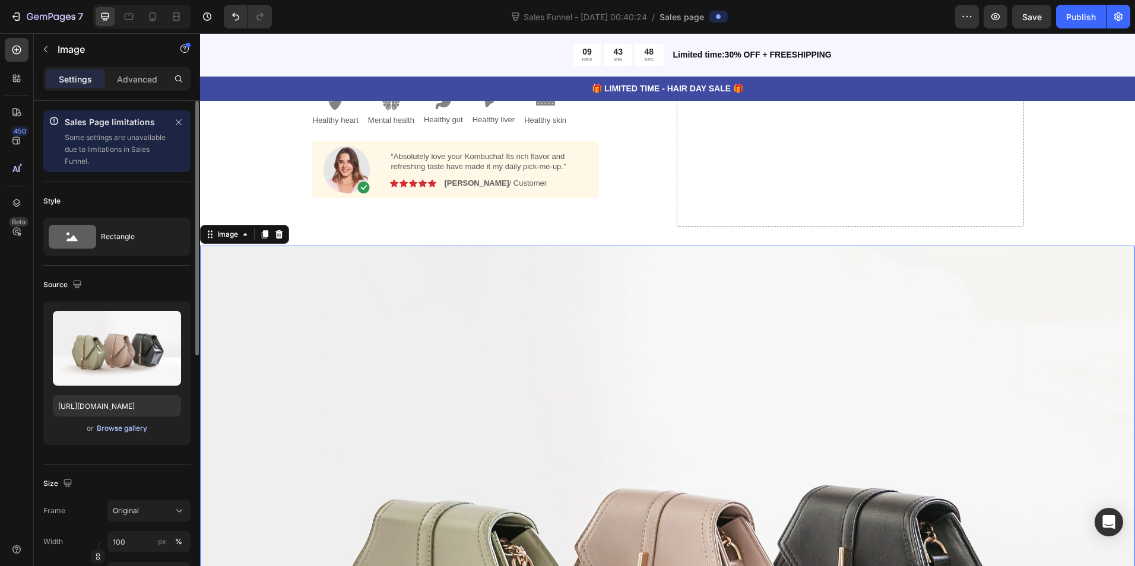
click at [115, 426] on div "Browse gallery" at bounding box center [122, 428] width 50 height 11
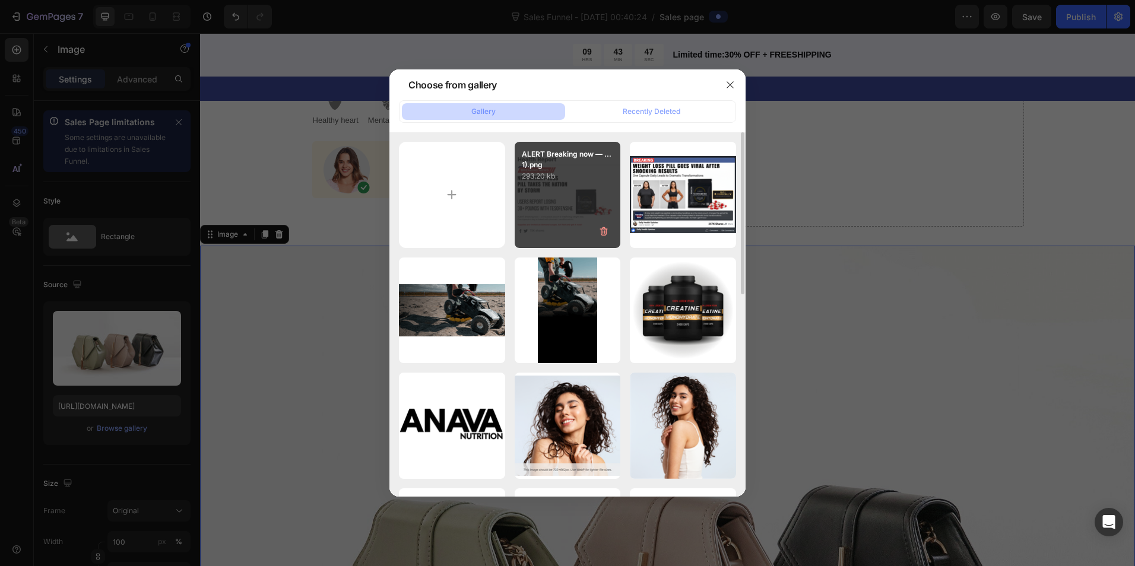
click at [546, 215] on div "ALERT Breaking now — ...1).png 293.20 kb" at bounding box center [567, 195] width 106 height 106
type input "https://cdn.shopify.com/s/files/1/0723/2533/3160/files/gempages_586086708907344…"
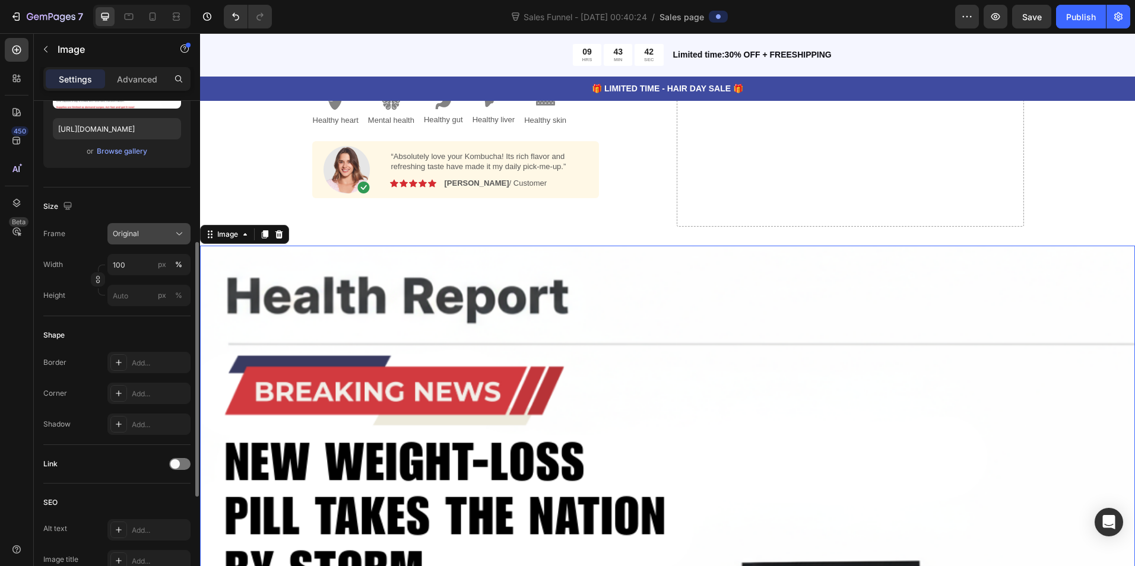
click at [173, 231] on div "Original" at bounding box center [149, 234] width 72 height 12
click at [113, 202] on div "Size" at bounding box center [116, 206] width 147 height 19
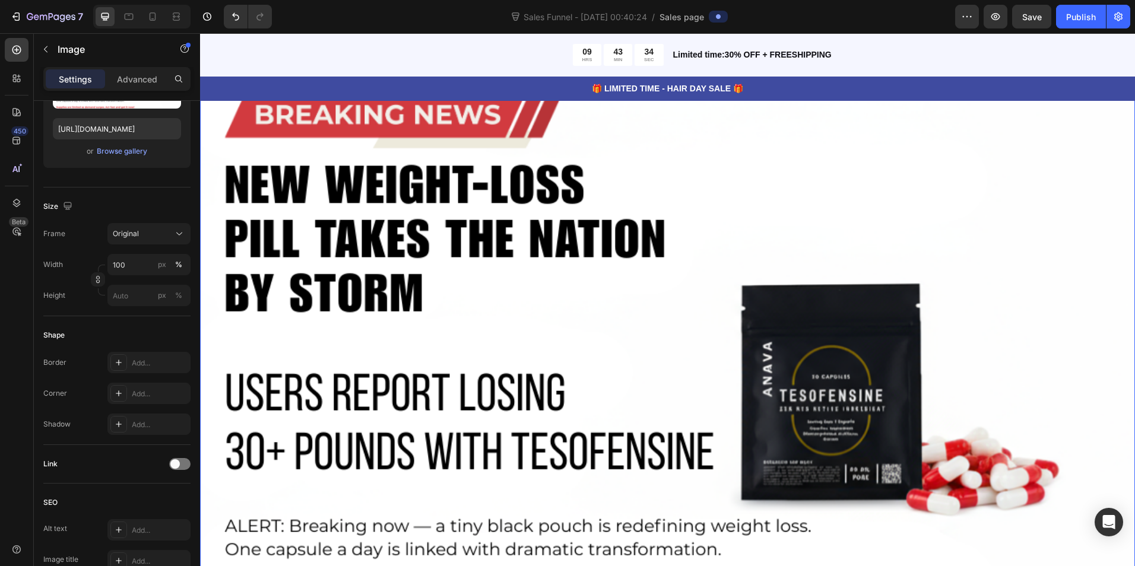
scroll to position [554, 0]
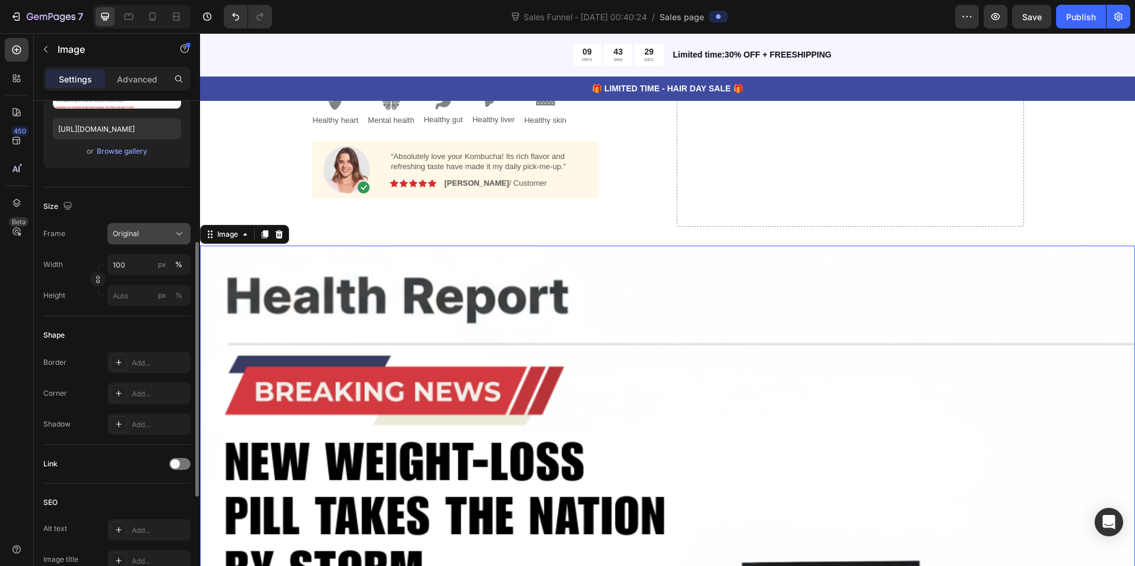
click at [185, 233] on icon at bounding box center [179, 234] width 12 height 12
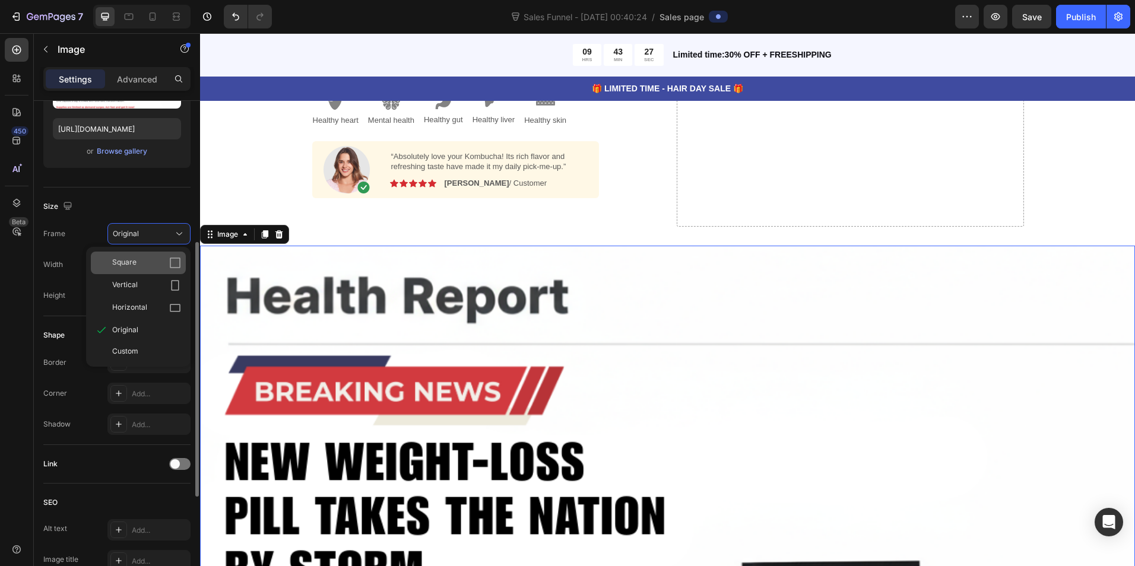
click at [171, 263] on icon at bounding box center [175, 263] width 12 height 12
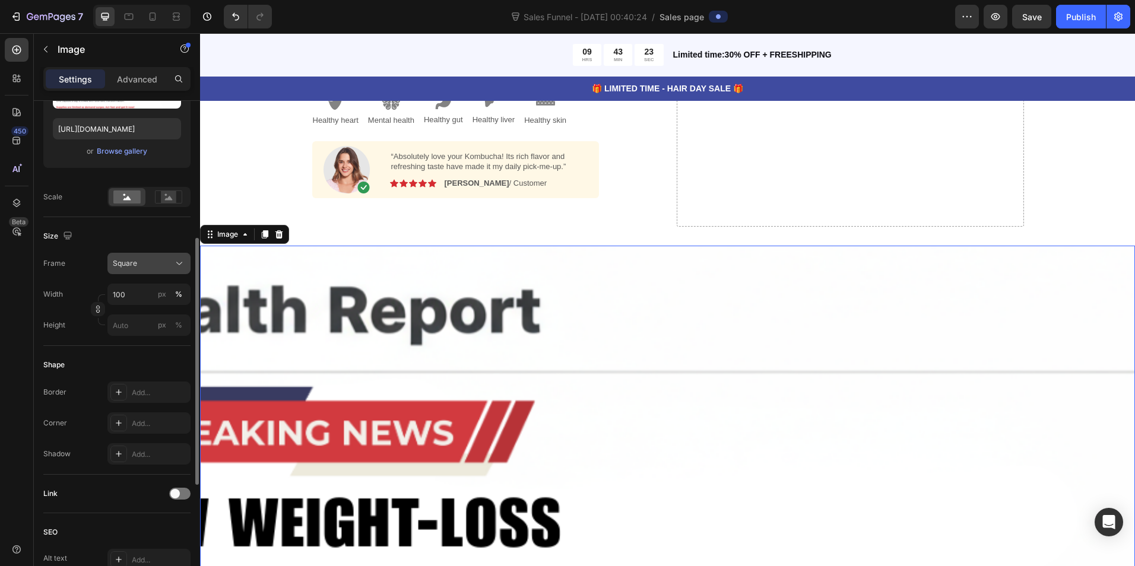
click at [142, 259] on div "Square" at bounding box center [142, 263] width 58 height 11
click at [152, 355] on div "Original" at bounding box center [146, 359] width 69 height 11
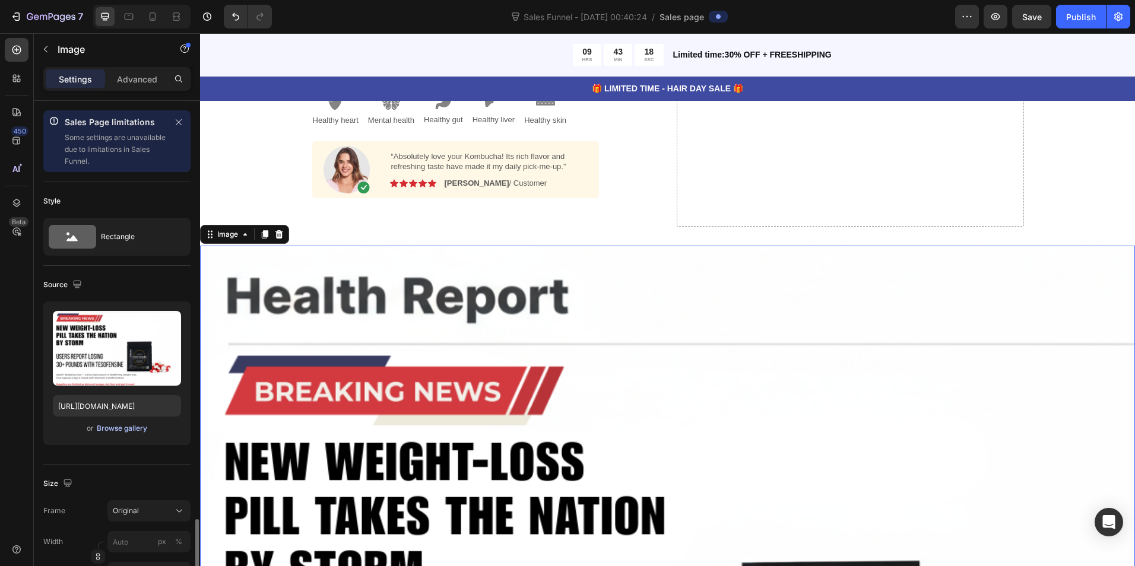
scroll to position [277, 0]
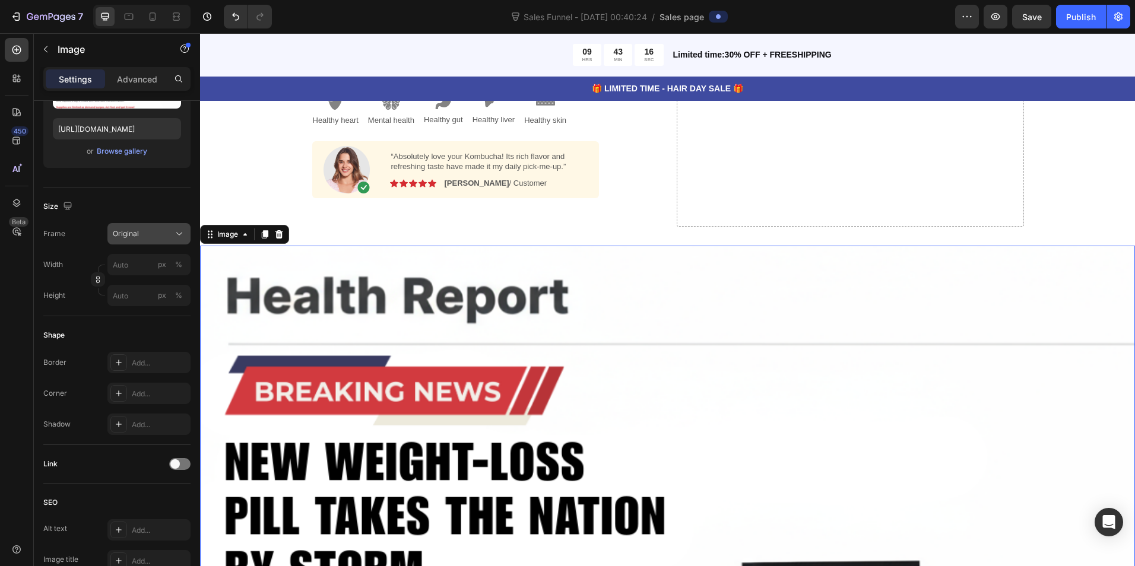
click at [154, 239] on div "Original" at bounding box center [142, 233] width 58 height 11
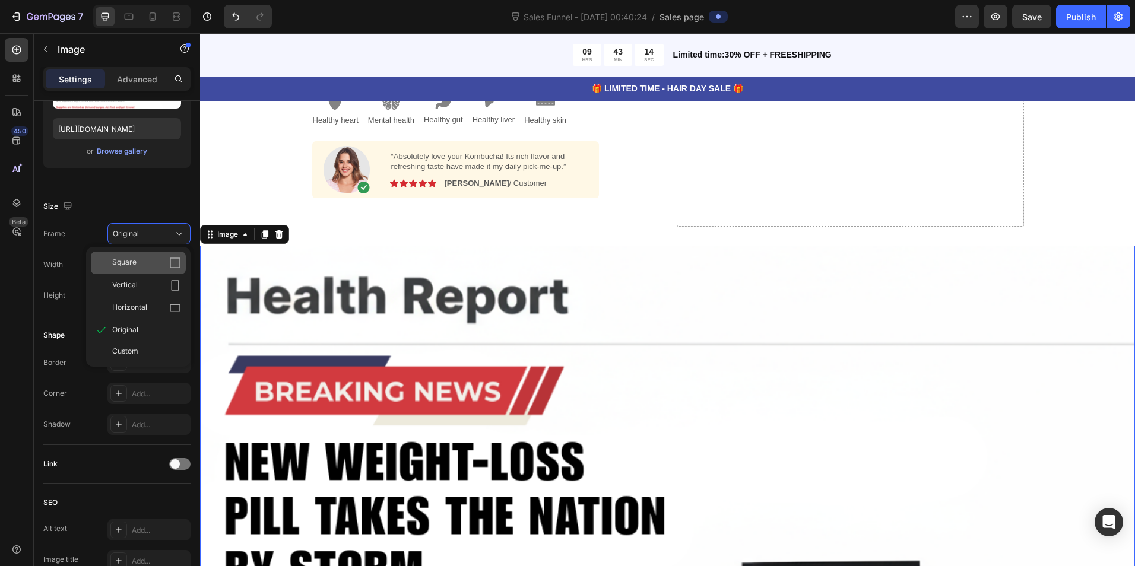
click at [148, 264] on div "Square" at bounding box center [146, 263] width 69 height 12
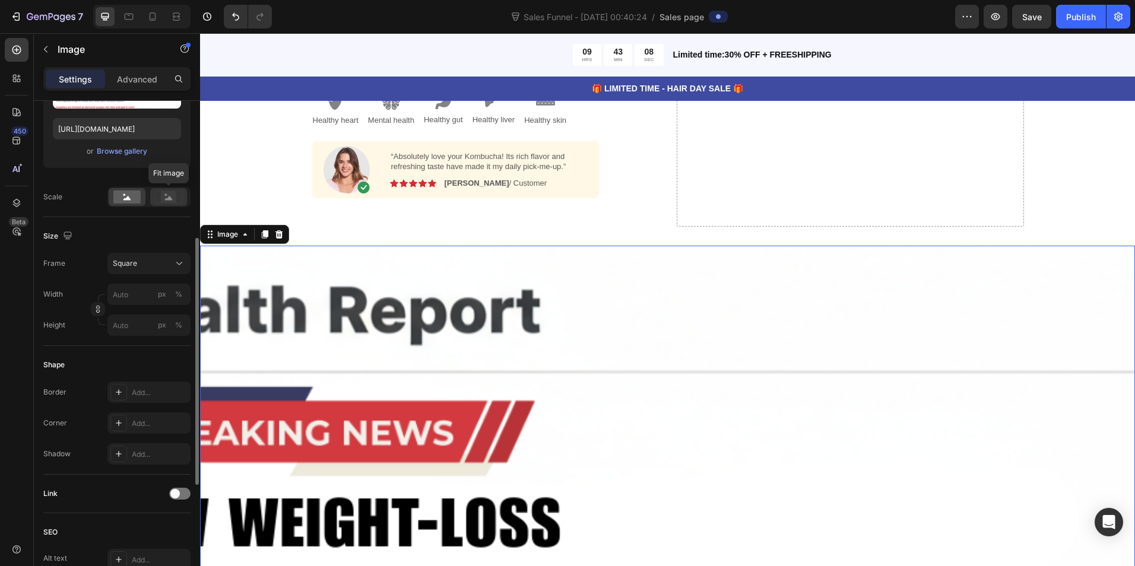
click at [167, 199] on icon at bounding box center [169, 198] width 8 height 4
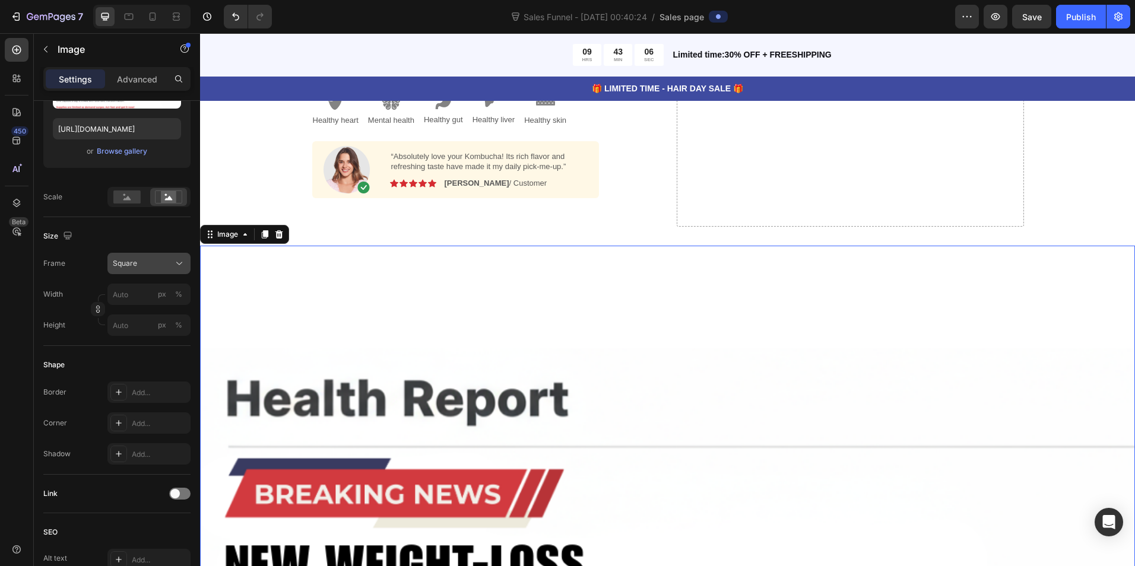
click at [146, 271] on button "Square" at bounding box center [148, 263] width 83 height 21
click at [131, 353] on div "Original" at bounding box center [138, 359] width 95 height 21
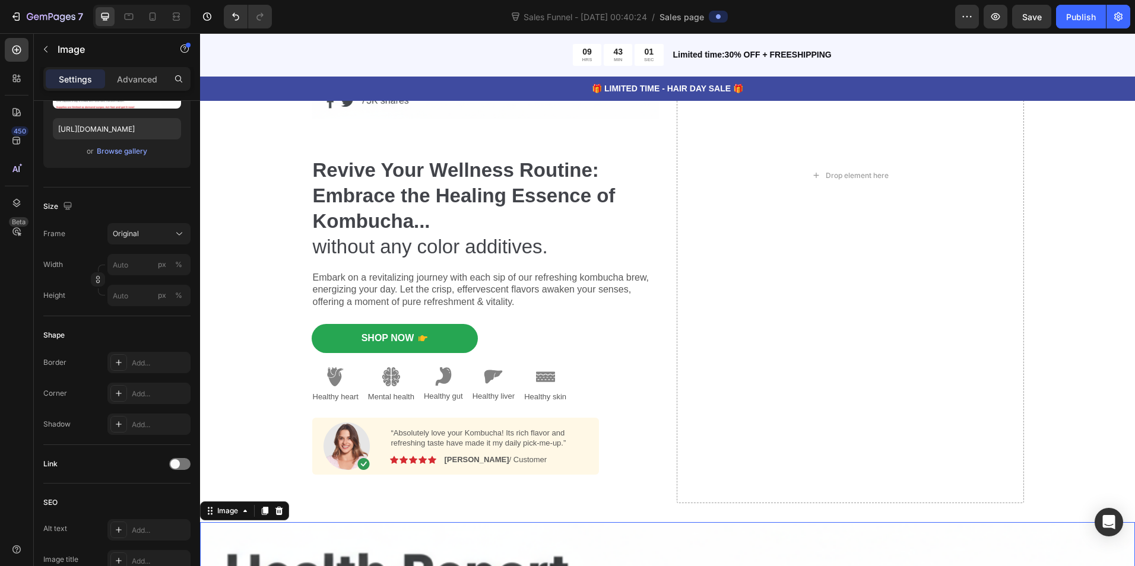
scroll to position [0, 0]
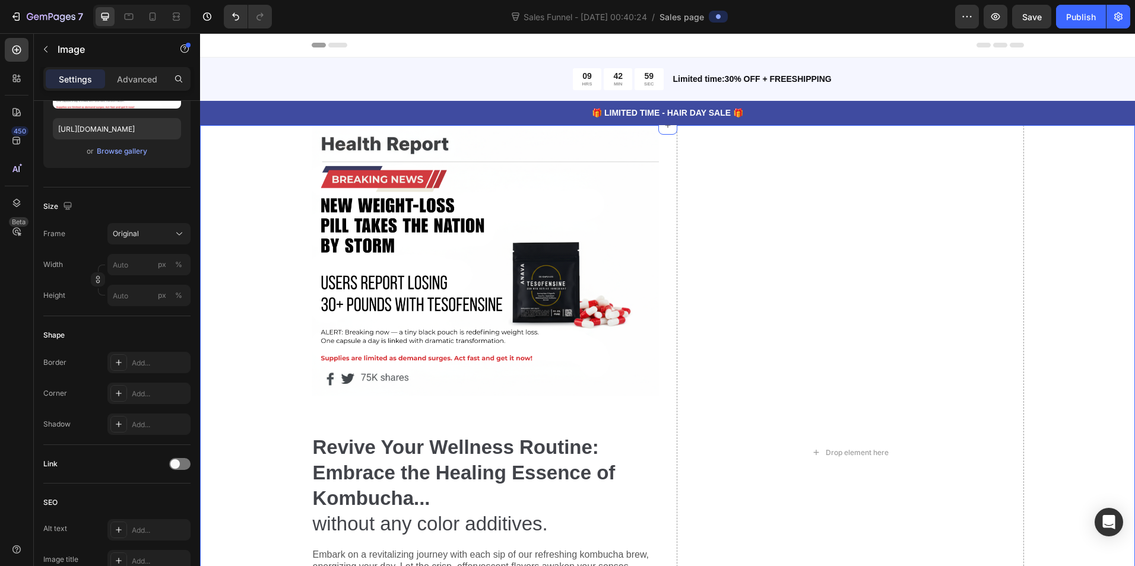
click at [1051, 206] on div "Image Revive Your Wellness Routine: Embrace the Healing Essence of Kombucha... …" at bounding box center [667, 452] width 917 height 655
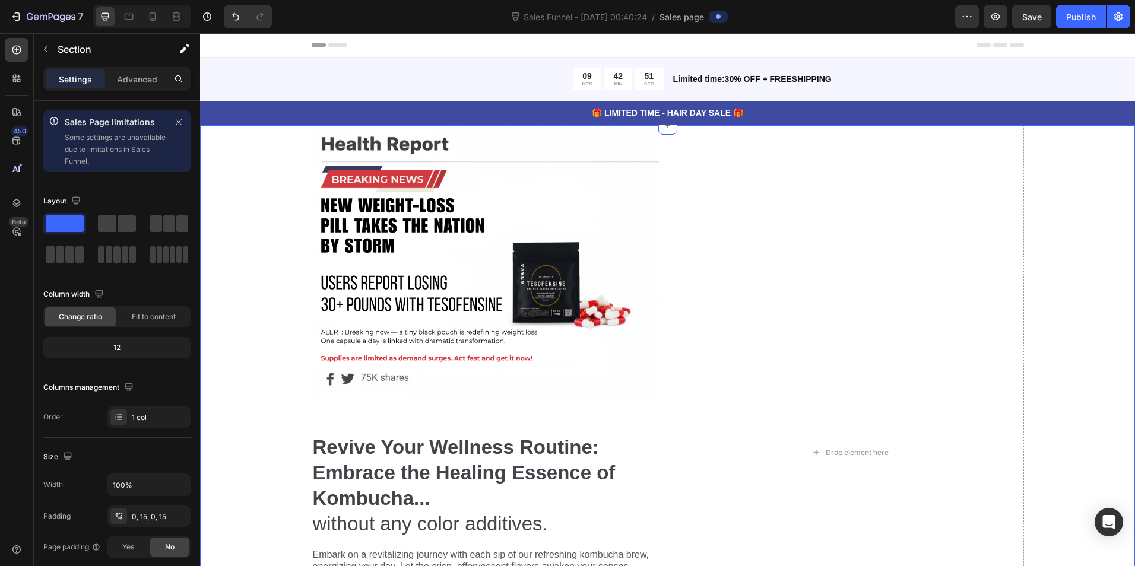
scroll to position [277, 0]
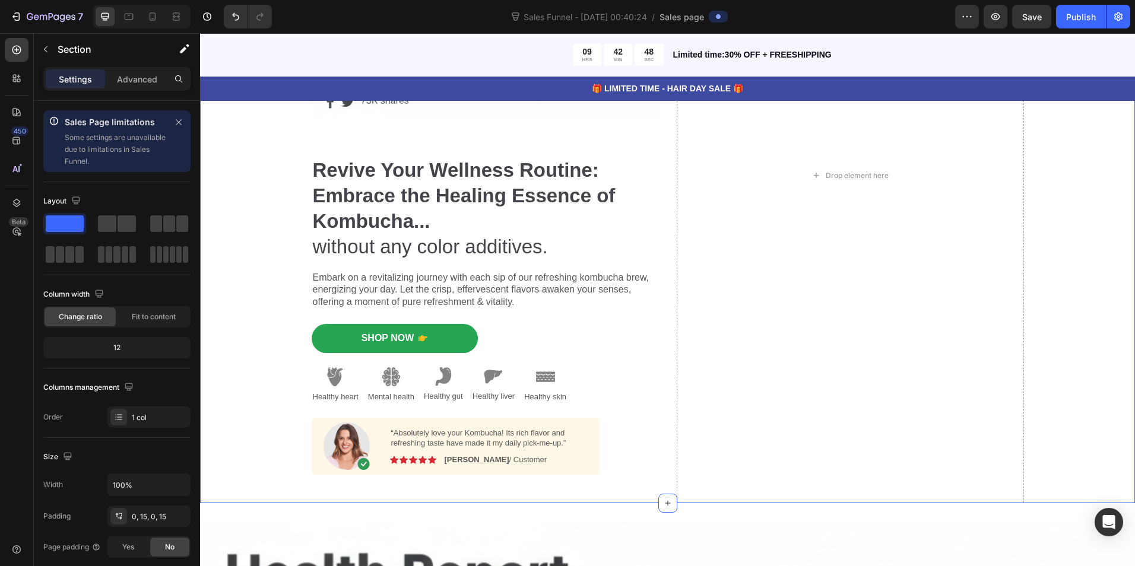
click at [1069, 409] on div "Image Revive Your Wellness Routine: Embrace the Healing Essence of Kombucha... …" at bounding box center [667, 175] width 917 height 655
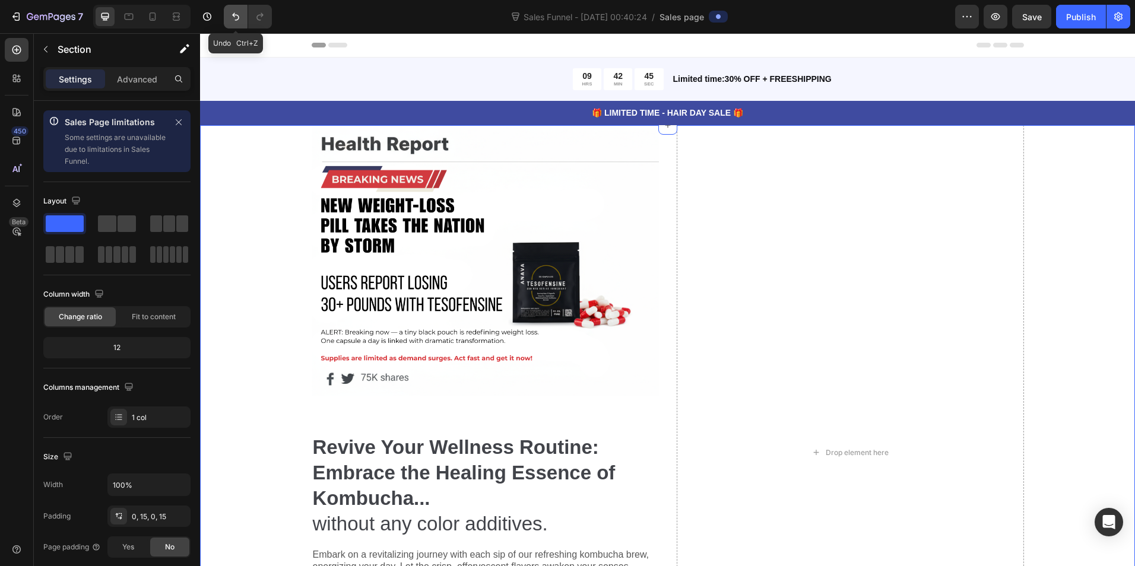
click at [228, 12] on button "Undo/Redo" at bounding box center [236, 17] width 24 height 24
click at [241, 15] on icon "Undo/Redo" at bounding box center [236, 17] width 12 height 12
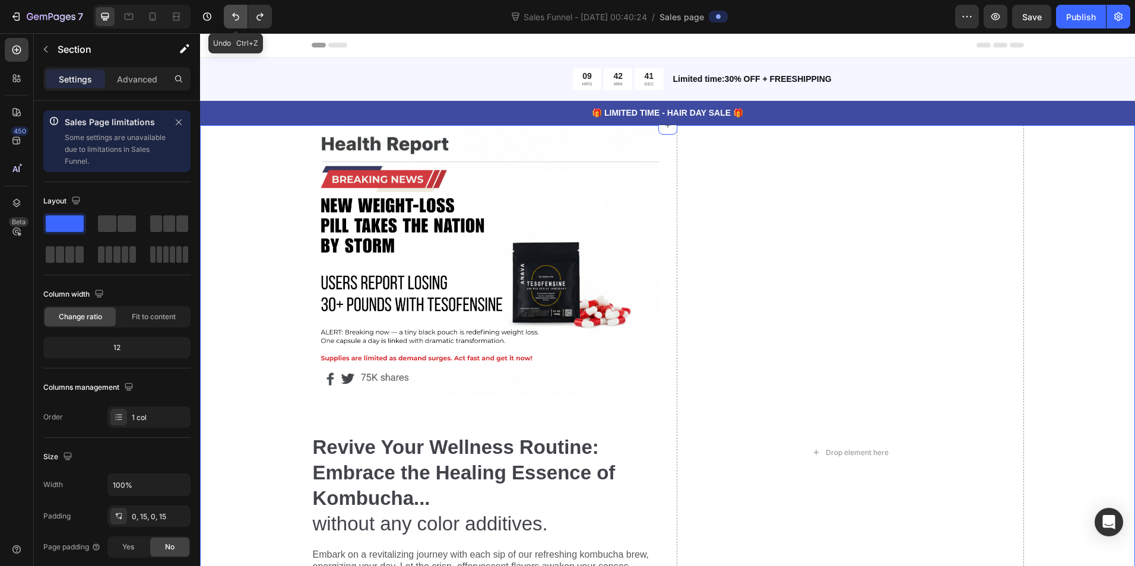
click at [241, 15] on icon "Undo/Redo" at bounding box center [236, 17] width 12 height 12
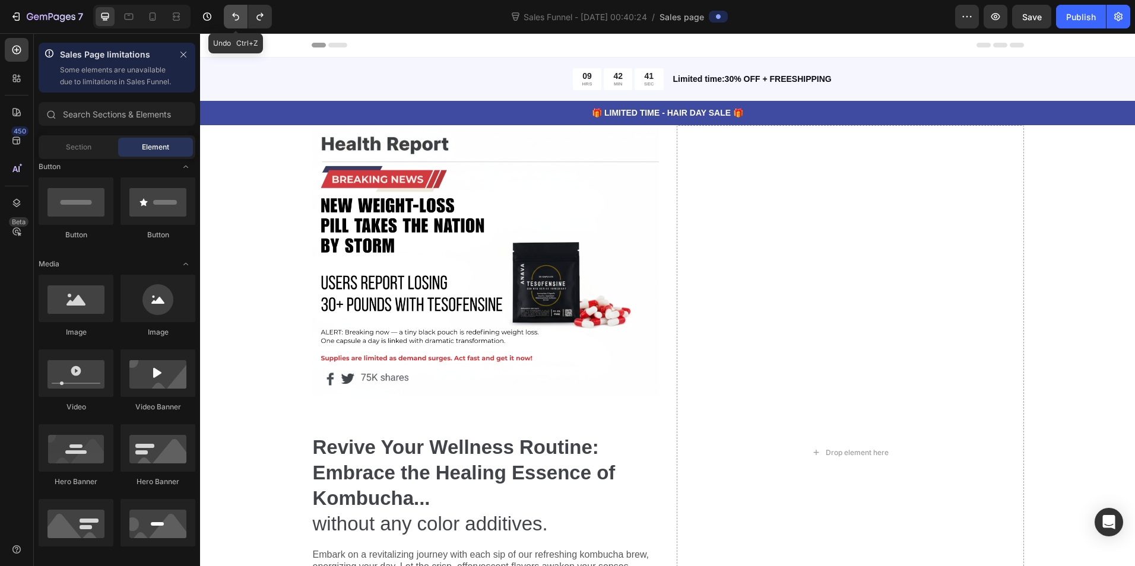
click at [241, 15] on icon "Undo/Redo" at bounding box center [236, 17] width 12 height 12
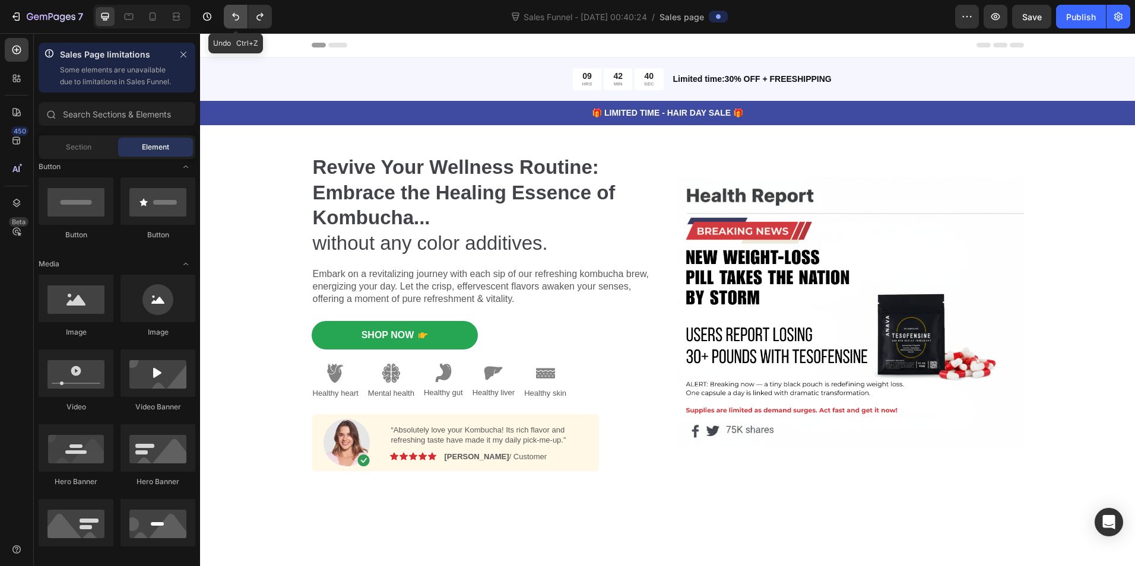
click at [241, 15] on icon "Undo/Redo" at bounding box center [236, 17] width 12 height 12
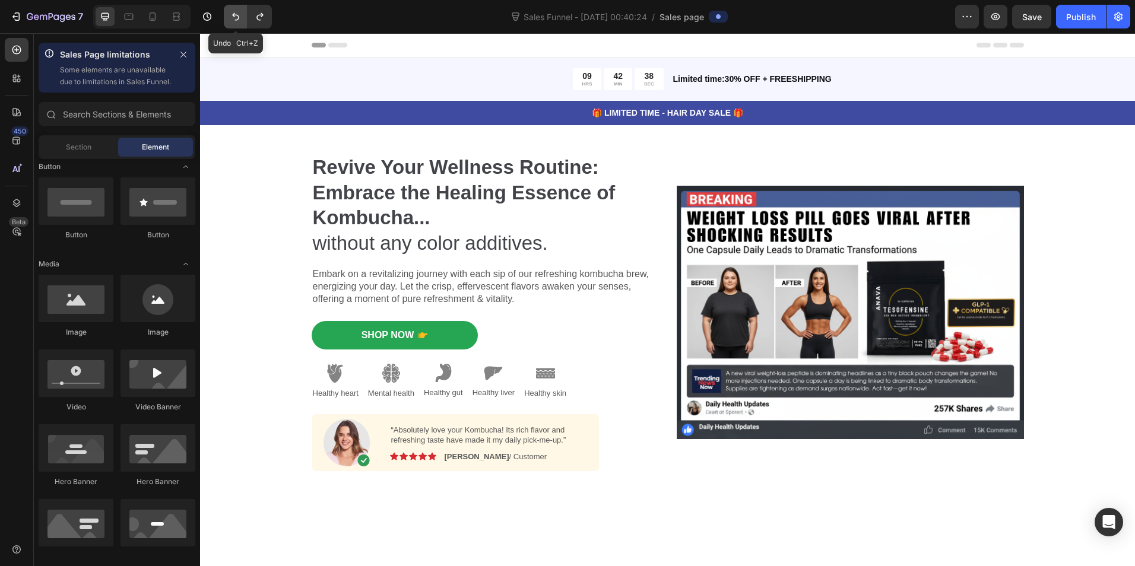
click at [241, 15] on icon "Undo/Redo" at bounding box center [236, 17] width 12 height 12
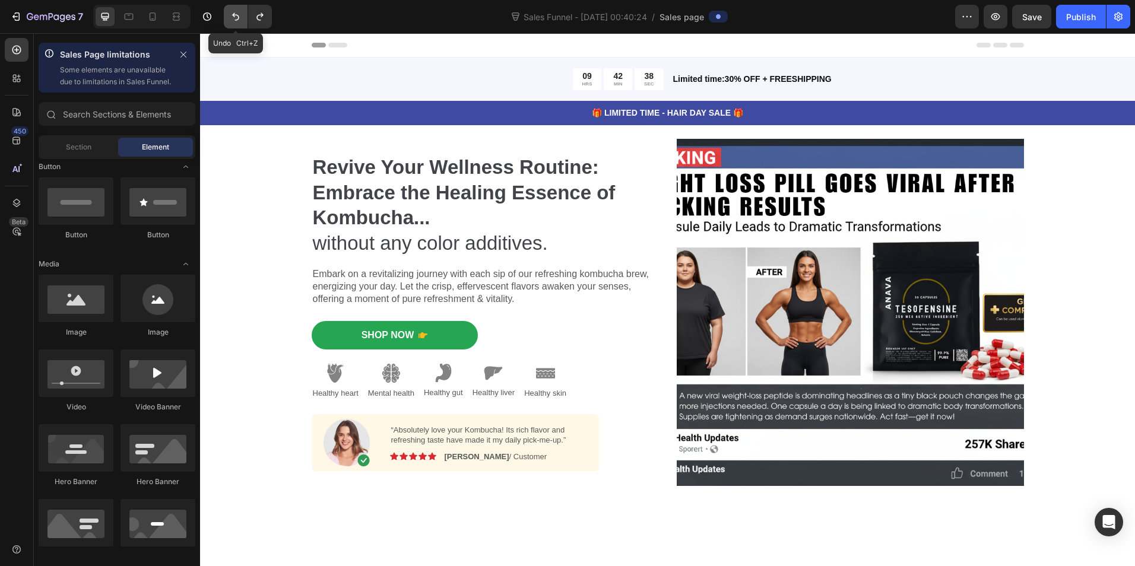
click at [241, 15] on icon "Undo/Redo" at bounding box center [236, 17] width 12 height 12
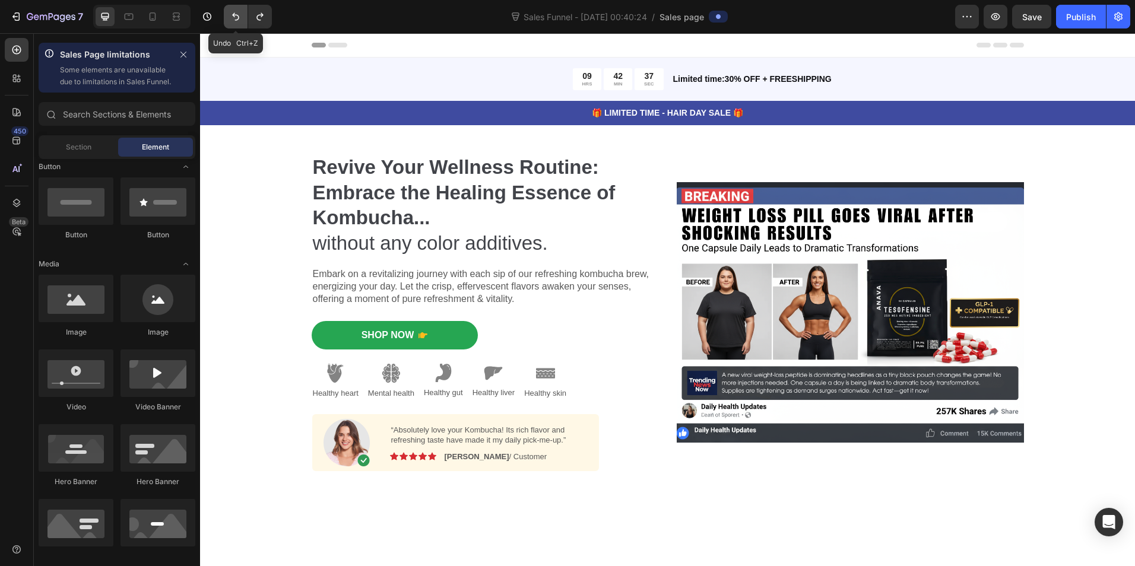
click at [241, 15] on icon "Undo/Redo" at bounding box center [236, 17] width 12 height 12
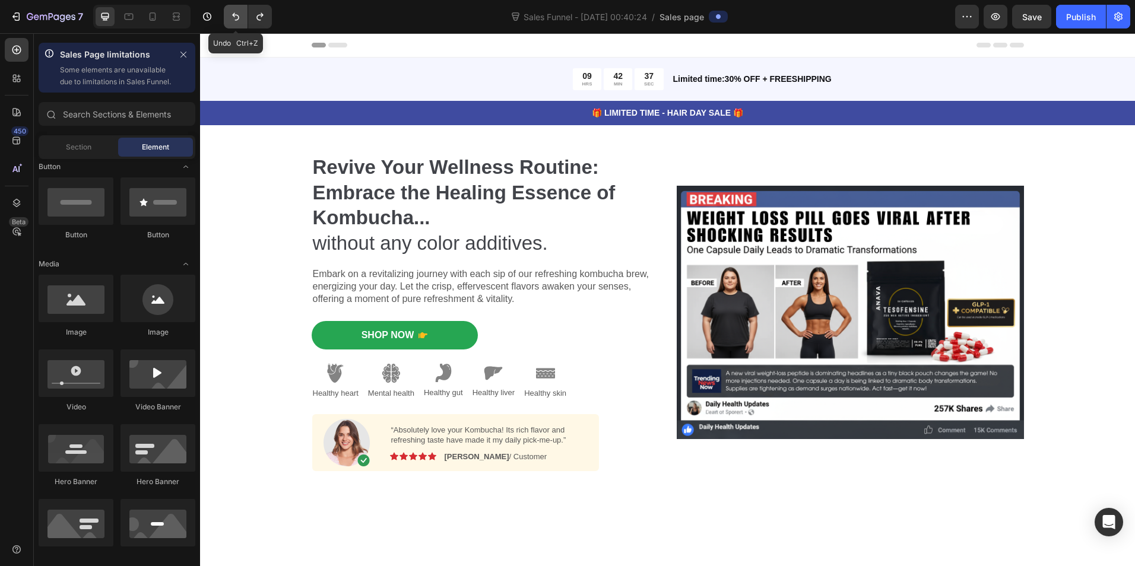
click at [241, 15] on icon "Undo/Redo" at bounding box center [236, 17] width 12 height 12
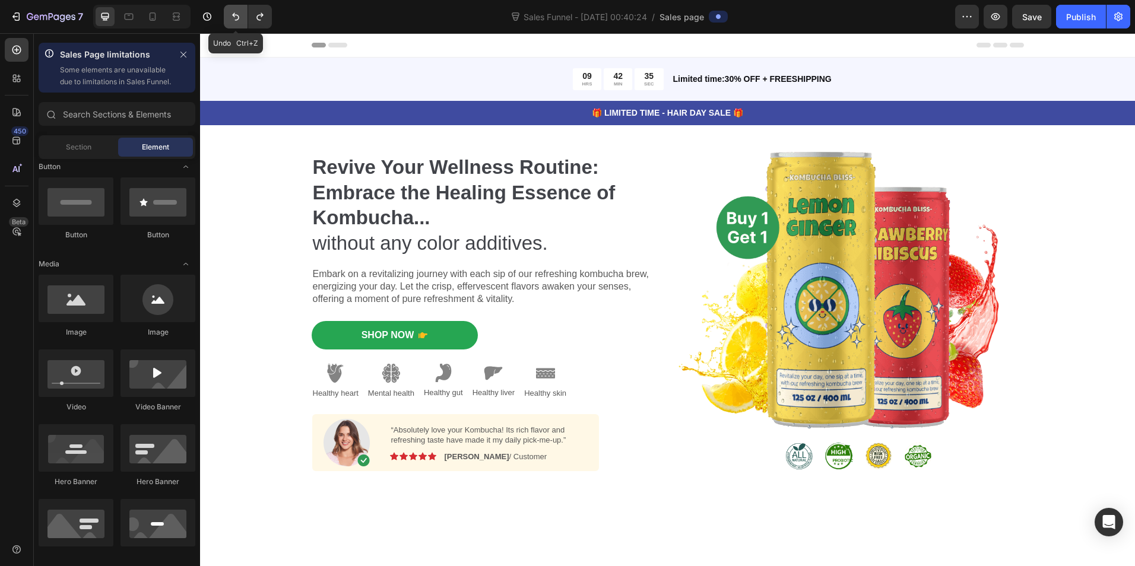
click at [241, 15] on icon "Undo/Redo" at bounding box center [236, 17] width 12 height 12
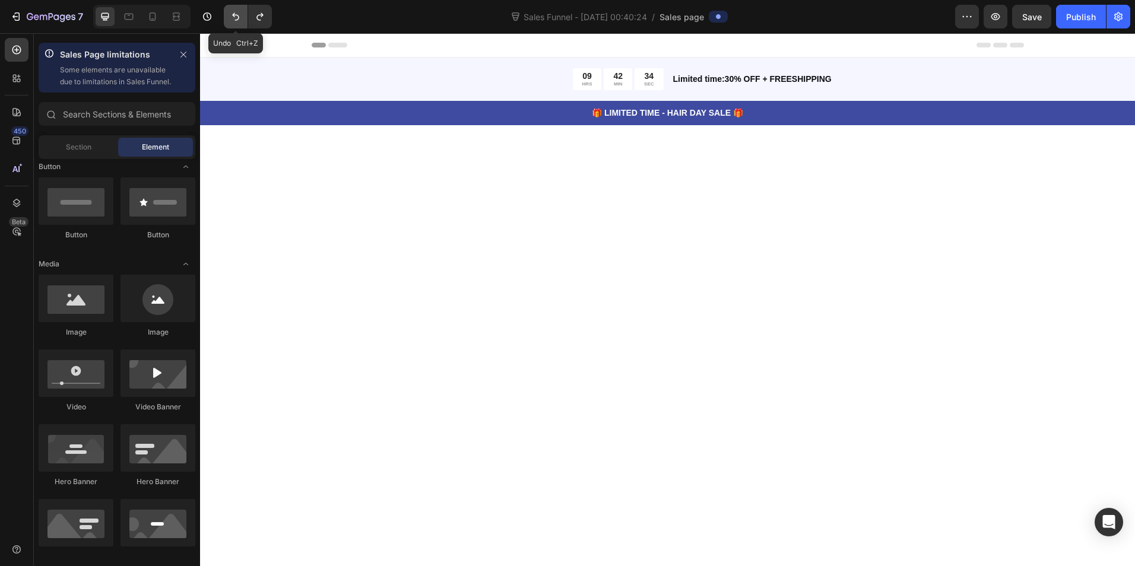
click at [241, 15] on icon "Undo/Redo" at bounding box center [236, 17] width 12 height 12
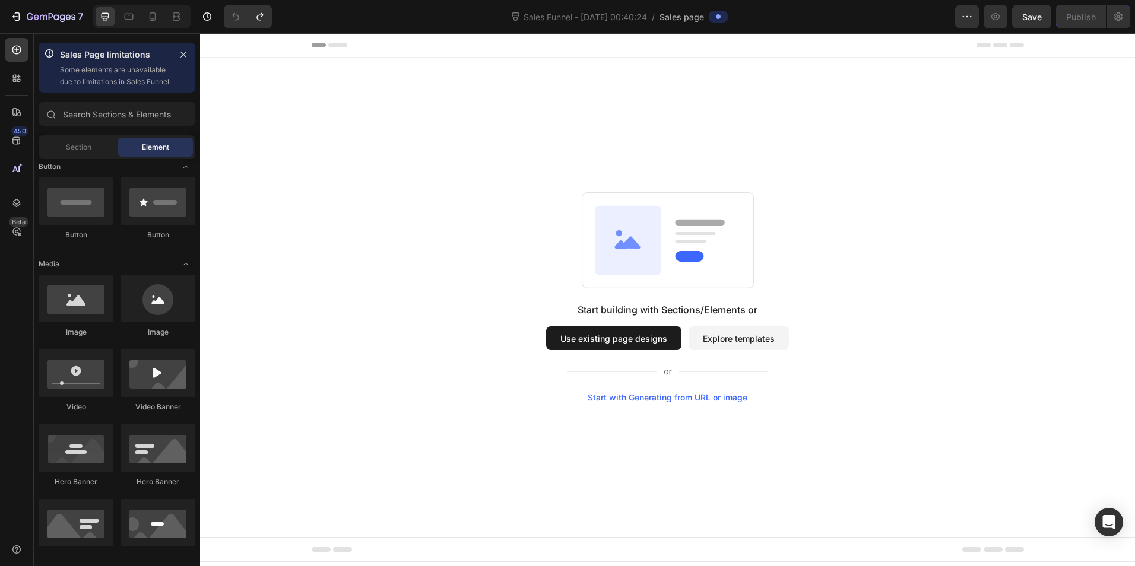
click at [717, 336] on button "Explore templates" at bounding box center [738, 338] width 100 height 24
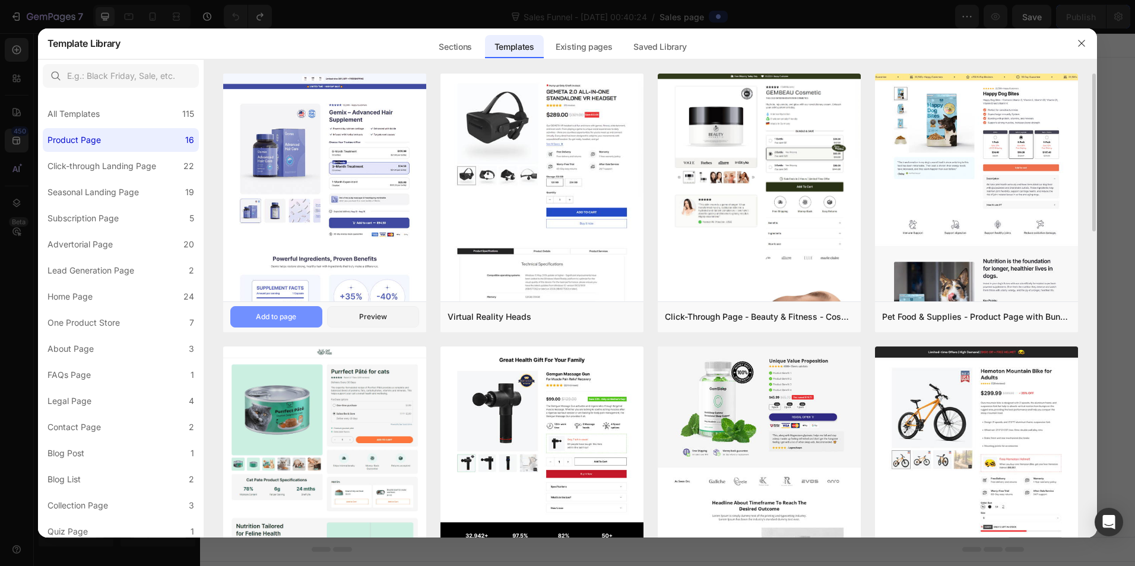
click at [274, 319] on div "Add to page" at bounding box center [276, 317] width 40 height 11
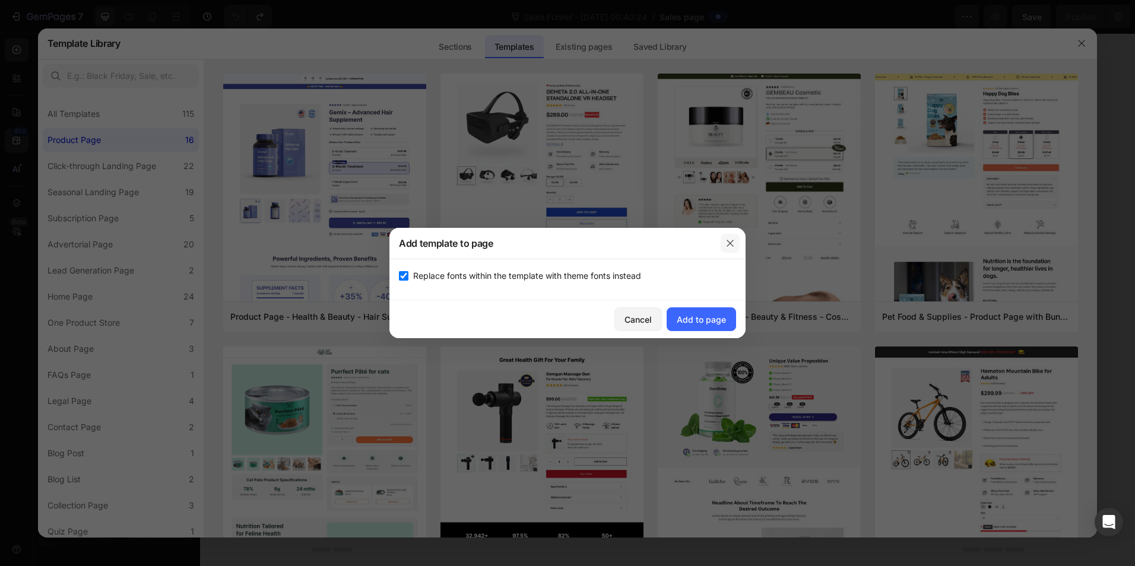
click at [728, 247] on icon "button" at bounding box center [729, 243] width 9 height 9
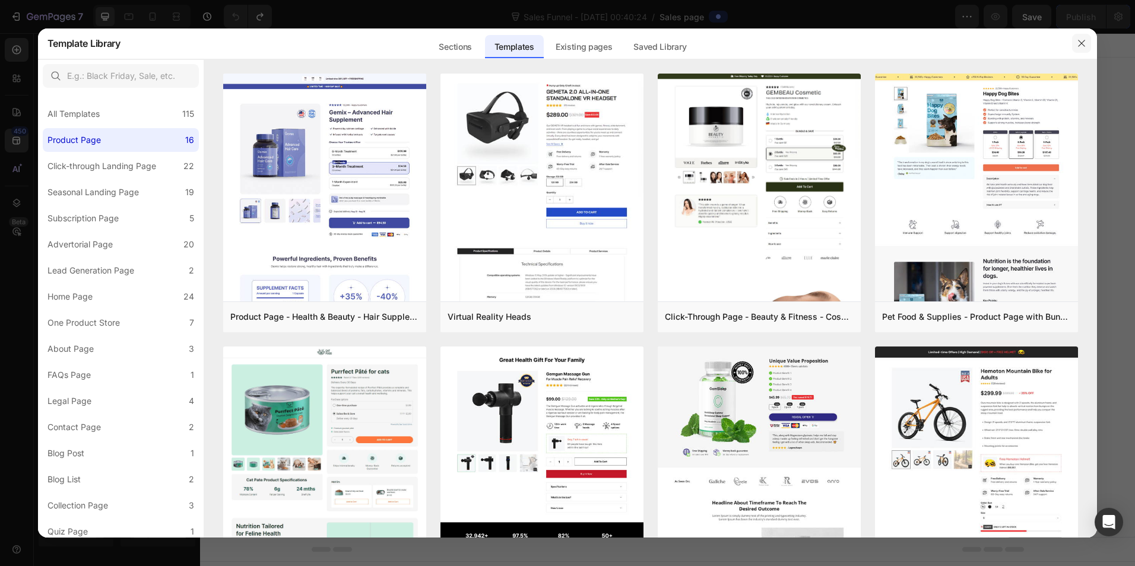
click at [1086, 41] on button "button" at bounding box center [1081, 43] width 19 height 19
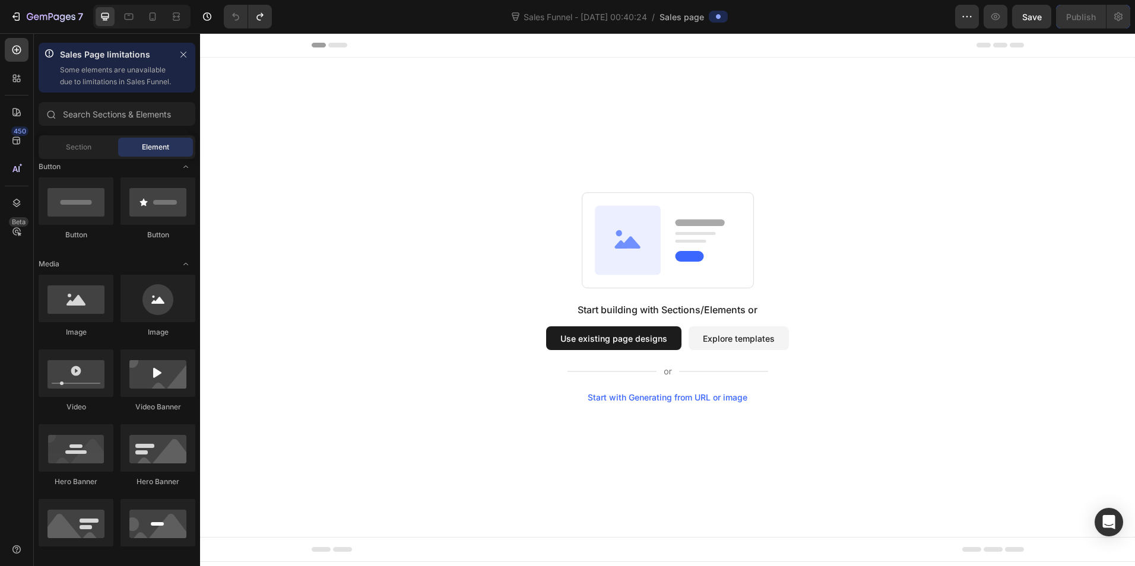
click at [724, 331] on button "Explore templates" at bounding box center [738, 338] width 100 height 24
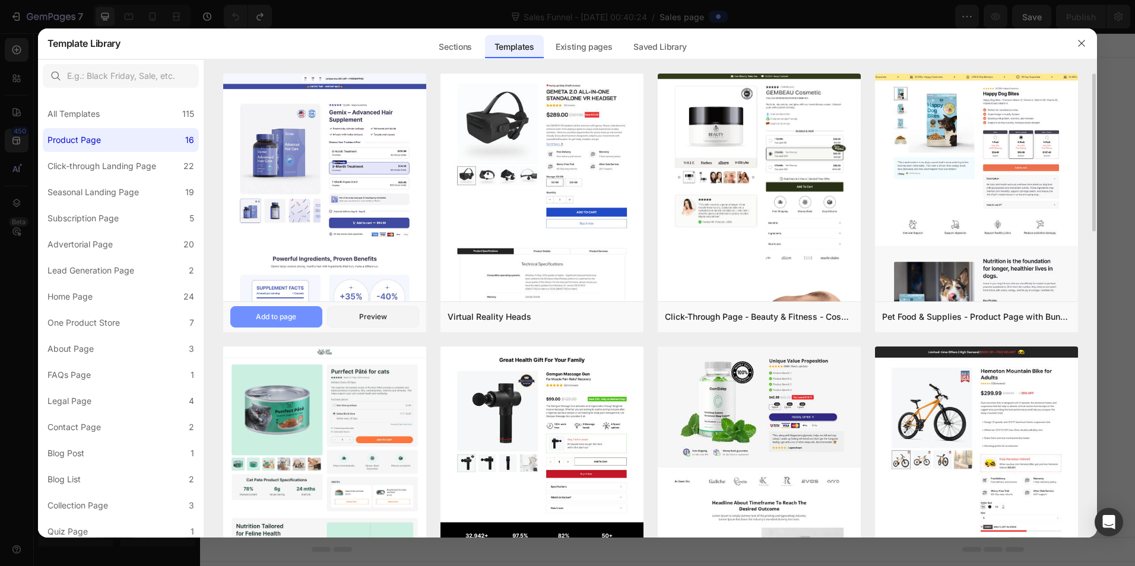
click at [291, 318] on div "Add to page" at bounding box center [276, 317] width 40 height 11
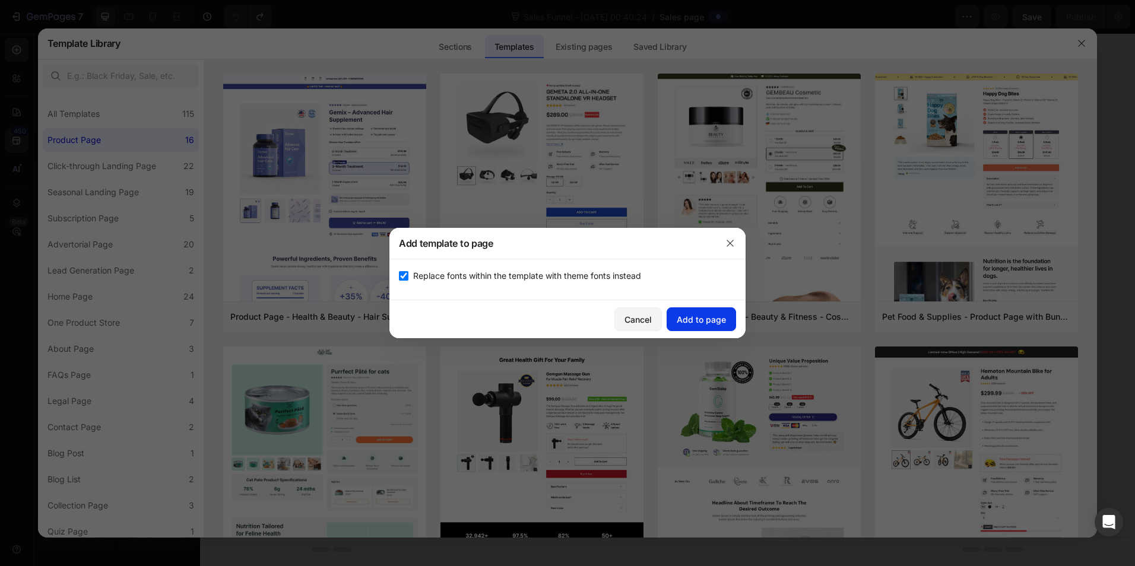
click at [734, 314] on button "Add to page" at bounding box center [700, 319] width 69 height 24
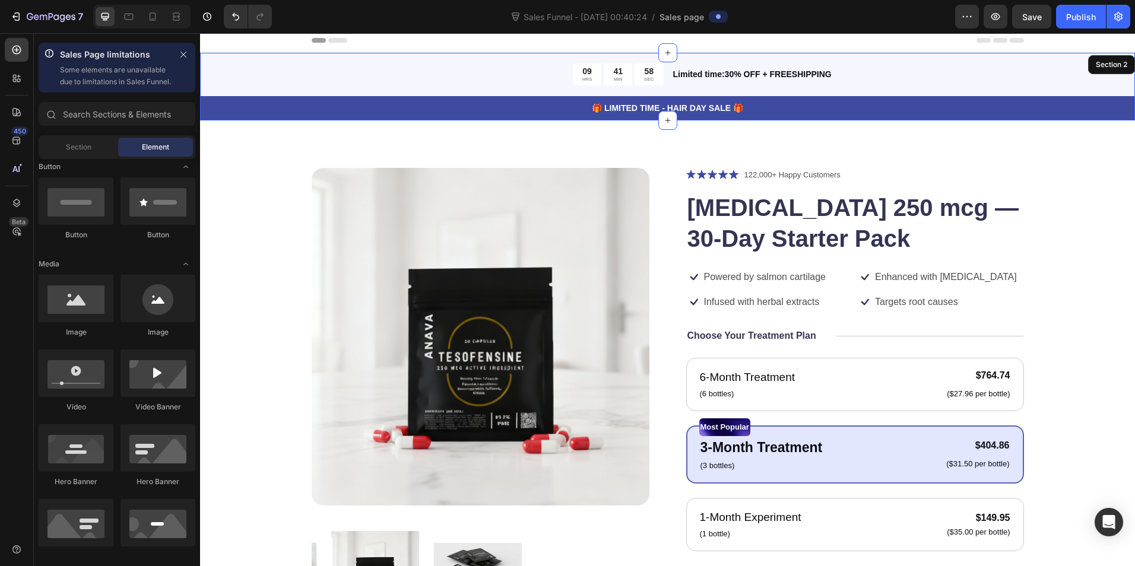
scroll to position [24, 0]
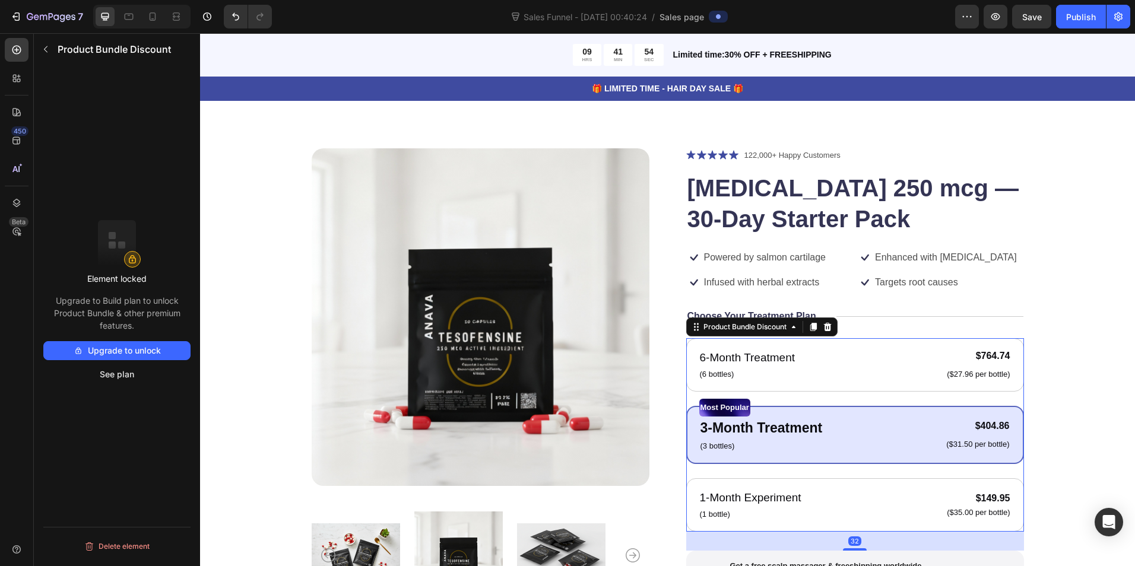
click at [686, 344] on div "6-Month Treatment Text Block (6 bottles) Text Block $764.74 Product Price Produ…" at bounding box center [855, 434] width 338 height 193
click at [789, 331] on icon at bounding box center [793, 326] width 9 height 9
click at [128, 372] on button "See plan" at bounding box center [116, 374] width 147 height 19
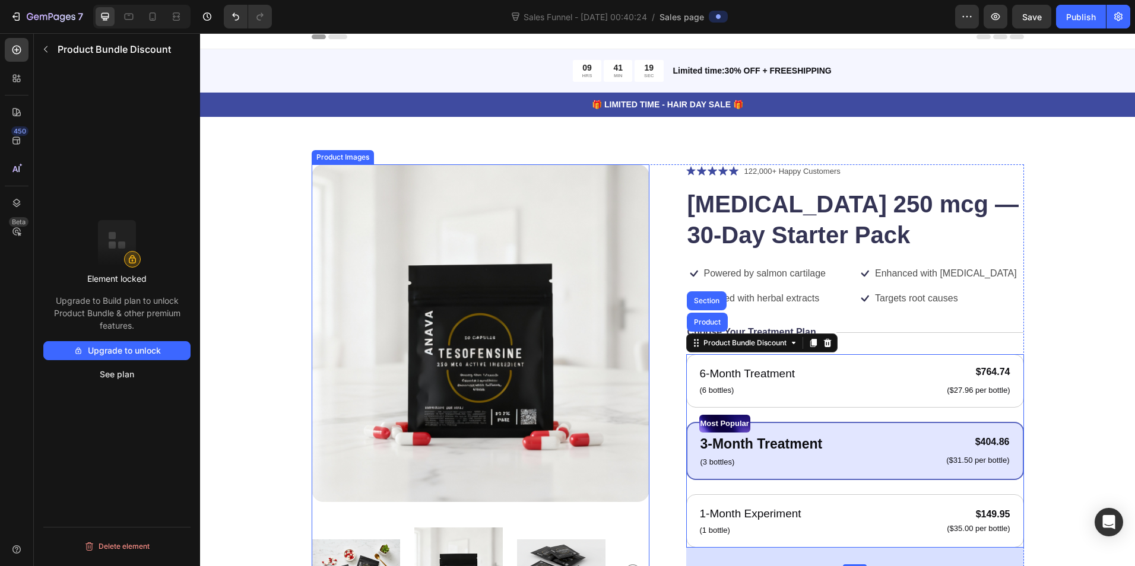
scroll to position [0, 0]
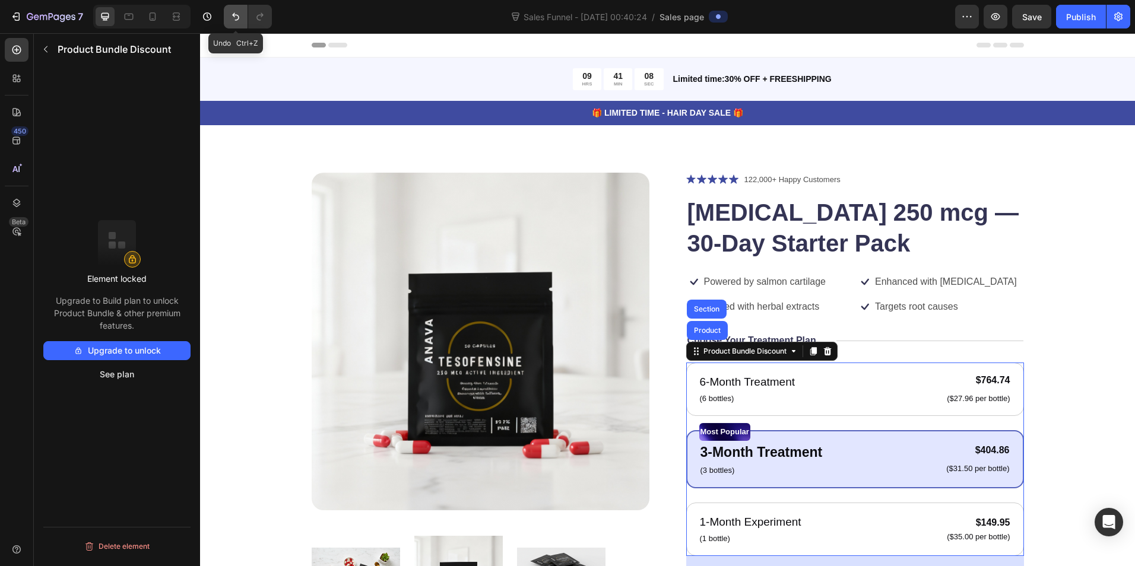
click at [232, 15] on icon "Undo/Redo" at bounding box center [236, 17] width 12 height 12
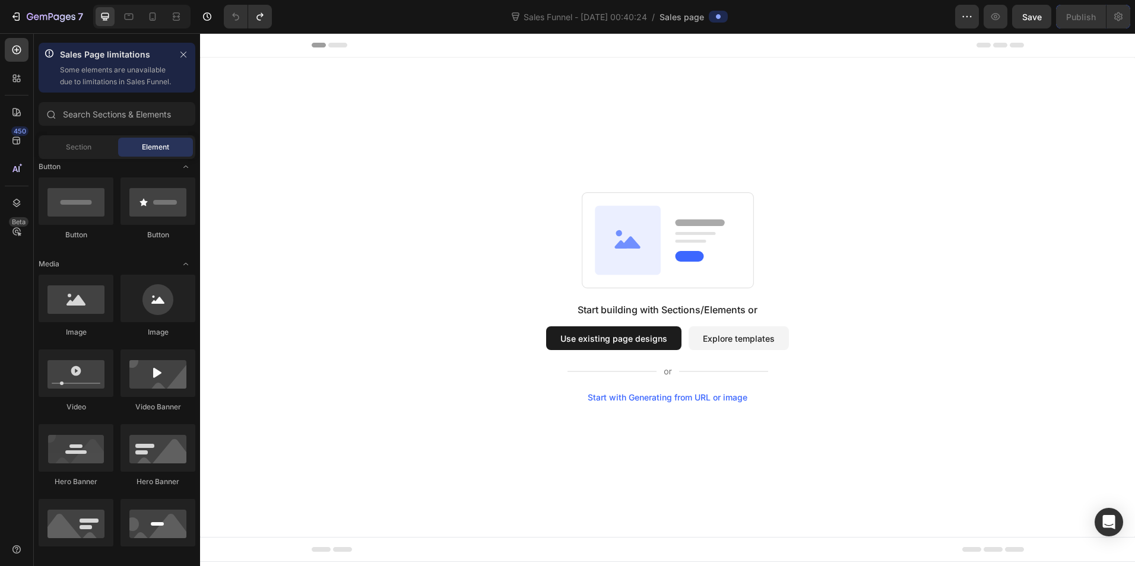
click at [737, 340] on button "Explore templates" at bounding box center [738, 338] width 100 height 24
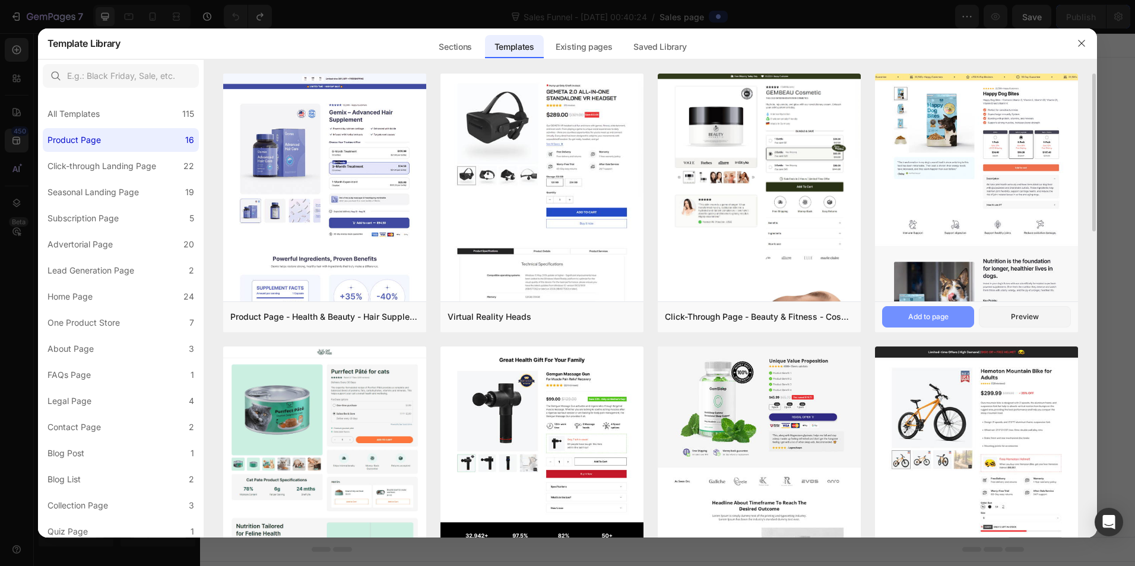
click at [947, 319] on div "Add to page" at bounding box center [928, 317] width 40 height 11
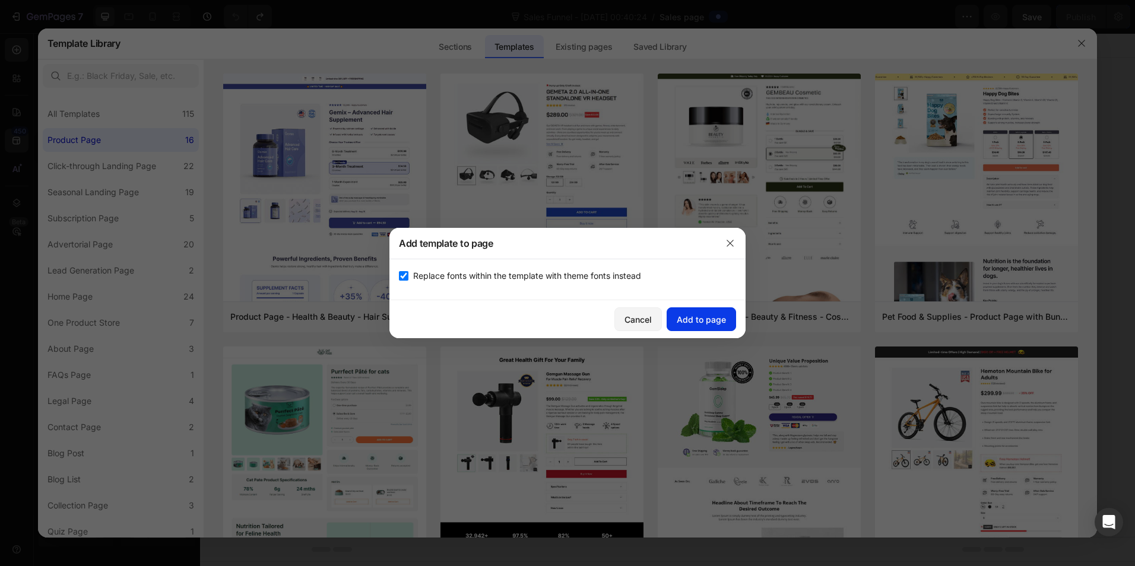
click at [717, 314] on div "Add to page" at bounding box center [700, 319] width 49 height 12
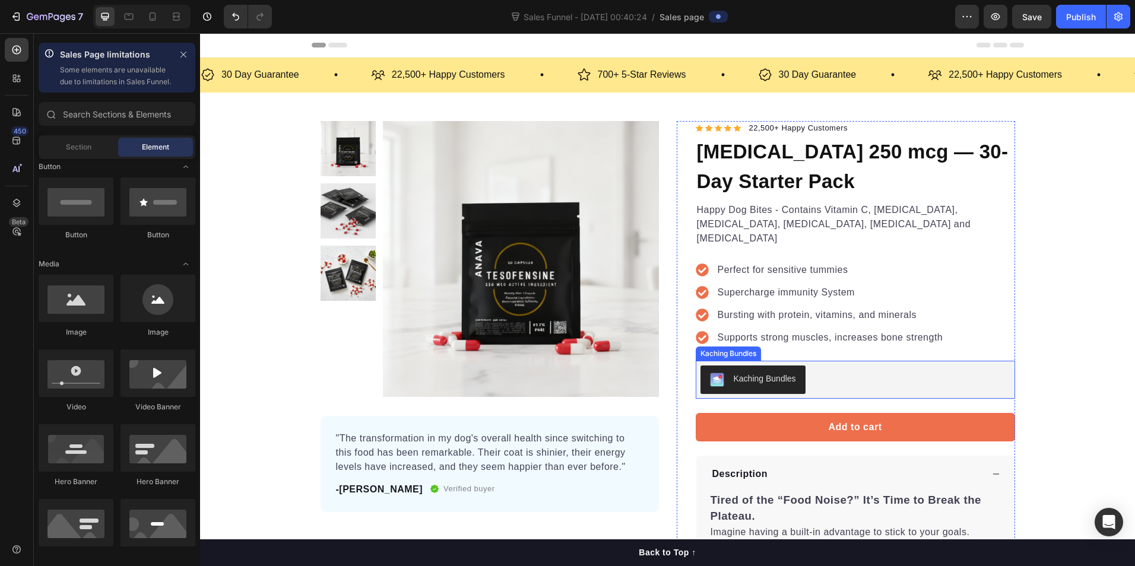
click at [780, 373] on div "Kaching Bundles" at bounding box center [764, 379] width 62 height 12
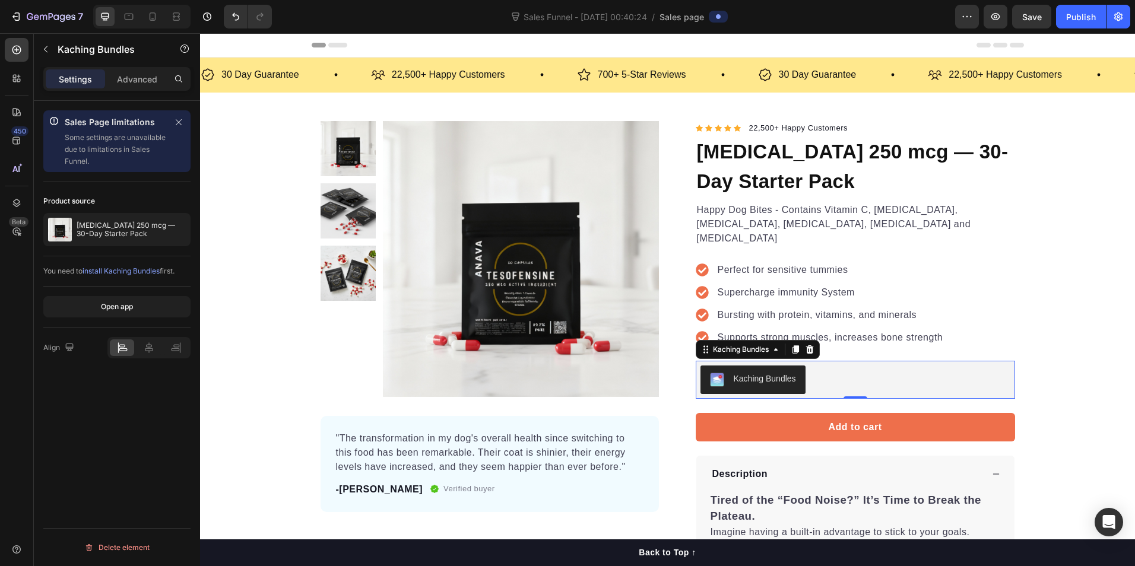
click at [140, 274] on span "install Kaching Bundles" at bounding box center [120, 270] width 77 height 9
click at [1063, 320] on div "Product Images "The transformation in my dog's overall health since switching t…" at bounding box center [667, 432] width 935 height 622
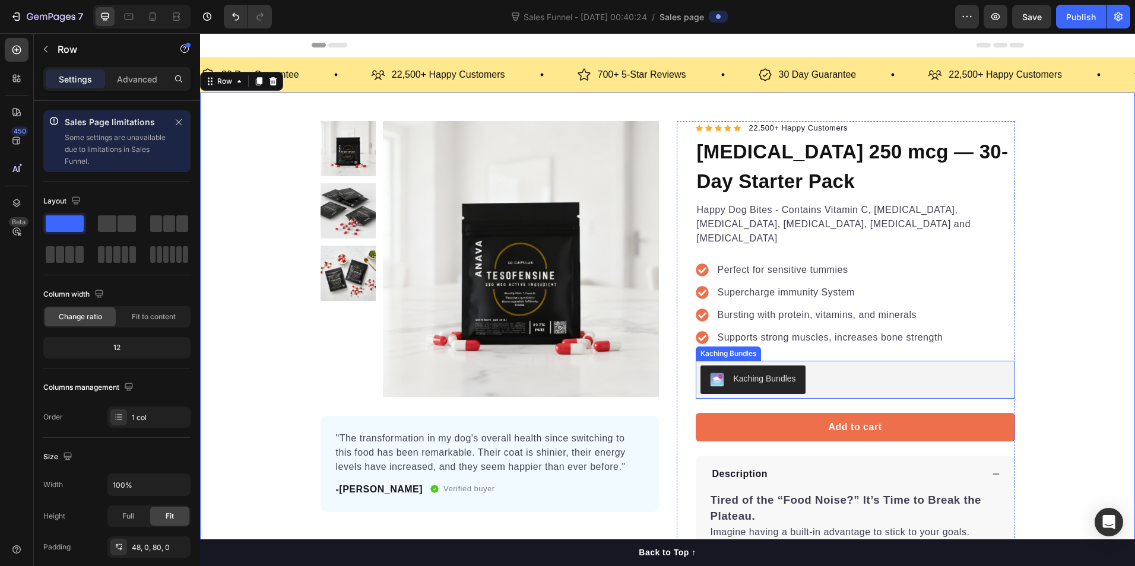
click at [752, 373] on div "Kaching Bundles" at bounding box center [764, 379] width 62 height 12
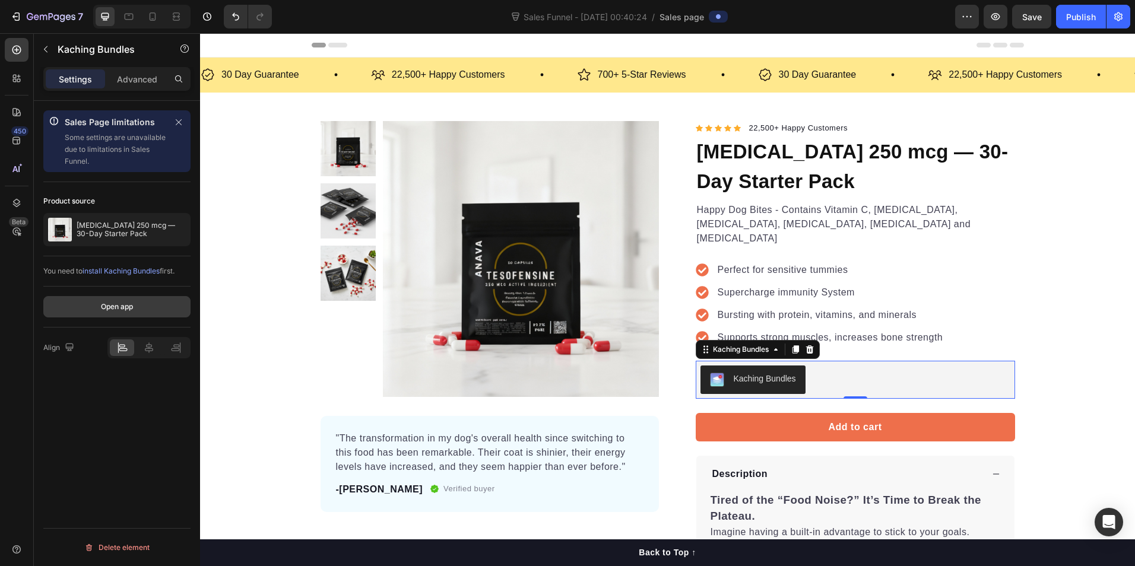
click at [117, 305] on div "Open app" at bounding box center [117, 306] width 32 height 11
click at [228, 11] on button "Undo/Redo" at bounding box center [236, 17] width 24 height 24
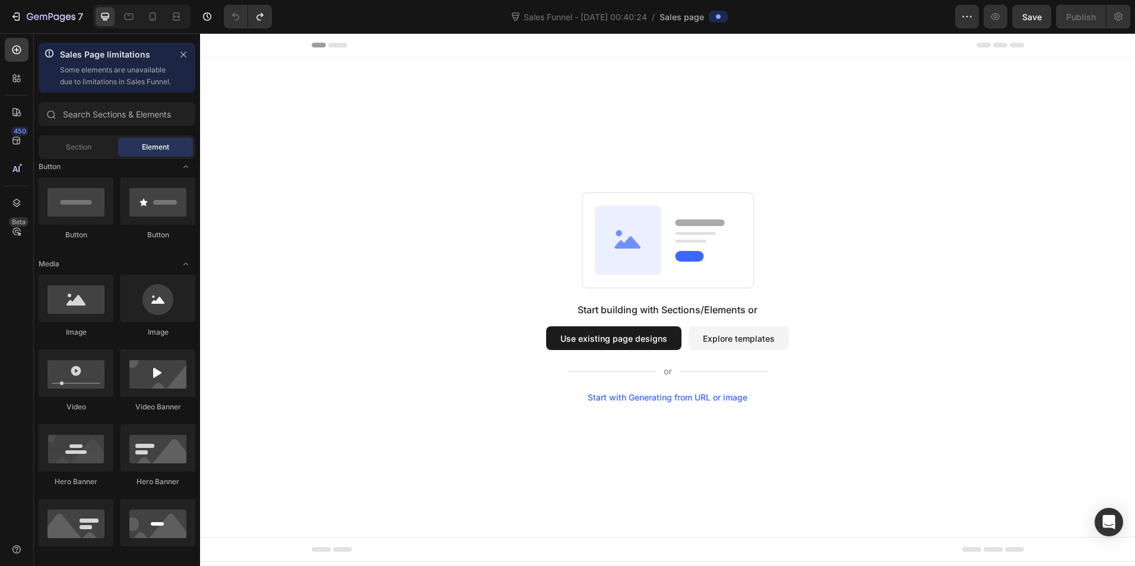
click at [765, 342] on button "Explore templates" at bounding box center [738, 338] width 100 height 24
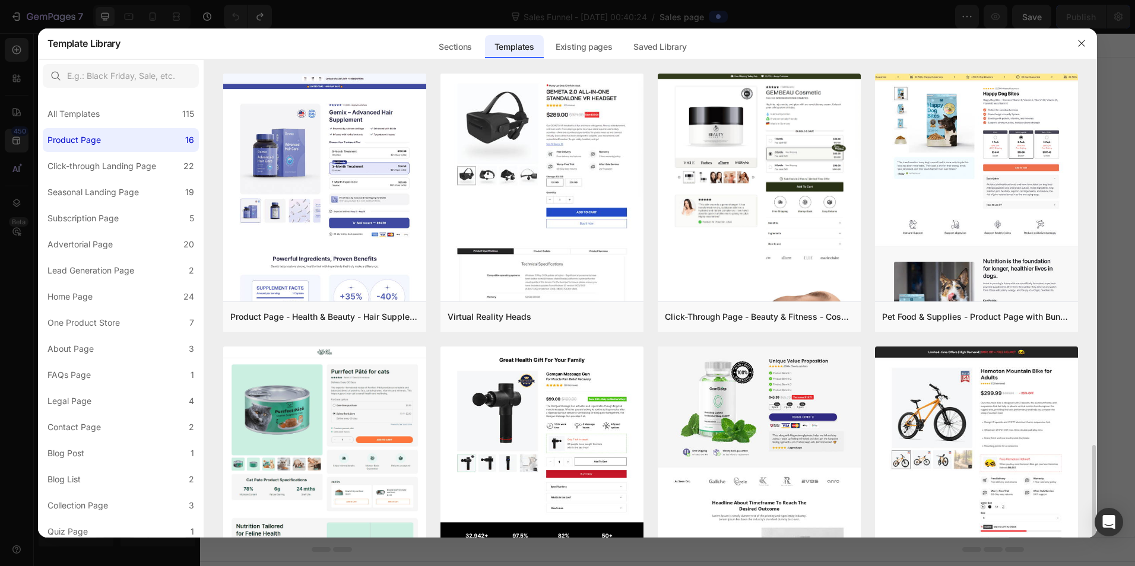
scroll to position [277, 0]
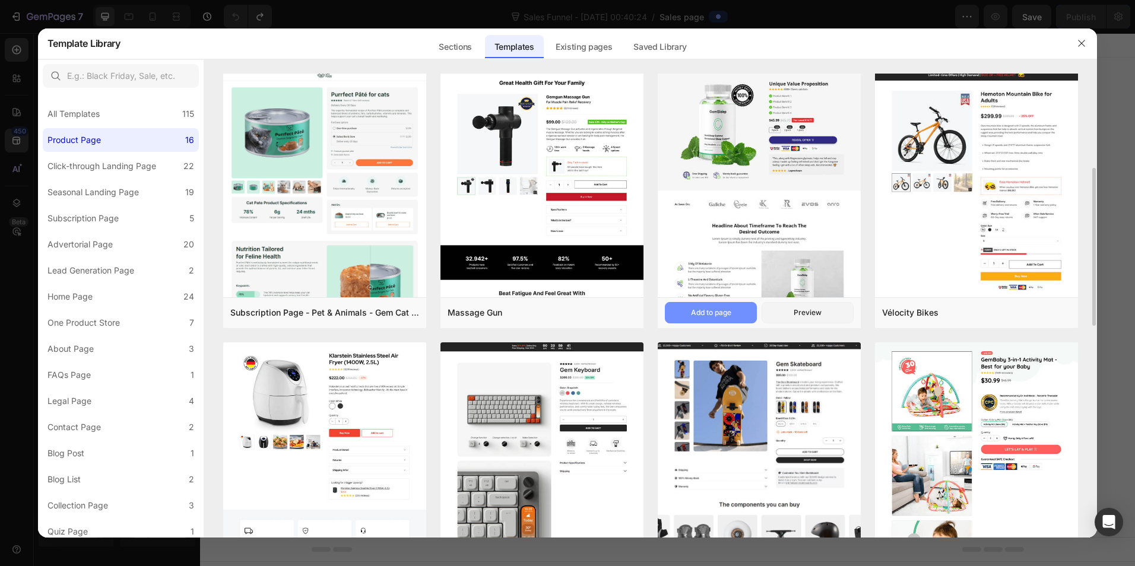
click at [714, 315] on div "Add to page" at bounding box center [711, 312] width 40 height 11
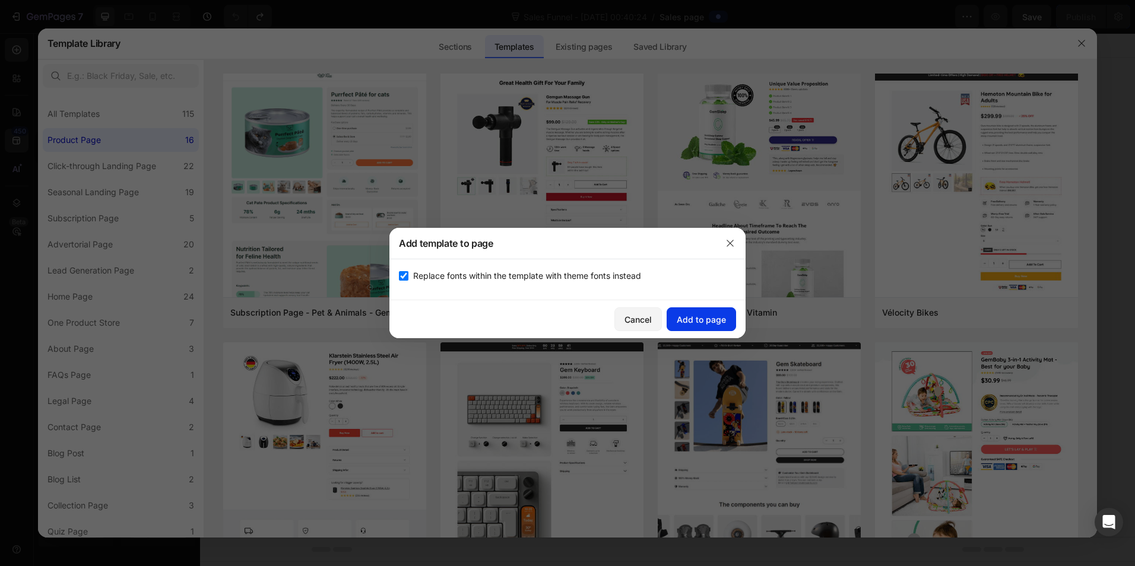
click at [707, 319] on div "Add to page" at bounding box center [700, 319] width 49 height 12
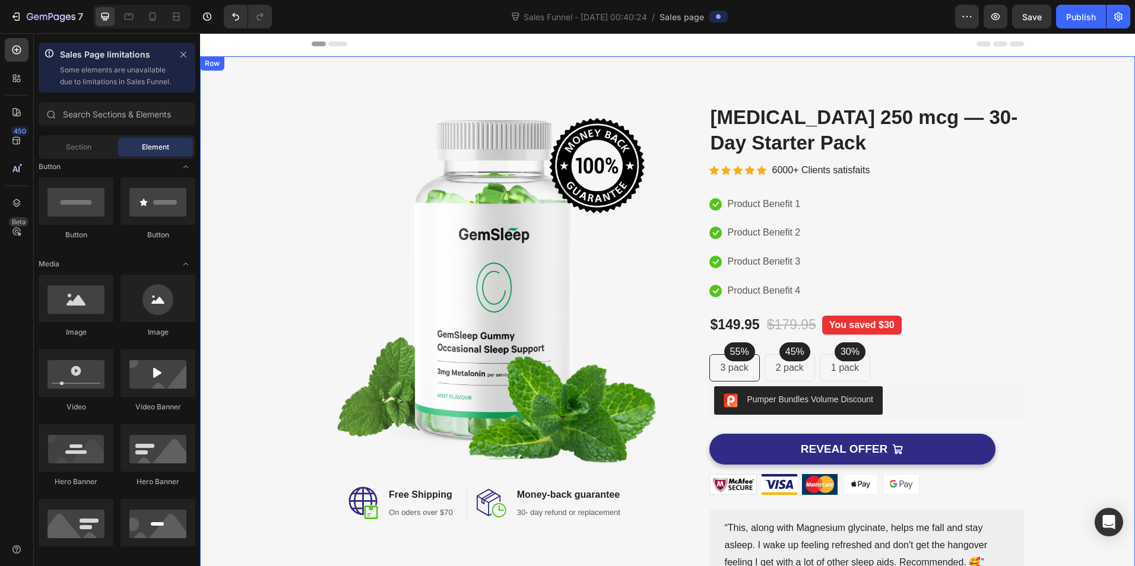
scroll to position [24, 0]
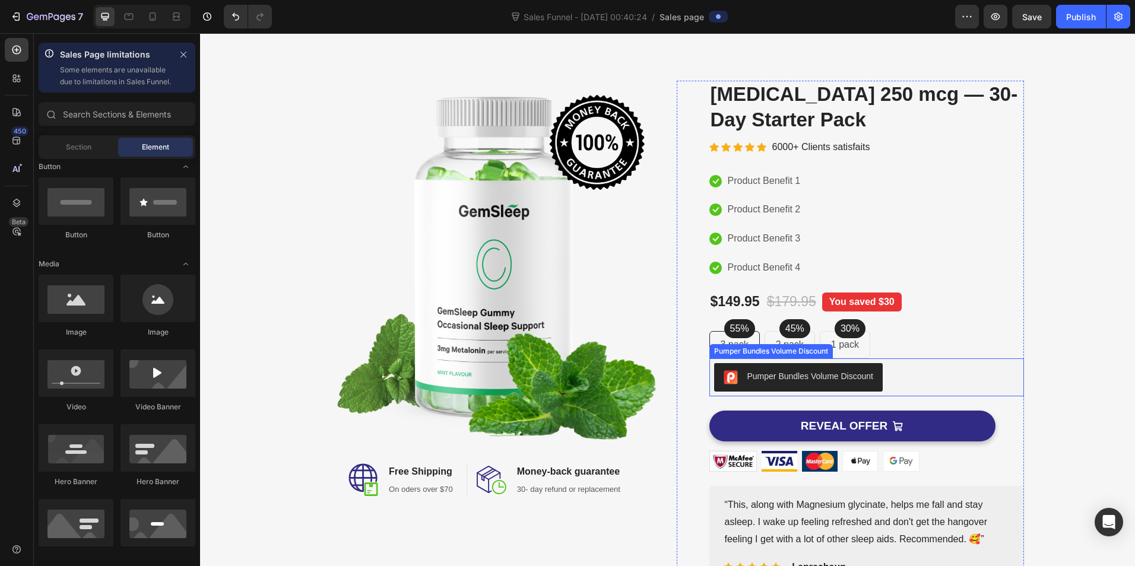
click at [773, 370] on div "Pumper Bundles Volume Discount" at bounding box center [810, 376] width 126 height 12
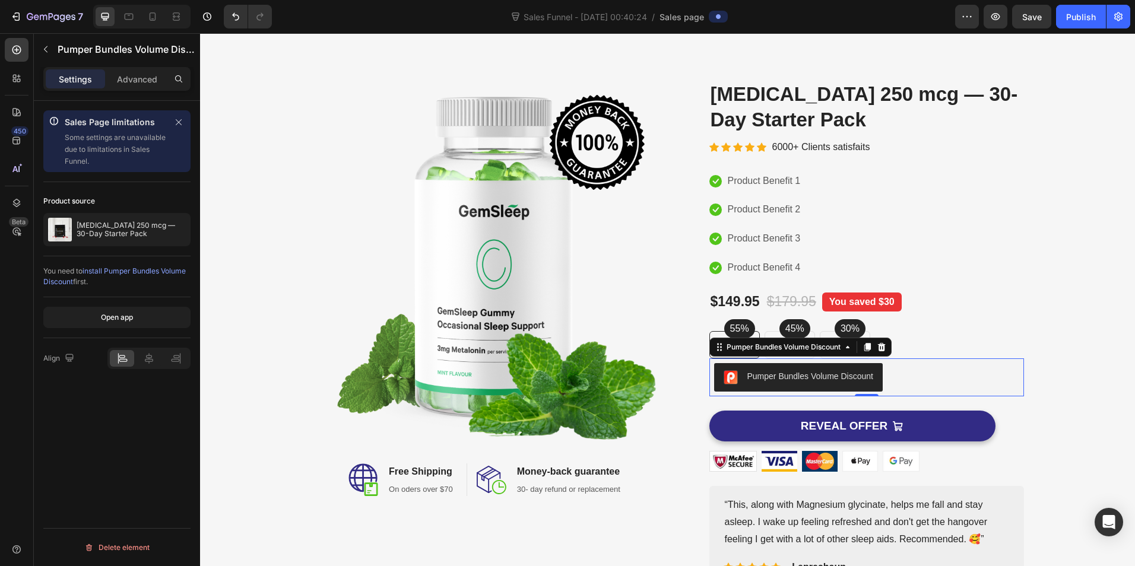
click at [174, 269] on span "install Pumper Bundles Volume Discount" at bounding box center [114, 276] width 142 height 20
click at [227, 4] on div "7 Sales Funnel - Sep 26, 00:40:24 / Sales page Preview Save Publish" at bounding box center [567, 17] width 1135 height 34
click at [227, 12] on button "Undo/Redo" at bounding box center [236, 17] width 24 height 24
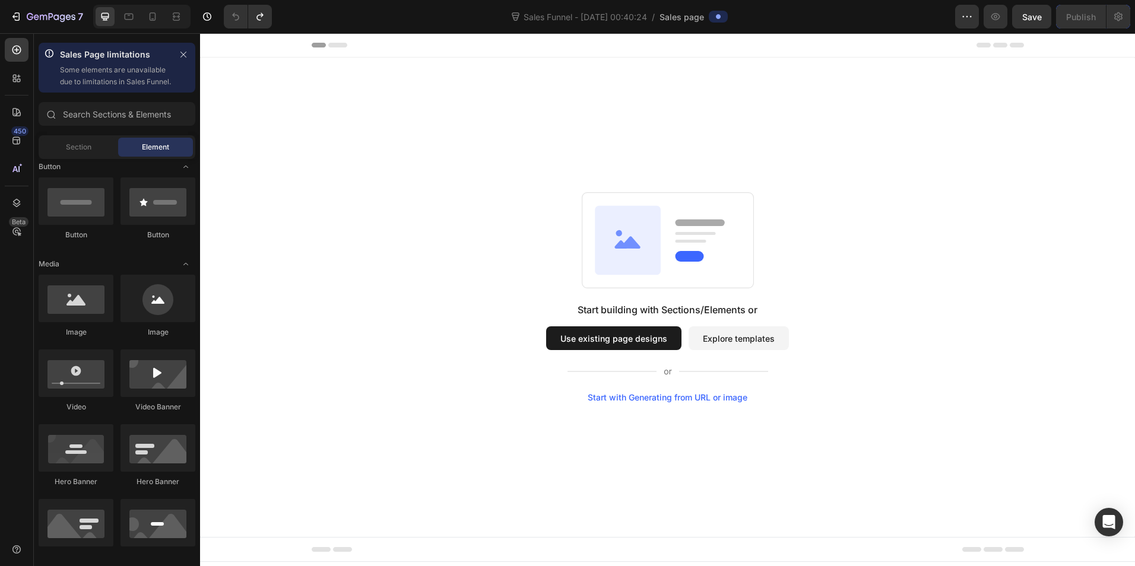
click at [743, 336] on button "Explore templates" at bounding box center [738, 338] width 100 height 24
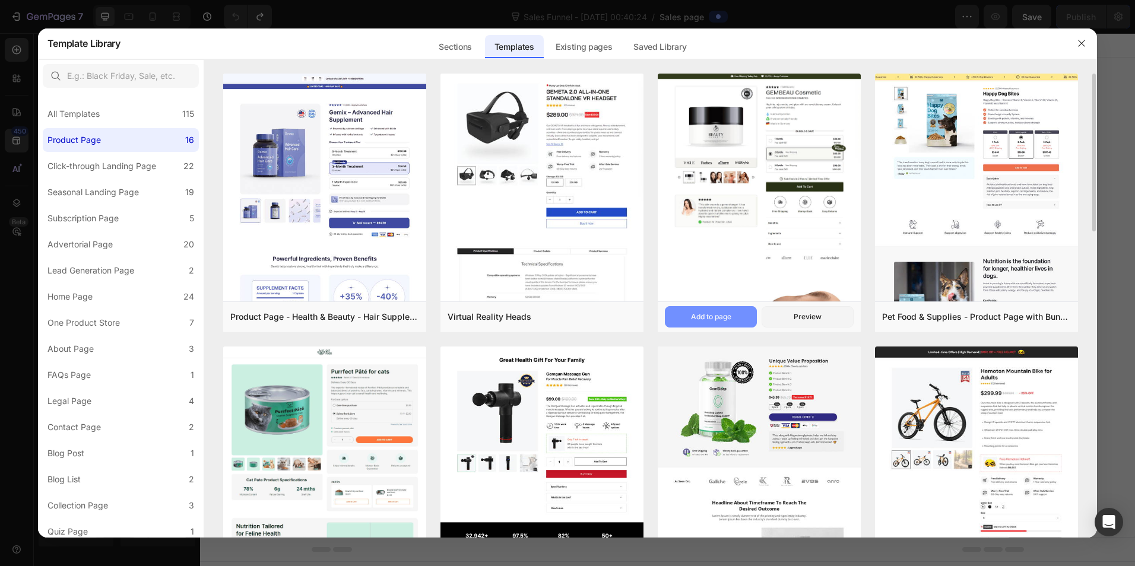
click at [709, 323] on button "Add to page" at bounding box center [711, 316] width 92 height 21
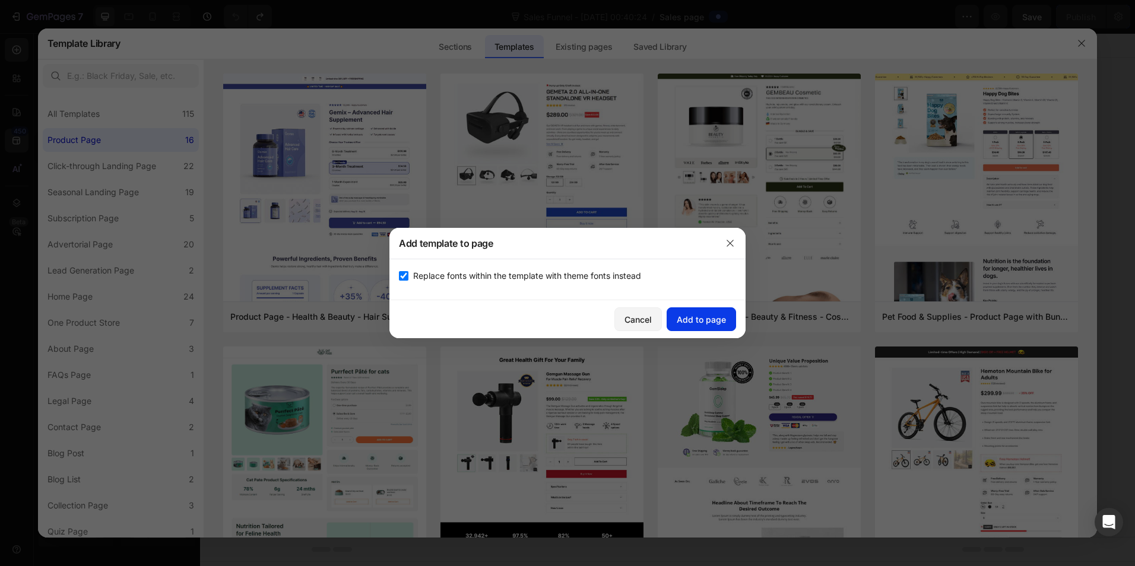
click at [710, 317] on div "Add to page" at bounding box center [700, 319] width 49 height 12
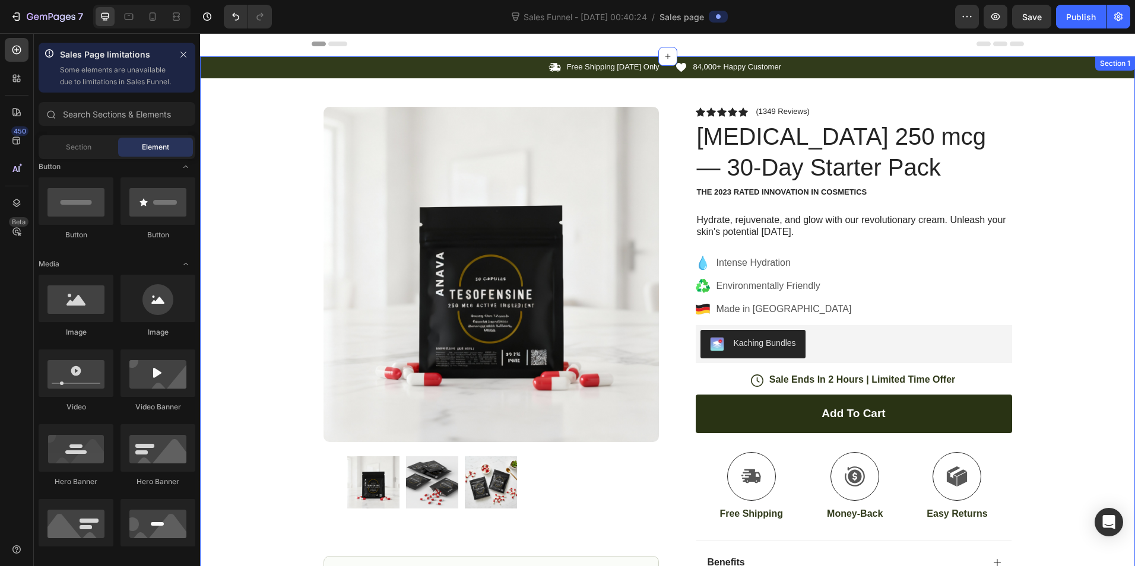
scroll to position [24, 0]
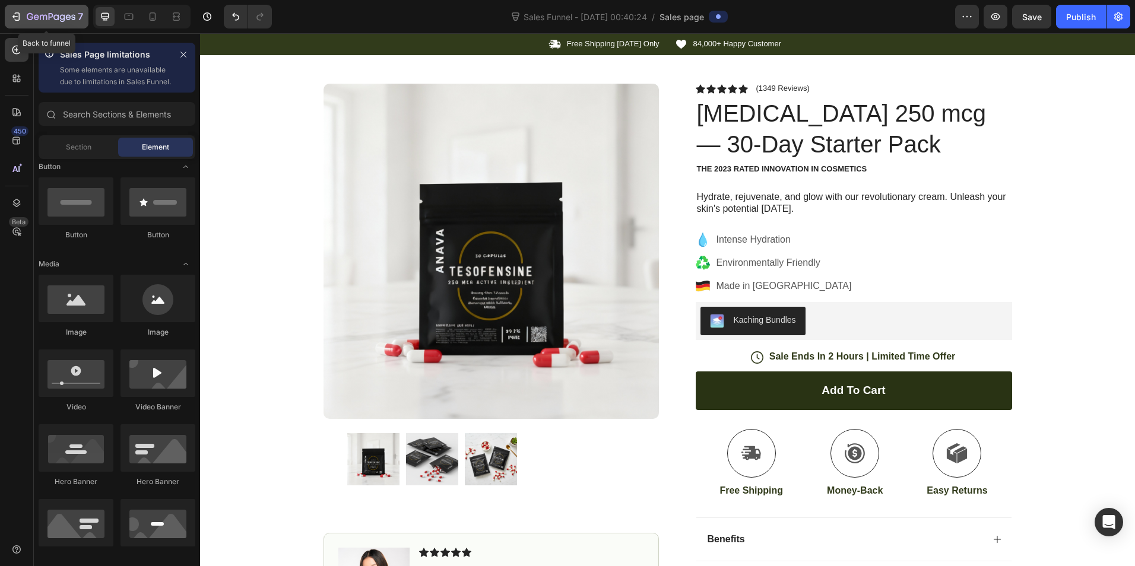
click at [12, 15] on icon "button" at bounding box center [16, 17] width 12 height 12
click at [225, 23] on button "Undo/Redo" at bounding box center [236, 17] width 24 height 24
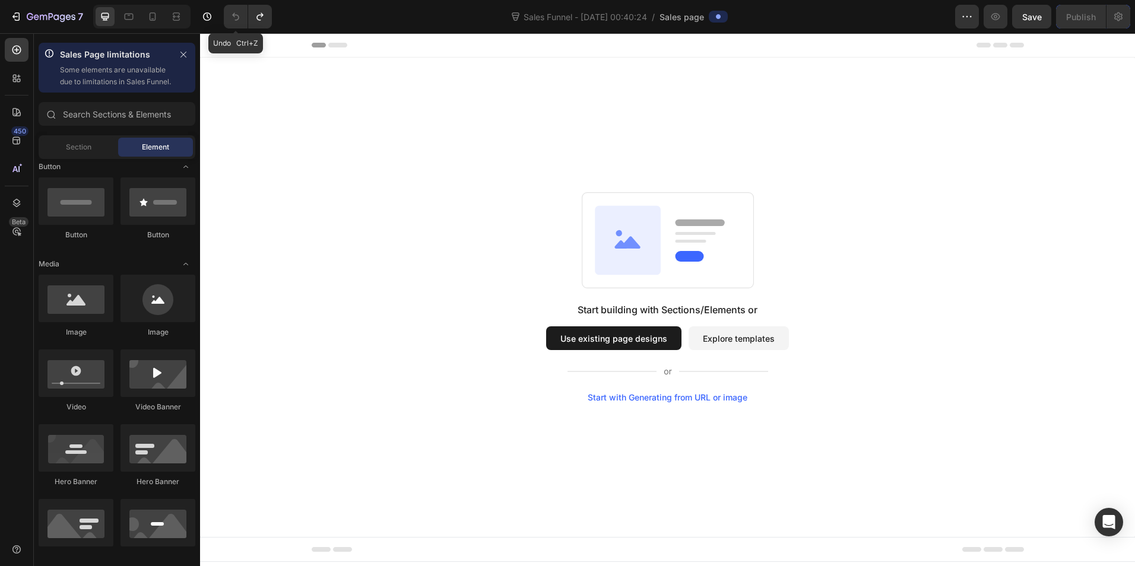
scroll to position [0, 0]
click at [736, 339] on button "Explore templates" at bounding box center [738, 338] width 100 height 24
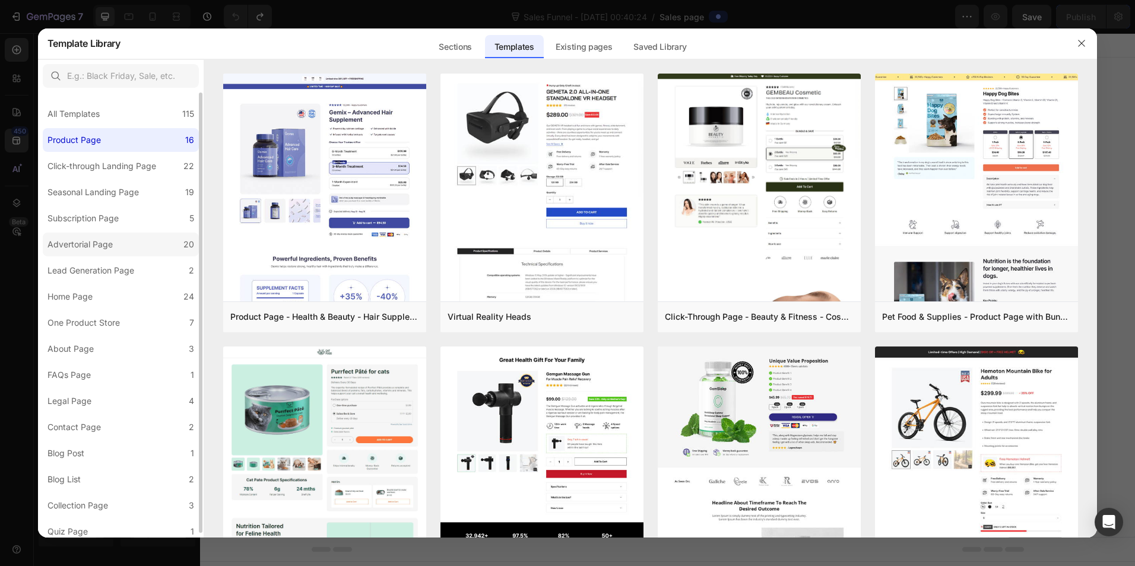
click at [122, 256] on label "Advertorial Page 20" at bounding box center [121, 245] width 156 height 24
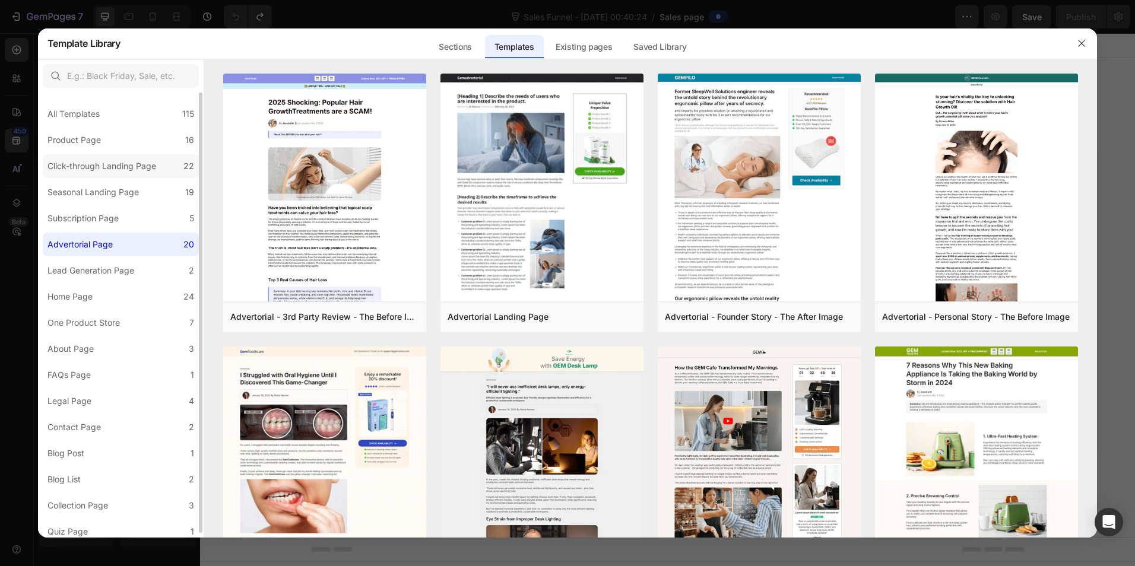
click at [120, 169] on div "Click-through Landing Page" at bounding box center [101, 166] width 109 height 14
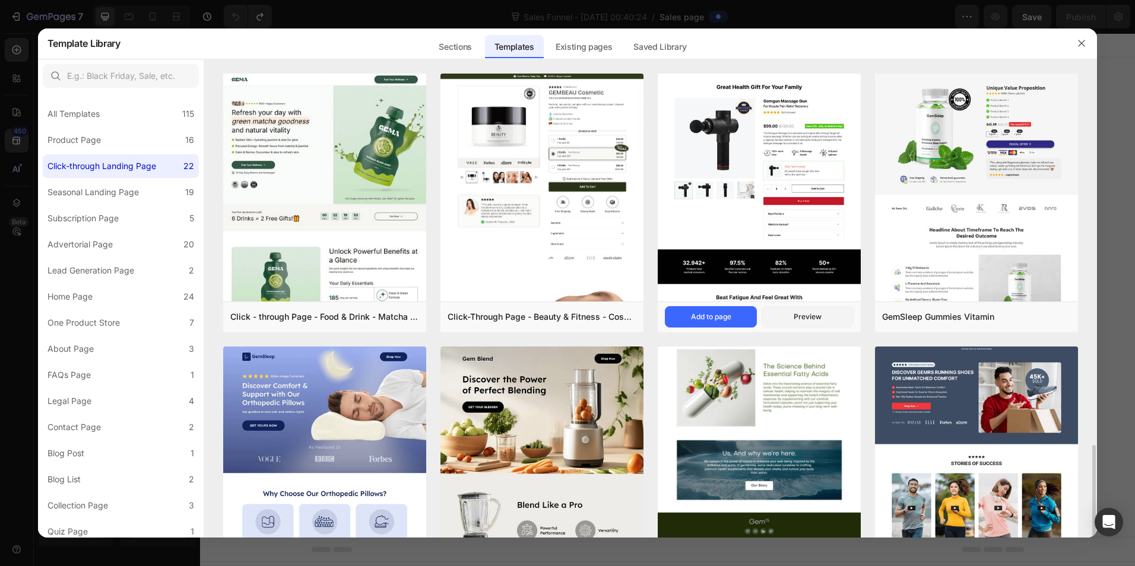
scroll to position [277, 0]
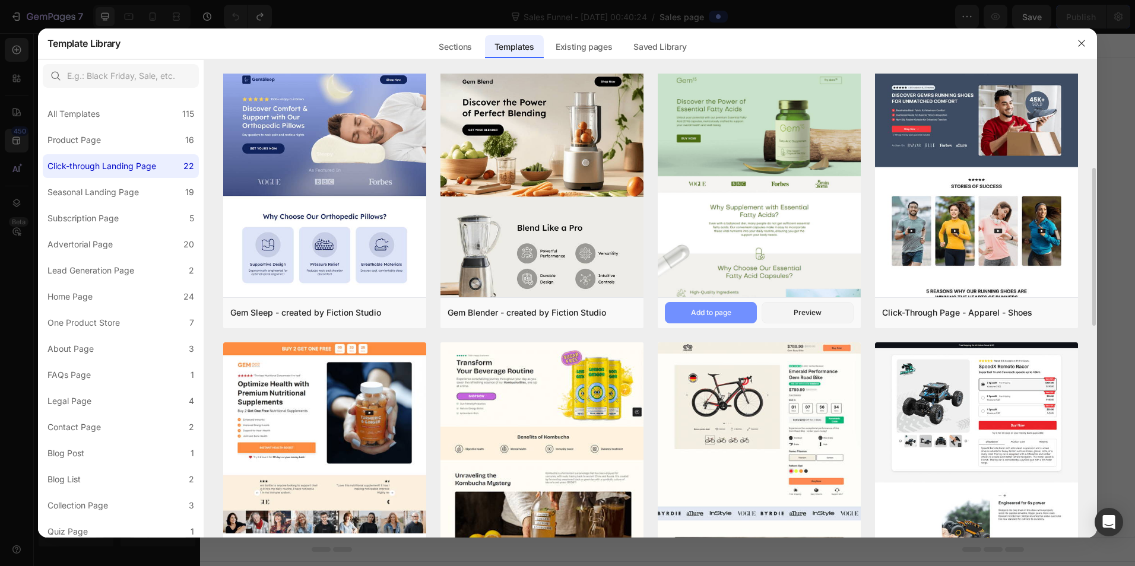
click at [719, 311] on div "Add to page" at bounding box center [711, 312] width 40 height 11
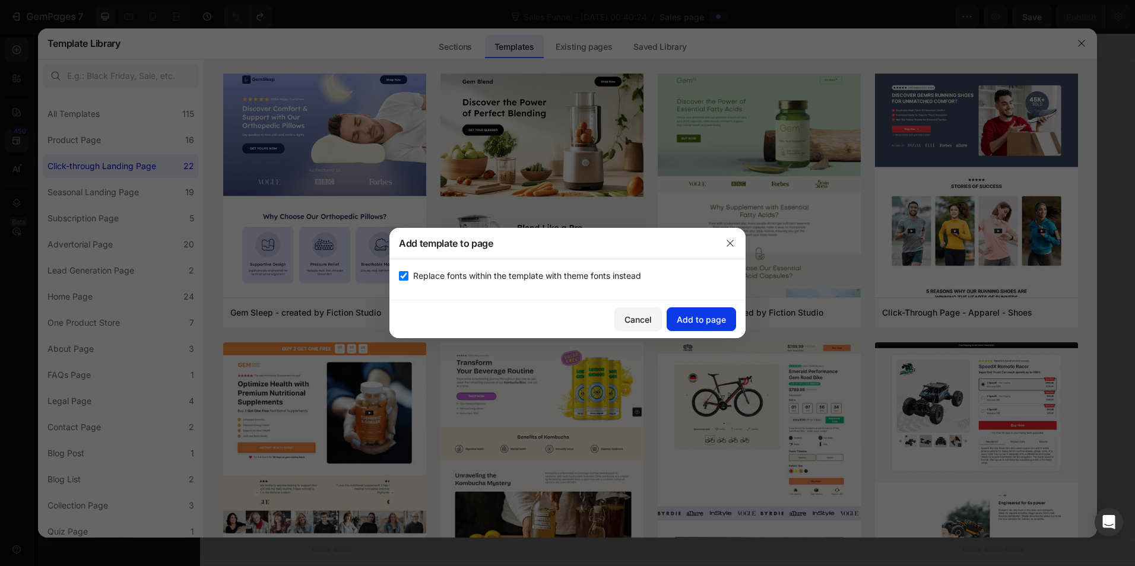
click at [692, 315] on div "Add to page" at bounding box center [700, 319] width 49 height 12
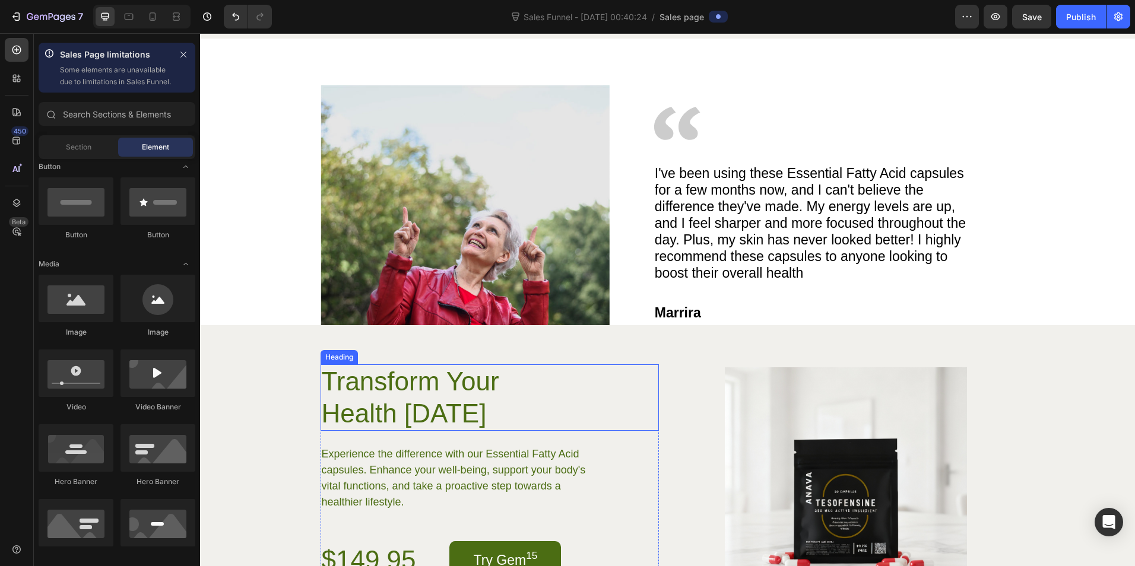
scroll to position [2102, 0]
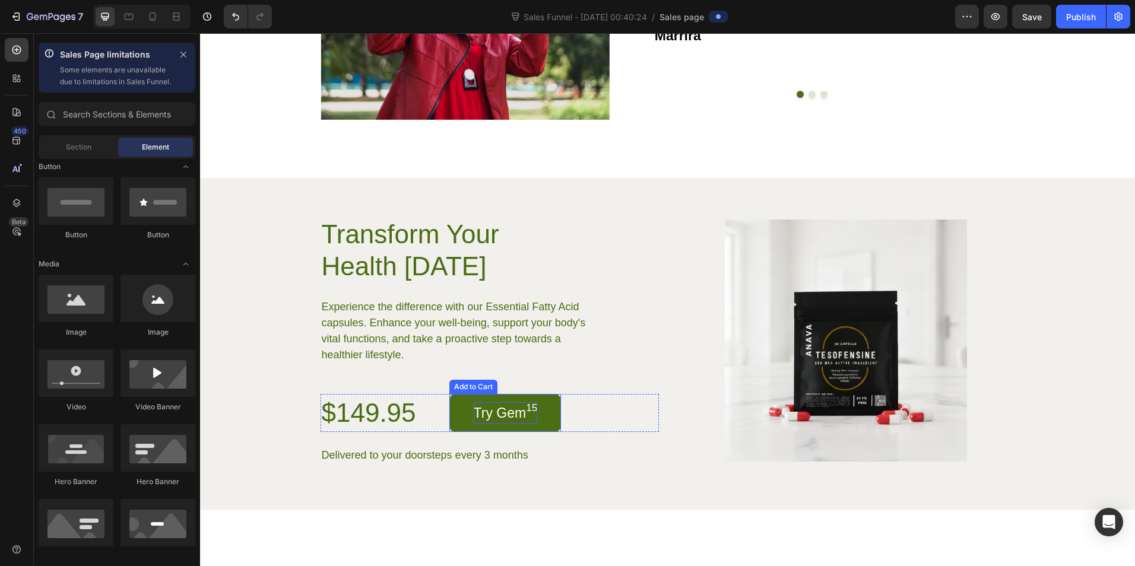
click at [480, 416] on div "Try Gem 15" at bounding box center [506, 412] width 64 height 21
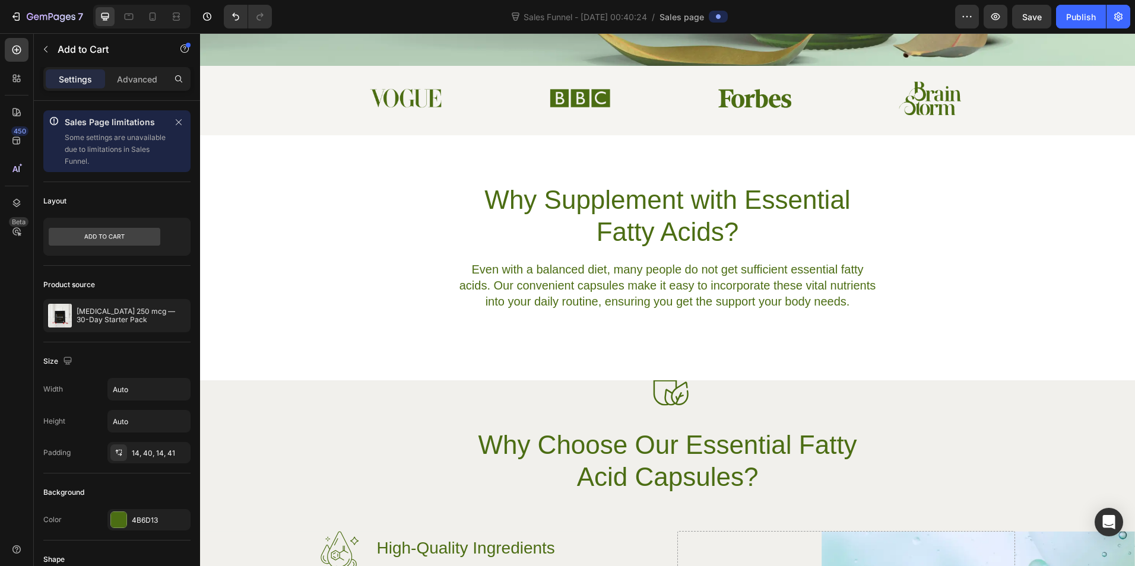
scroll to position [0, 0]
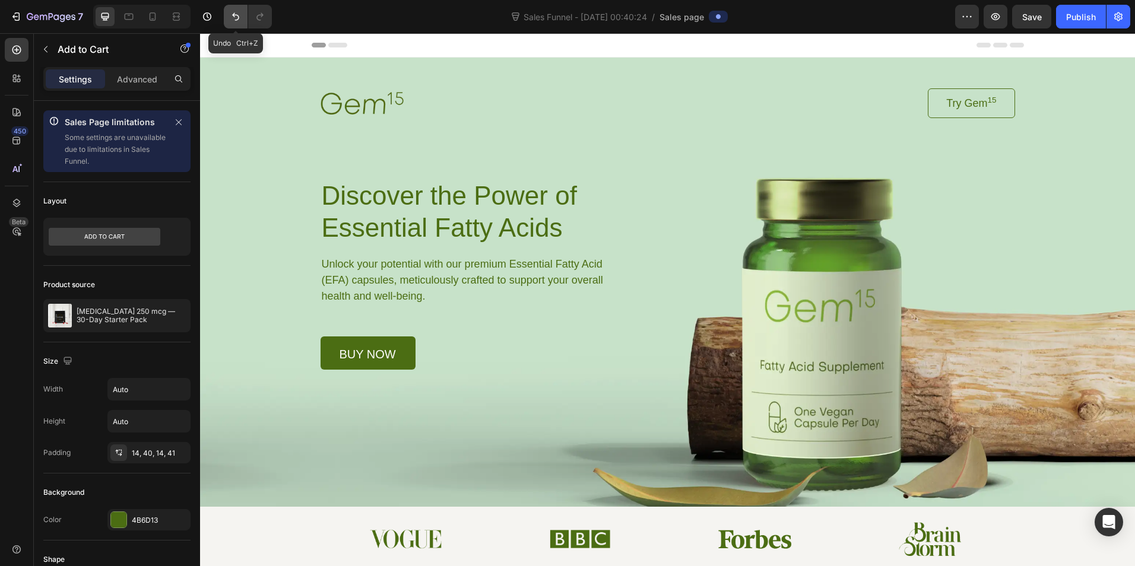
click at [229, 15] on button "Undo/Redo" at bounding box center [236, 17] width 24 height 24
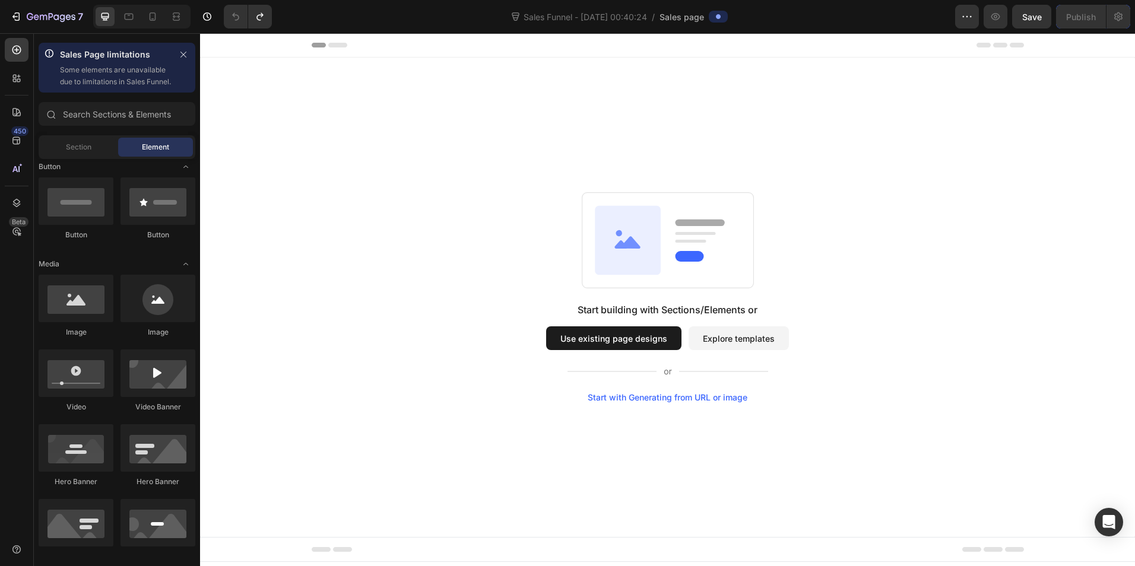
click at [753, 338] on button "Explore templates" at bounding box center [738, 338] width 100 height 24
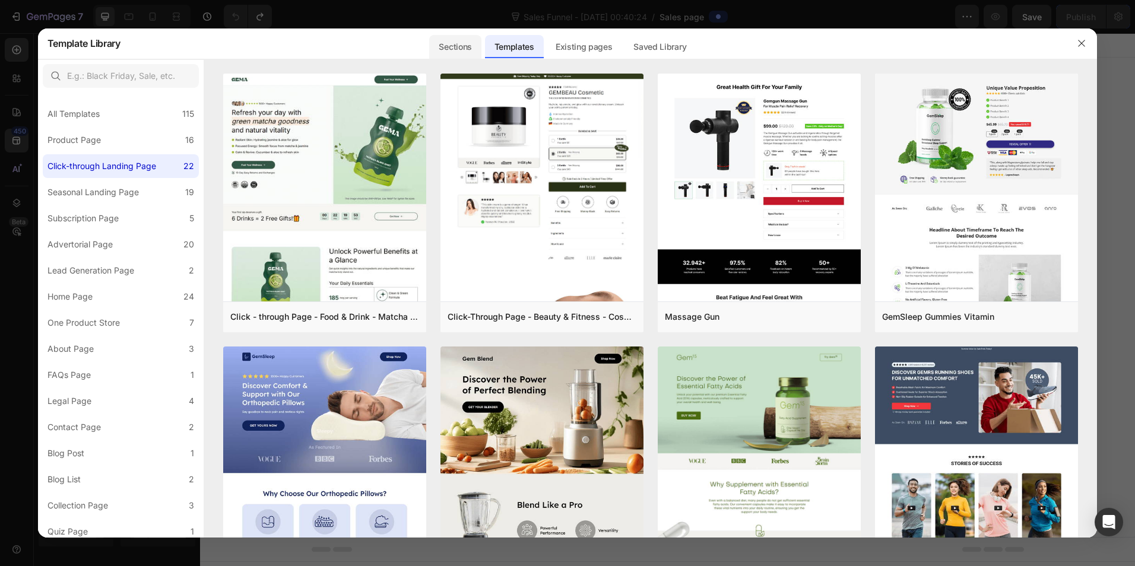
click at [462, 40] on div "Sections" at bounding box center [455, 47] width 52 height 24
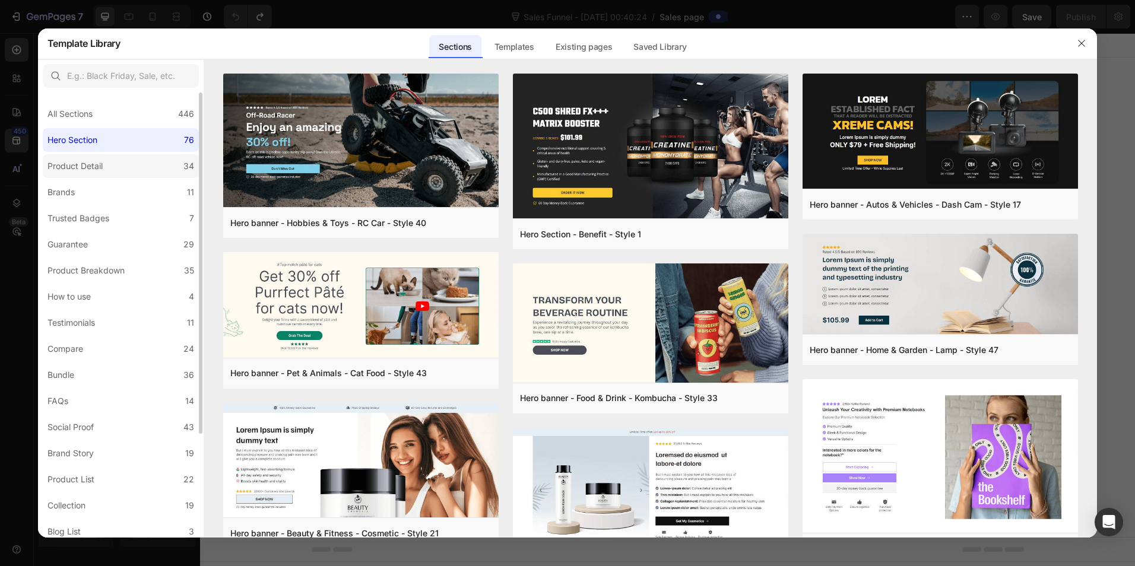
click at [117, 172] on label "Product Detail 34" at bounding box center [121, 166] width 156 height 24
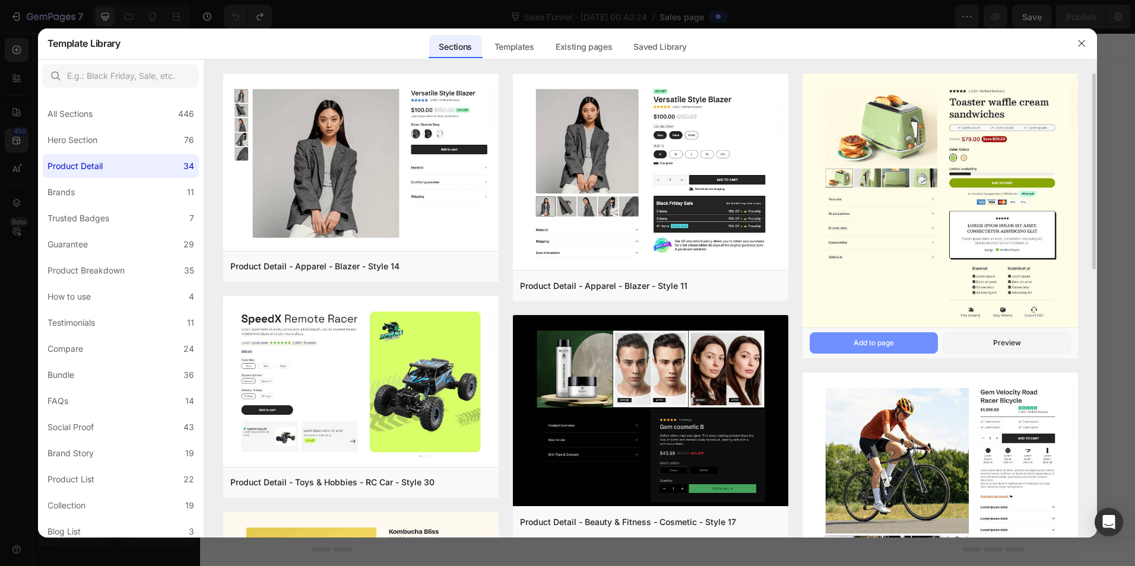
click at [905, 336] on button "Add to page" at bounding box center [873, 342] width 128 height 21
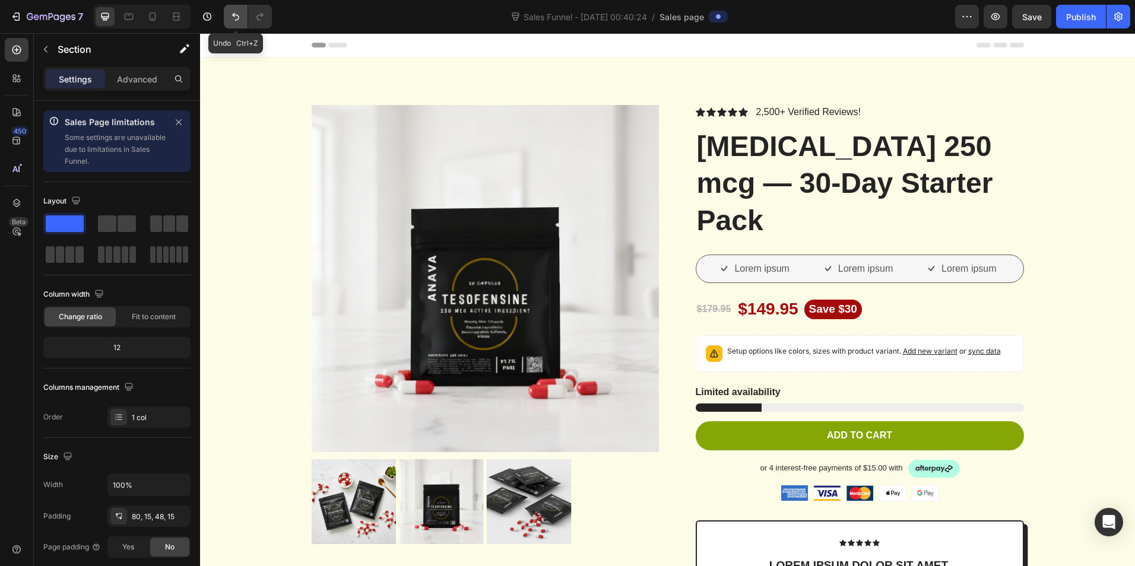
click at [234, 10] on button "Undo/Redo" at bounding box center [236, 17] width 24 height 24
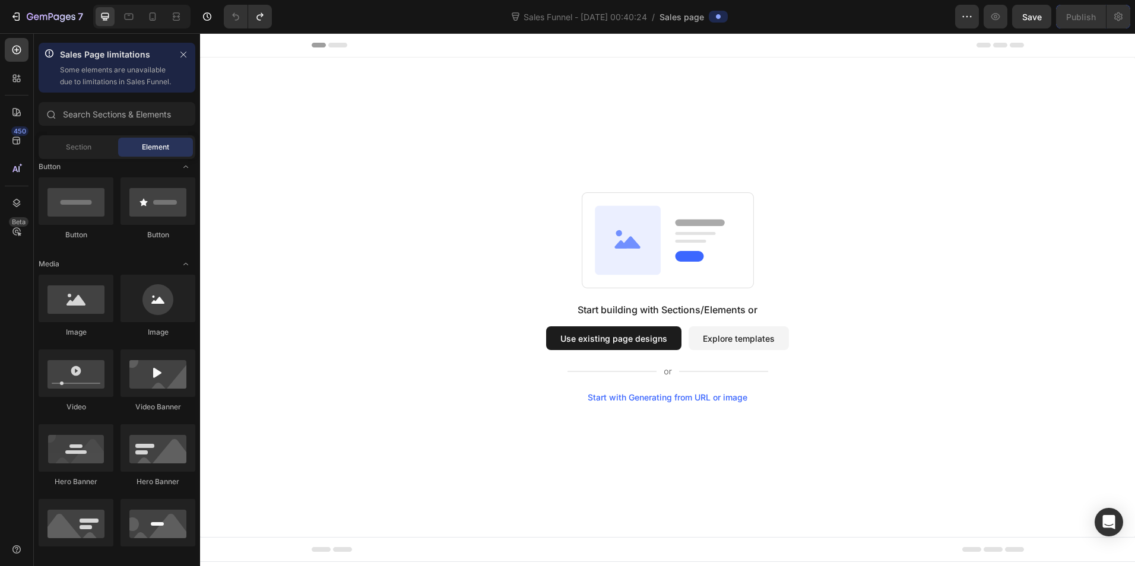
click at [767, 338] on button "Explore templates" at bounding box center [738, 338] width 100 height 24
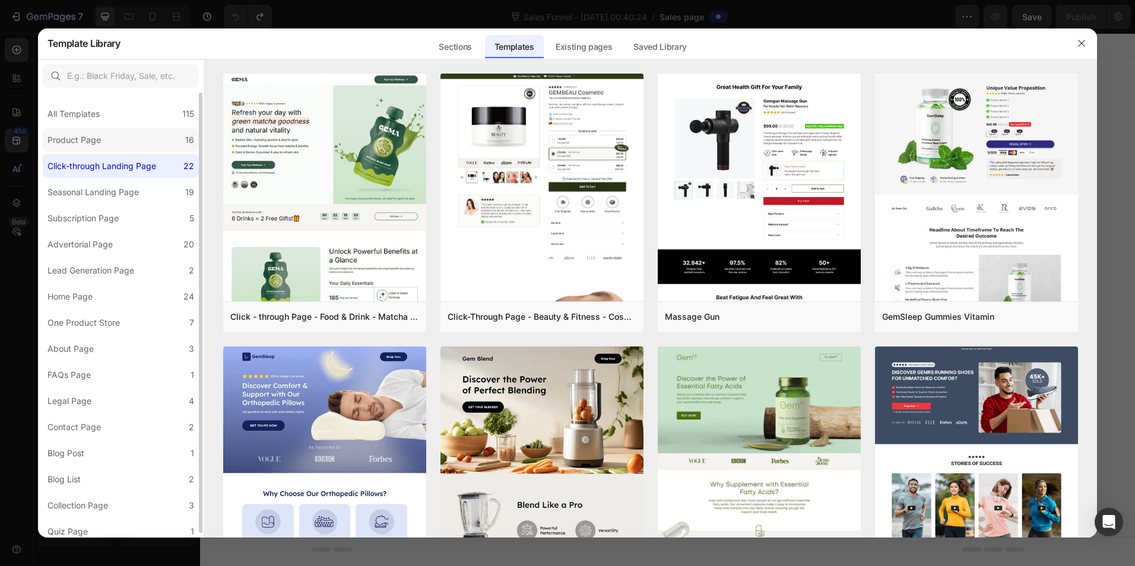
click at [104, 141] on div "Product Page" at bounding box center [76, 140] width 58 height 14
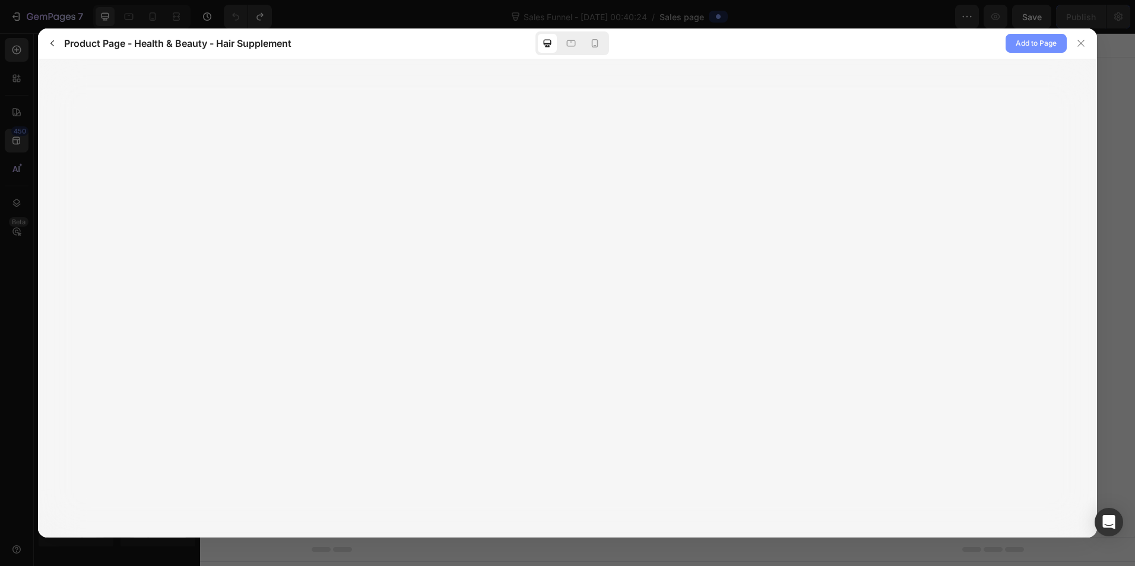
click at [1021, 39] on span "Add to Page" at bounding box center [1035, 43] width 41 height 14
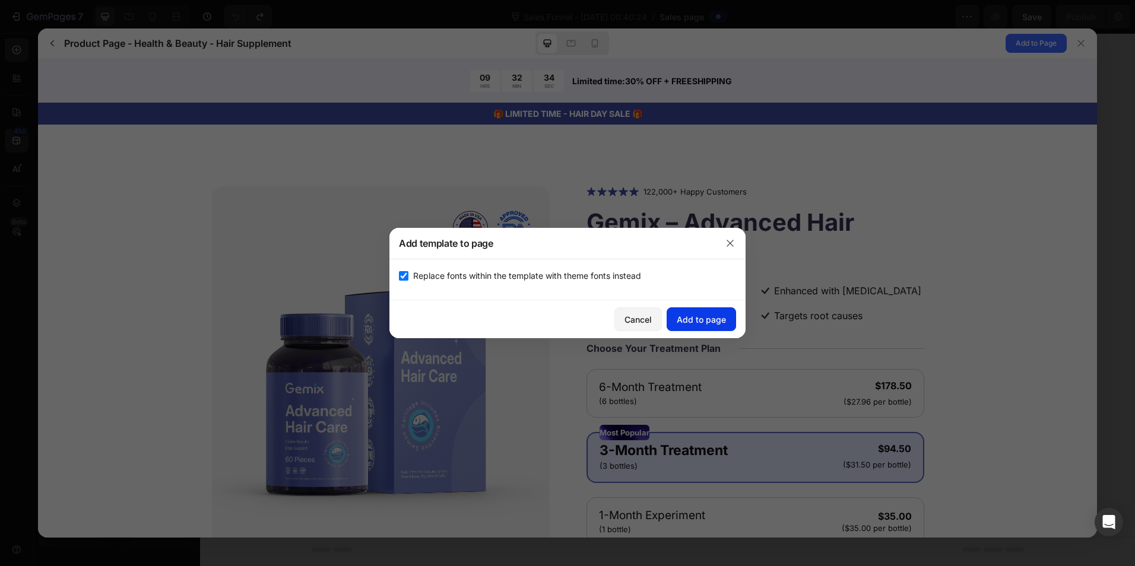
click at [695, 314] on div "Add to page" at bounding box center [700, 319] width 49 height 12
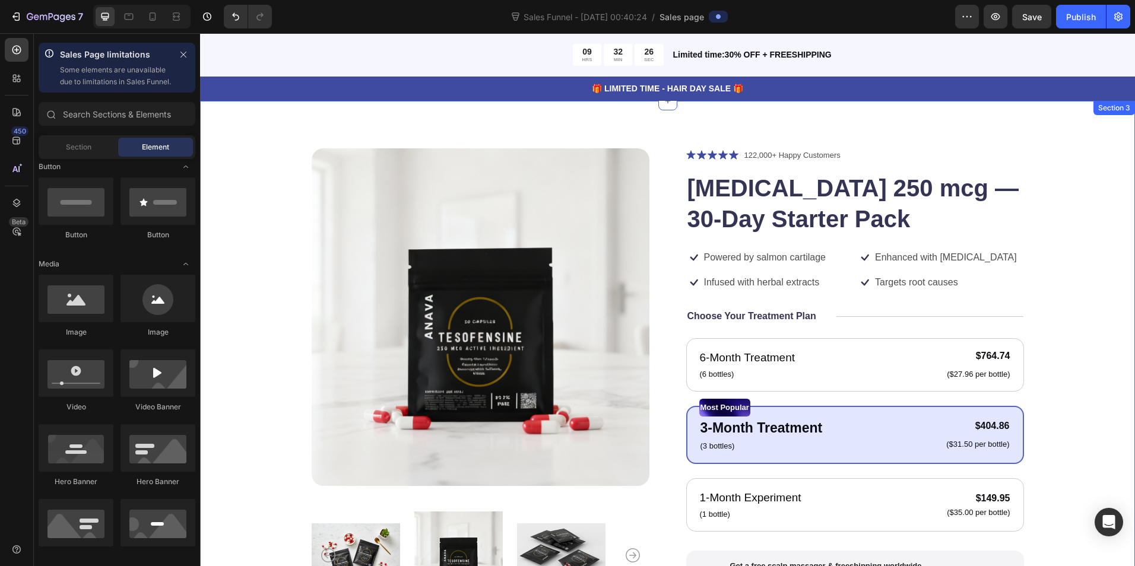
scroll to position [301, 0]
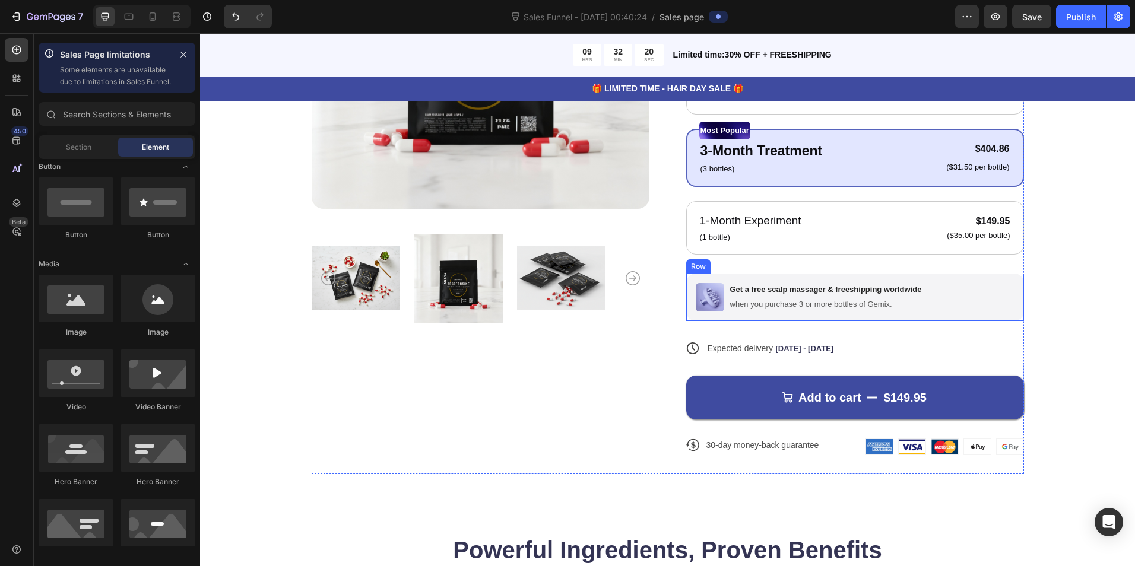
click at [952, 285] on div "Image Get a free scalp massager & freeshipping worldwide Text Block when you pu…" at bounding box center [855, 297] width 338 height 47
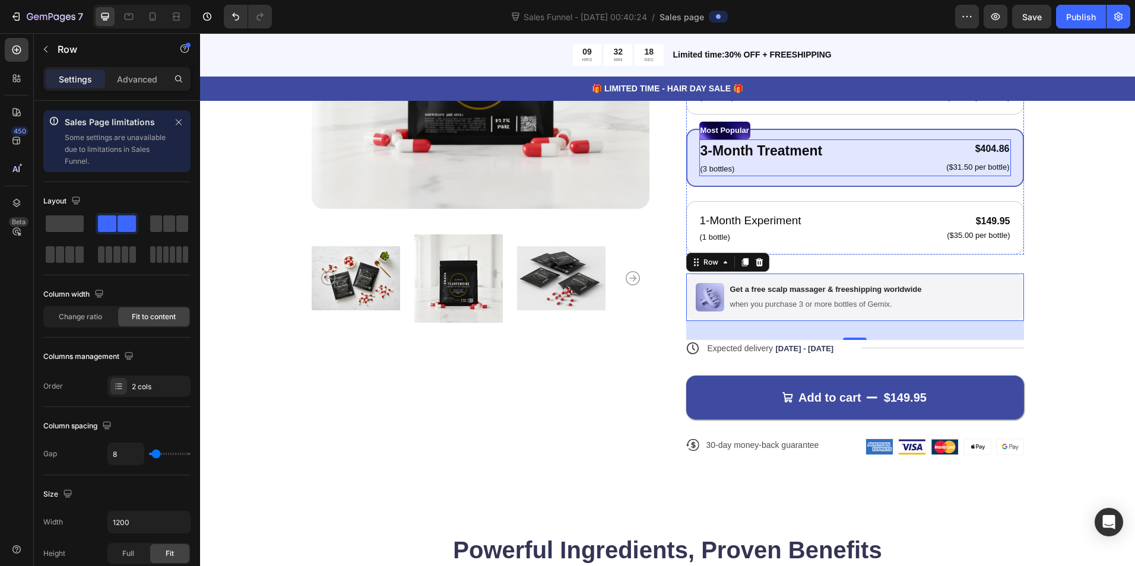
scroll to position [24, 0]
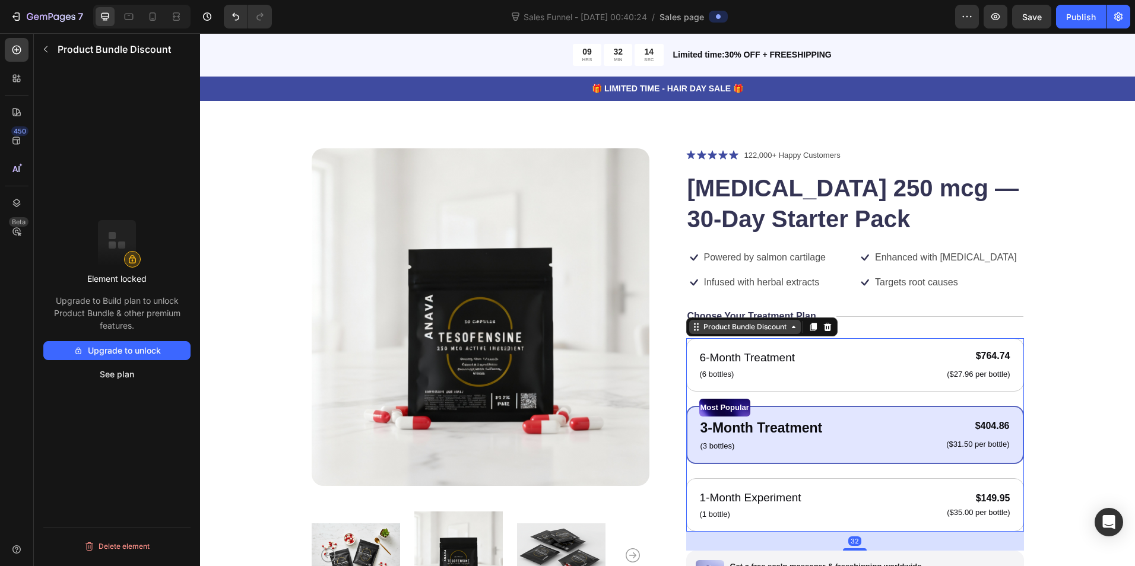
click at [732, 336] on div "Product Bundle Discount" at bounding box center [761, 326] width 151 height 19
click at [147, 352] on button "Upgrade to unlock" at bounding box center [116, 350] width 147 height 19
drag, startPoint x: 55, startPoint y: 314, endPoint x: 155, endPoint y: 320, distance: 100.5
click at [155, 320] on p "Upgrade to Build plan to unlock Product Bundle & other premium features." at bounding box center [116, 312] width 147 height 37
copy p "Product Bundle & other premium features."
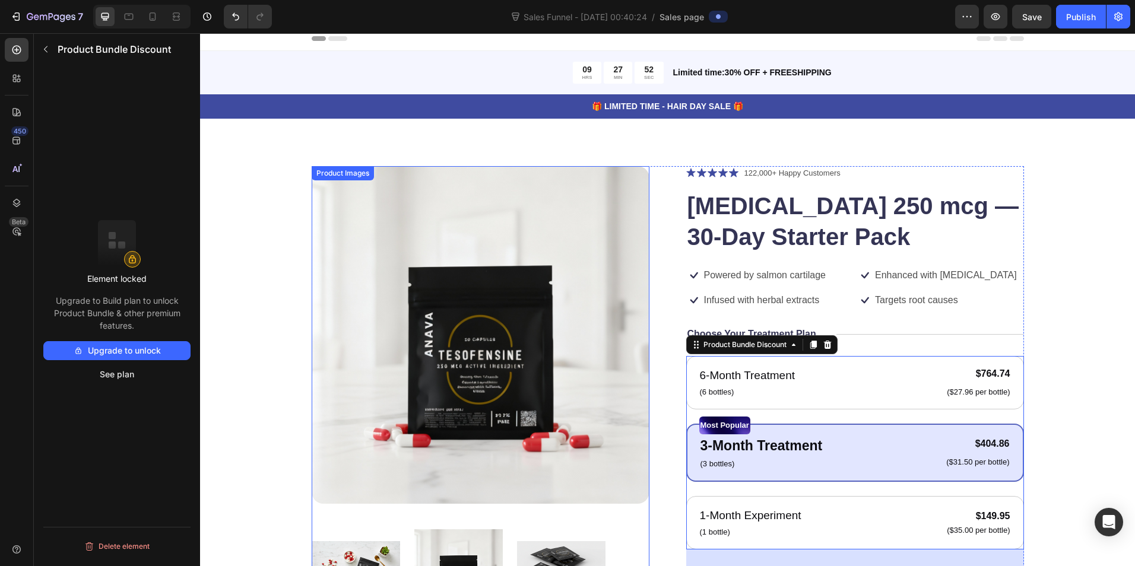
scroll to position [0, 0]
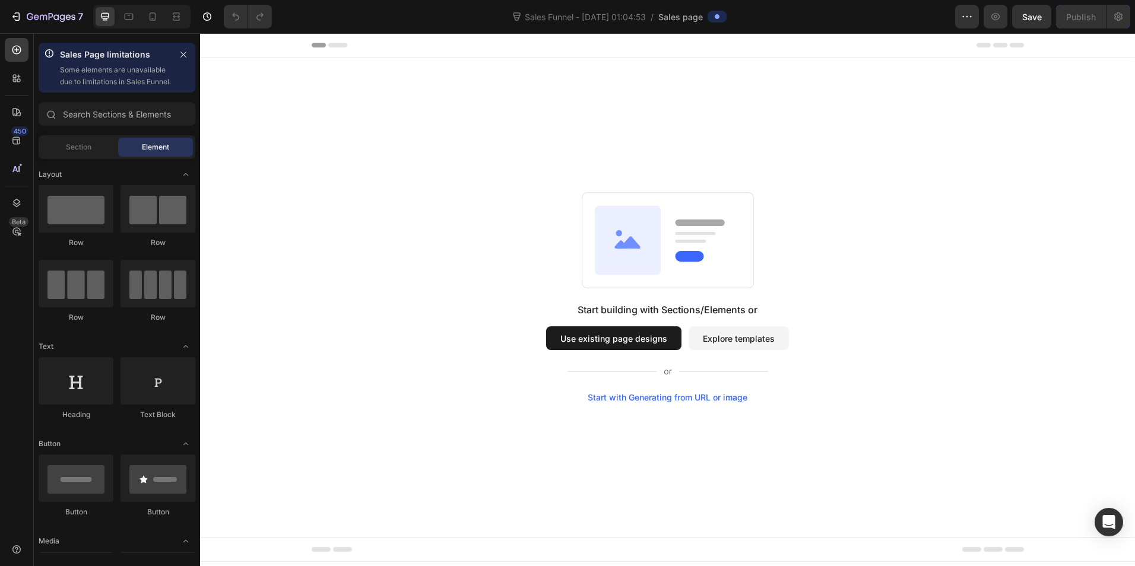
click at [739, 340] on button "Explore templates" at bounding box center [738, 338] width 100 height 24
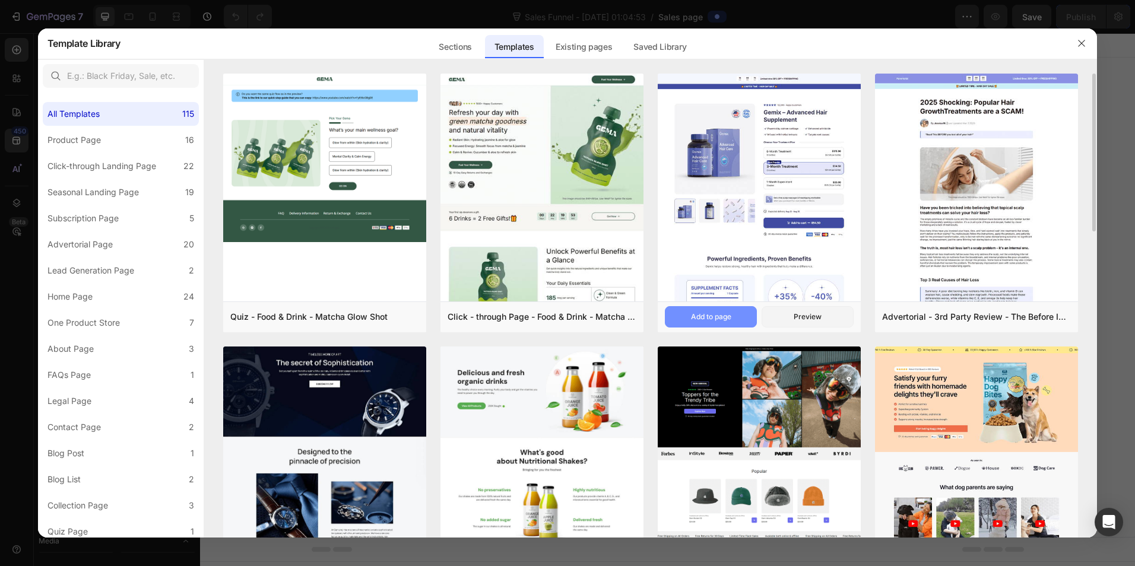
click at [716, 319] on div "Add to page" at bounding box center [711, 317] width 40 height 11
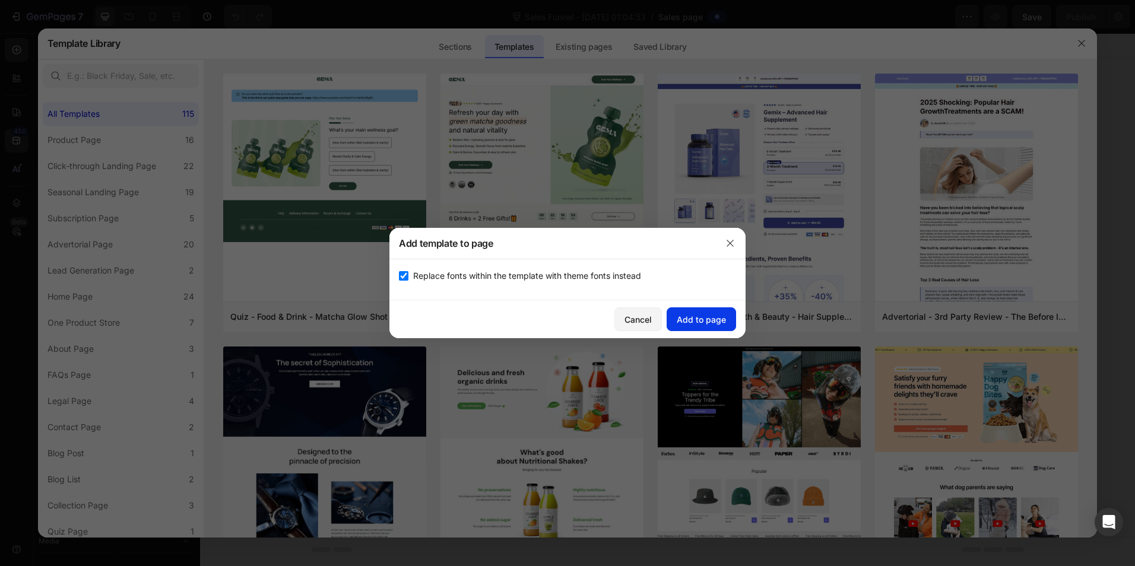
click at [713, 322] on div "Add to page" at bounding box center [700, 319] width 49 height 12
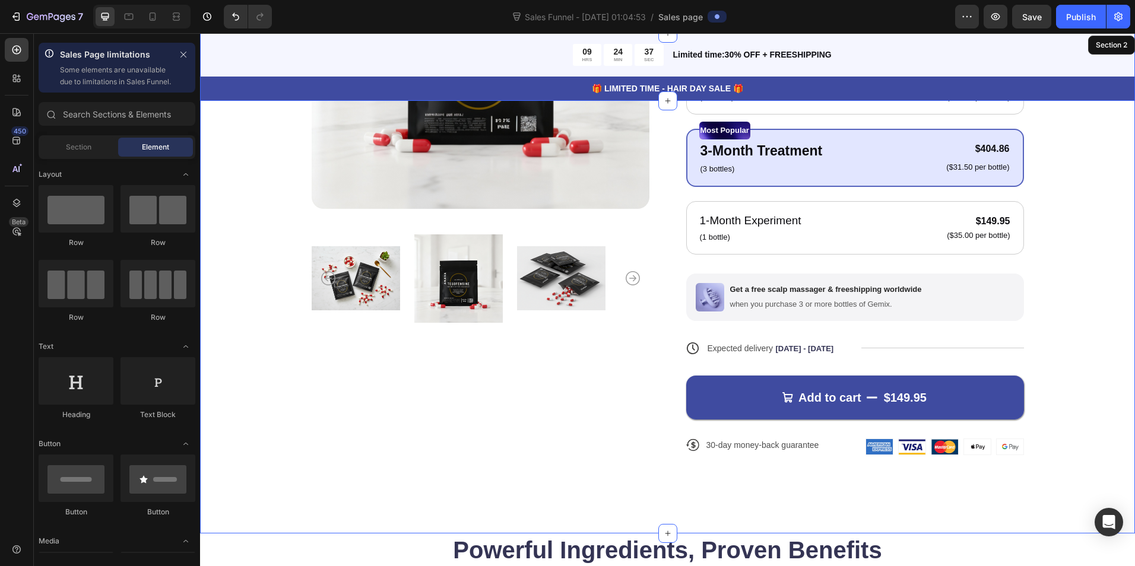
scroll to position [24, 0]
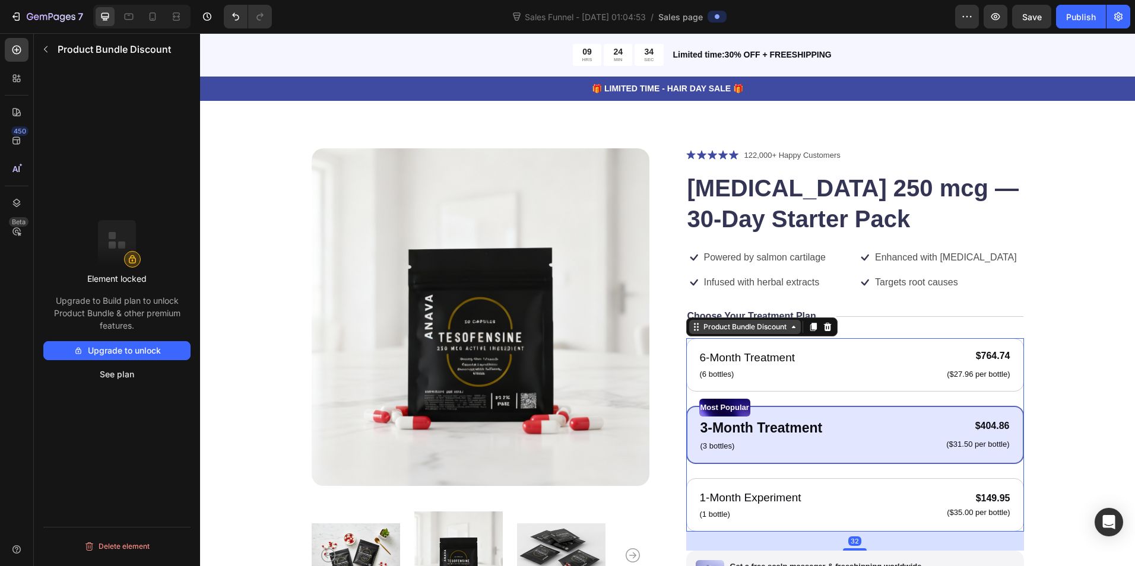
click at [690, 333] on div "Product Bundle Discount" at bounding box center [745, 327] width 112 height 14
click at [130, 351] on button "Upgrade to unlock" at bounding box center [116, 350] width 147 height 19
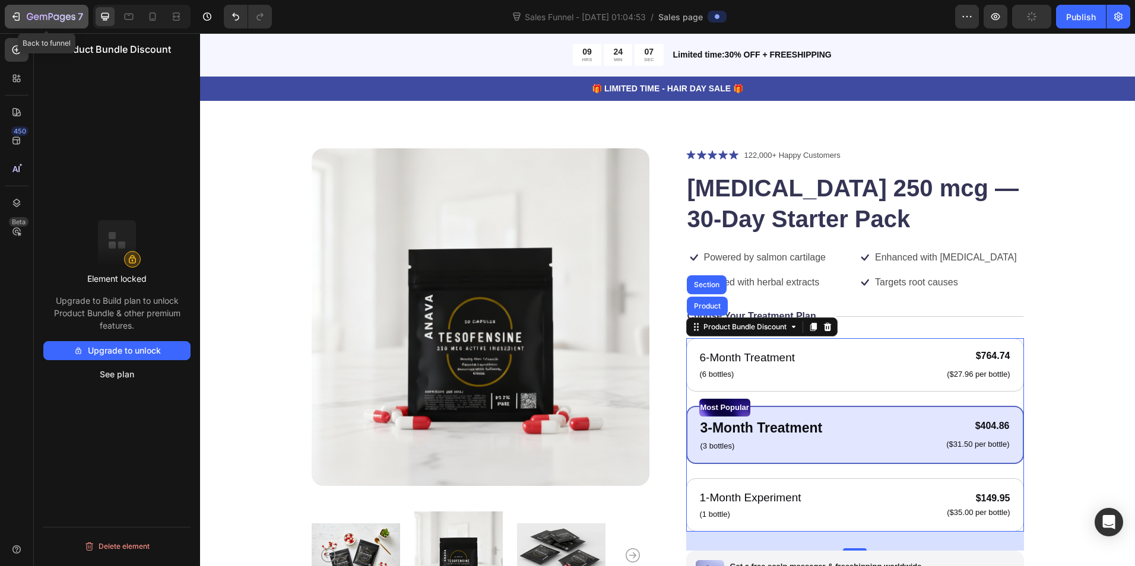
click at [62, 19] on icon "button" at bounding box center [62, 18] width 5 height 8
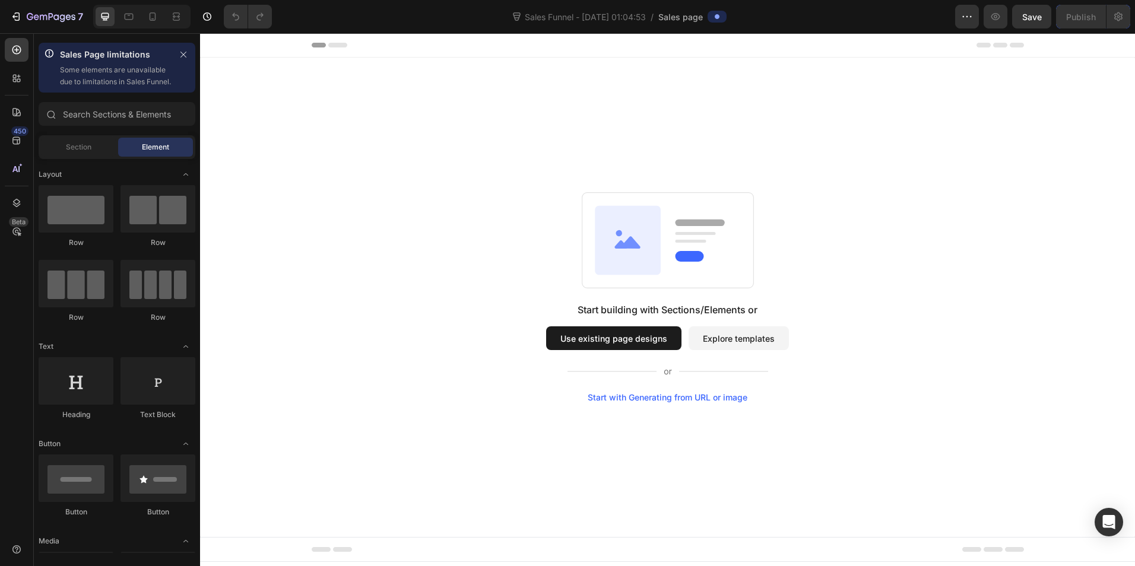
click at [713, 344] on button "Explore templates" at bounding box center [738, 338] width 100 height 24
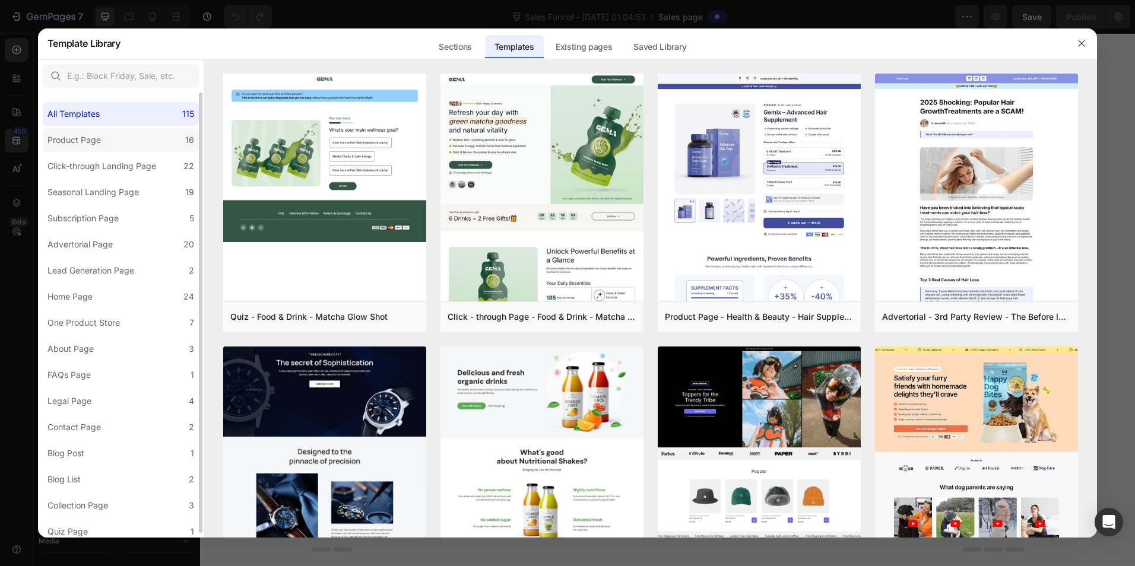
click at [104, 142] on div "Product Page" at bounding box center [76, 140] width 58 height 14
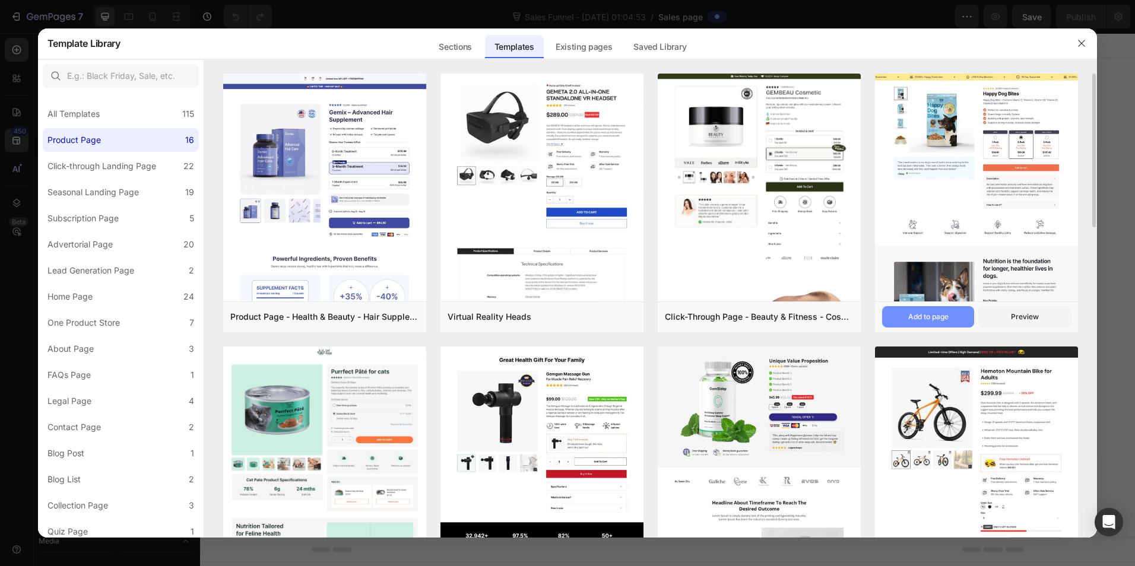
click at [938, 314] on div "Add to page" at bounding box center [928, 317] width 40 height 11
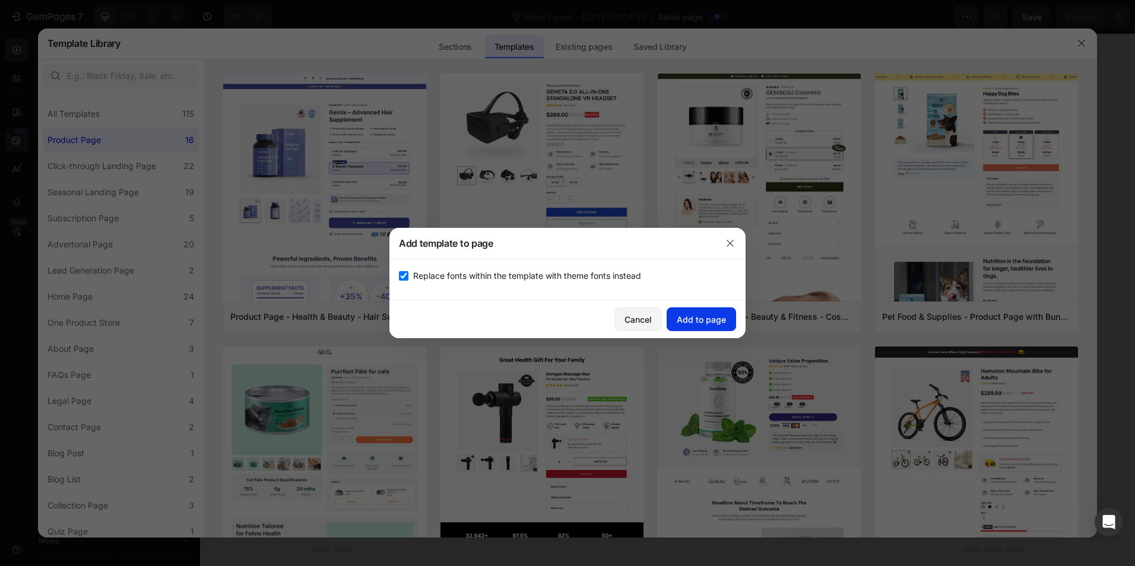
click at [698, 315] on div "Add to page" at bounding box center [700, 319] width 49 height 12
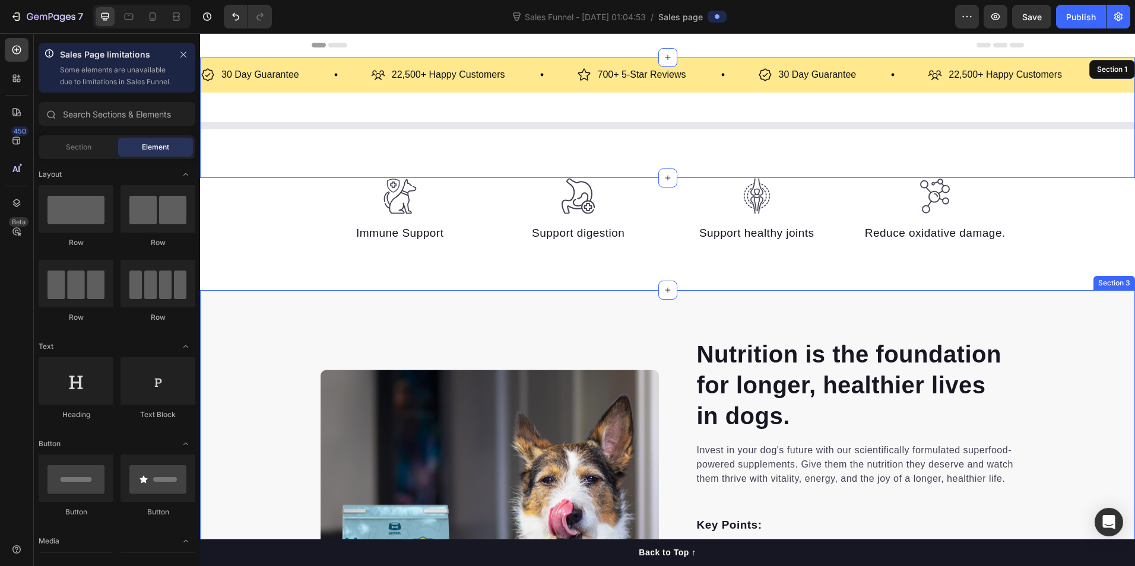
scroll to position [24, 0]
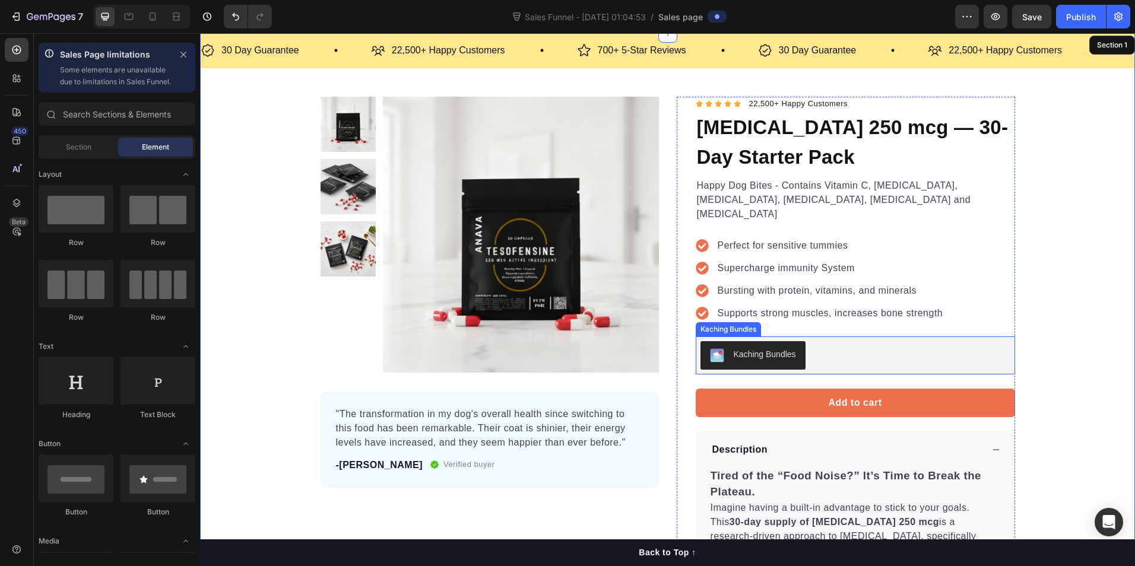
click at [738, 348] on div "Kaching Bundles" at bounding box center [764, 354] width 62 height 12
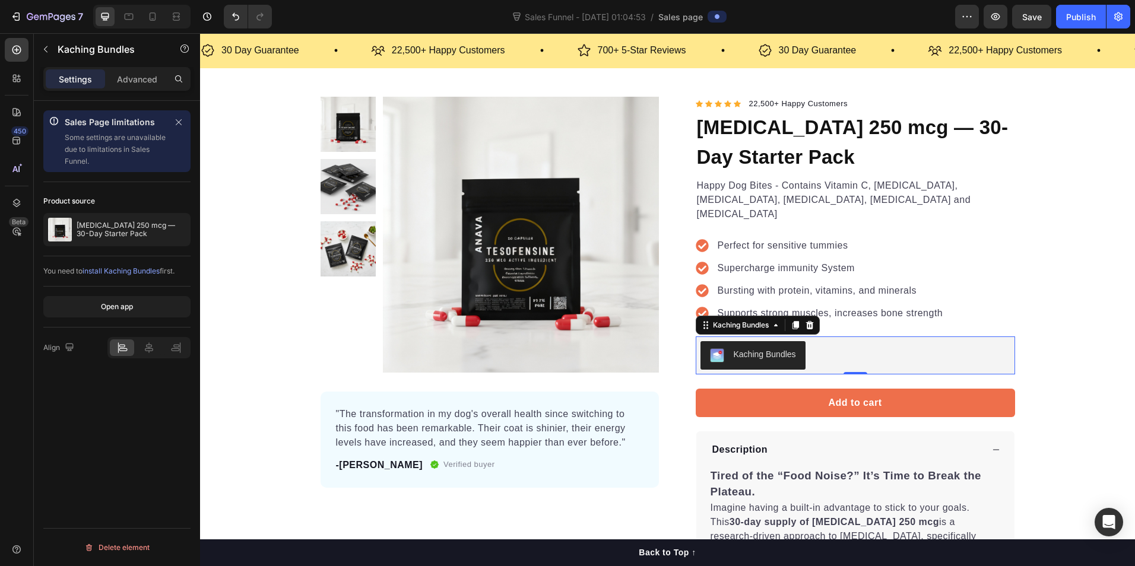
click at [92, 294] on div "Open app" at bounding box center [116, 307] width 147 height 41
click at [91, 301] on button "Open app" at bounding box center [116, 306] width 147 height 21
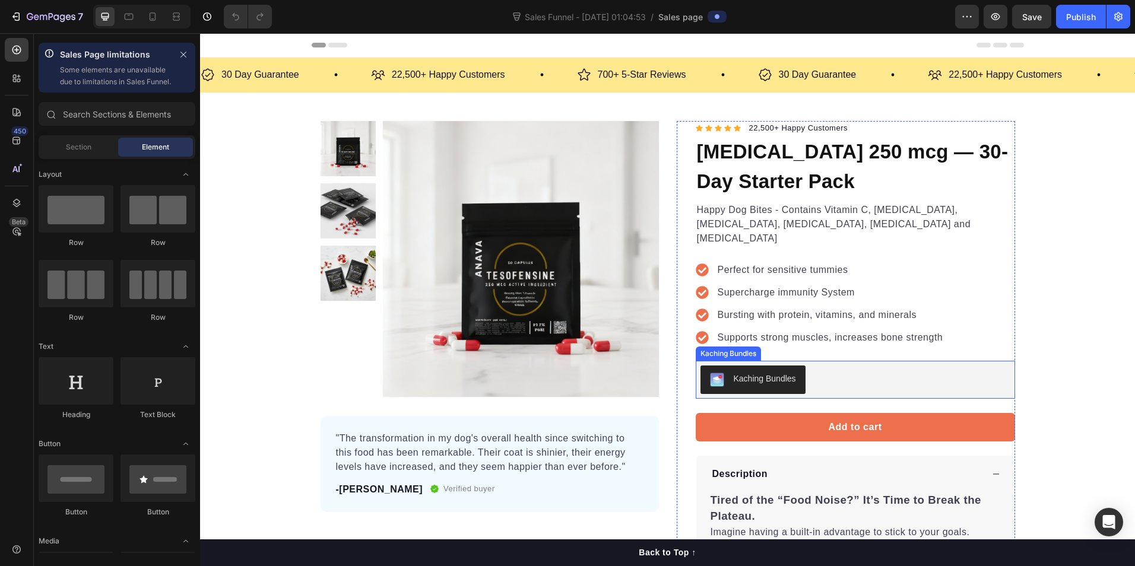
click at [765, 373] on div "Kaching Bundles" at bounding box center [764, 379] width 62 height 12
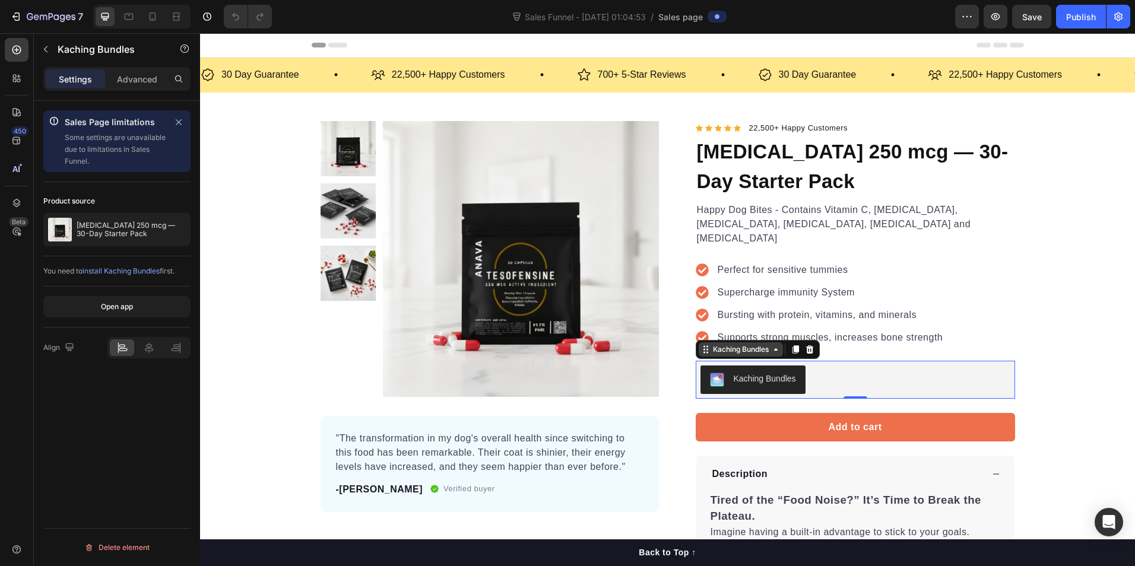
click at [759, 344] on div "Kaching Bundles" at bounding box center [740, 349] width 61 height 11
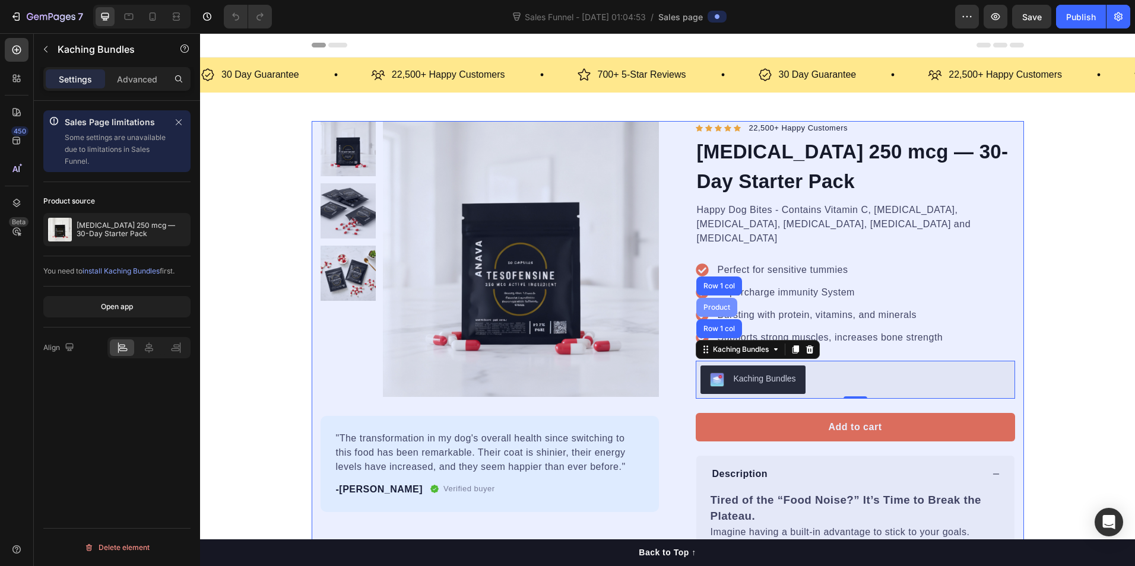
click at [704, 304] on div "Product" at bounding box center [716, 307] width 31 height 7
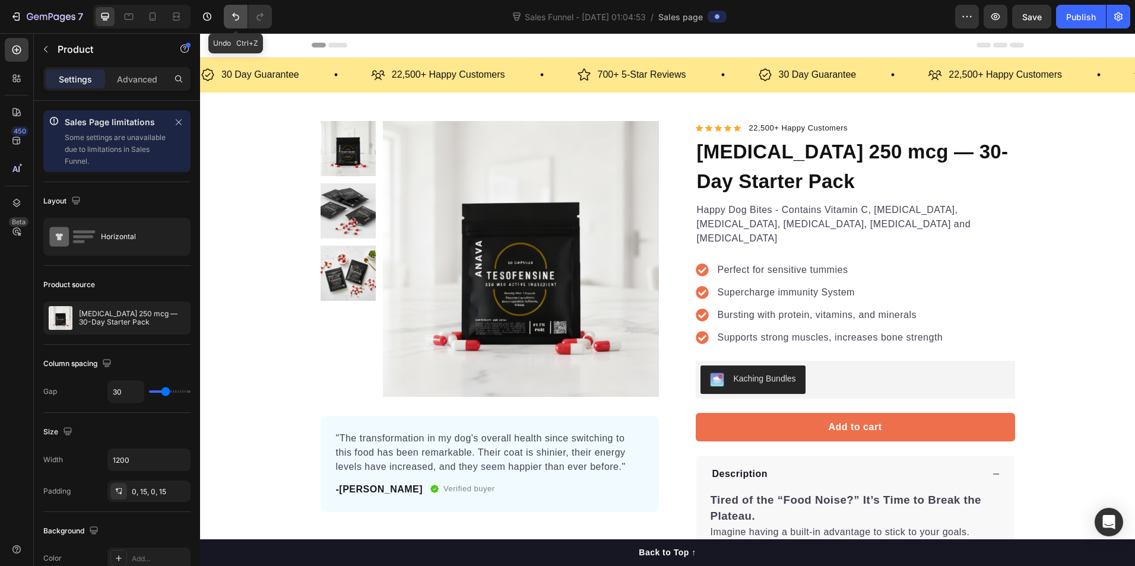
click at [233, 5] on button "Undo/Redo" at bounding box center [236, 17] width 24 height 24
click at [230, 17] on icon "Undo/Redo" at bounding box center [236, 17] width 12 height 12
click at [36, 12] on div "7" at bounding box center [55, 16] width 56 height 14
